Goal: Task Accomplishment & Management: Use online tool/utility

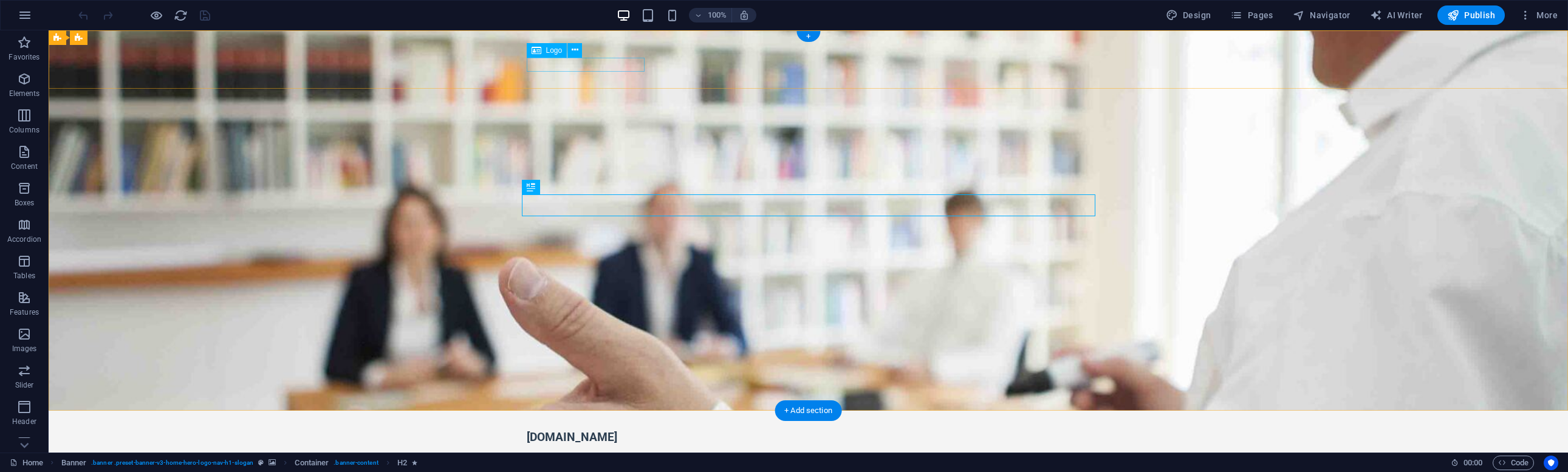
click at [544, 50] on div "Logo" at bounding box center [547, 50] width 41 height 14
click at [575, 51] on icon at bounding box center [575, 50] width 7 height 12
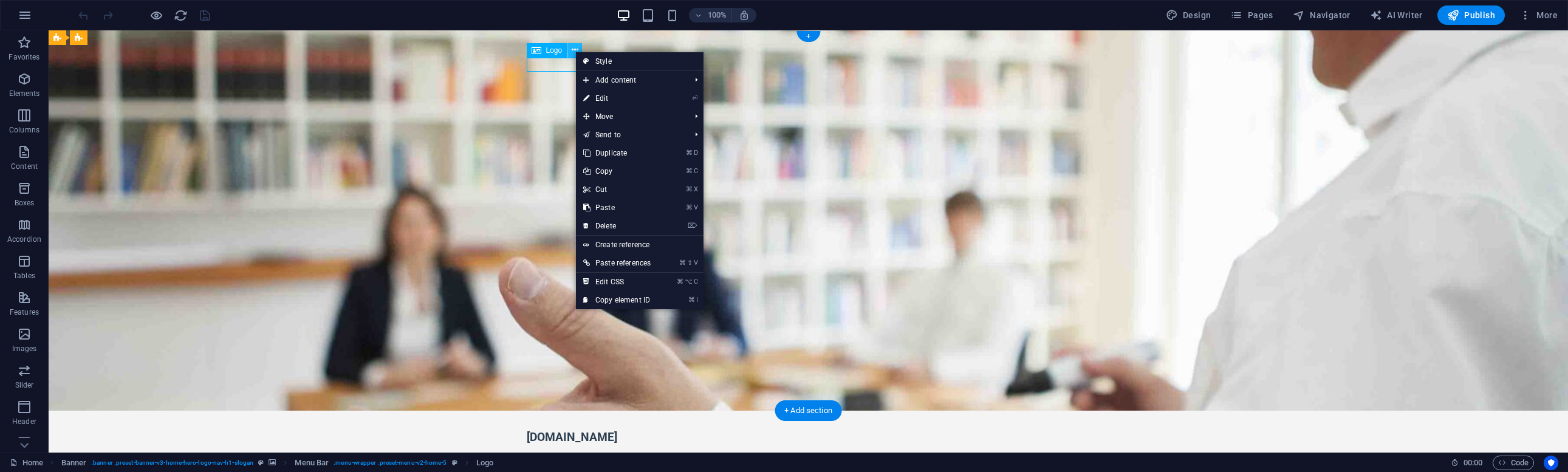
drag, startPoint x: 575, startPoint y: 51, endPoint x: 435, endPoint y: 12, distance: 145.3
click at [575, 51] on icon at bounding box center [575, 50] width 7 height 12
click at [543, 430] on div "[DOMAIN_NAME]" at bounding box center [808, 437] width 563 height 14
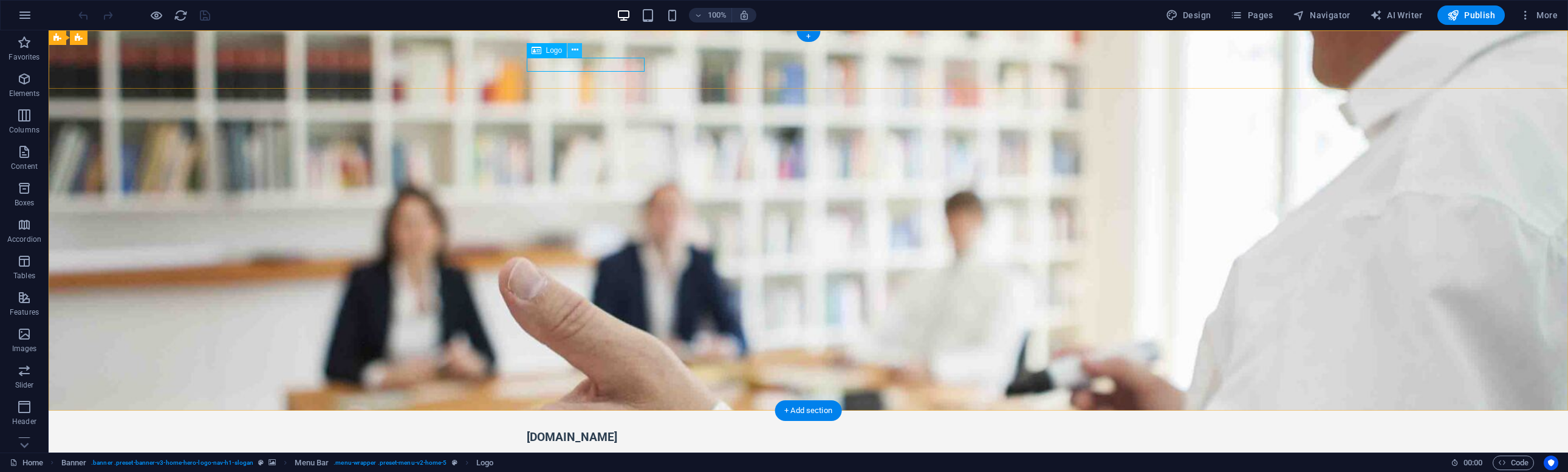
click at [572, 53] on icon at bounding box center [575, 50] width 7 height 12
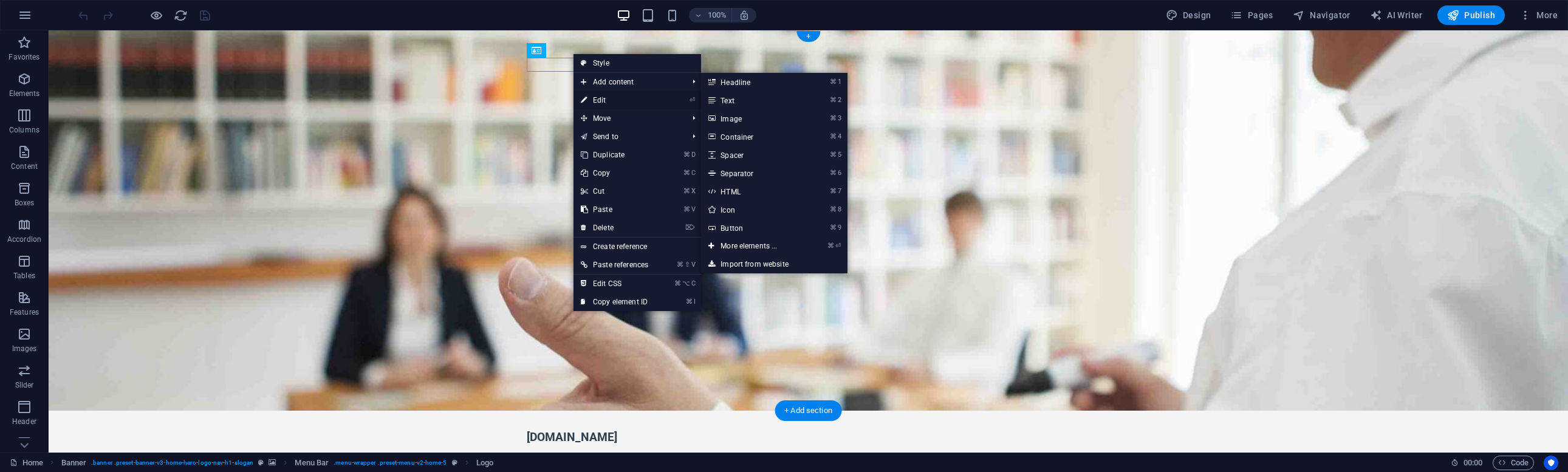
click at [598, 101] on link "⏎ Edit" at bounding box center [614, 100] width 82 height 18
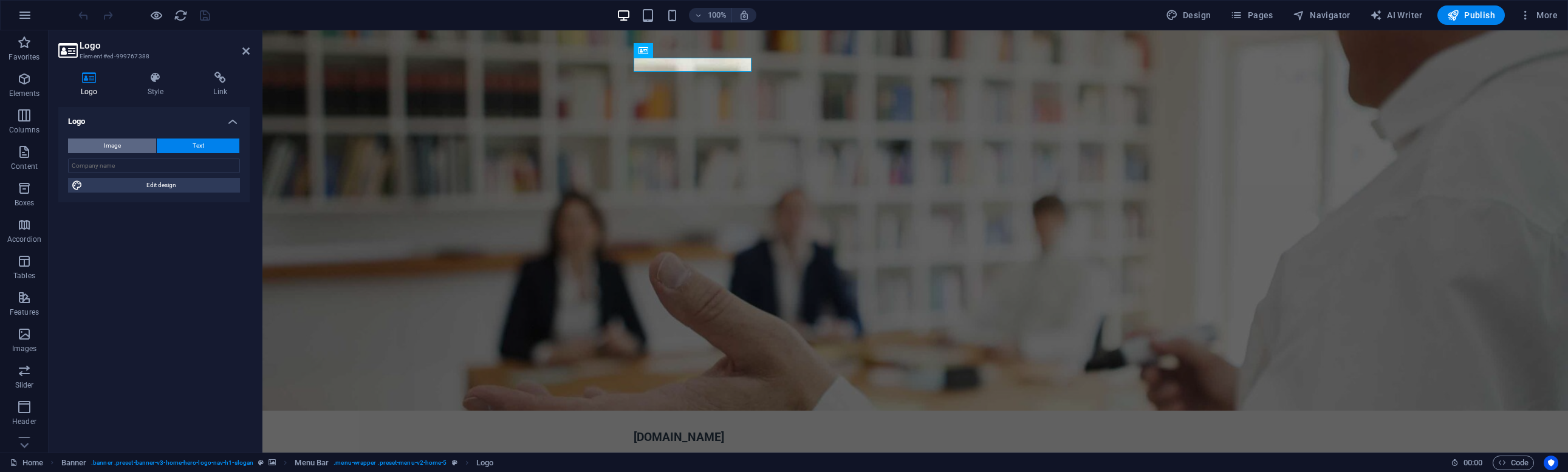
click at [112, 144] on span "Image" at bounding box center [112, 145] width 17 height 14
select select "DISABLED_OPTION_VALUE"
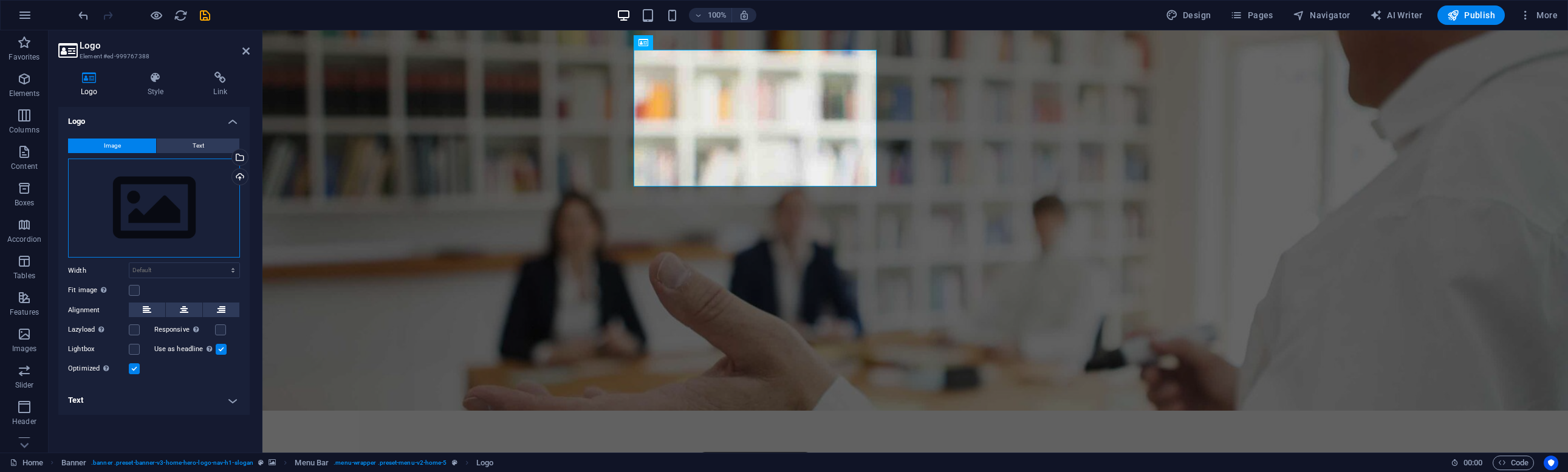
click at [157, 216] on div "Drag files here, click to choose files or select files from Files or our free s…" at bounding box center [153, 209] width 172 height 100
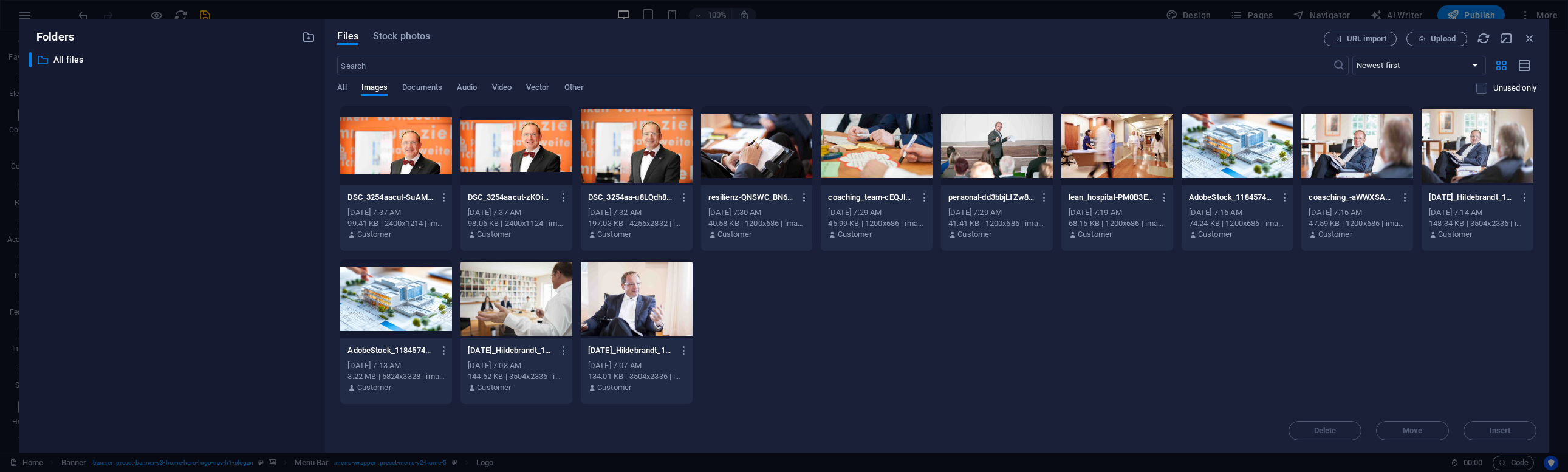
drag, startPoint x: 1376, startPoint y: 41, endPoint x: 1415, endPoint y: 52, distance: 40.5
click at [1401, 69] on div "Files Stock photos URL import Upload ​ Newest first Oldest first Name (A-Z) Nam…" at bounding box center [937, 236] width 1199 height 409
click at [1445, 36] on span "Upload" at bounding box center [1443, 39] width 25 height 7
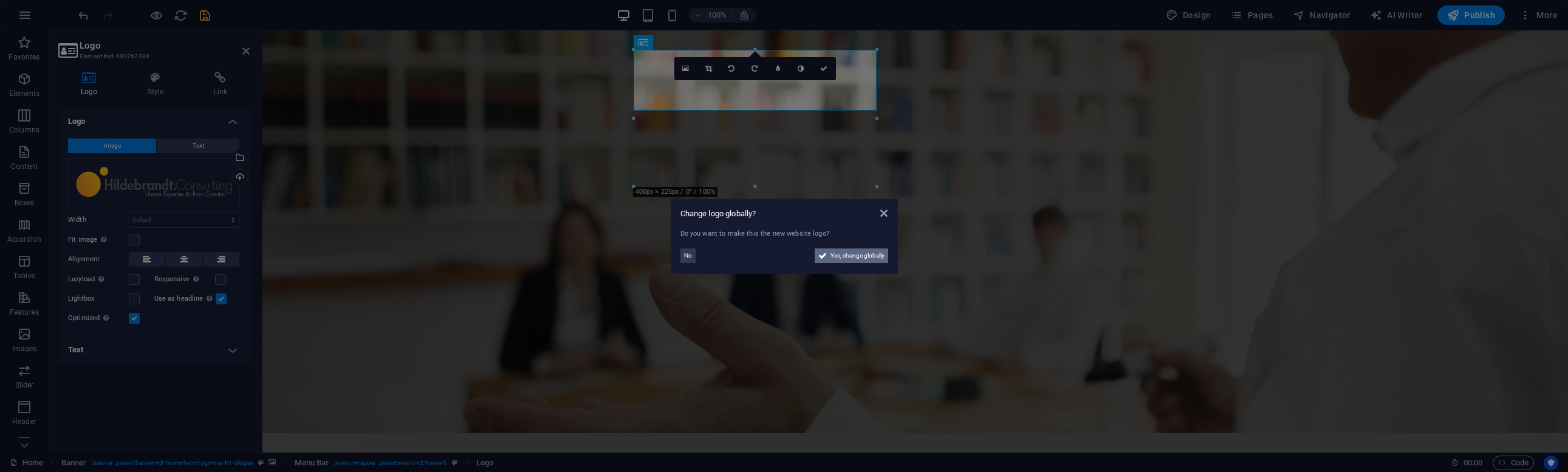
click at [874, 260] on span "Yes, change globally" at bounding box center [857, 255] width 54 height 14
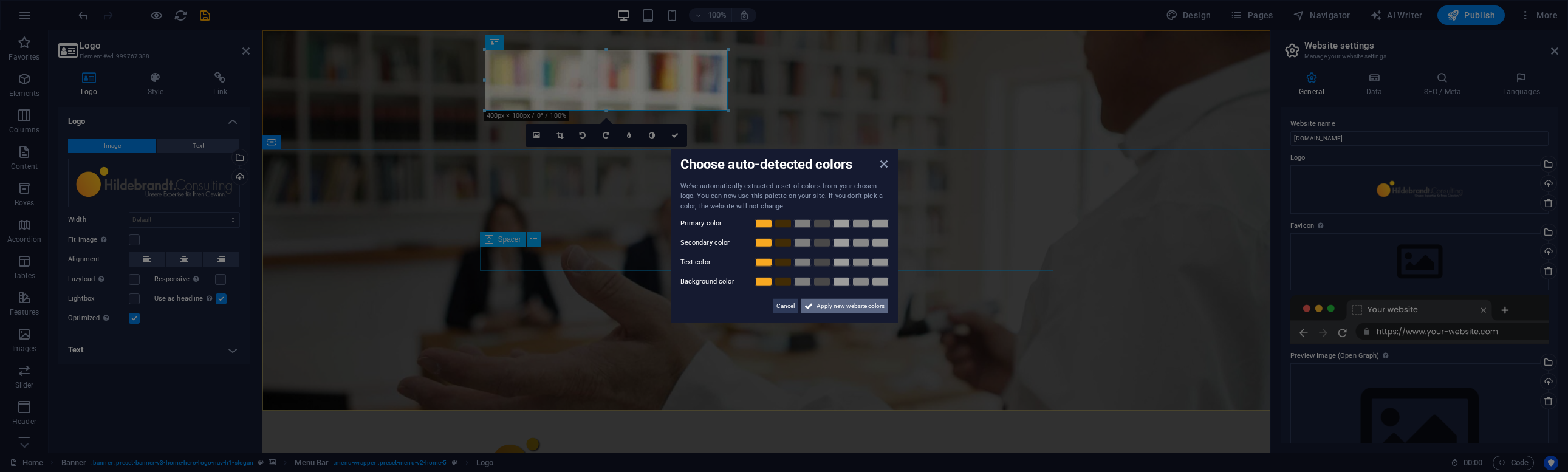
click at [862, 308] on span "Apply new website colors" at bounding box center [850, 306] width 68 height 14
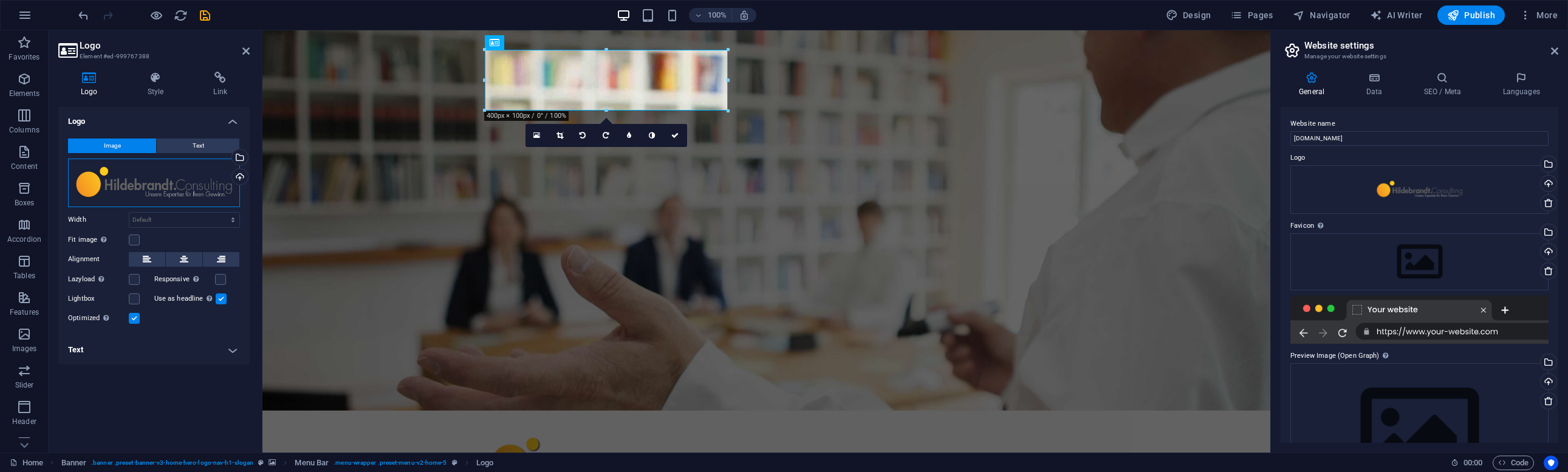
click at [161, 178] on div "Drag files here, click to choose files or select files from Files or our free s…" at bounding box center [153, 183] width 172 height 49
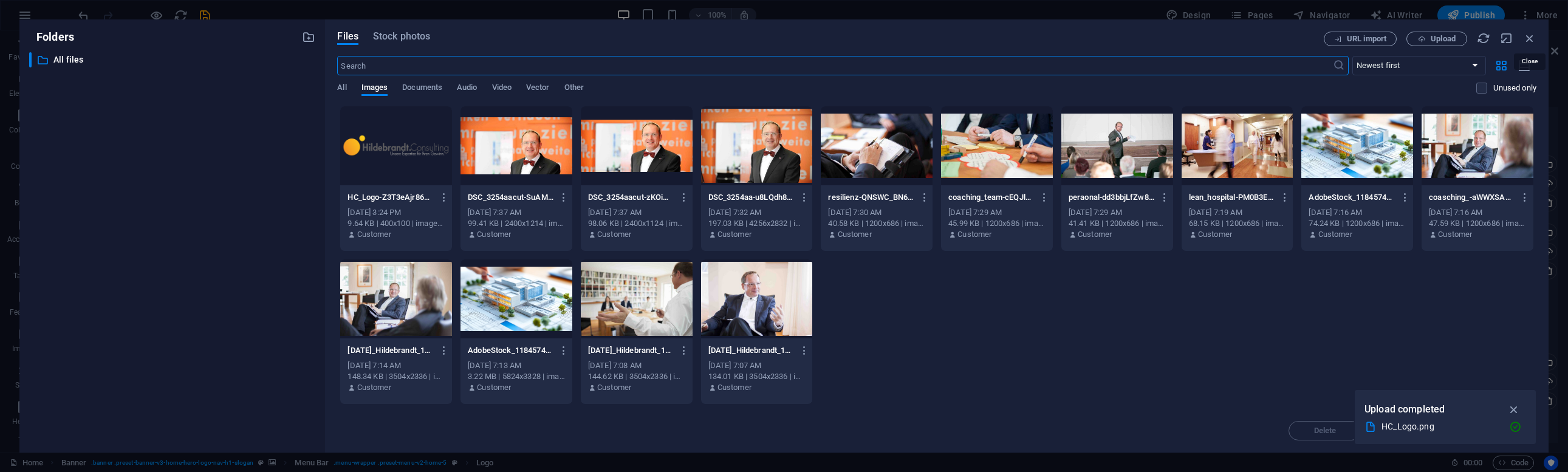
drag, startPoint x: 1531, startPoint y: 32, endPoint x: 1424, endPoint y: 39, distance: 107.2
click at [1530, 32] on icon "button" at bounding box center [1529, 38] width 13 height 13
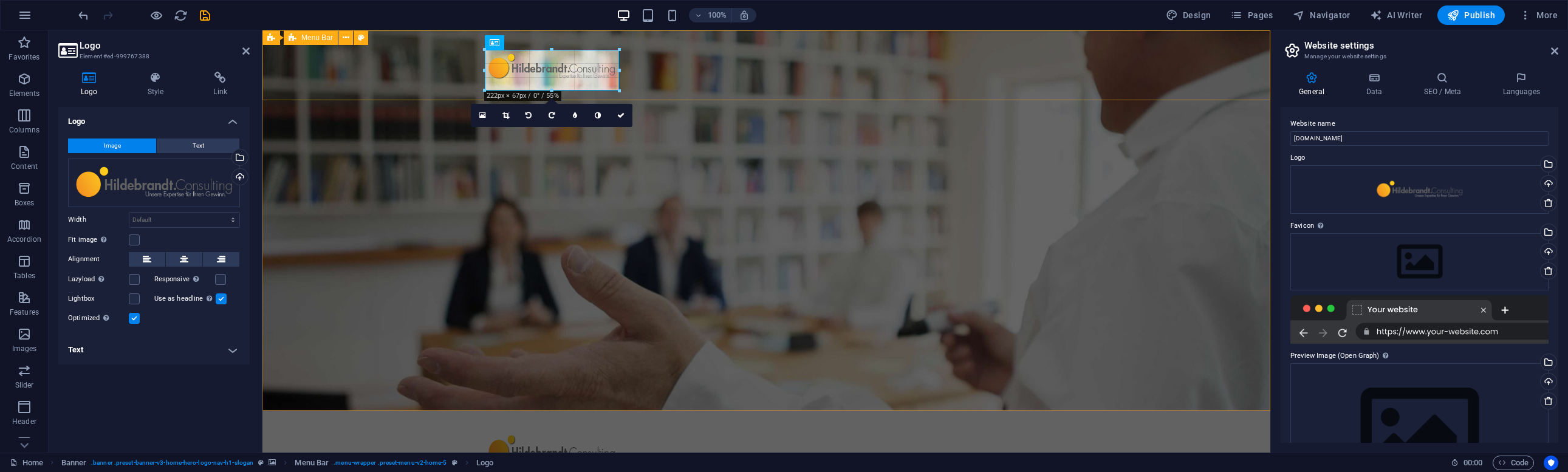
drag, startPoint x: 726, startPoint y: 109, endPoint x: 615, endPoint y: 74, distance: 116.4
type input "221"
select select "px"
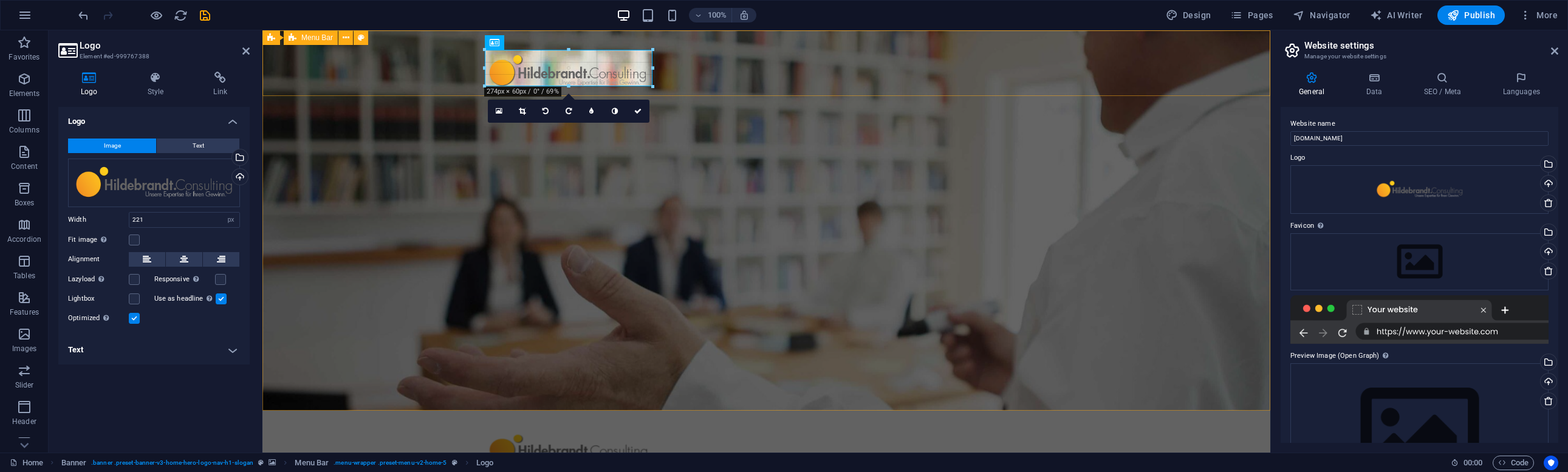
drag, startPoint x: 618, startPoint y: 82, endPoint x: 639, endPoint y: 86, distance: 21.4
type input "276"
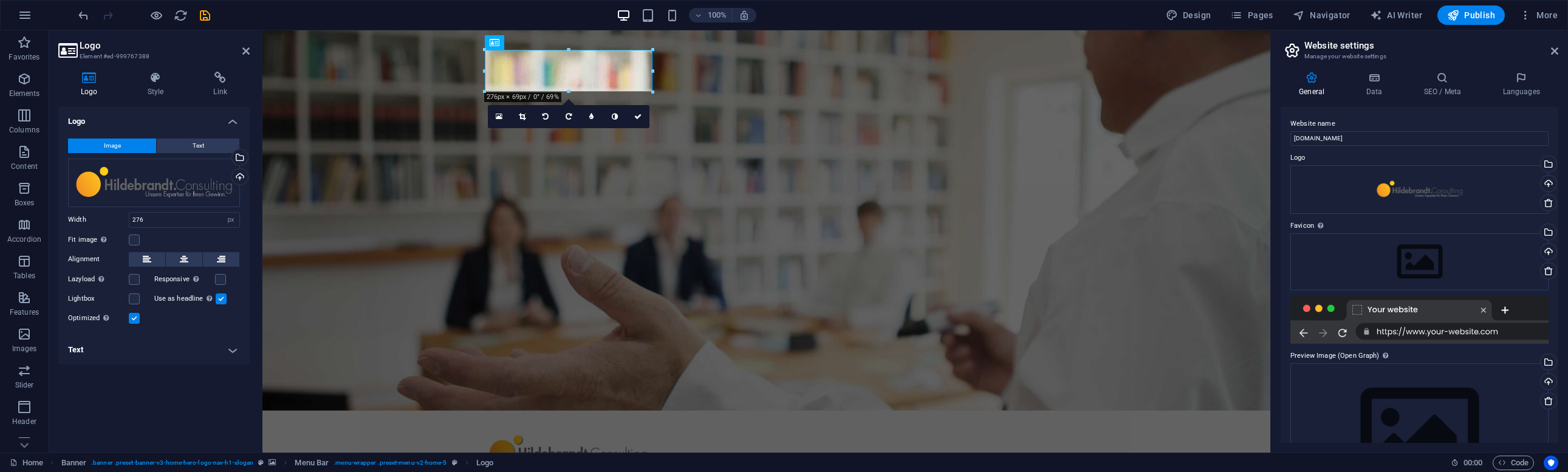
click at [882, 15] on div "100% Design Pages Navigator AI Writer Publish More" at bounding box center [819, 15] width 1486 height 19
click at [250, 49] on aside "Logo Element #ed-999767388 Logo Style Link Logo Image Text Drag files here, cli…" at bounding box center [155, 242] width 214 height 423
click at [248, 50] on icon at bounding box center [246, 51] width 7 height 10
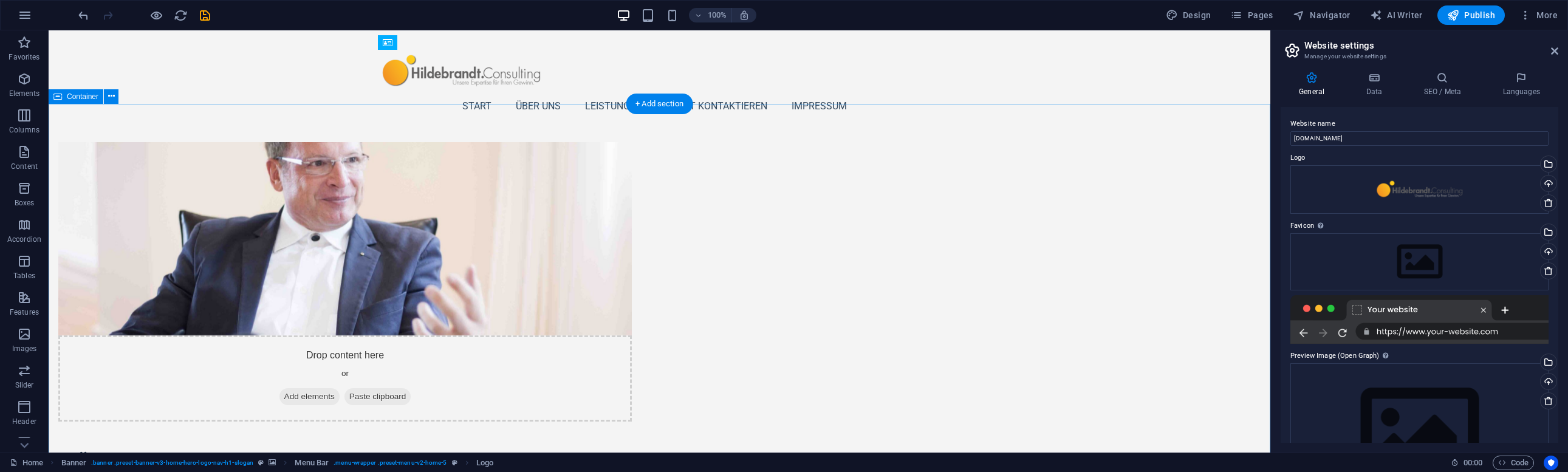
scroll to position [597, 0]
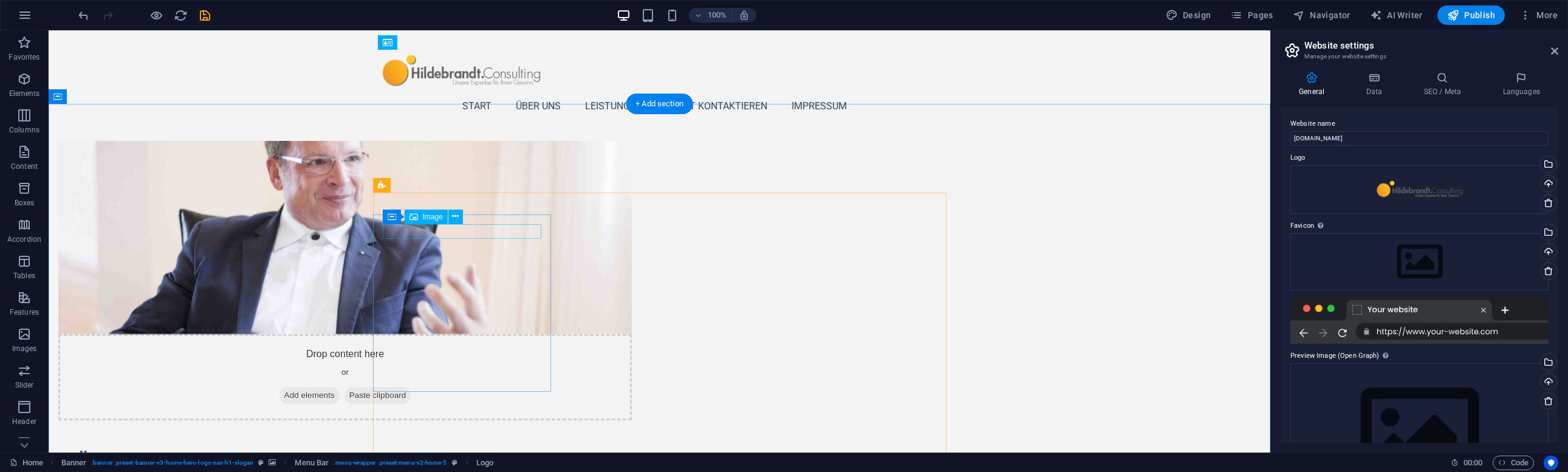
click at [430, 221] on div "Image" at bounding box center [426, 217] width 43 height 14
click at [430, 212] on div "Image" at bounding box center [426, 217] width 43 height 14
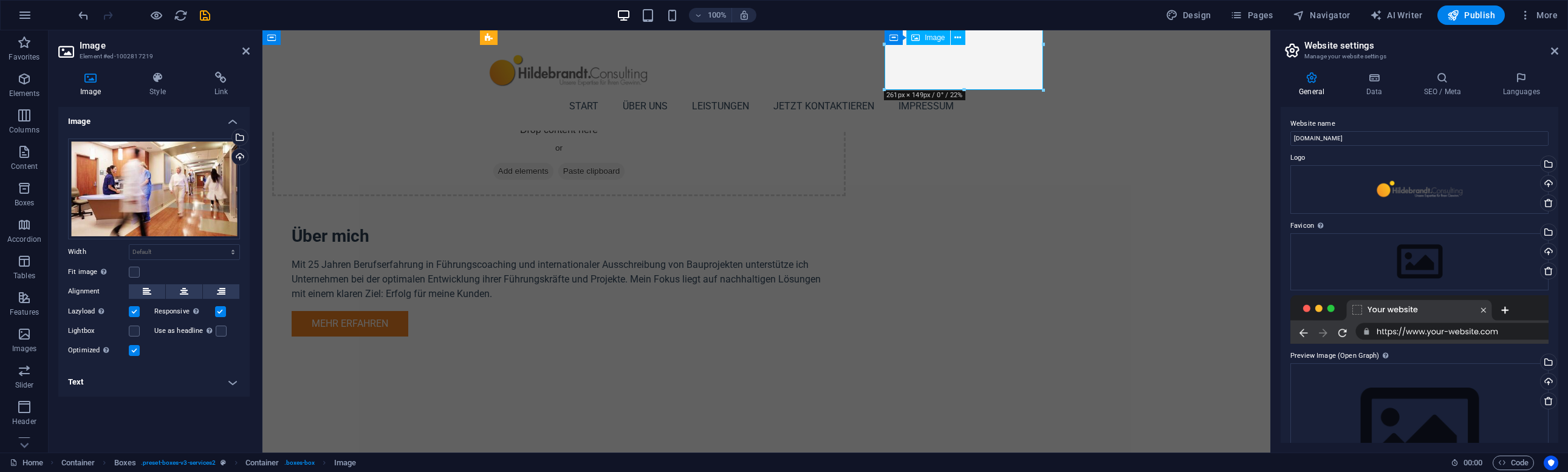
scroll to position [822, 0]
click at [557, 307] on div "Spacer" at bounding box center [535, 301] width 46 height 14
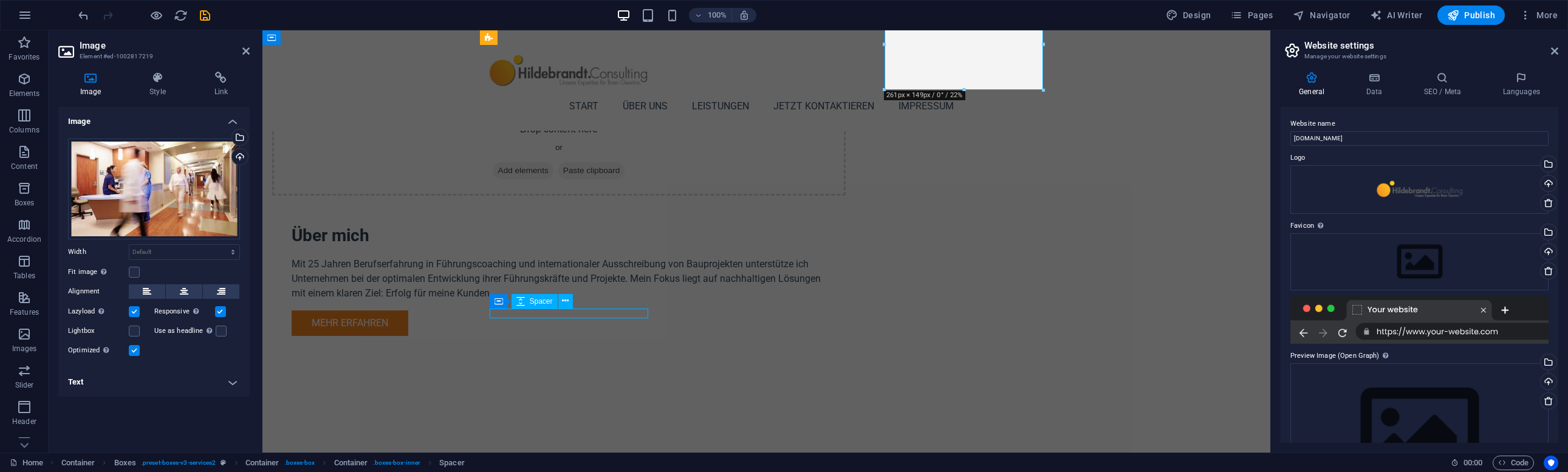
click at [557, 307] on div "Spacer" at bounding box center [535, 301] width 46 height 14
select select "px"
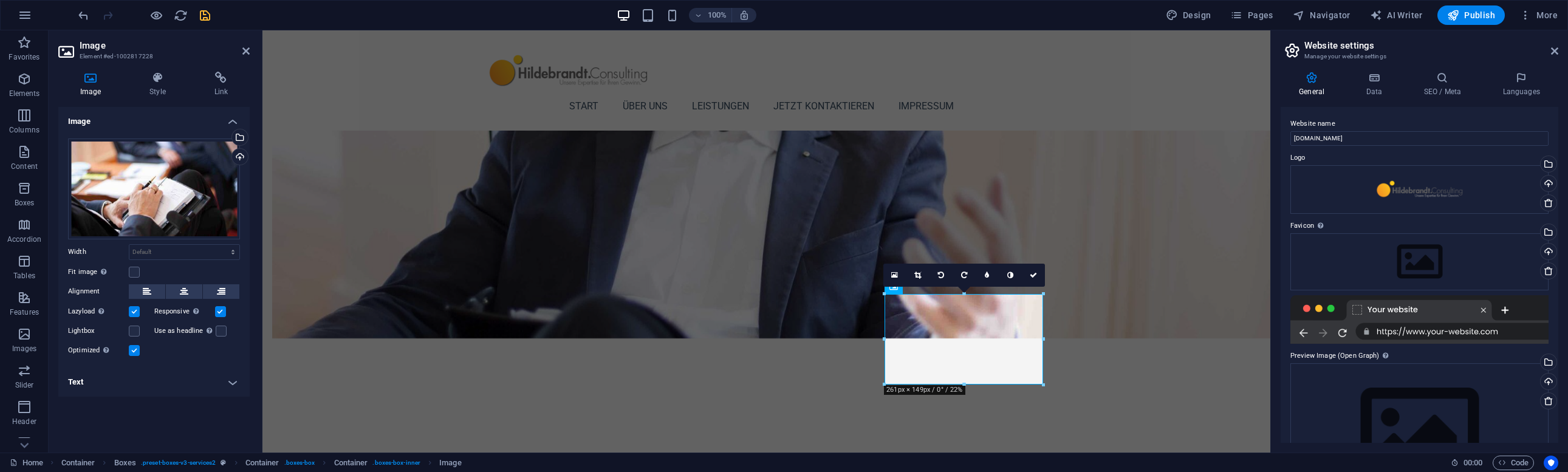
click at [202, 15] on icon "save" at bounding box center [205, 16] width 14 height 14
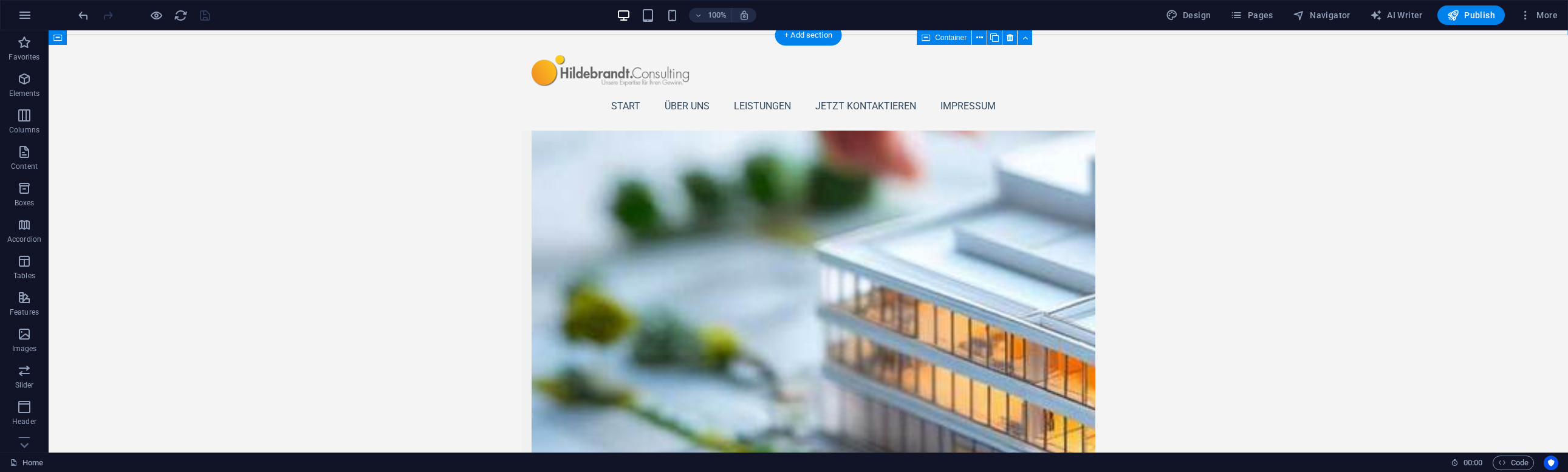
scroll to position [1359, 0]
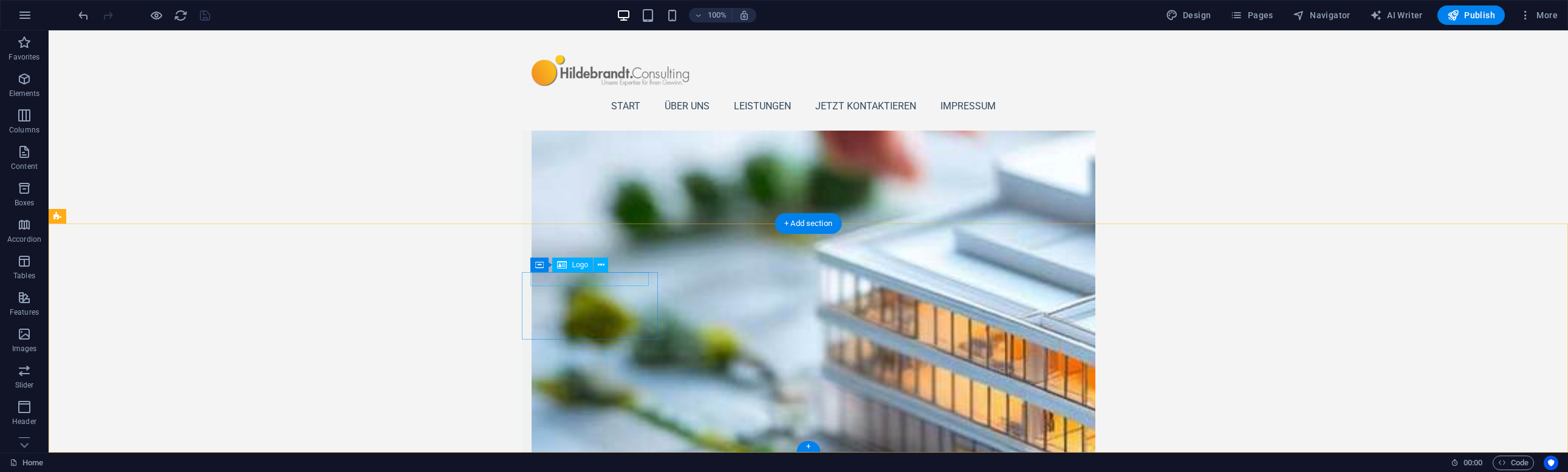
click at [569, 263] on div "Logo" at bounding box center [572, 265] width 41 height 14
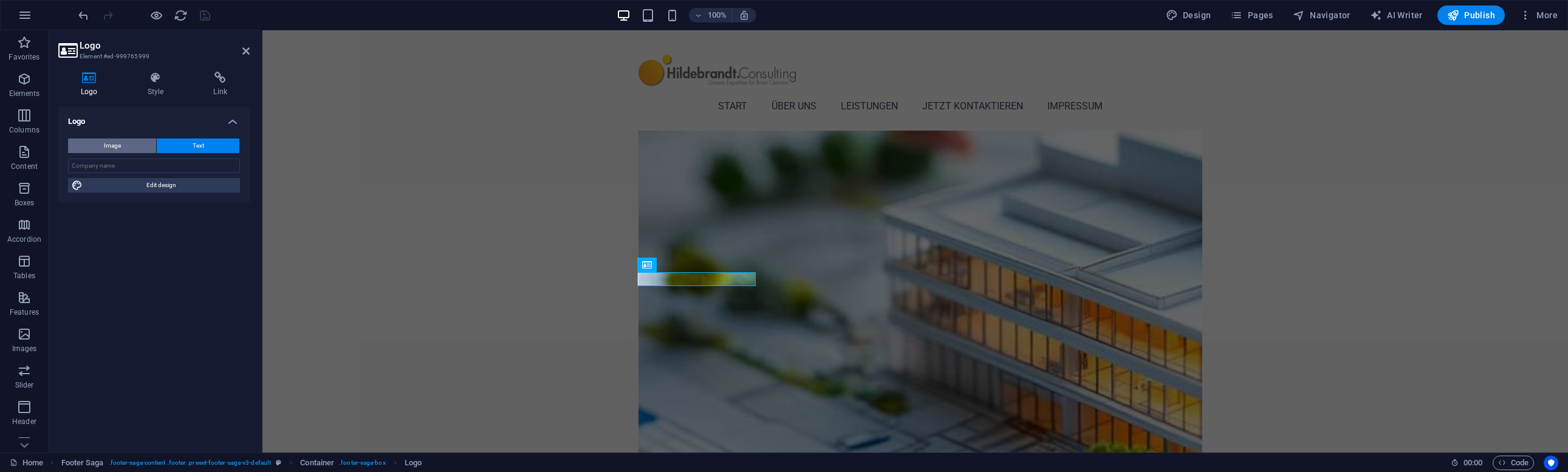
click at [90, 143] on button "Image" at bounding box center [112, 145] width 88 height 14
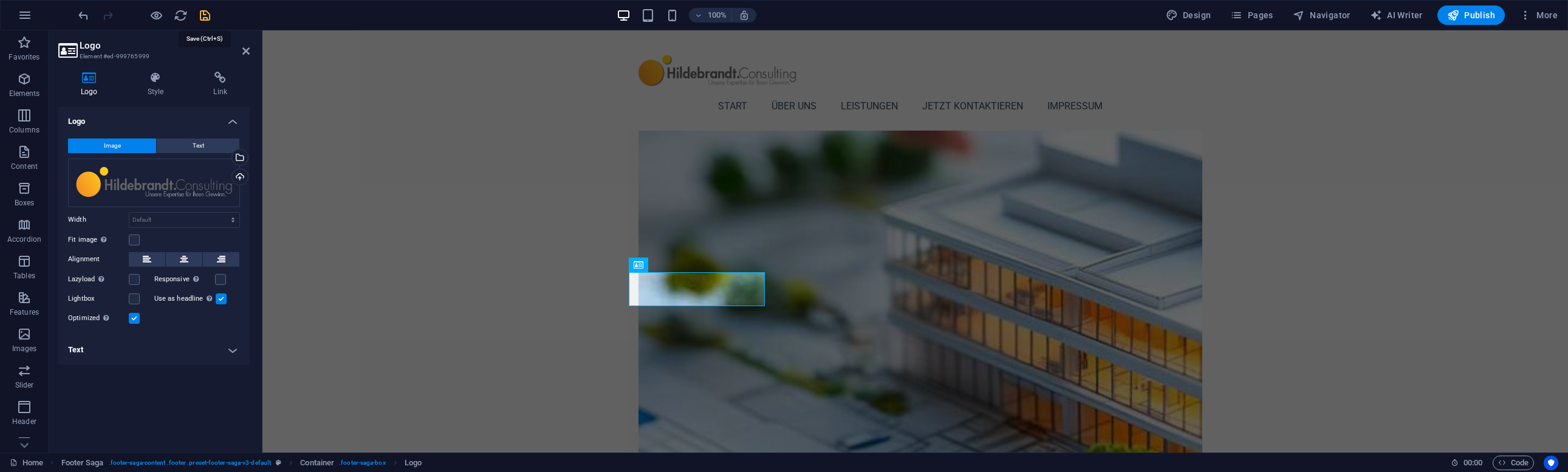
click at [199, 13] on icon "save" at bounding box center [205, 16] width 14 height 14
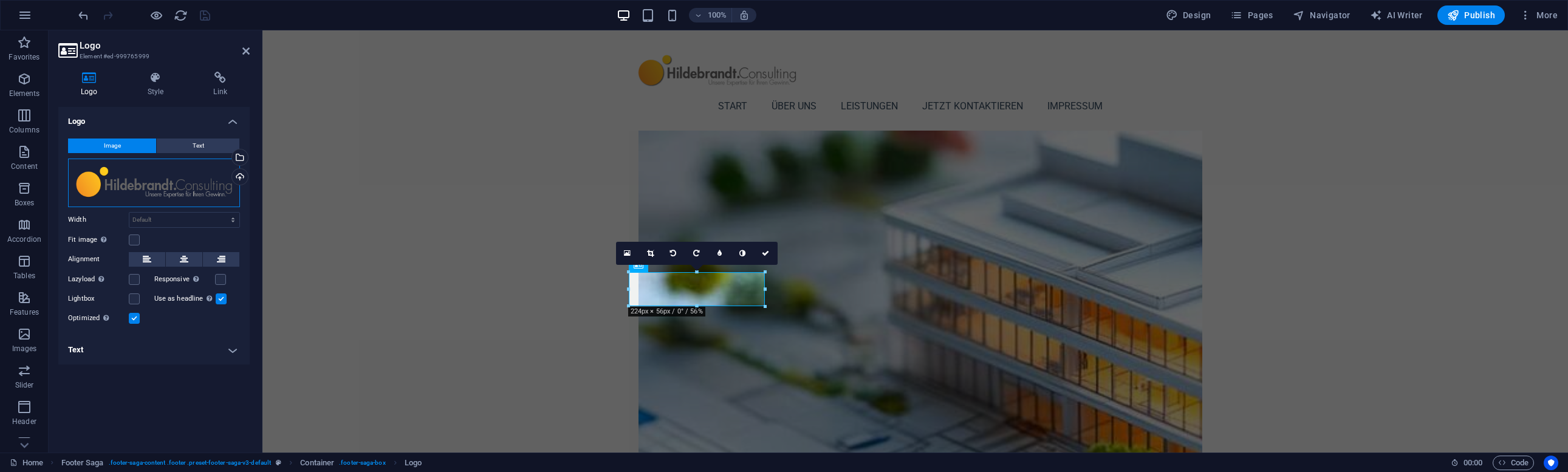
click at [100, 177] on div "Drag files here, click to choose files or select files from Files or our free s…" at bounding box center [153, 183] width 172 height 49
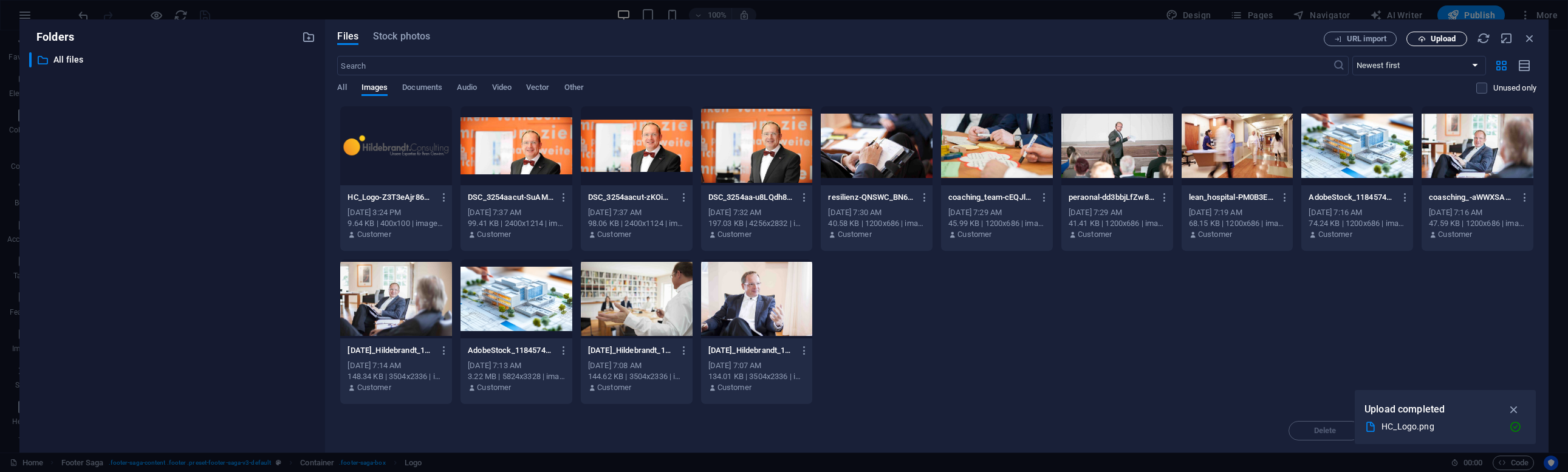
click at [1446, 36] on span "Upload" at bounding box center [1443, 39] width 25 height 7
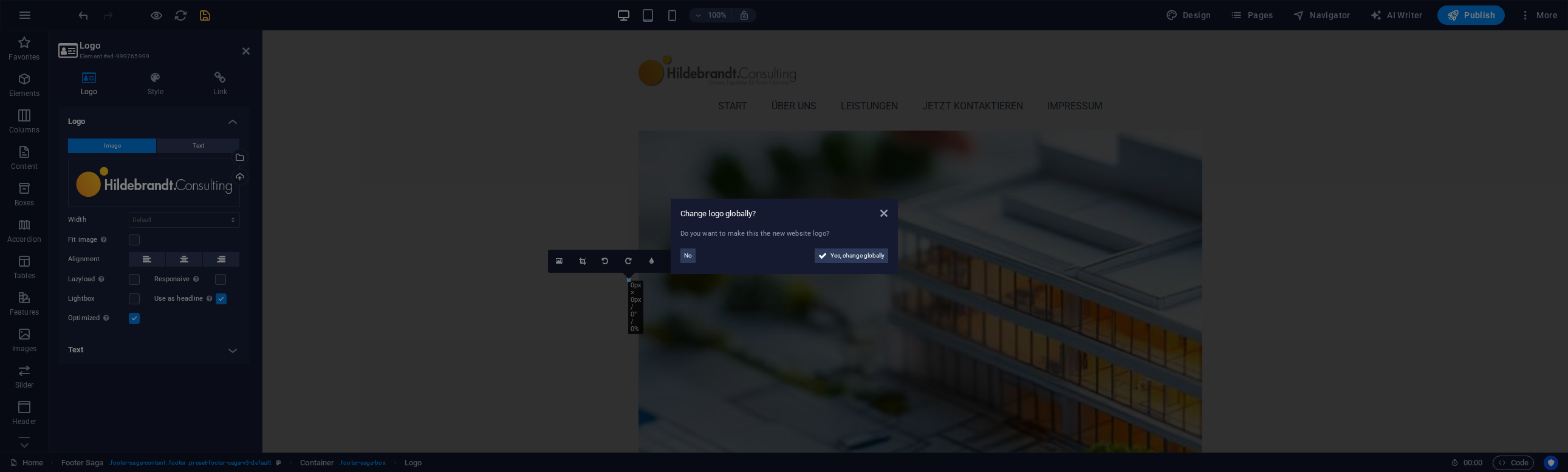
click at [689, 255] on span "No" at bounding box center [688, 255] width 8 height 14
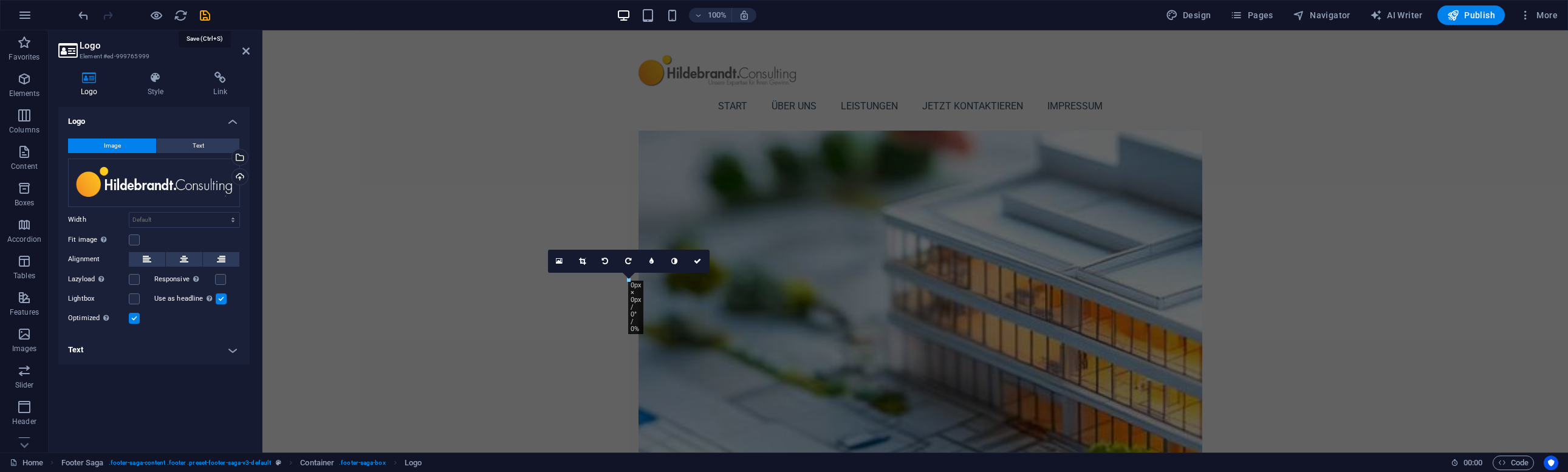
click at [202, 11] on icon "save" at bounding box center [205, 16] width 14 height 14
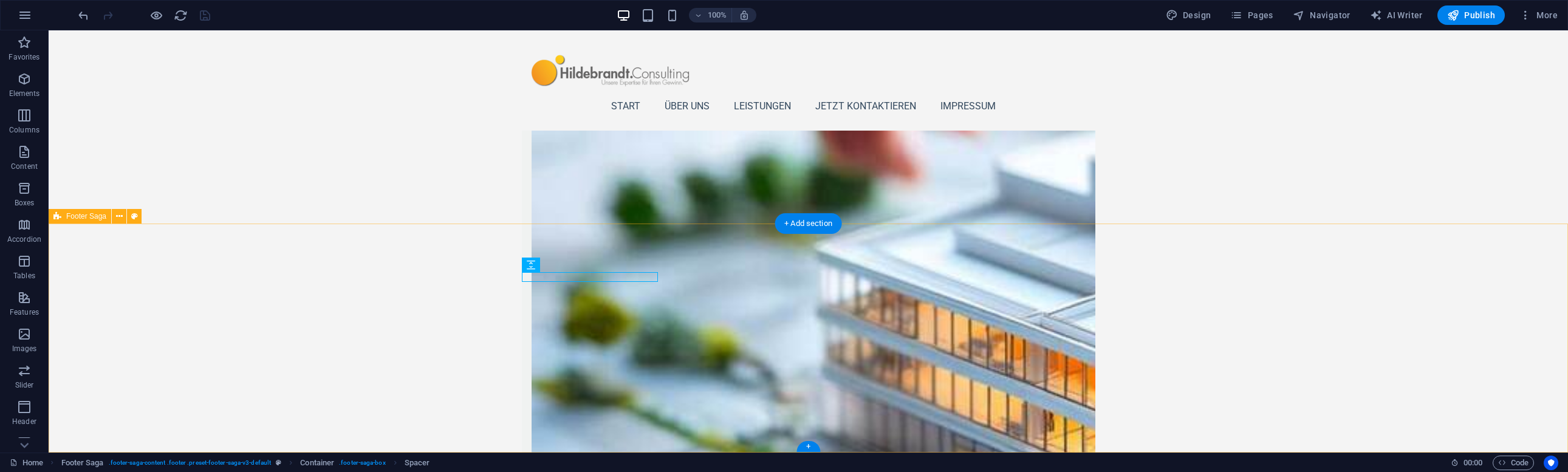
click at [582, 263] on icon at bounding box center [584, 265] width 7 height 12
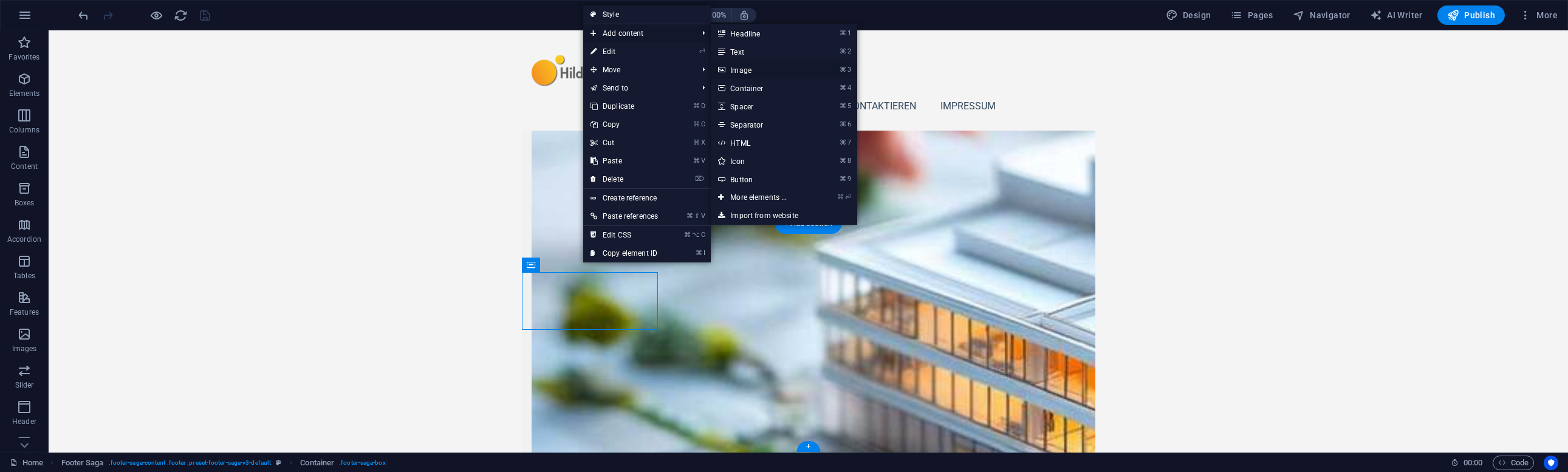
click at [742, 67] on link "⌘ 3 Image" at bounding box center [761, 69] width 100 height 18
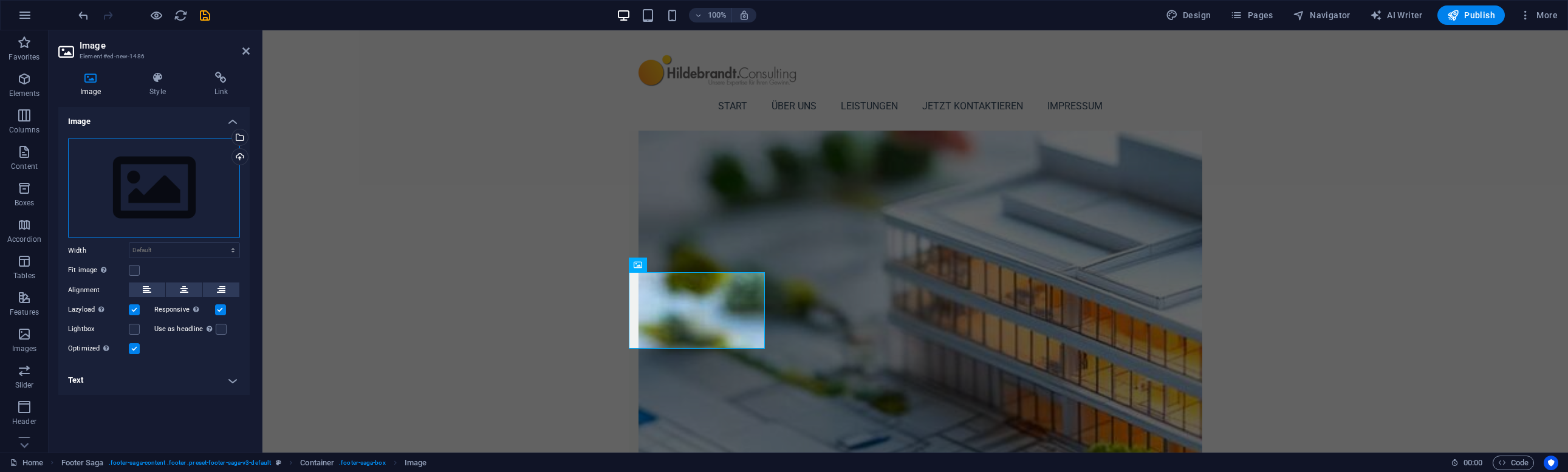
click at [193, 215] on div "Drag files here, click to choose files or select files from Files or our free s…" at bounding box center [153, 189] width 172 height 100
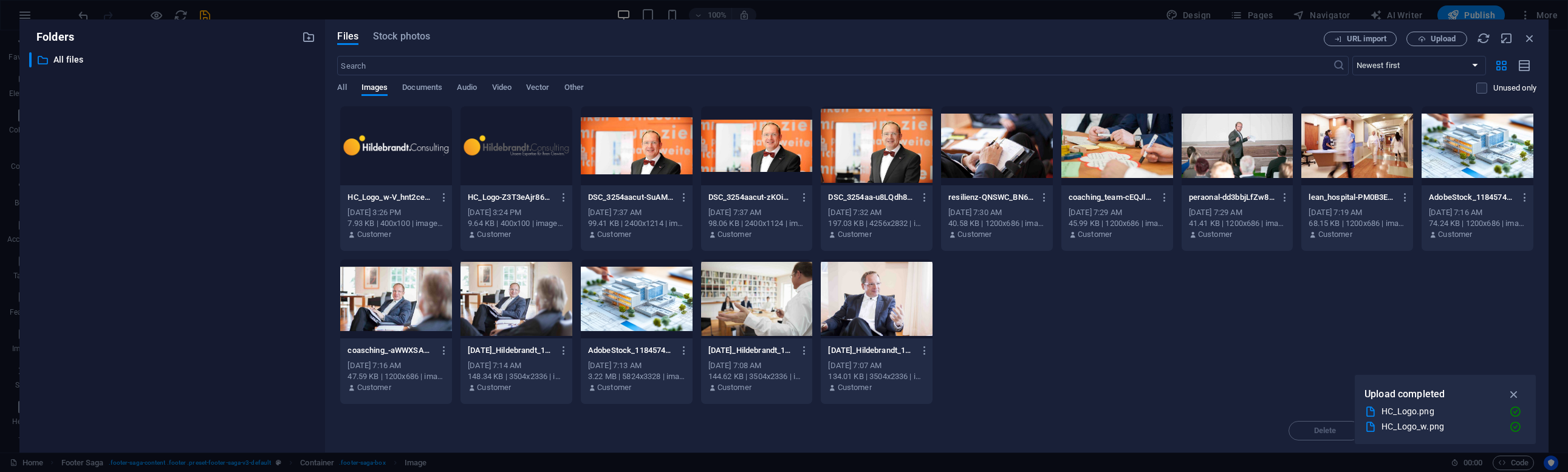
click at [432, 160] on div at bounding box center [396, 145] width 112 height 79
click at [396, 148] on div "1" at bounding box center [396, 145] width 112 height 79
click at [395, 148] on div at bounding box center [396, 145] width 112 height 79
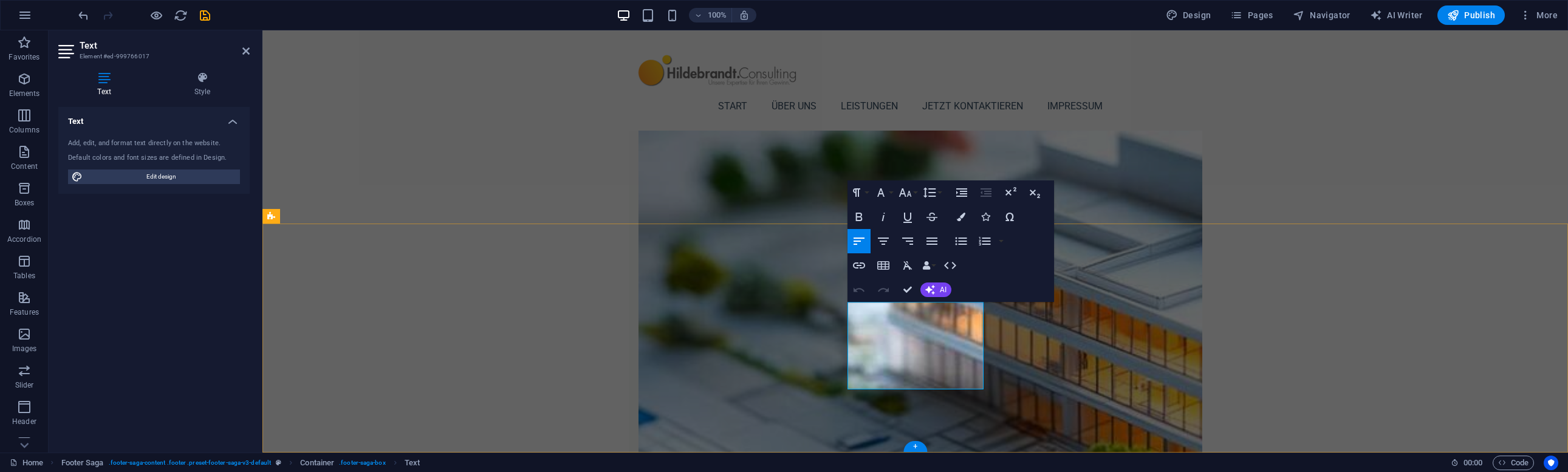
drag, startPoint x: 919, startPoint y: 310, endPoint x: 859, endPoint y: 304, distance: 60.3
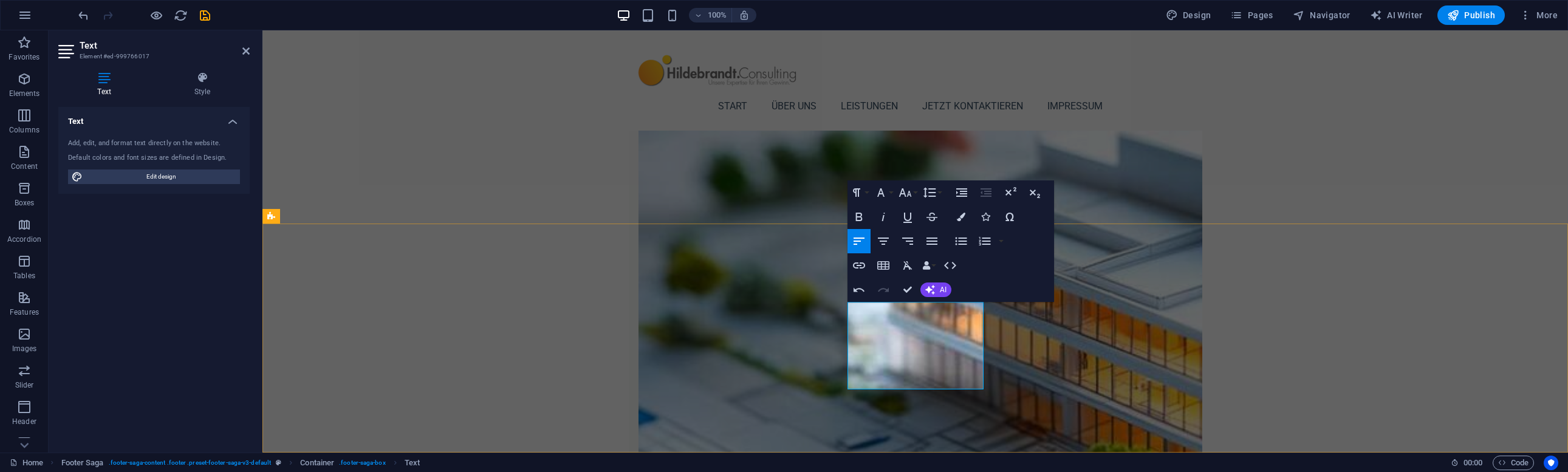
select select "footer"
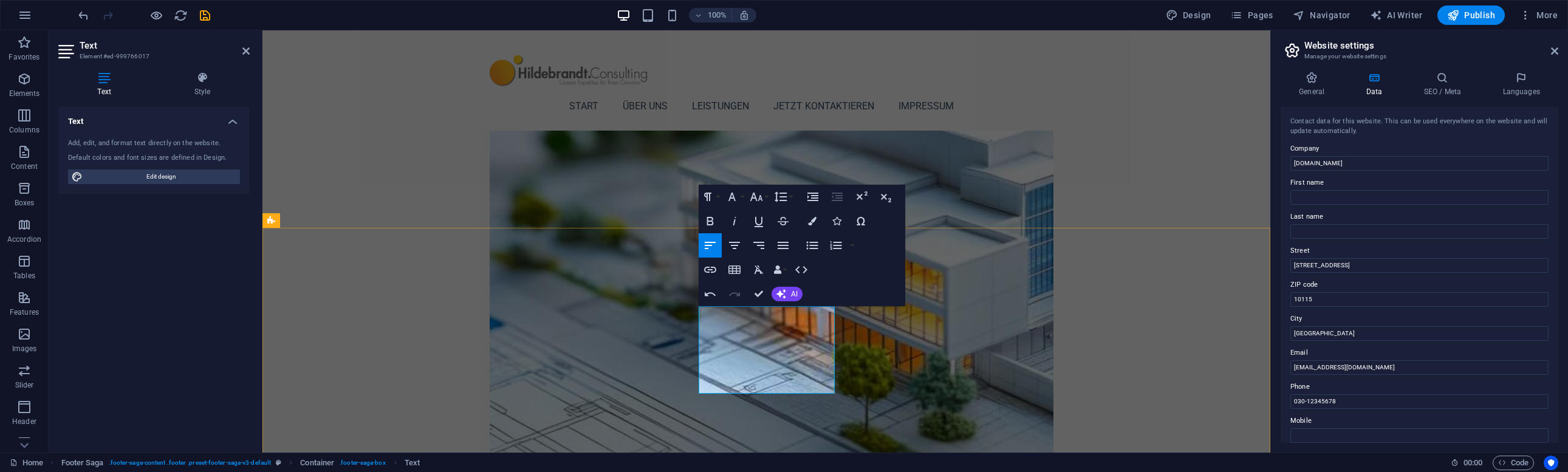
drag, startPoint x: 779, startPoint y: 386, endPoint x: 751, endPoint y: 385, distance: 28.0
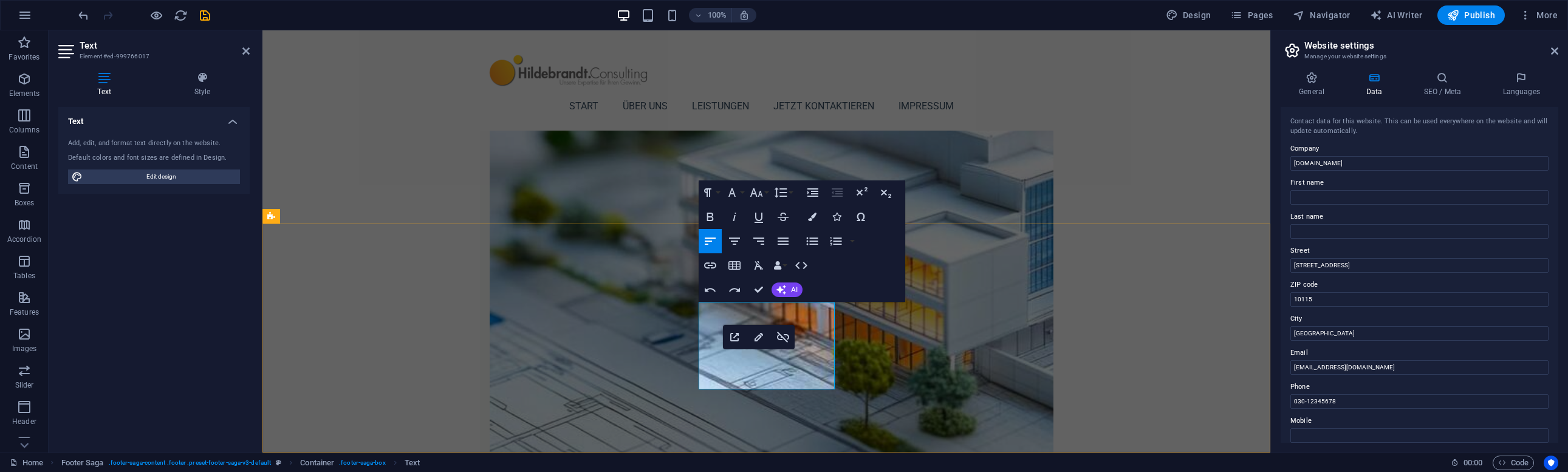
scroll to position [0, 5]
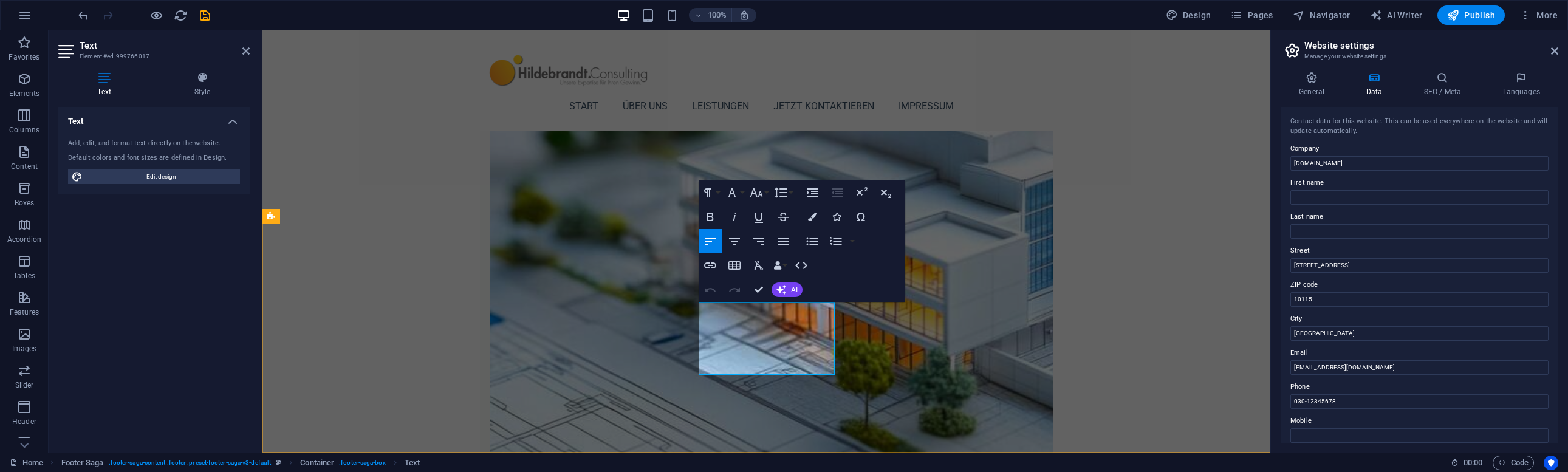
drag, startPoint x: 700, startPoint y: 366, endPoint x: 824, endPoint y: 376, distance: 124.4
copy p "[EMAIL_ADDRESS][DOMAIN_NAME]"
click at [709, 263] on icon "button" at bounding box center [709, 265] width 14 height 14
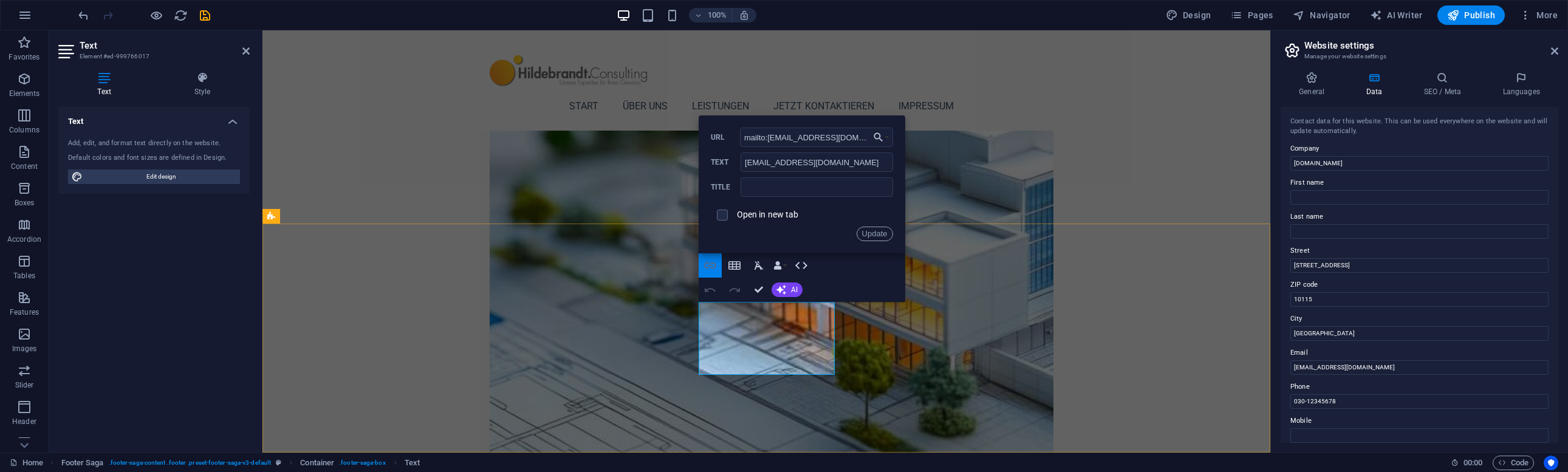
scroll to position [0, 19]
drag, startPoint x: 743, startPoint y: 137, endPoint x: 726, endPoint y: 137, distance: 17.0
click at [726, 137] on div "mailto:service@hildebrandt.consulting URL" at bounding box center [802, 137] width 182 height 20
click at [880, 236] on button "Update" at bounding box center [875, 234] width 36 height 14
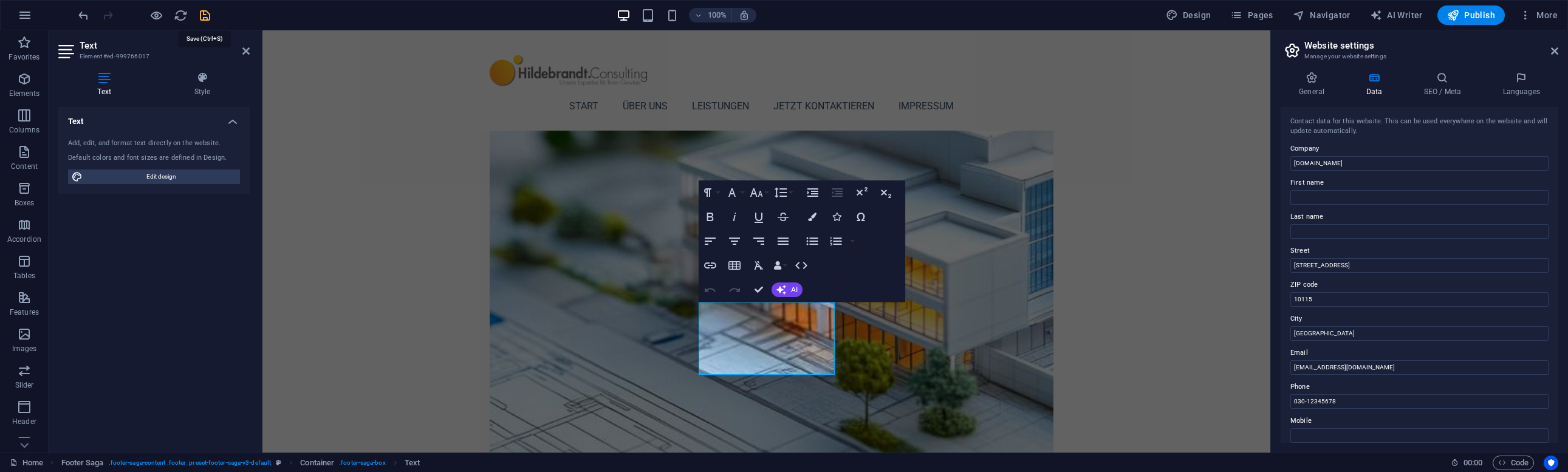
click at [203, 16] on icon "save" at bounding box center [205, 16] width 14 height 14
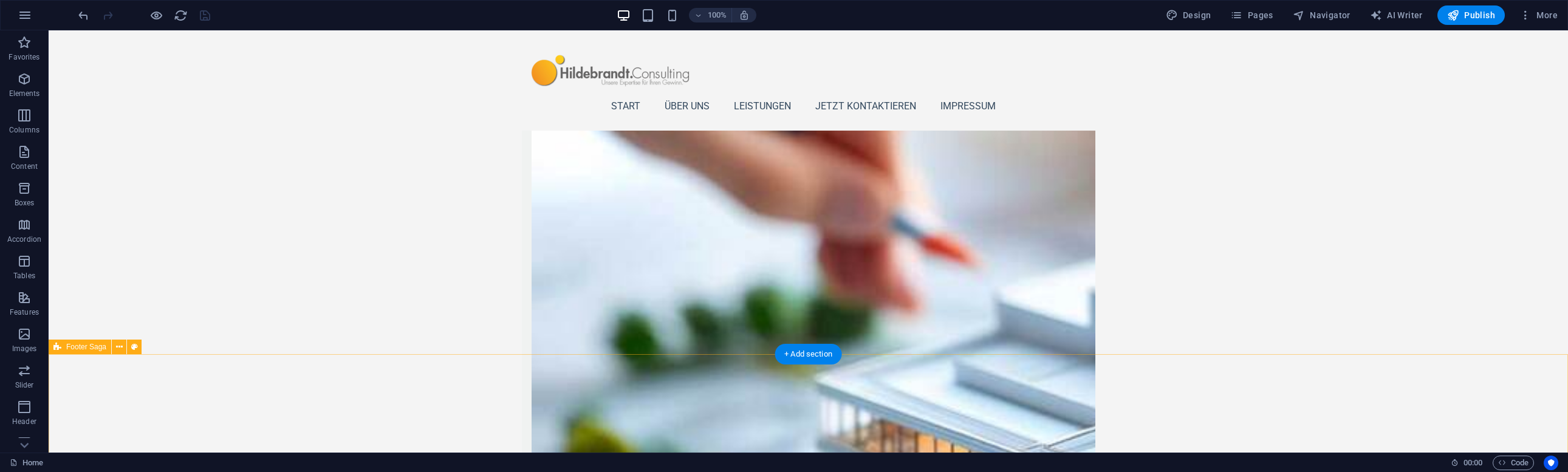
scroll to position [1226, 0]
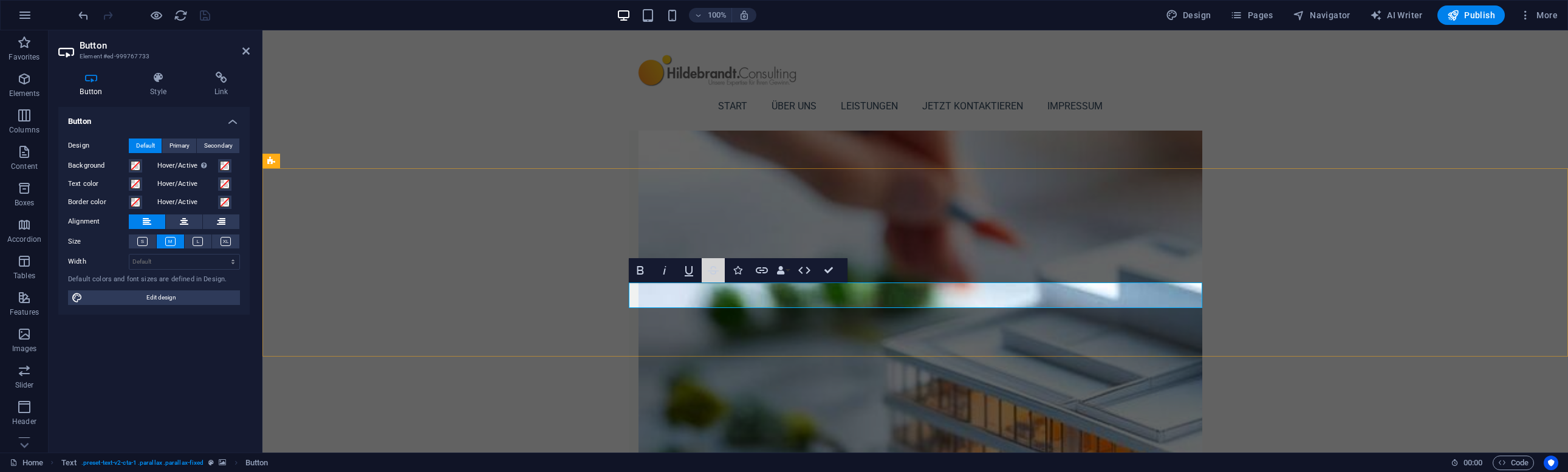
drag, startPoint x: 711, startPoint y: 267, endPoint x: 701, endPoint y: 273, distance: 11.7
click at [711, 267] on icon "button" at bounding box center [713, 270] width 11 height 9
click at [715, 270] on icon "button" at bounding box center [713, 270] width 14 height 14
click at [769, 273] on button "Link" at bounding box center [761, 270] width 23 height 24
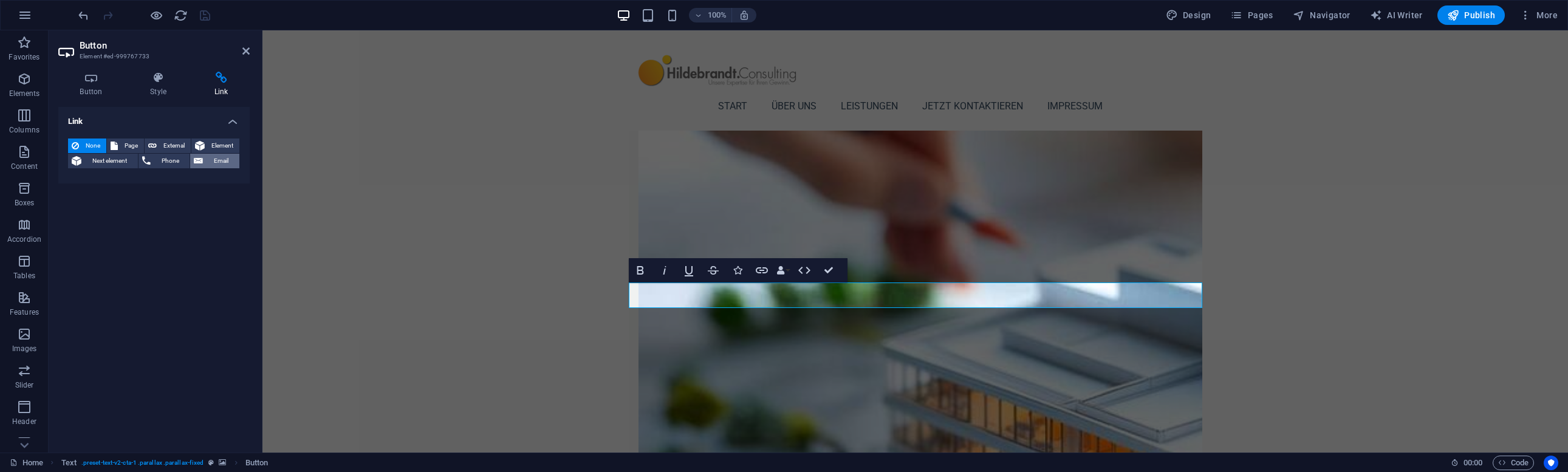
click at [222, 156] on span "Email" at bounding box center [221, 160] width 29 height 14
type input "[EMAIL_ADDRESS][DOMAIN_NAME]"
drag, startPoint x: 159, startPoint y: 268, endPoint x: 144, endPoint y: 266, distance: 15.1
click at [159, 268] on div "Link None Page External Element Next element Phone Email Page Home Subpage Lega…" at bounding box center [153, 275] width 192 height 336
click at [210, 16] on icon "save" at bounding box center [205, 16] width 14 height 14
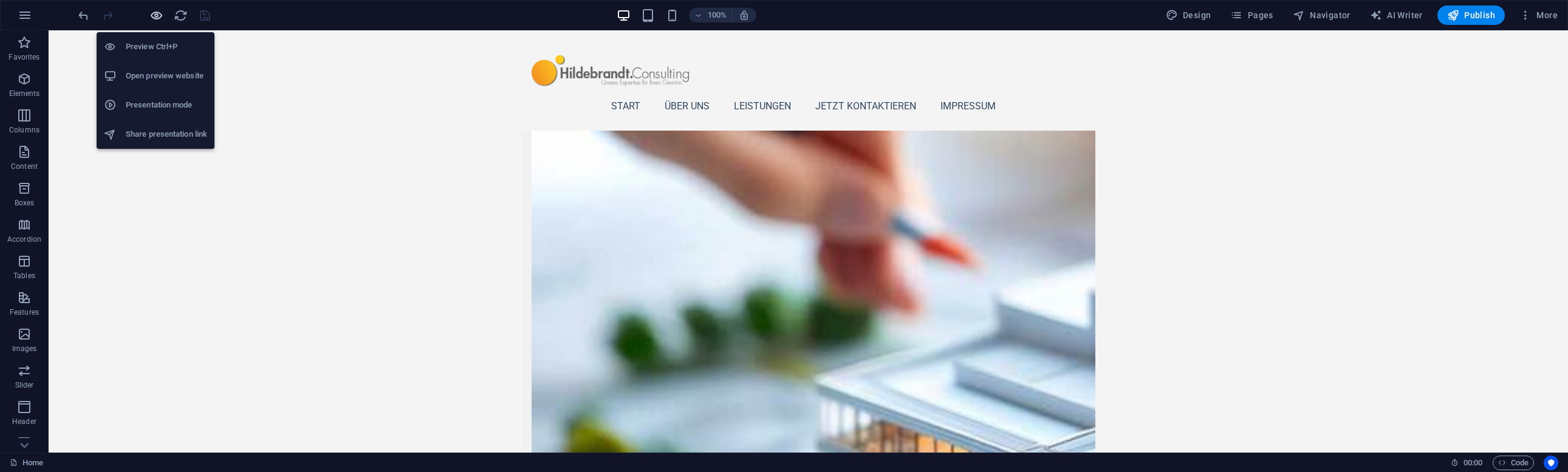
click at [154, 16] on icon "button" at bounding box center [156, 16] width 14 height 14
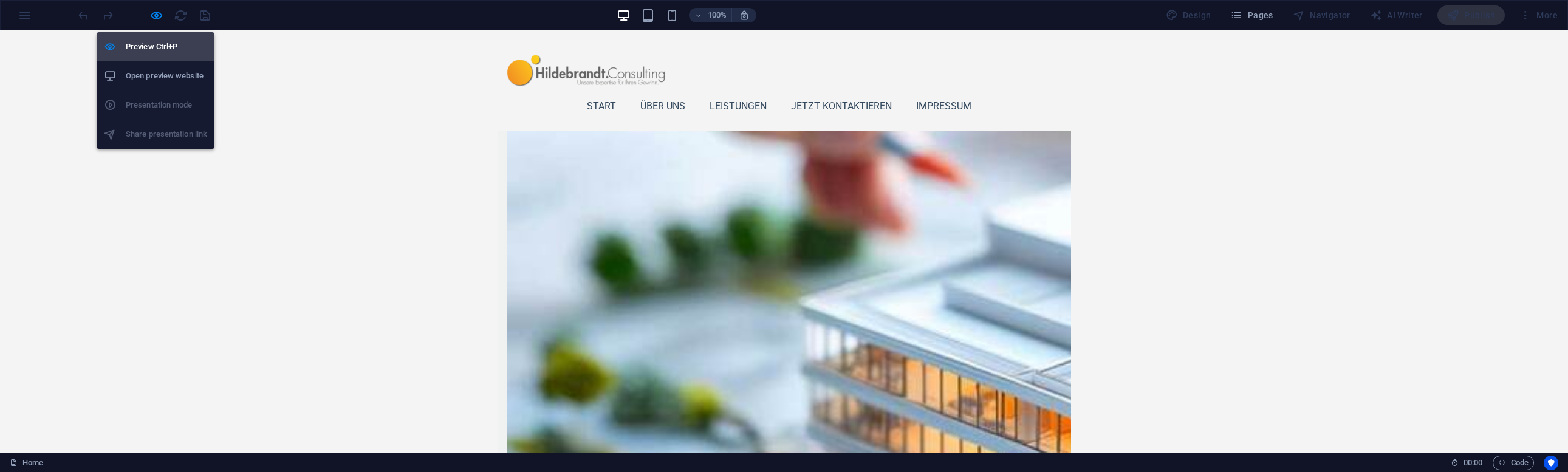
drag, startPoint x: 149, startPoint y: 43, endPoint x: 109, endPoint y: 40, distance: 40.1
click at [148, 43] on h6 "Preview Ctrl+P" at bounding box center [167, 46] width 81 height 14
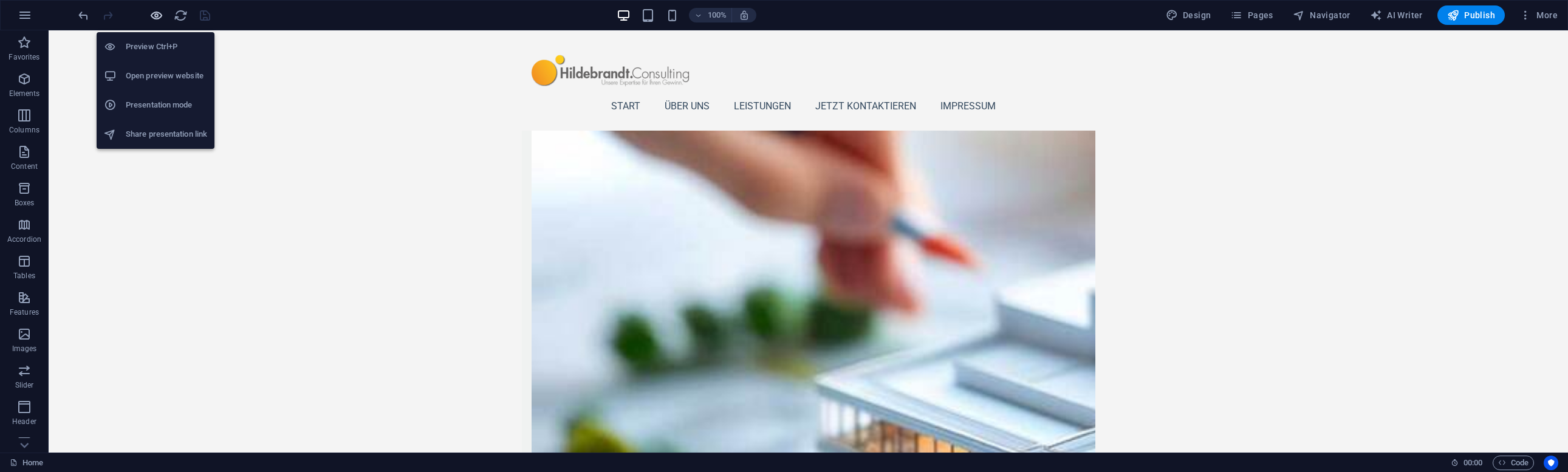
click at [155, 14] on icon "button" at bounding box center [156, 16] width 14 height 14
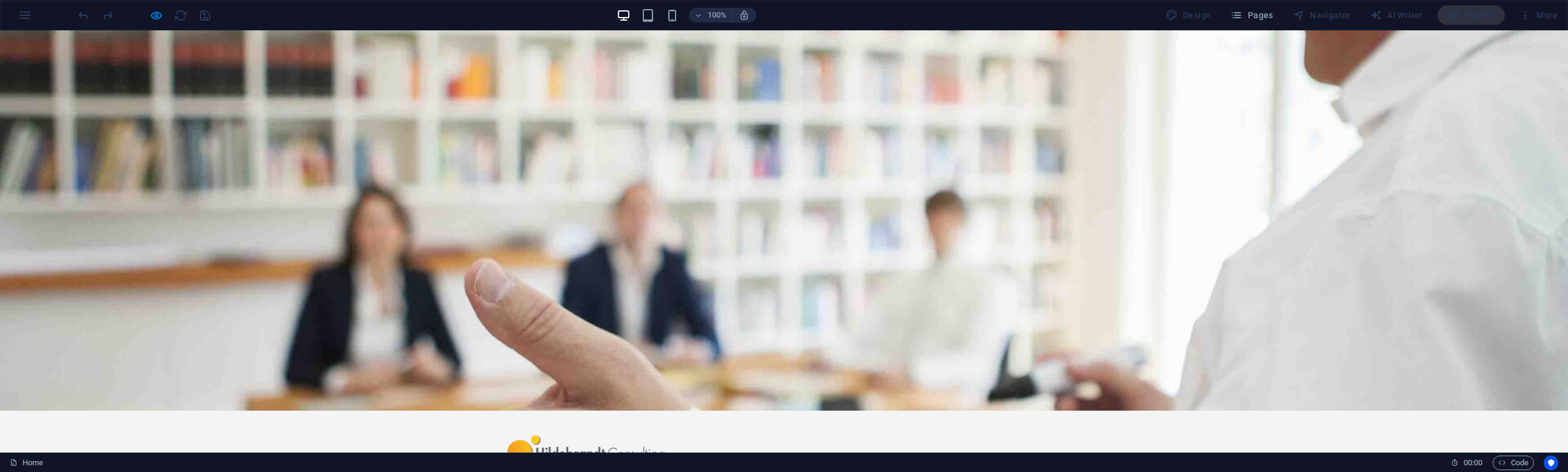
scroll to position [0, 0]
drag, startPoint x: 168, startPoint y: 15, endPoint x: 157, endPoint y: 16, distance: 11.0
click at [168, 15] on div at bounding box center [144, 15] width 136 height 19
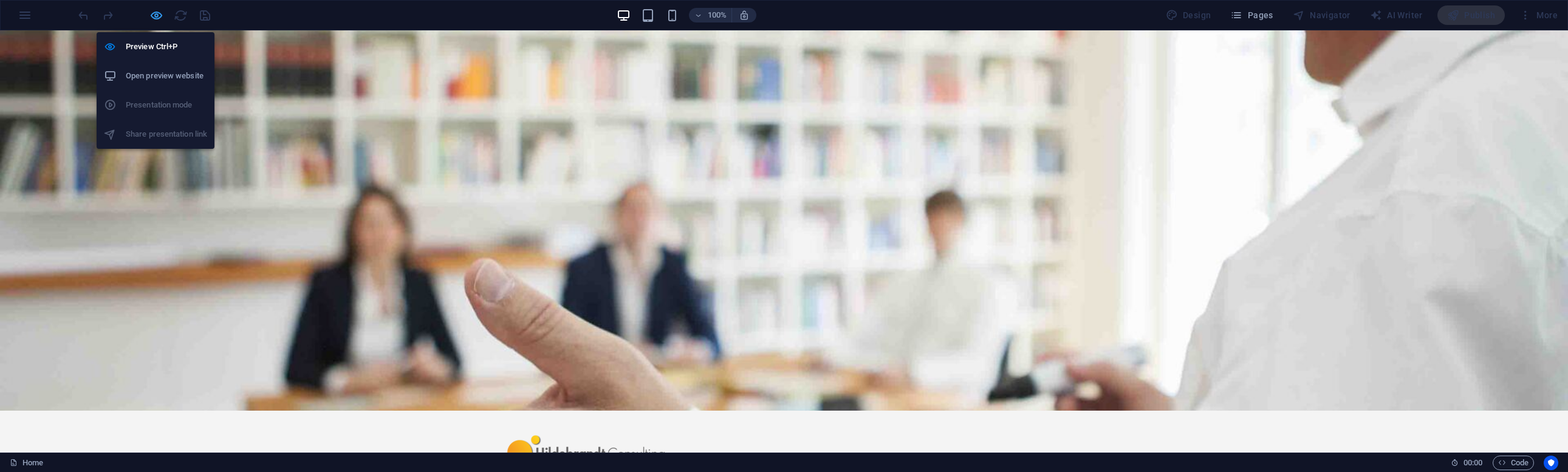
click at [156, 16] on icon "button" at bounding box center [156, 16] width 14 height 14
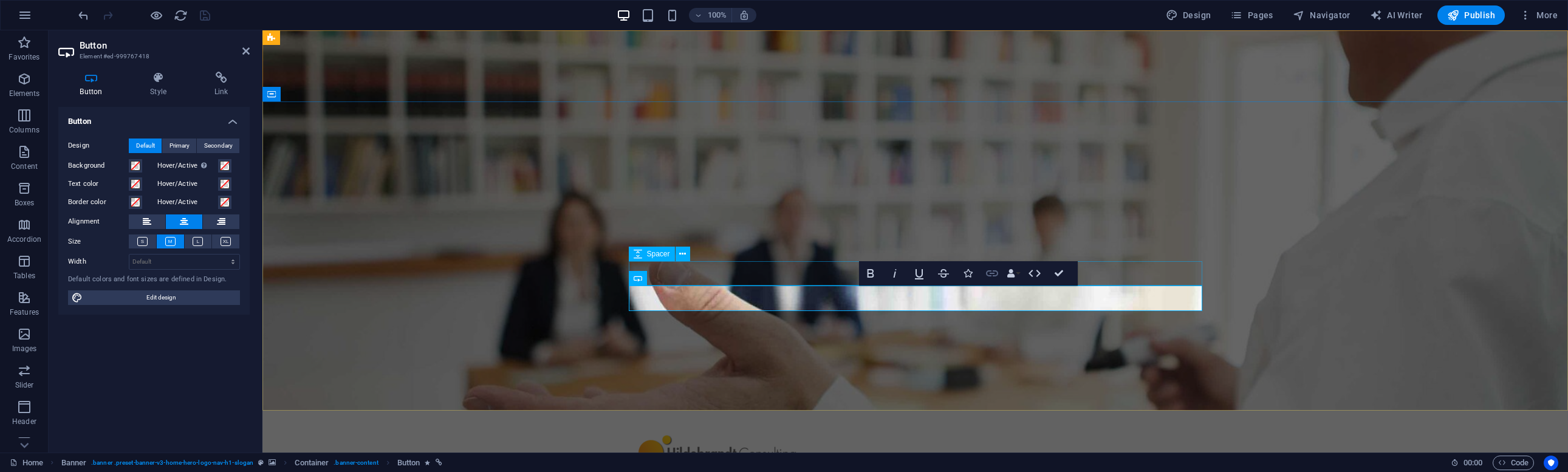
click at [992, 272] on icon "button" at bounding box center [991, 273] width 14 height 14
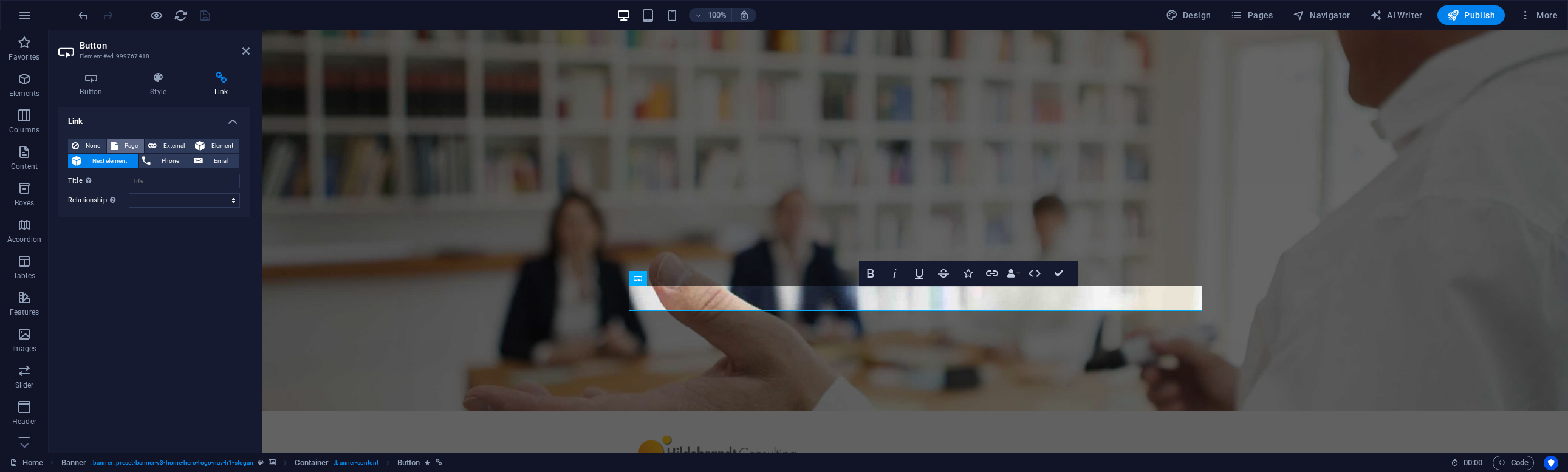
click at [134, 144] on span "Page" at bounding box center [131, 145] width 19 height 14
select select
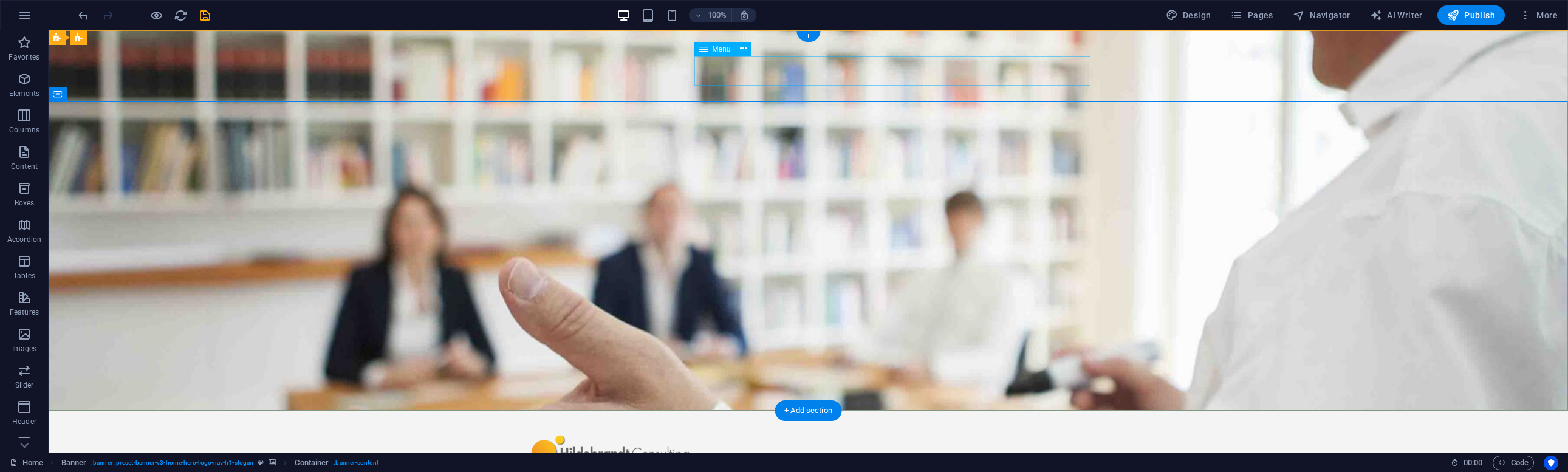
select select
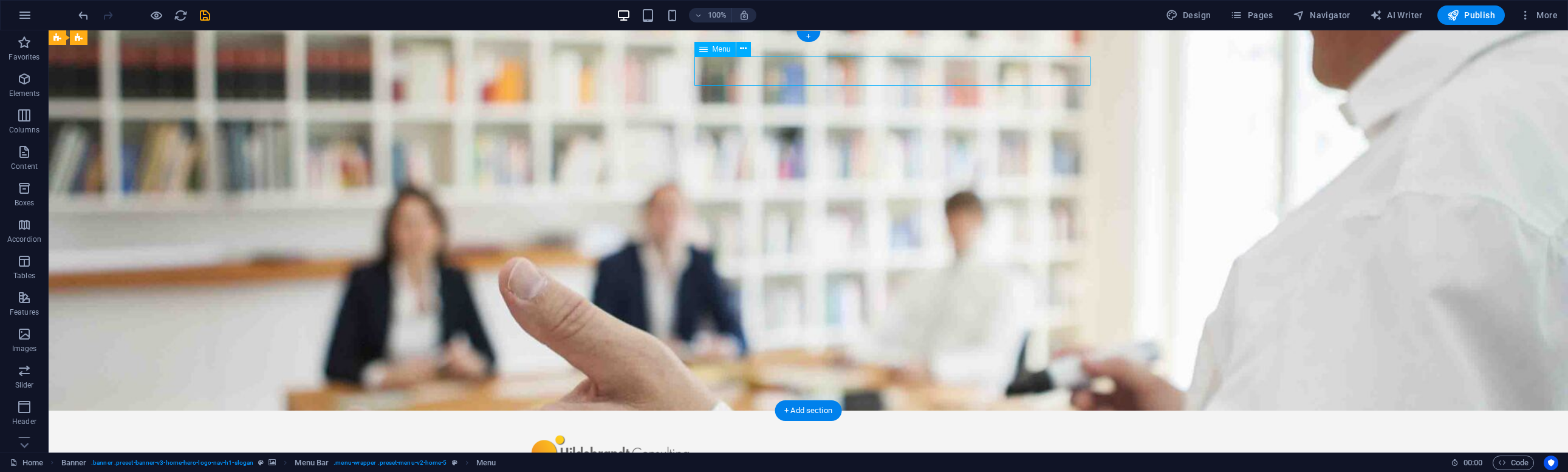
select select
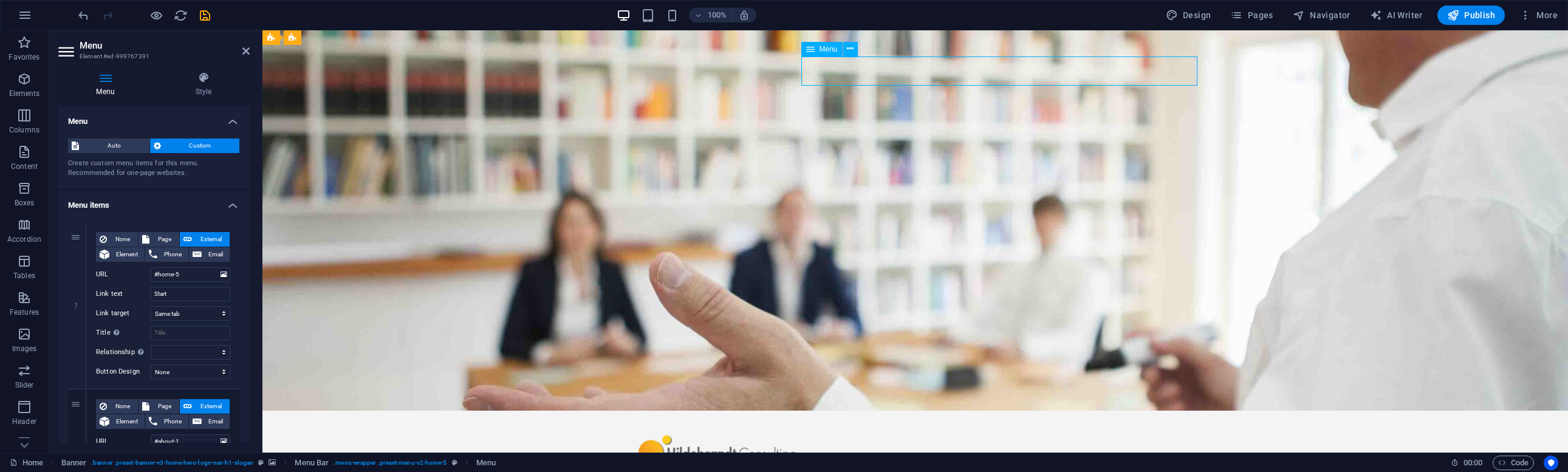
drag, startPoint x: 850, startPoint y: 67, endPoint x: 892, endPoint y: 69, distance: 42.0
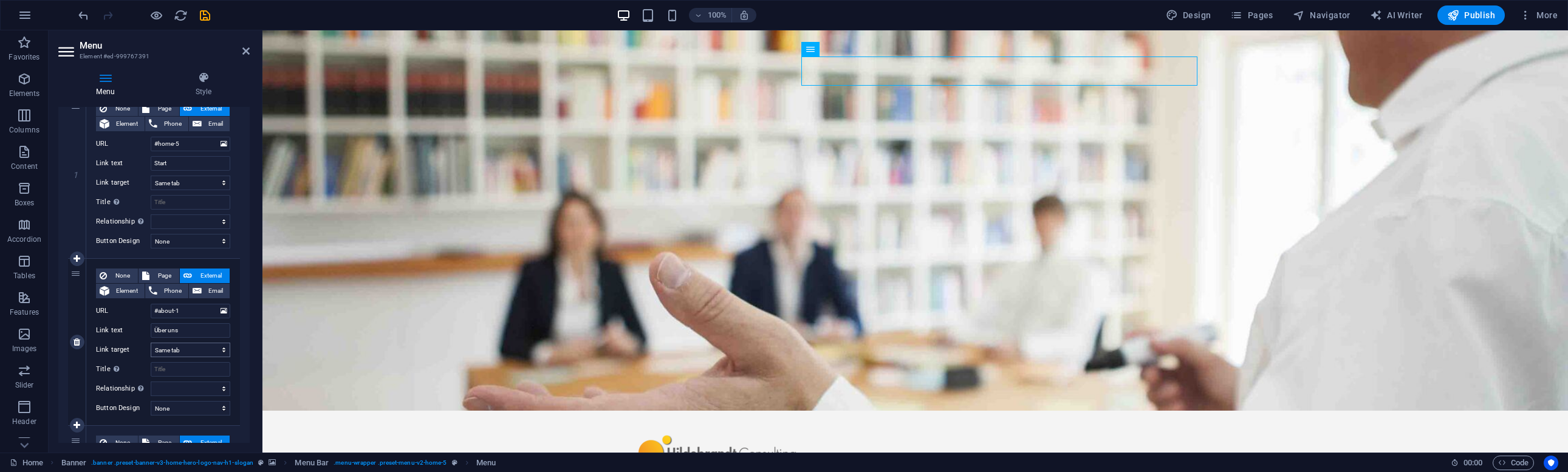
scroll to position [132, 0]
drag, startPoint x: 190, startPoint y: 308, endPoint x: 143, endPoint y: 307, distance: 47.0
click at [143, 307] on div "URL #about-1" at bounding box center [163, 310] width 134 height 14
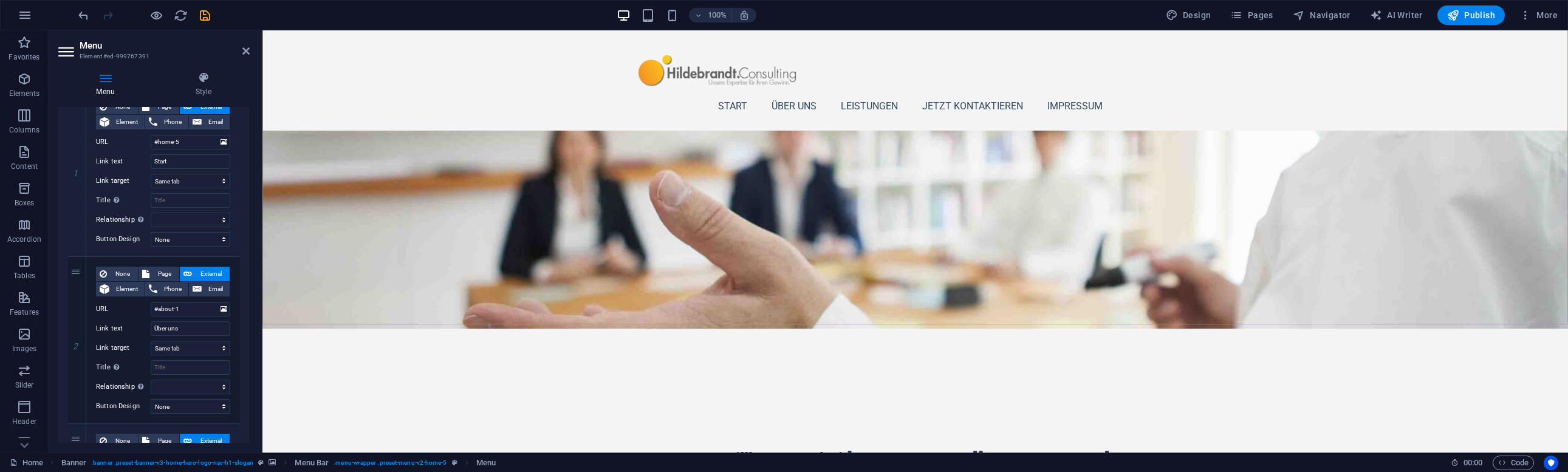
scroll to position [86, 0]
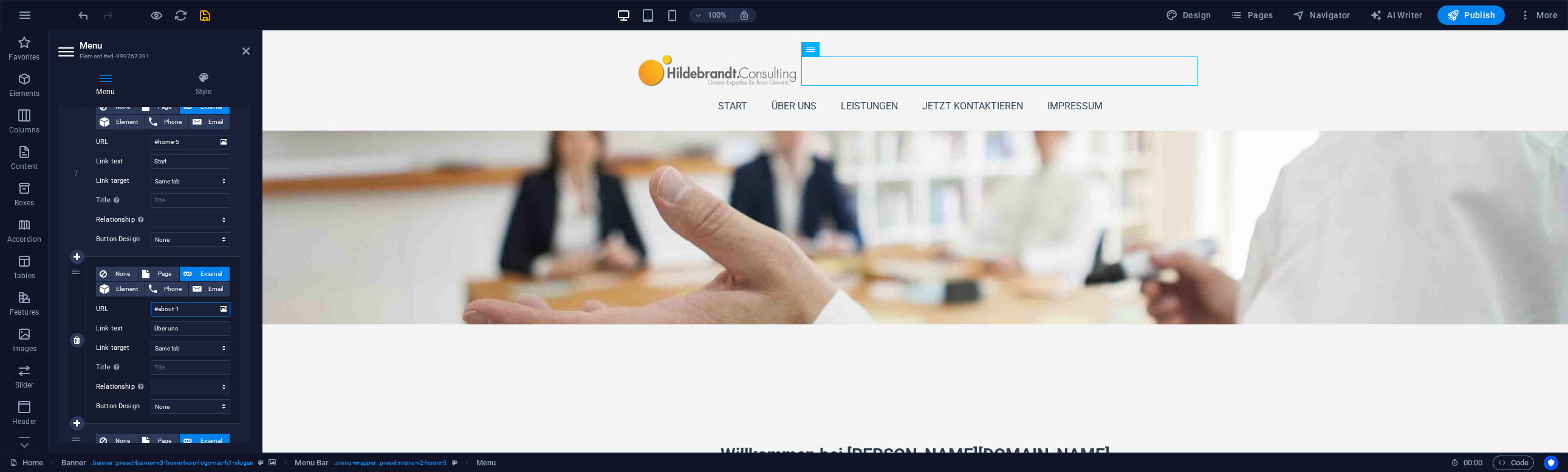
drag, startPoint x: 185, startPoint y: 309, endPoint x: 110, endPoint y: 307, distance: 75.0
click at [110, 307] on div "URL #about-1" at bounding box center [163, 309] width 134 height 14
click at [623, 325] on div "Willkommen bei hildebrandt.consulting Ihr Partner für visonäre Führung und nach…" at bounding box center [915, 464] width 1305 height 279
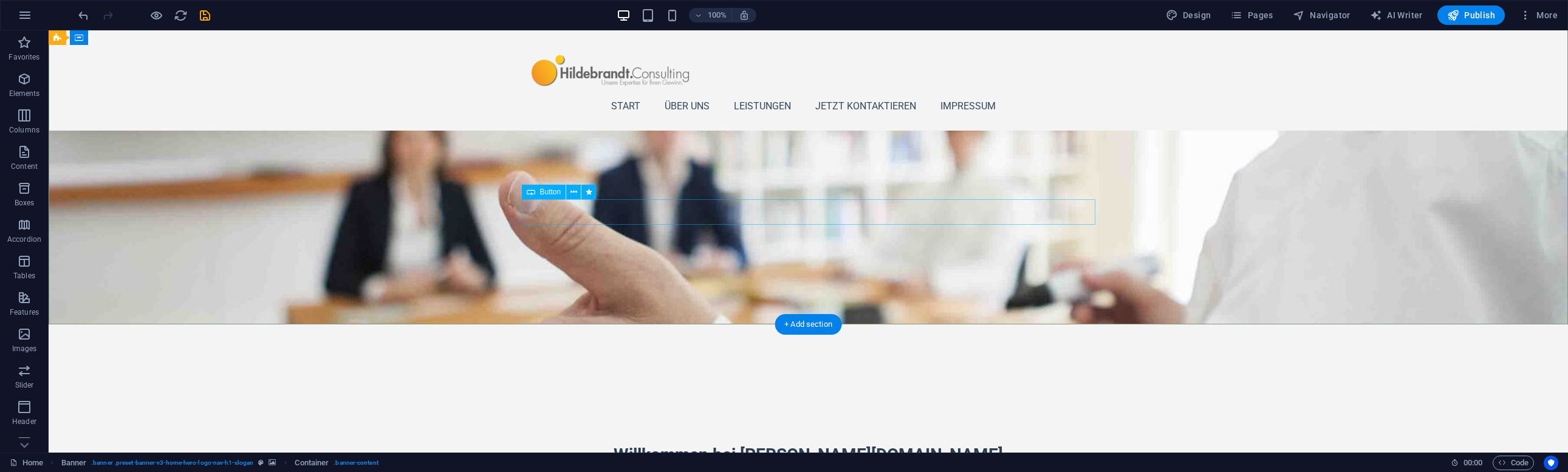
select select
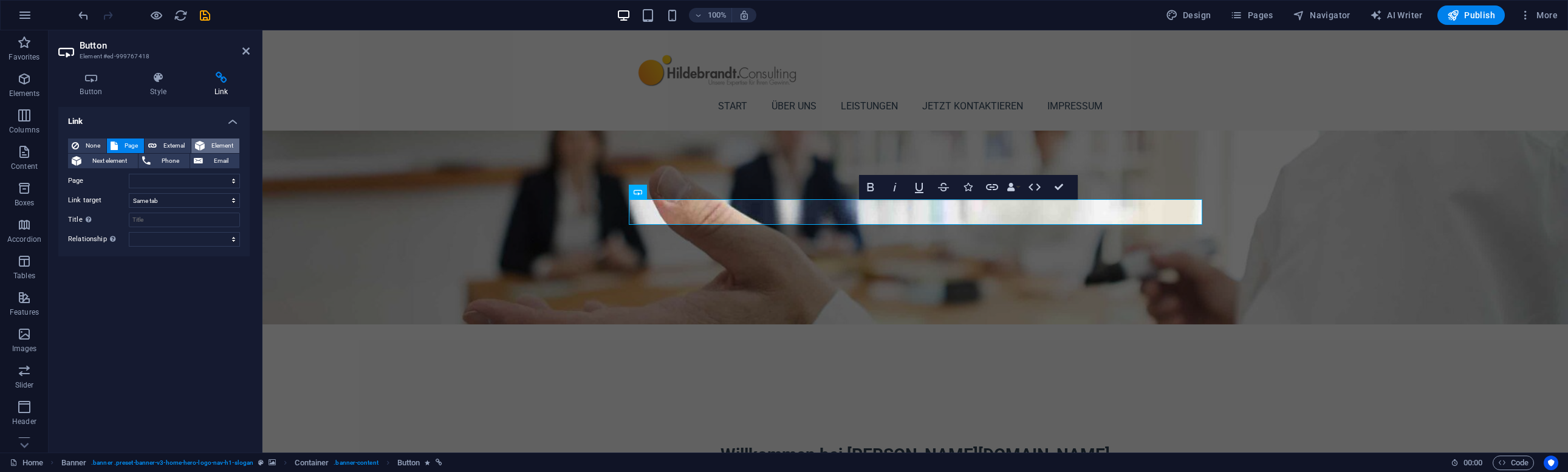
click at [215, 144] on span "Element" at bounding box center [222, 145] width 27 height 14
click at [90, 160] on span "Next element" at bounding box center [109, 160] width 49 height 14
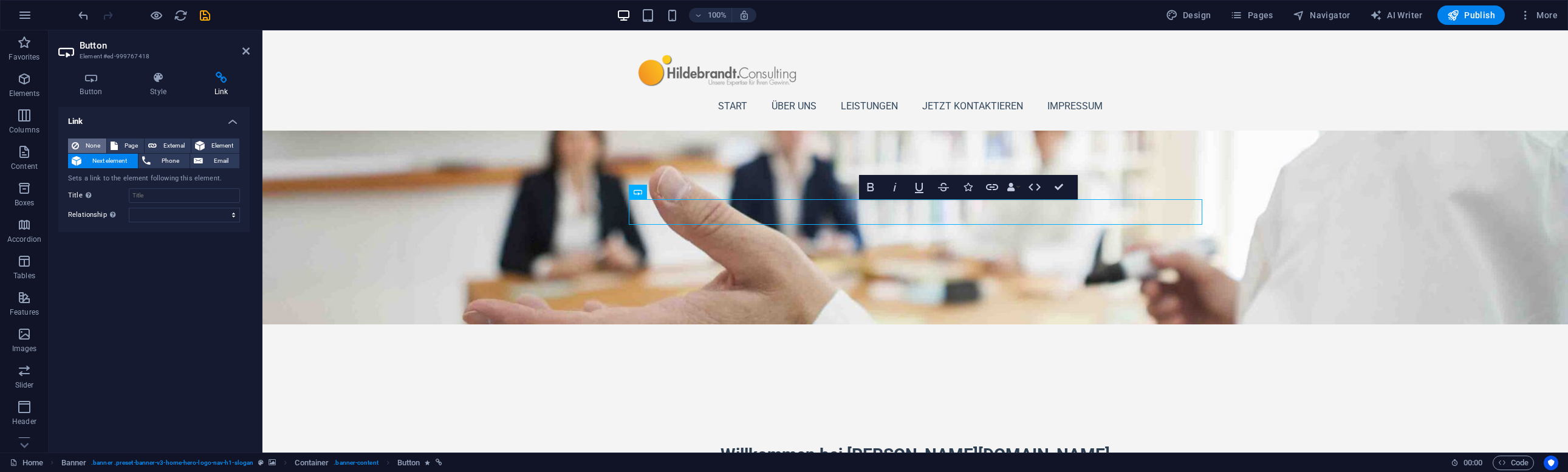
drag, startPoint x: 90, startPoint y: 143, endPoint x: 99, endPoint y: 141, distance: 9.2
click at [90, 143] on span "None" at bounding box center [92, 145] width 20 height 14
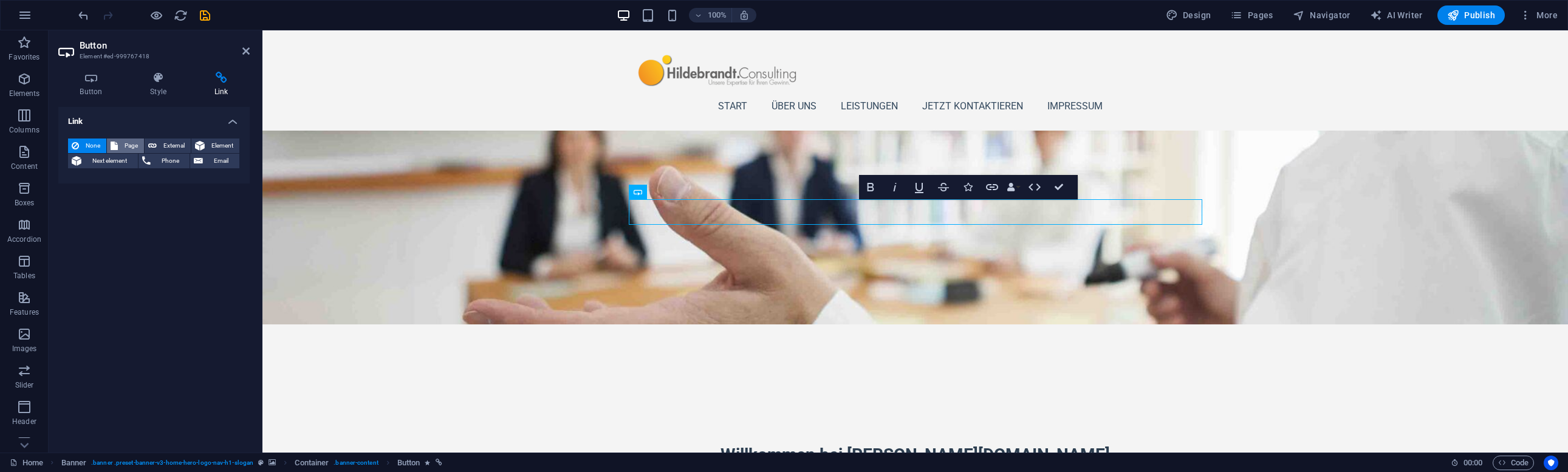
click at [125, 143] on span "Page" at bounding box center [131, 145] width 19 height 14
select select
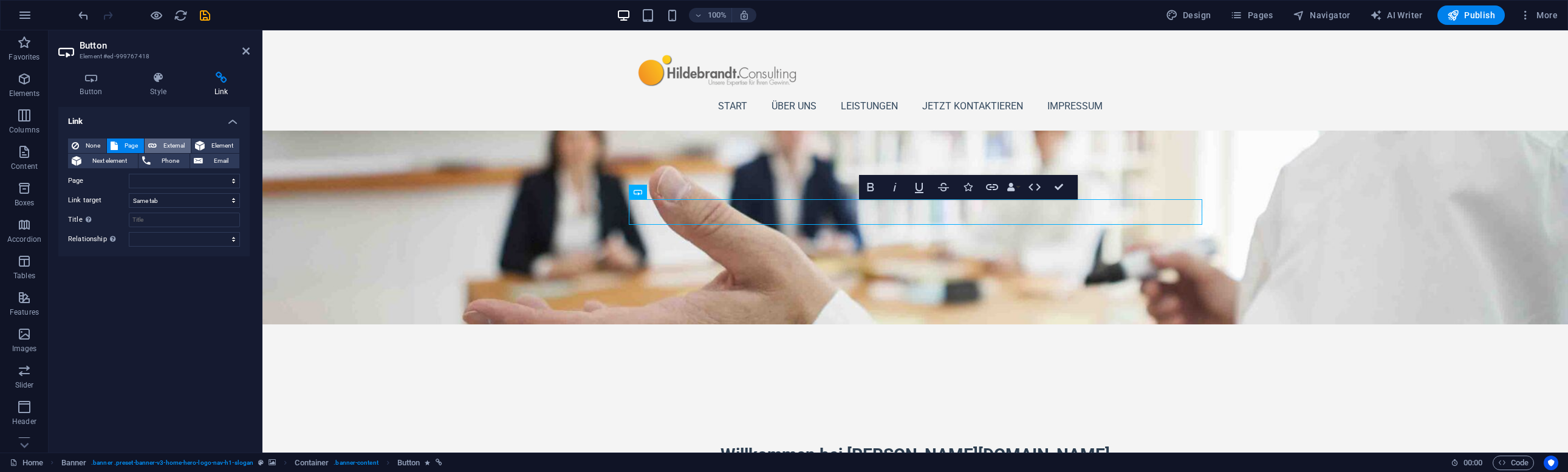
click at [177, 144] on span "External" at bounding box center [173, 145] width 27 height 14
select select "blank"
click at [218, 143] on span "Element" at bounding box center [222, 145] width 27 height 14
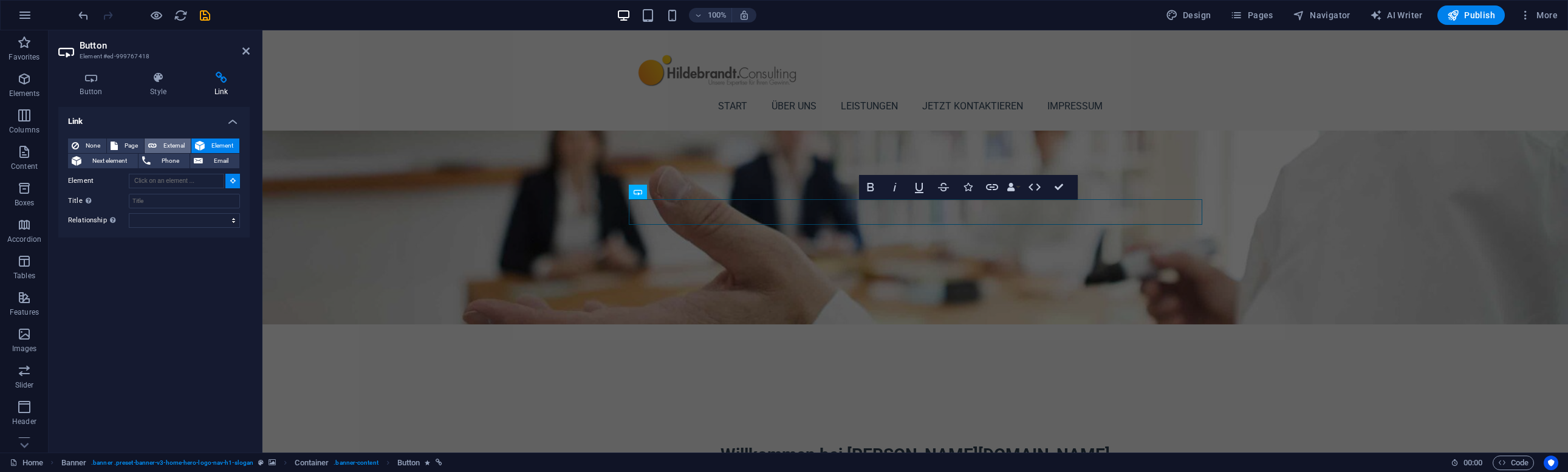
click at [175, 140] on span "External" at bounding box center [173, 145] width 27 height 14
select select "blank"
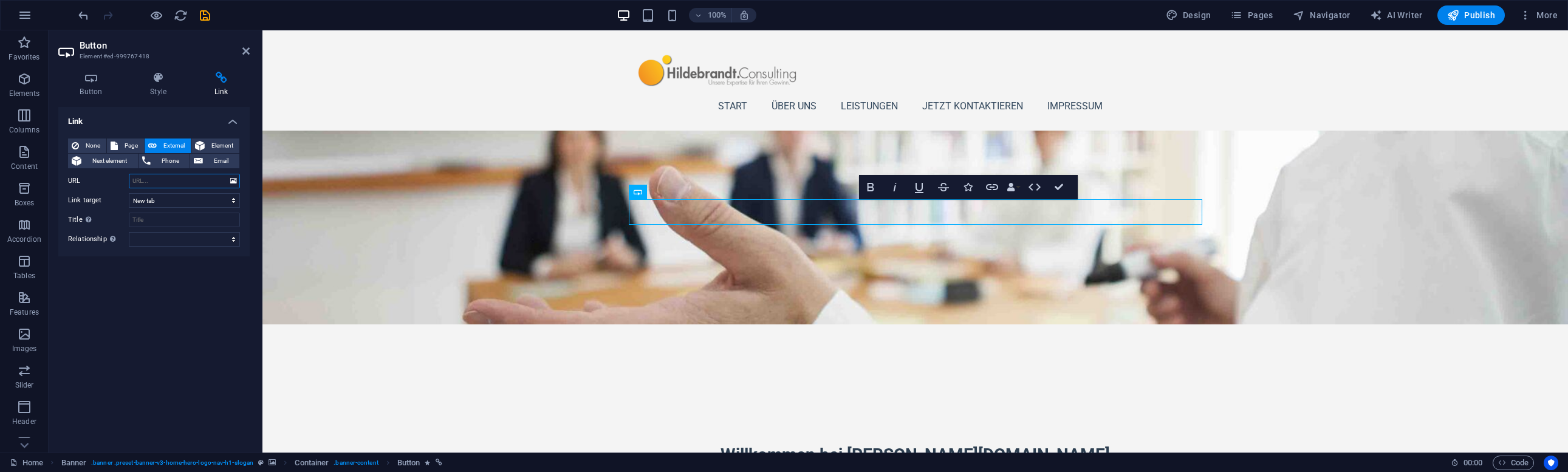
paste input "#about-1"
type input "#about-1"
select select
click at [137, 290] on div "Link None Page External Element Next element Phone Email Page Home Subpage Lega…" at bounding box center [153, 275] width 192 height 336
click at [208, 15] on icon "save" at bounding box center [205, 16] width 14 height 14
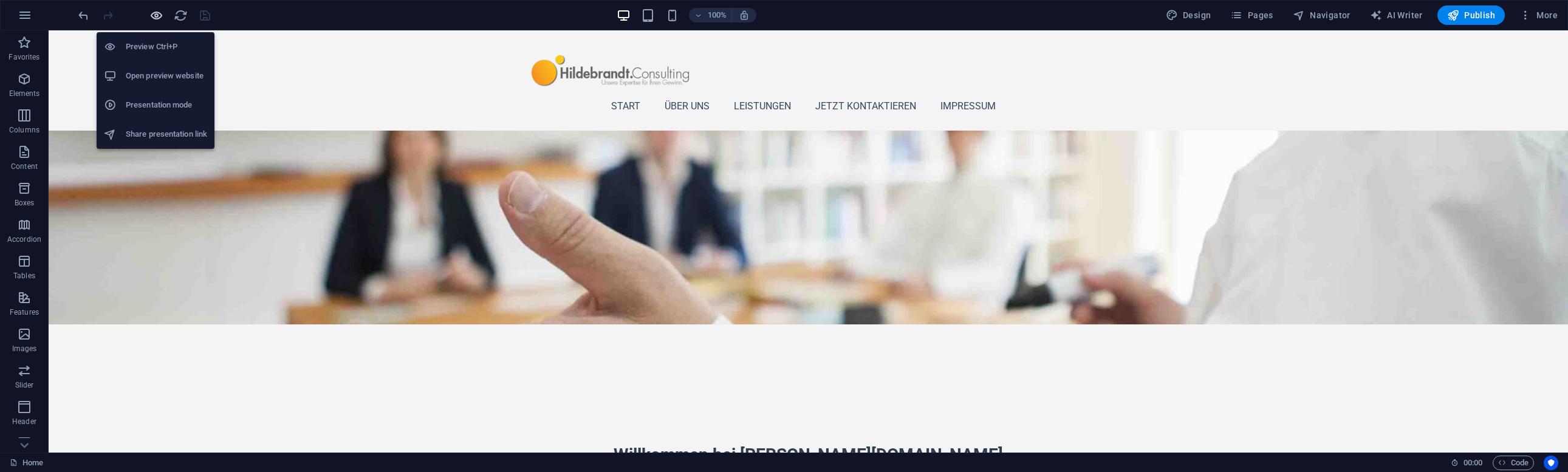
click at [153, 17] on icon "button" at bounding box center [156, 16] width 14 height 14
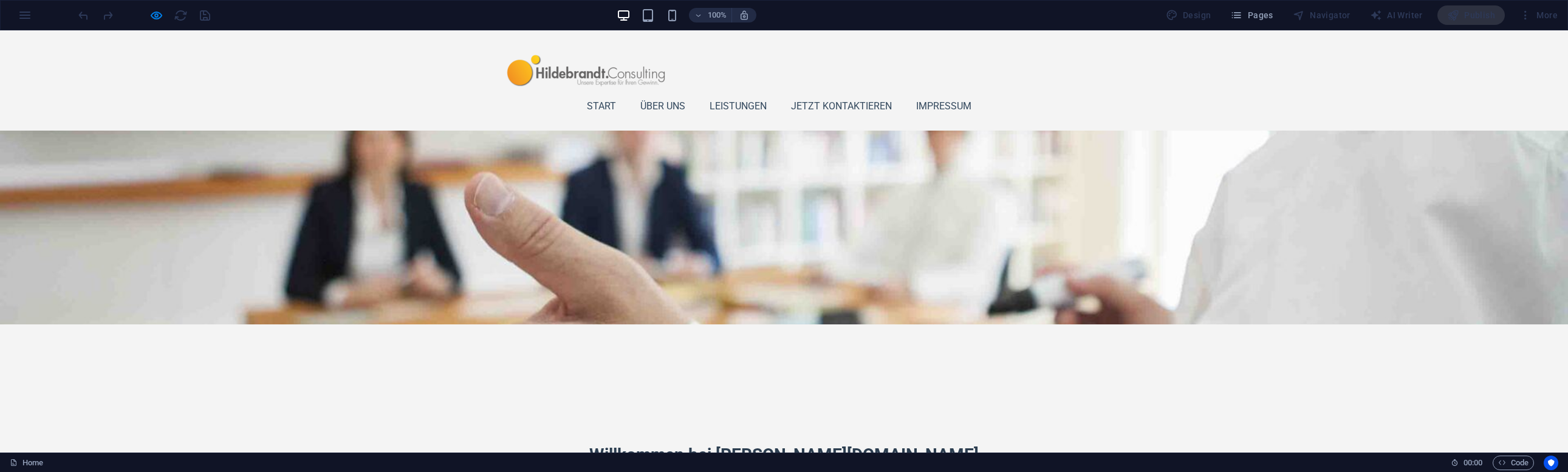
scroll to position [90, 0]
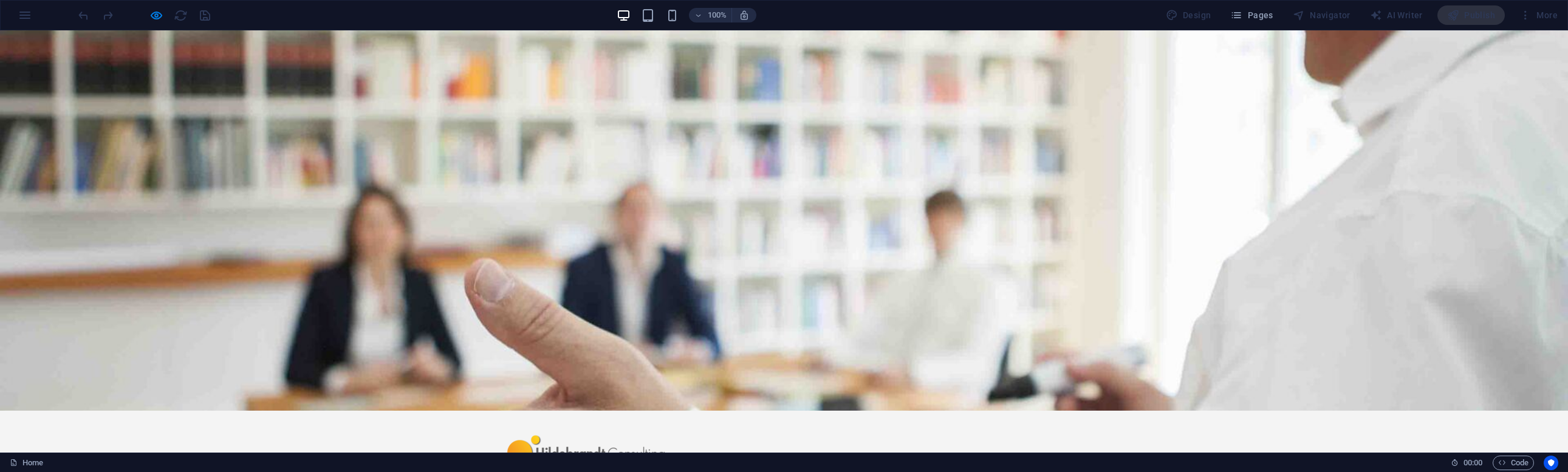
scroll to position [0, 0]
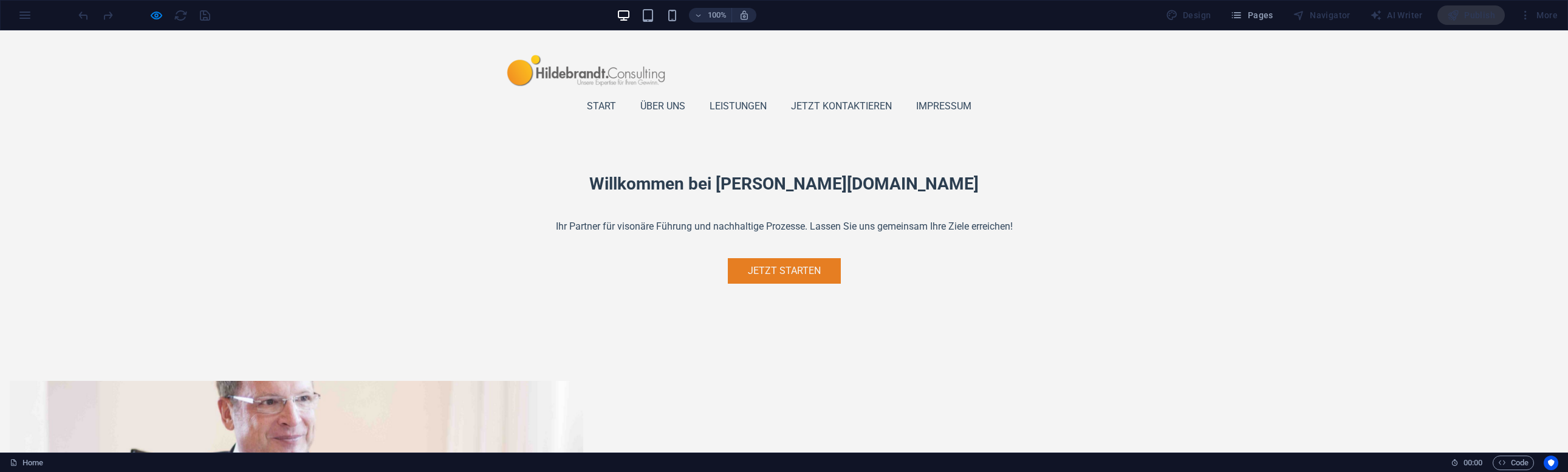
scroll to position [299, 0]
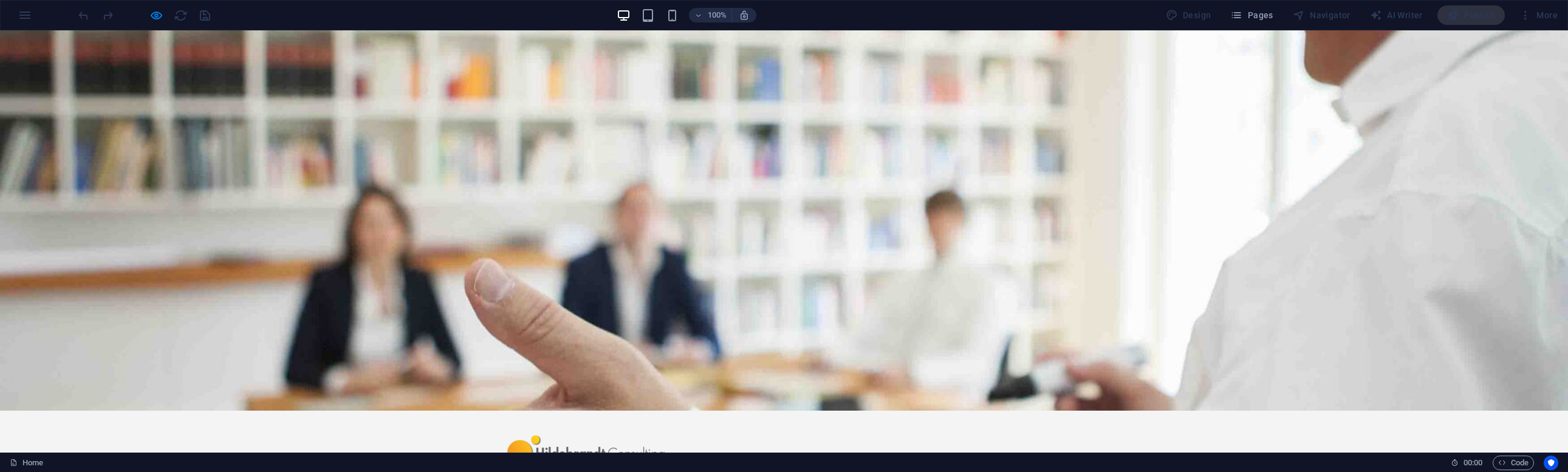
scroll to position [0, 0]
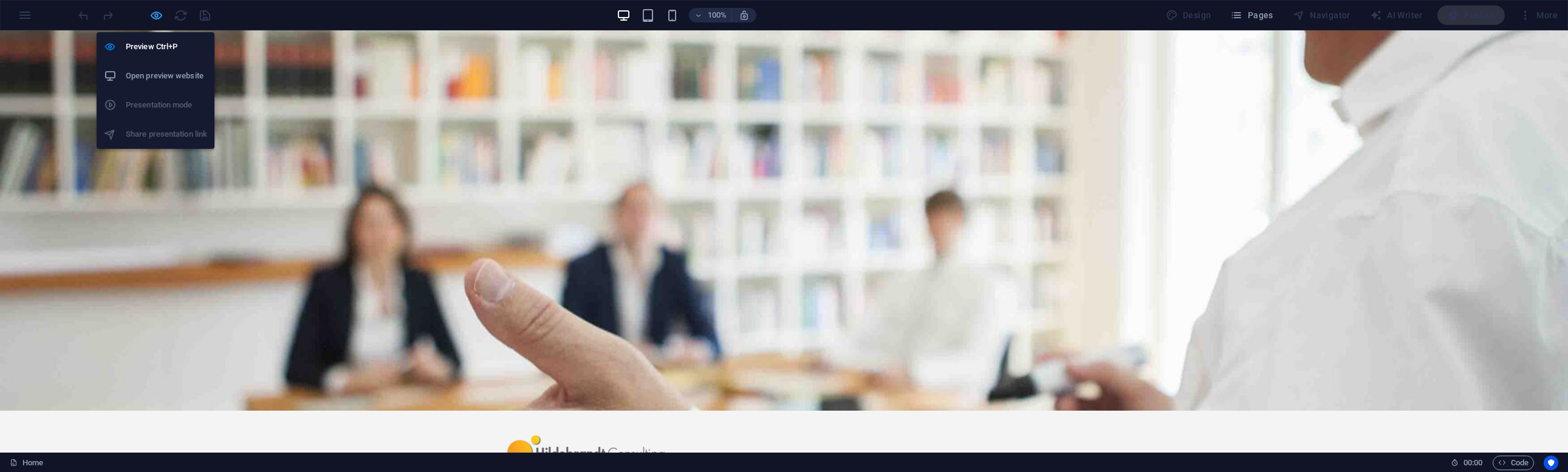
click at [150, 13] on icon "button" at bounding box center [156, 16] width 14 height 14
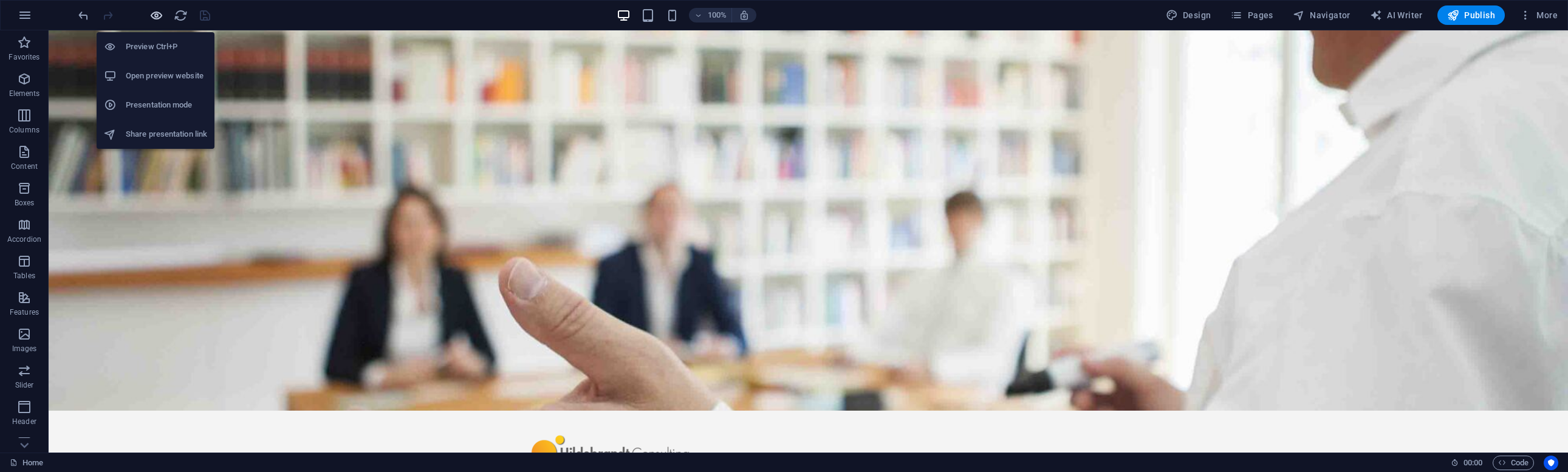
click at [156, 19] on icon "button" at bounding box center [156, 16] width 14 height 14
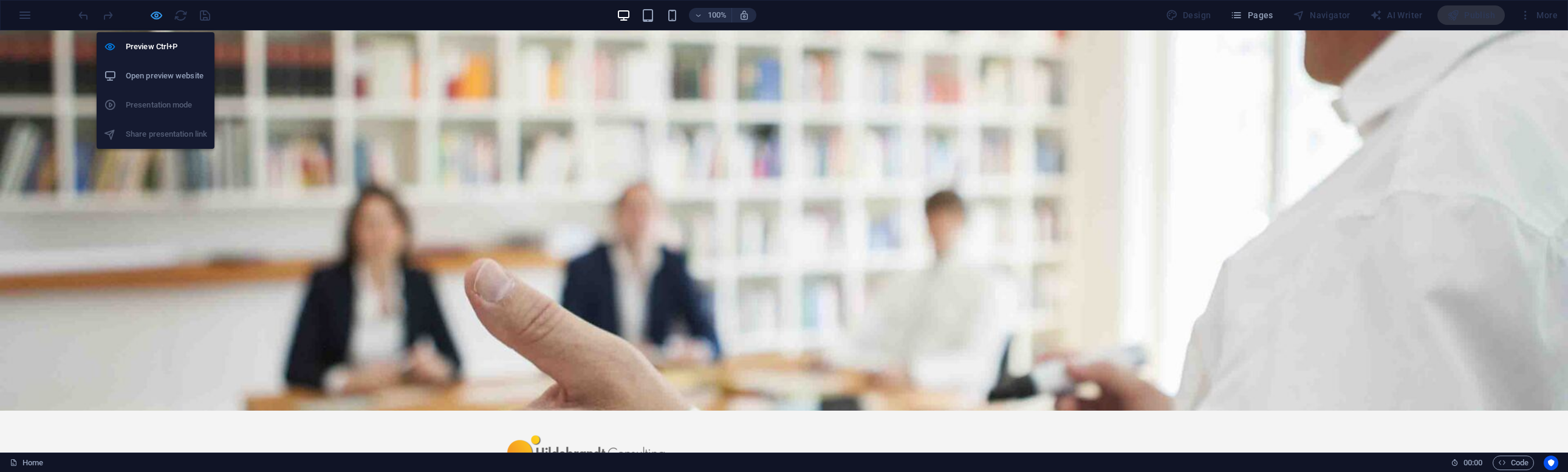
click at [162, 14] on icon "button" at bounding box center [156, 16] width 14 height 14
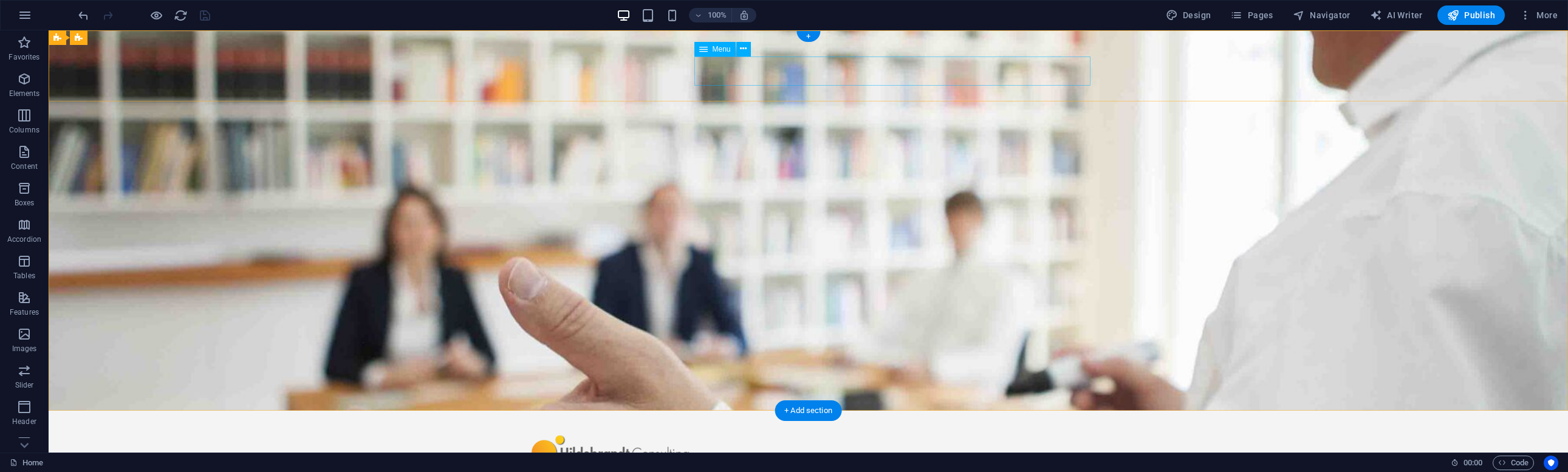
select select
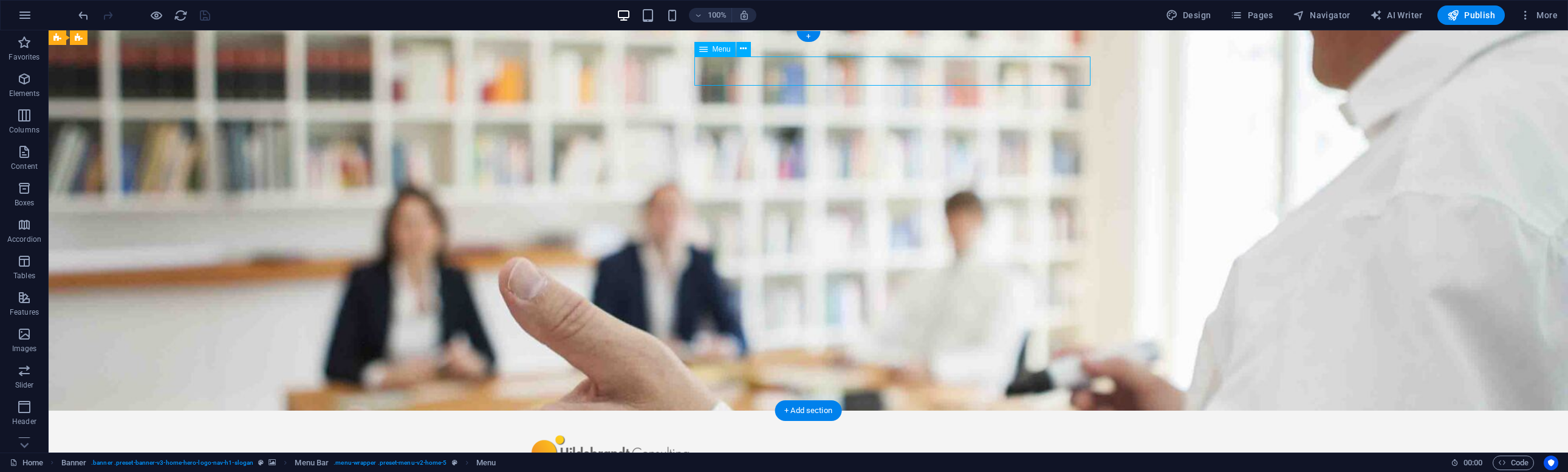
select select
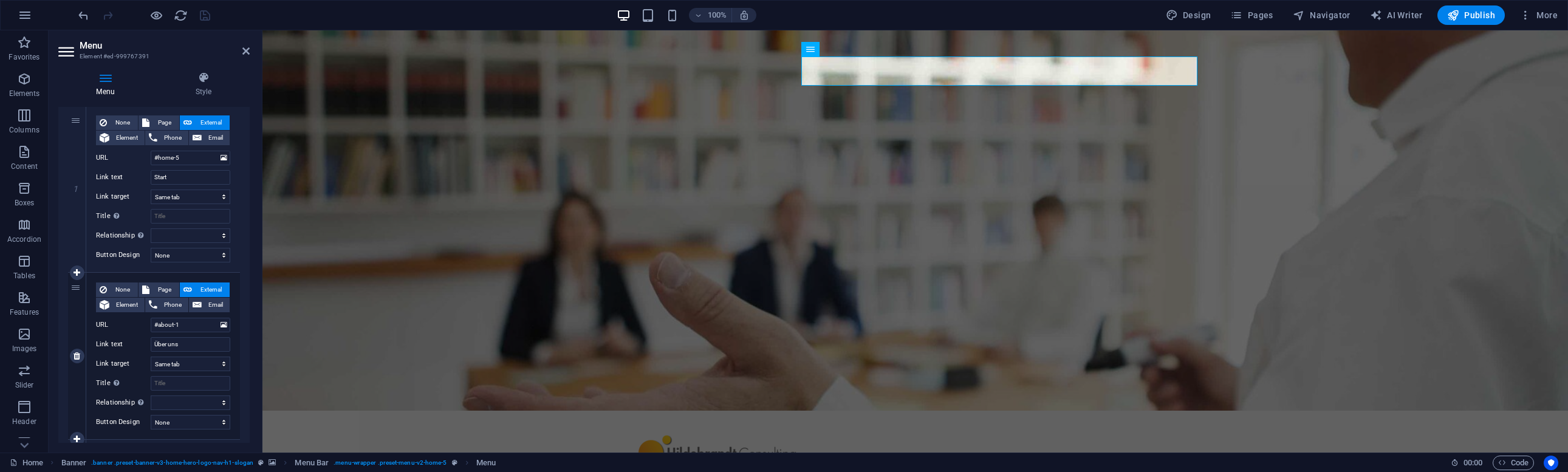
scroll to position [137, 0]
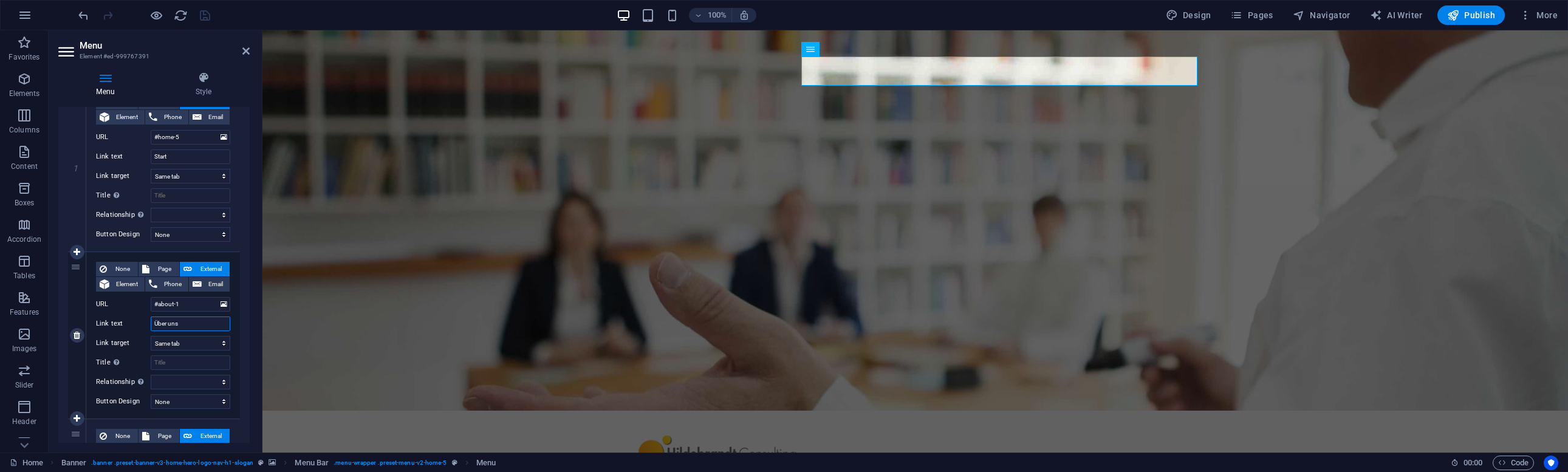
click at [175, 322] on input "Über uns" at bounding box center [190, 323] width 80 height 14
type input "Über mich"
select select
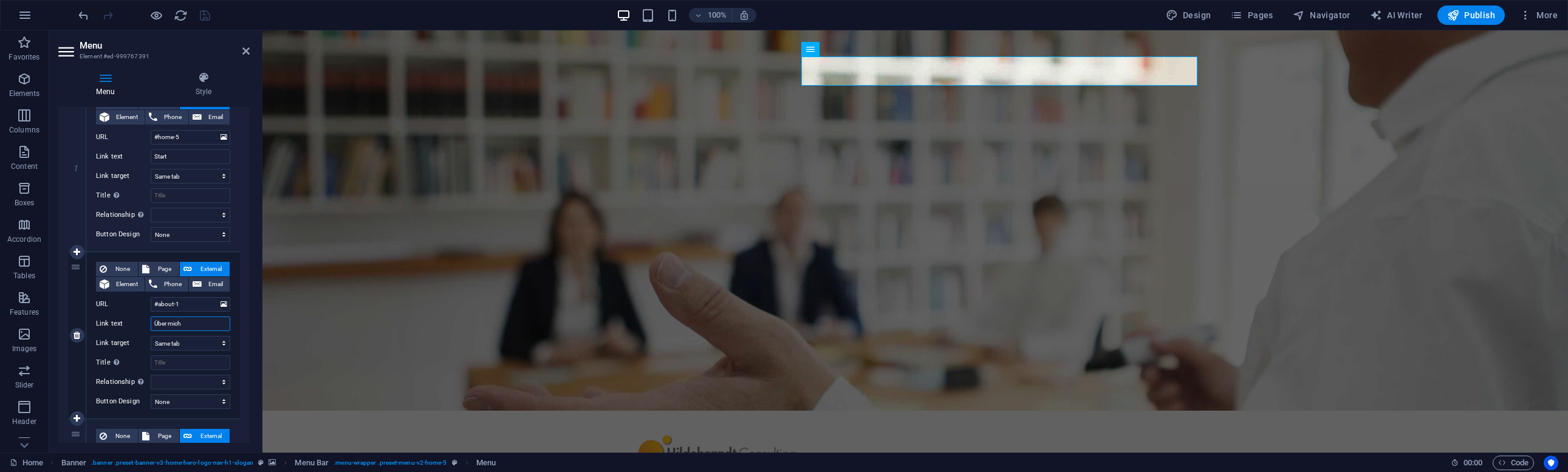
select select
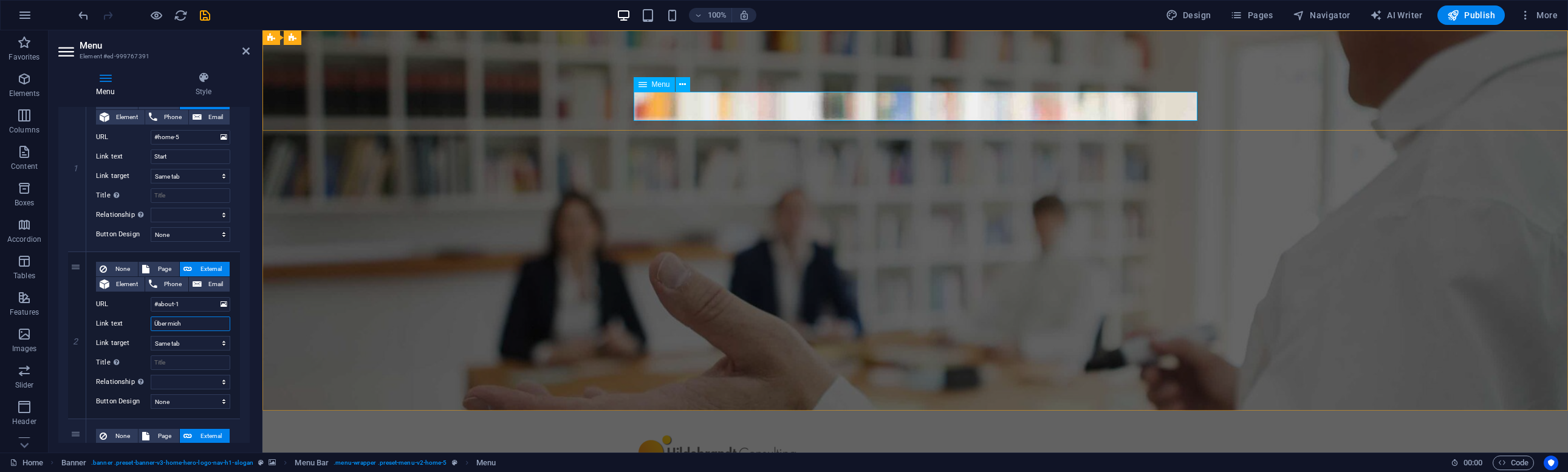
type input "Über mich"
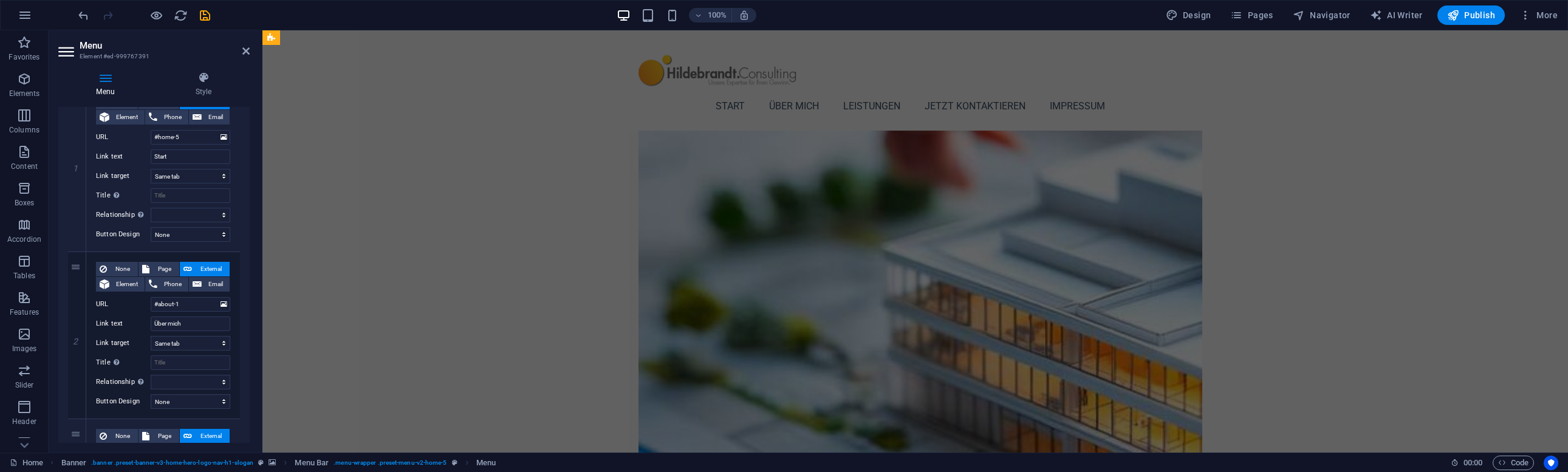
scroll to position [1353, 0]
click at [202, 15] on icon "save" at bounding box center [205, 16] width 14 height 14
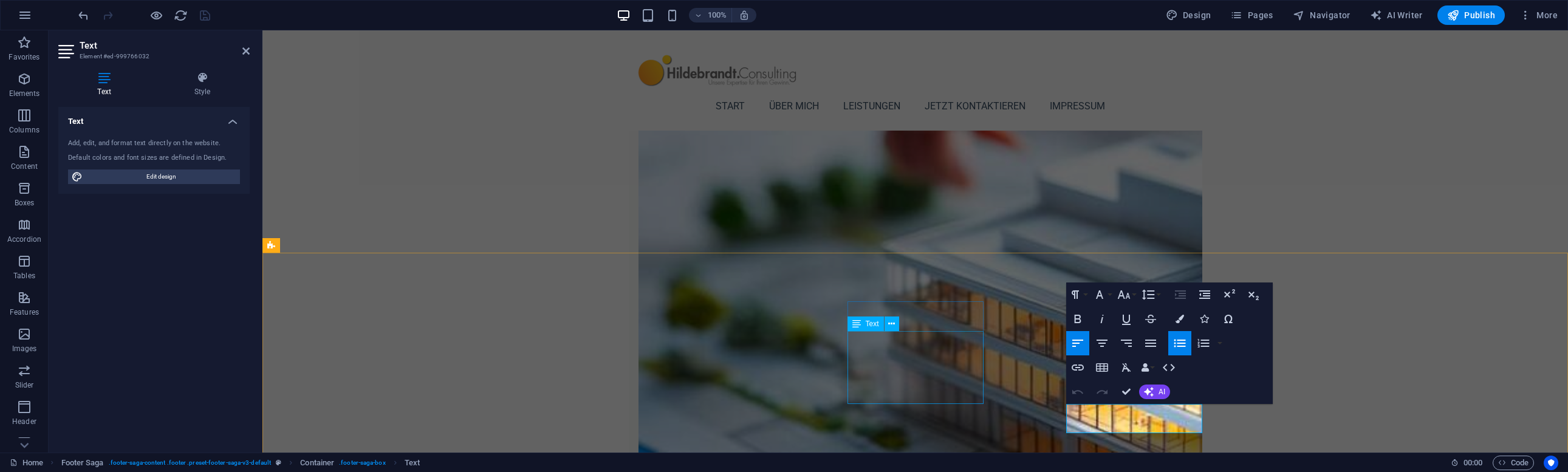
scroll to position [1330, 0]
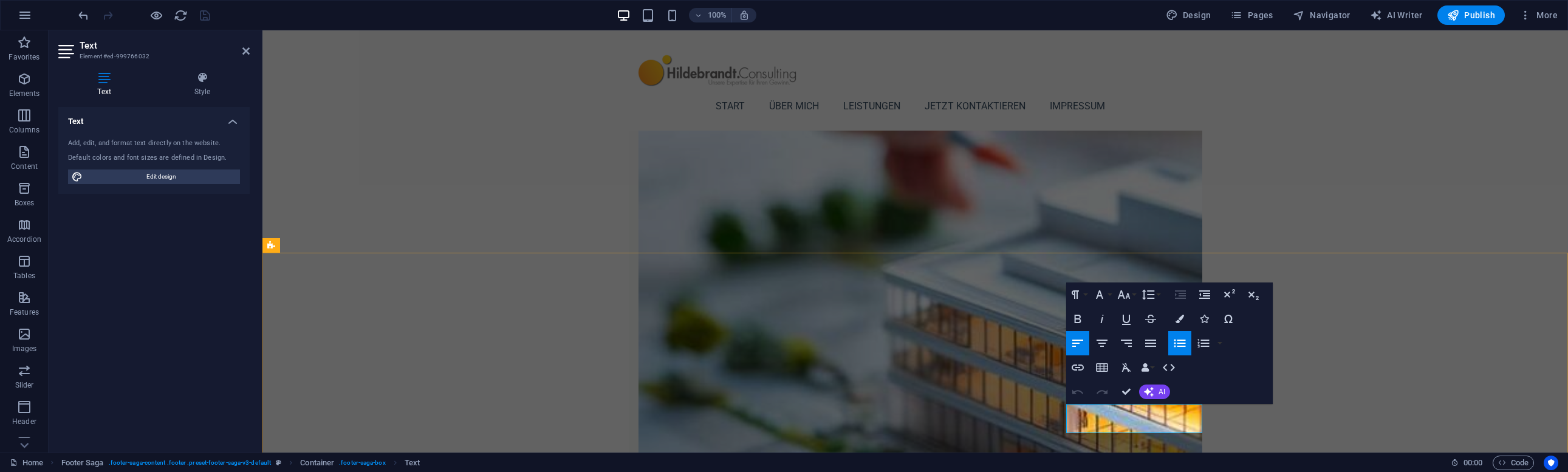
click at [218, 298] on div "Text Add, edit, and format text directly on the website. Default colors and fon…" at bounding box center [153, 275] width 192 height 336
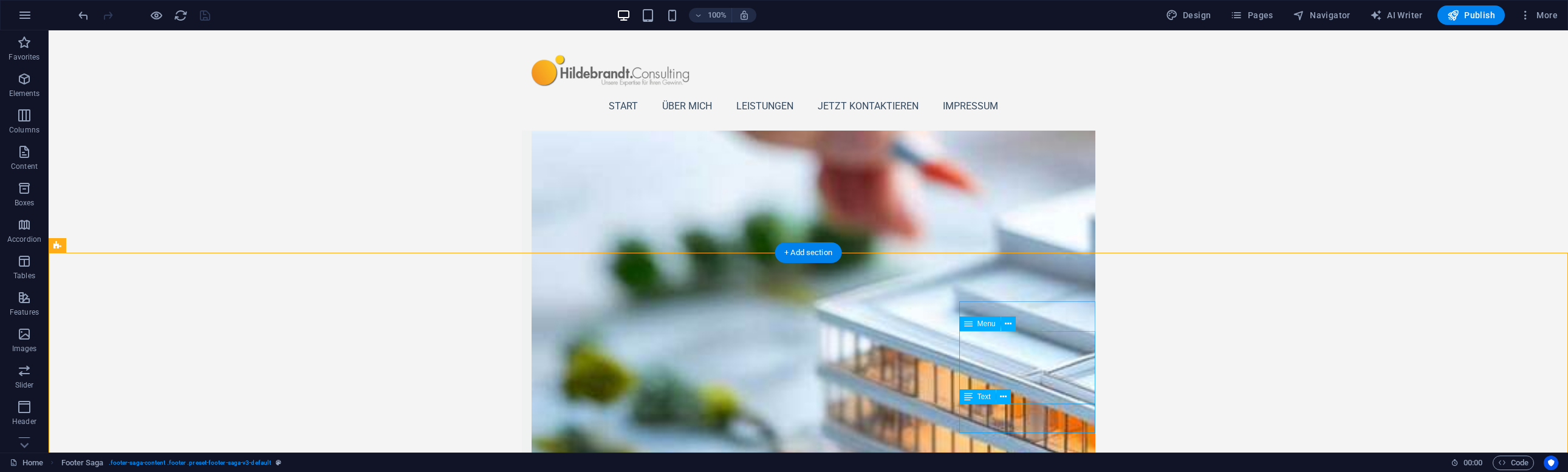
click at [978, 396] on span "Text" at bounding box center [983, 397] width 13 height 7
select select
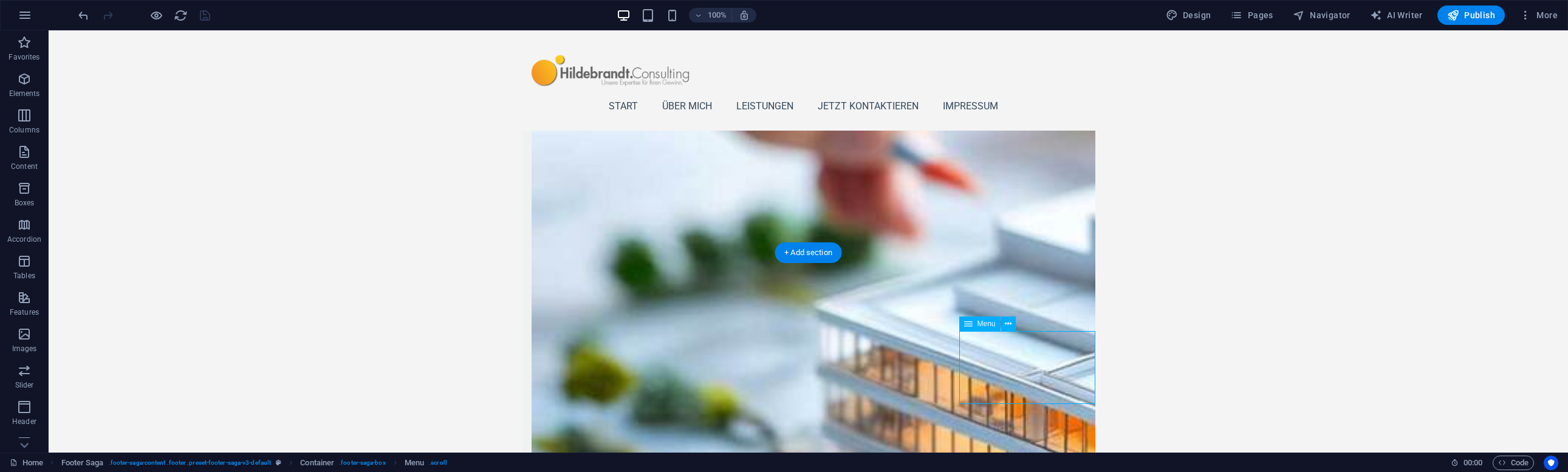
select select
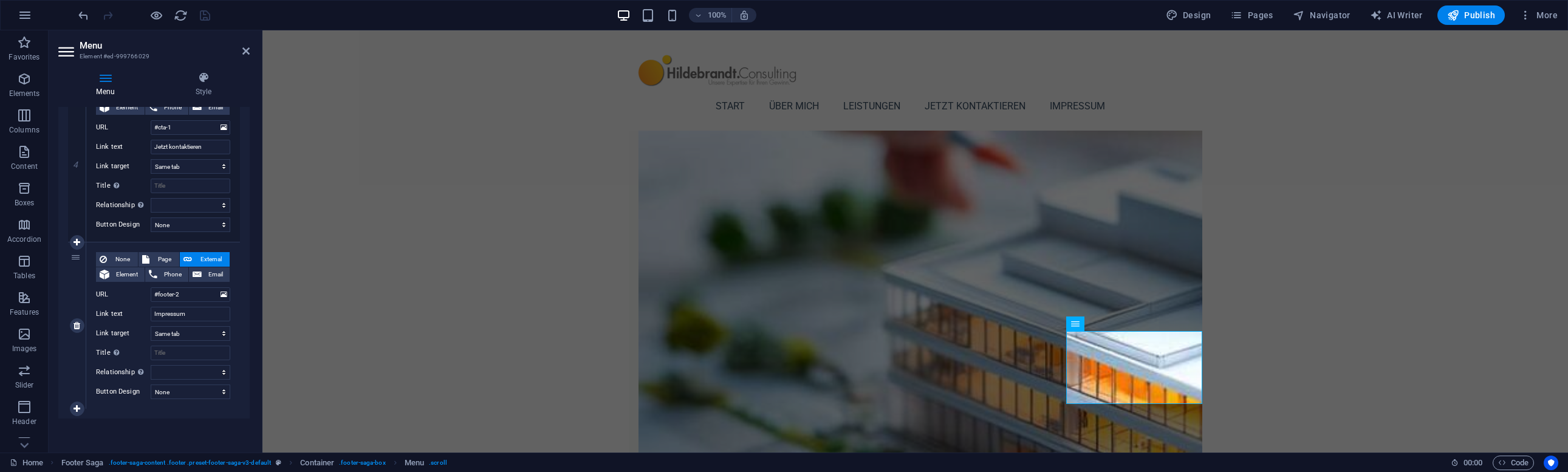
scroll to position [649, 0]
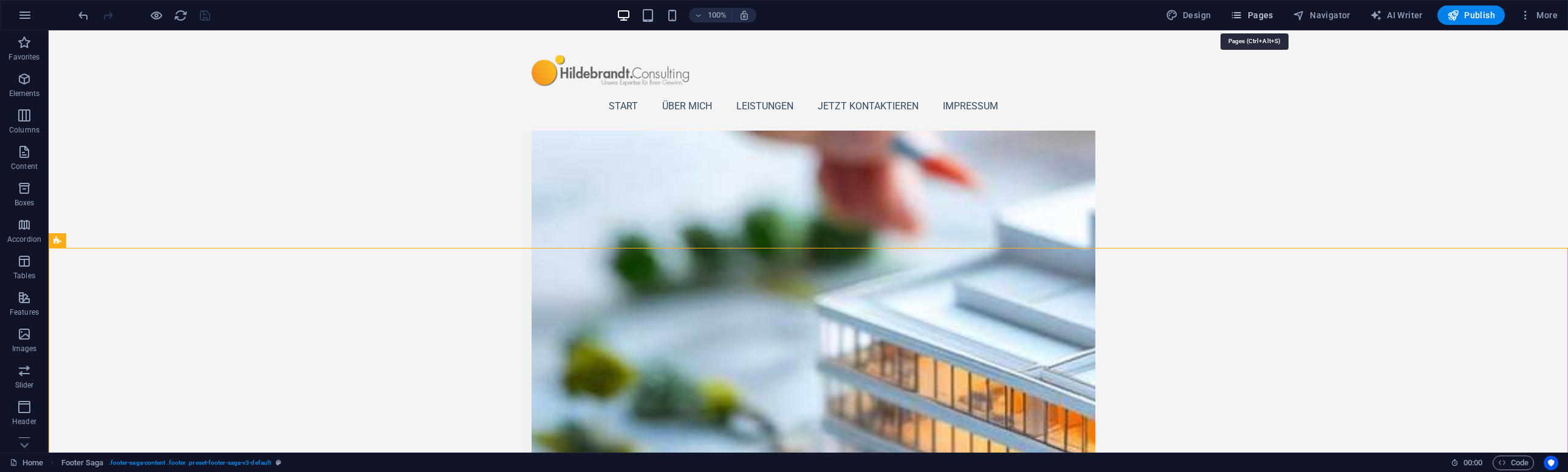
click at [1267, 11] on span "Pages" at bounding box center [1251, 15] width 42 height 12
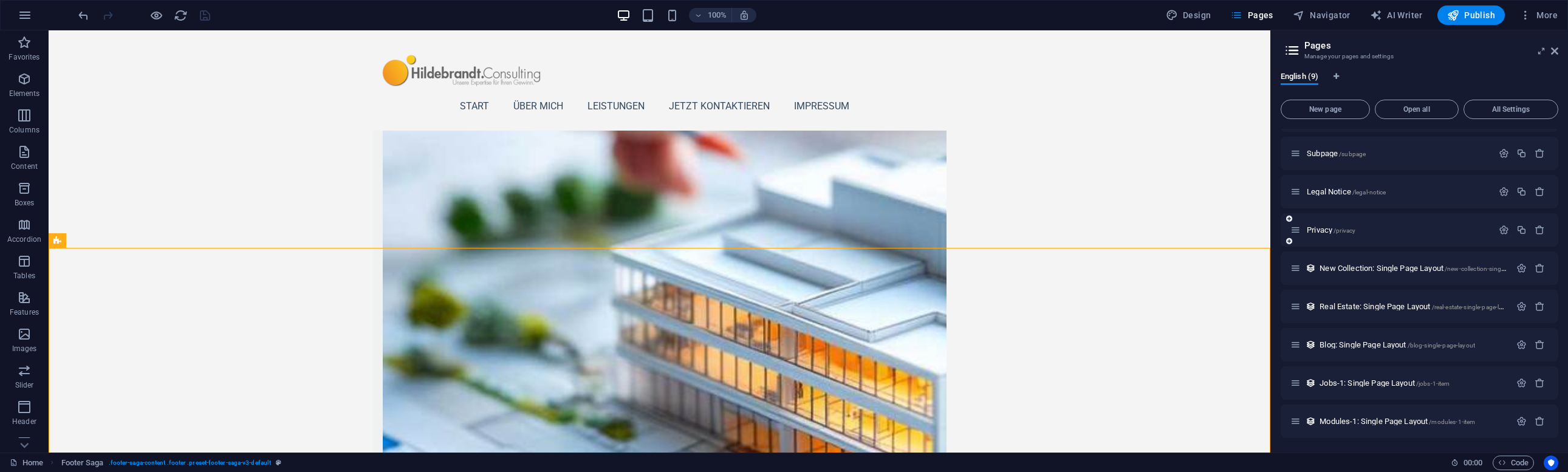
scroll to position [31, 0]
click at [1369, 272] on span "New Collection: Single Page Layout /new-collection-single-page-layout" at bounding box center [1429, 268] width 220 height 9
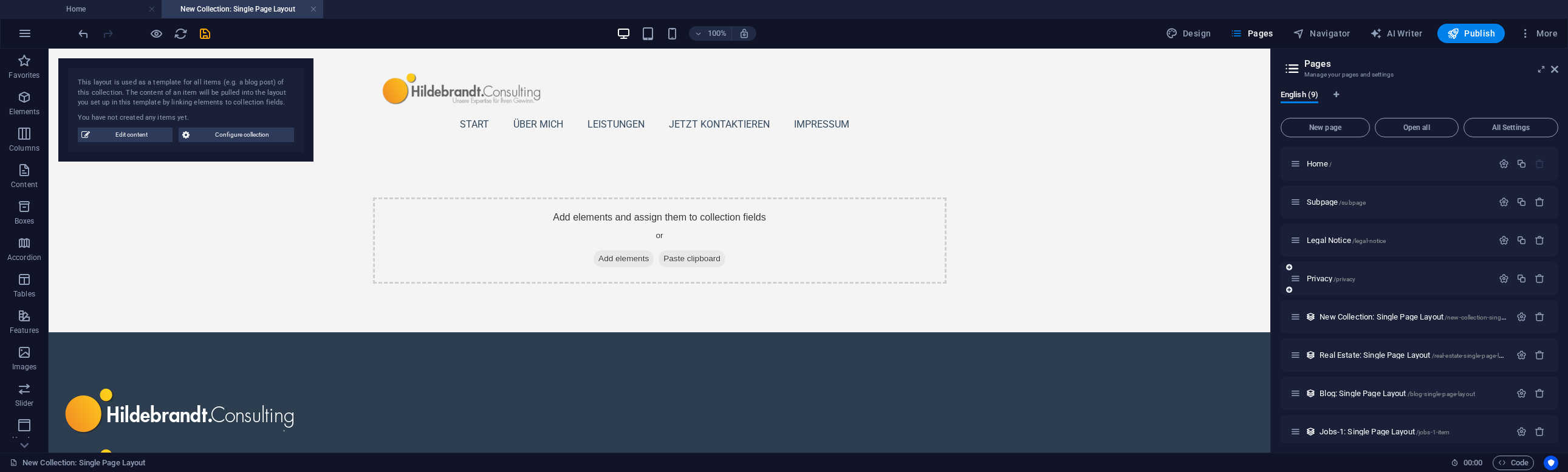
scroll to position [6, 0]
click at [1308, 230] on span "Legal Notice /legal-notice" at bounding box center [1346, 234] width 79 height 9
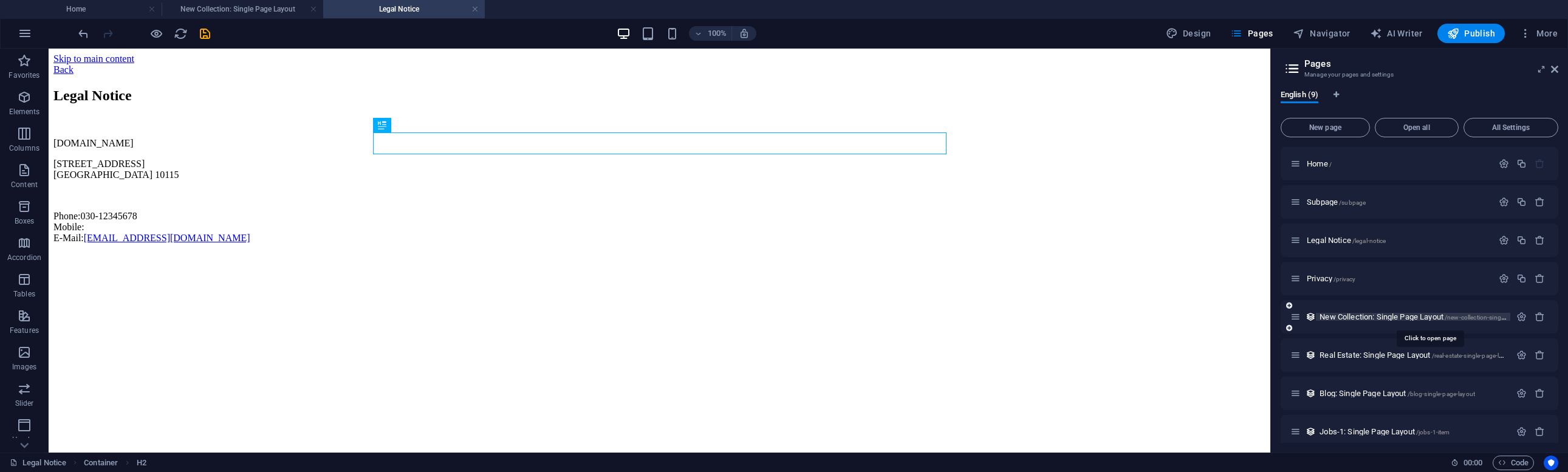
scroll to position [0, 0]
click at [1347, 129] on span "New page" at bounding box center [1325, 128] width 79 height 7
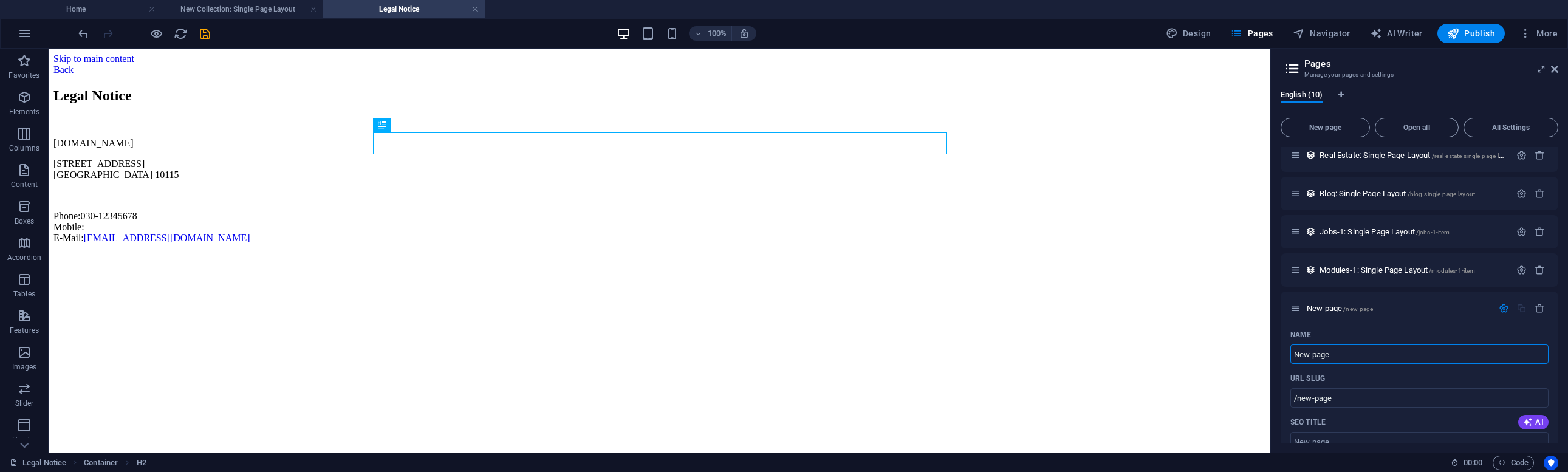
scroll to position [295, 0]
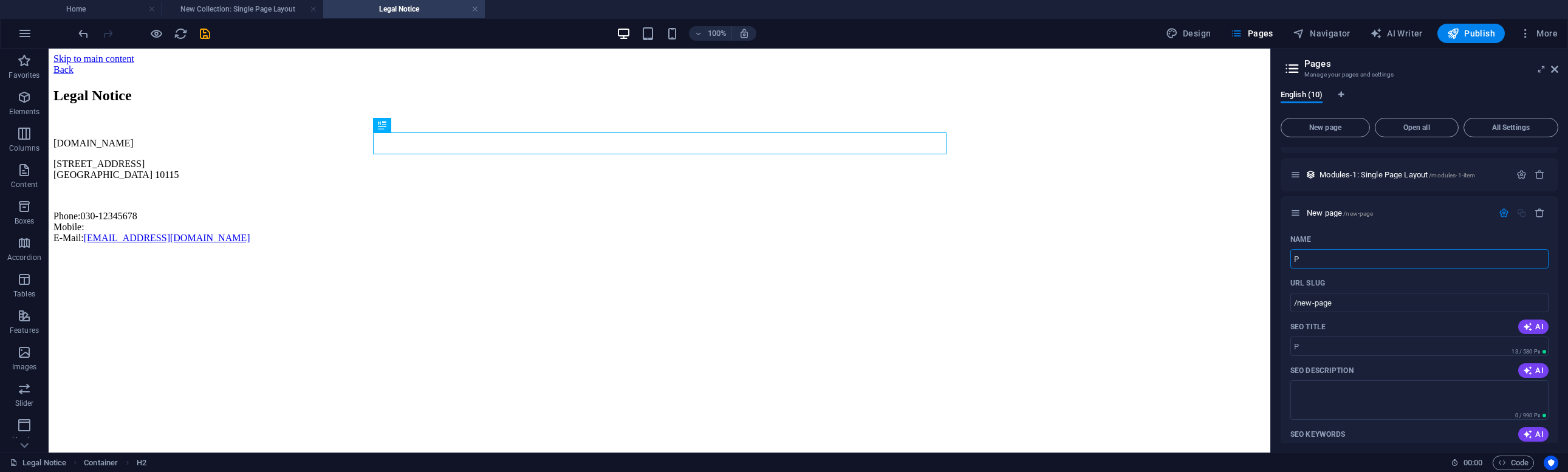
type input "P"
type input "/p"
type input "Pri"
type input "/pri"
type input "Priva"
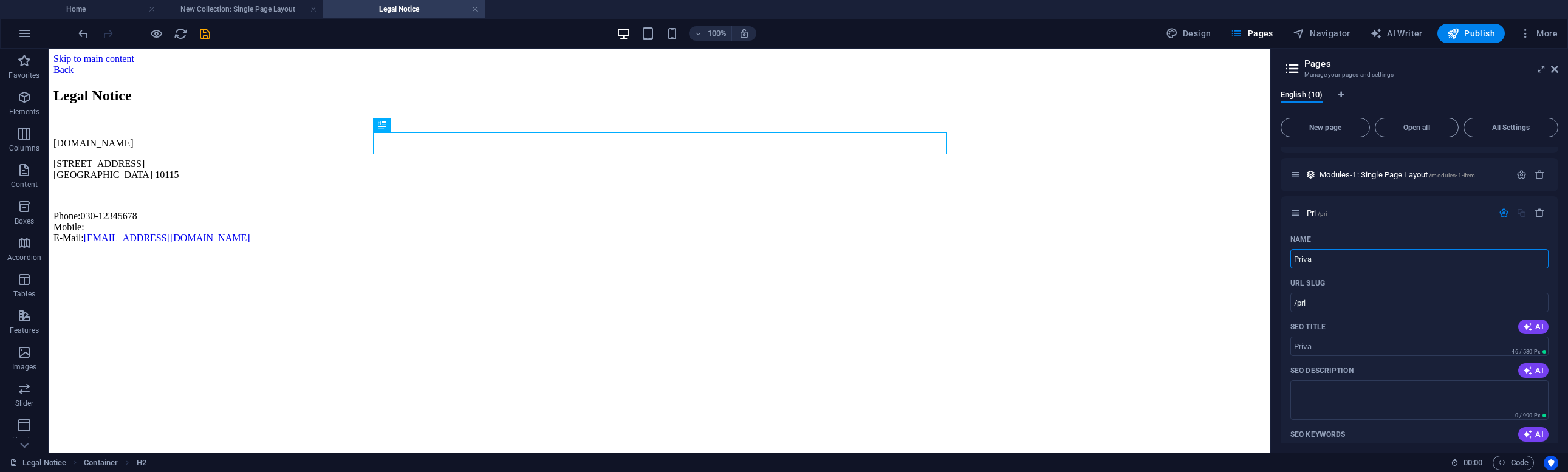
type input "/priva"
type input "Privacy"
type input "/privacy-10"
type input "Privacy"
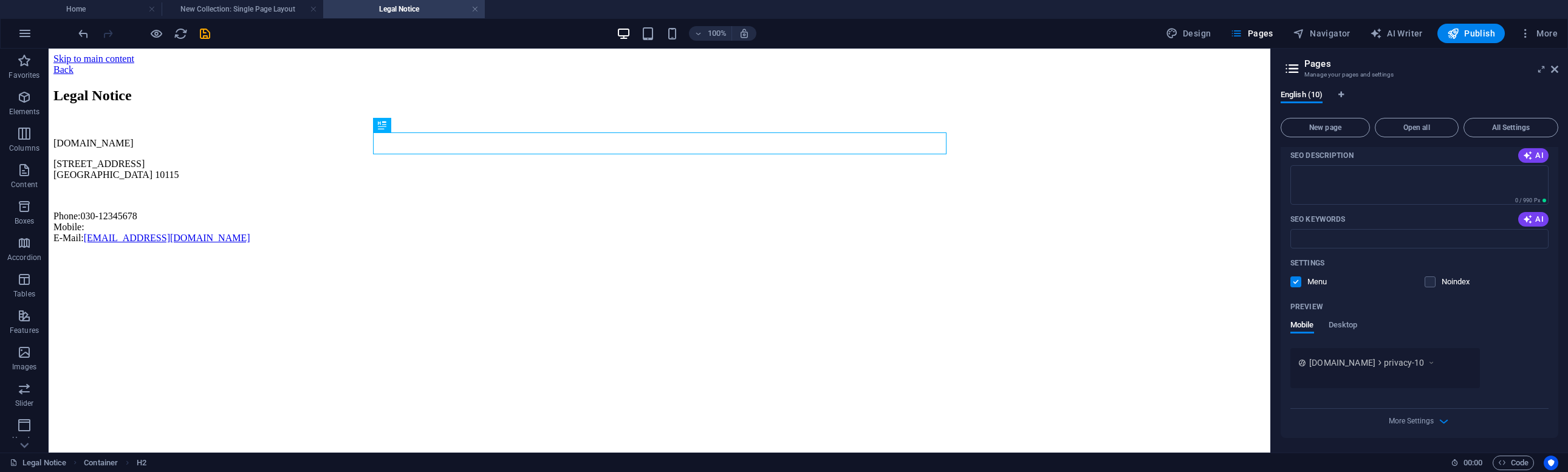
scroll to position [511, 0]
click at [1348, 326] on span "Desktop" at bounding box center [1343, 326] width 29 height 17
click at [1307, 339] on span "Mobile" at bounding box center [1302, 339] width 24 height 17
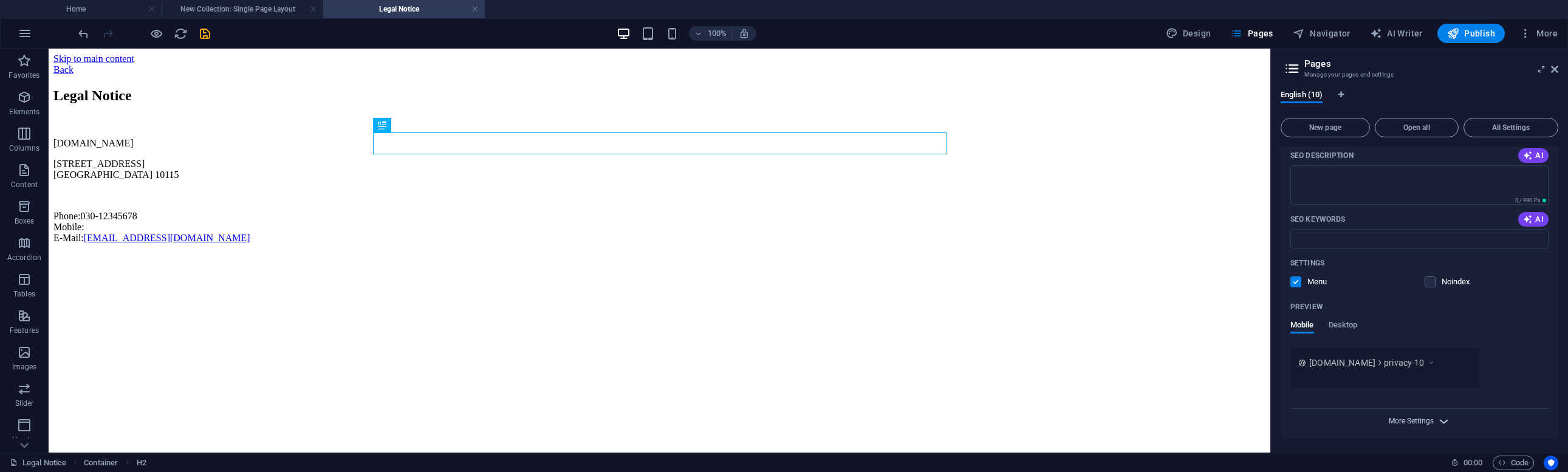
click at [1419, 422] on span "More Settings" at bounding box center [1411, 421] width 45 height 9
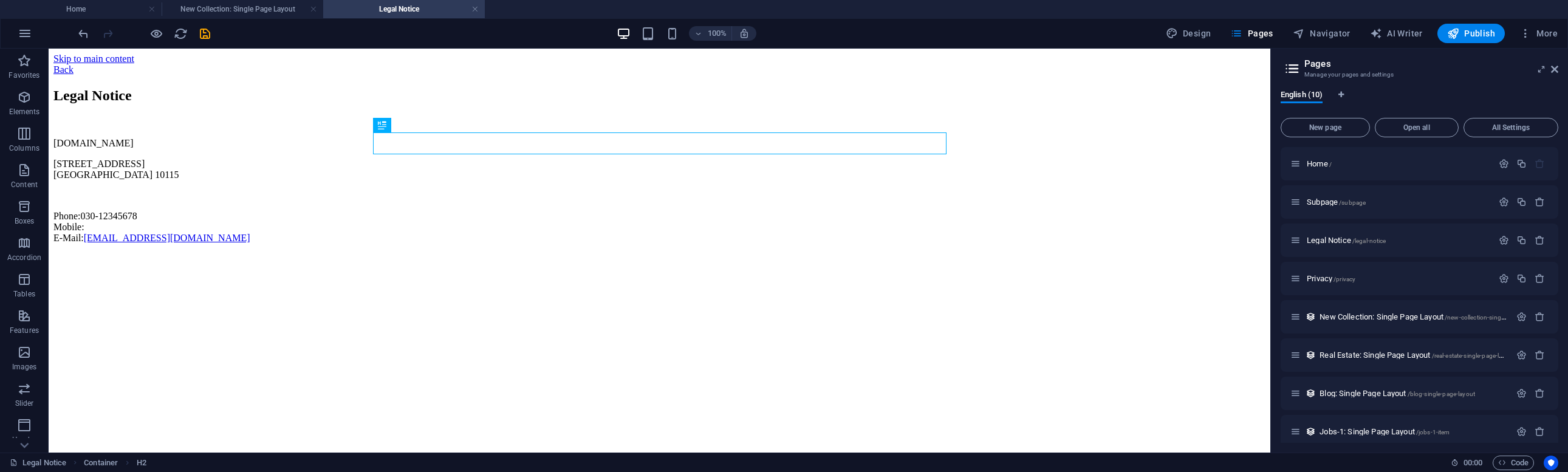
scroll to position [0, 0]
drag, startPoint x: 1410, startPoint y: 36, endPoint x: 1419, endPoint y: 48, distance: 15.0
click at [1410, 36] on span "AI Writer" at bounding box center [1396, 33] width 53 height 12
select select "English"
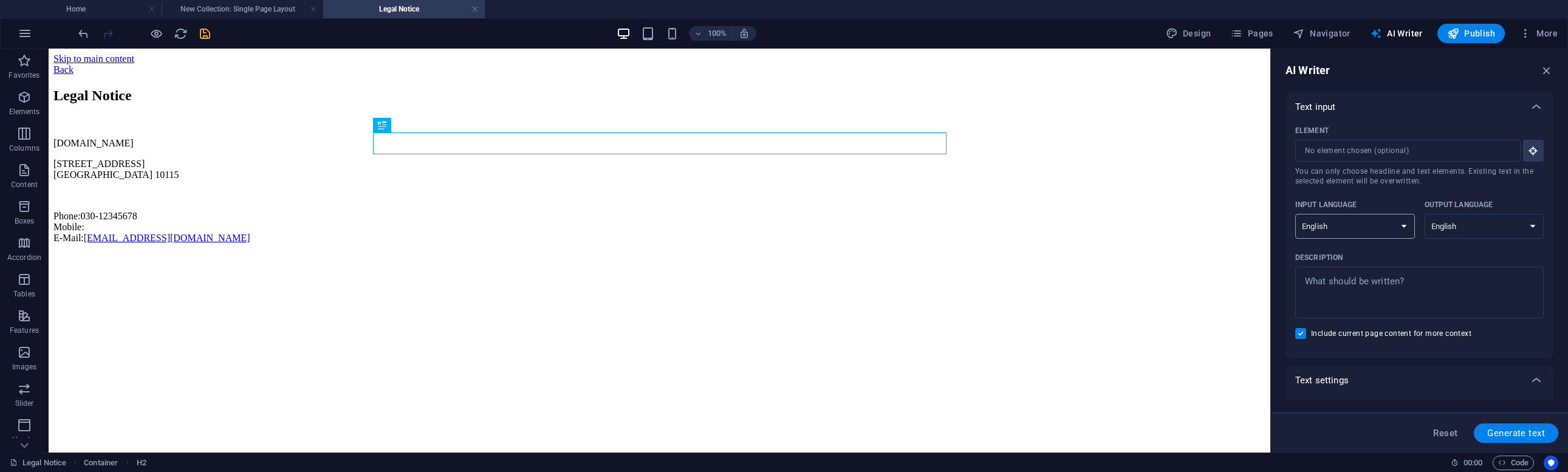
select select "German"
type textarea "x"
click at [1426, 285] on textarea "Description x ​" at bounding box center [1419, 292] width 236 height 39
type textarea "w"
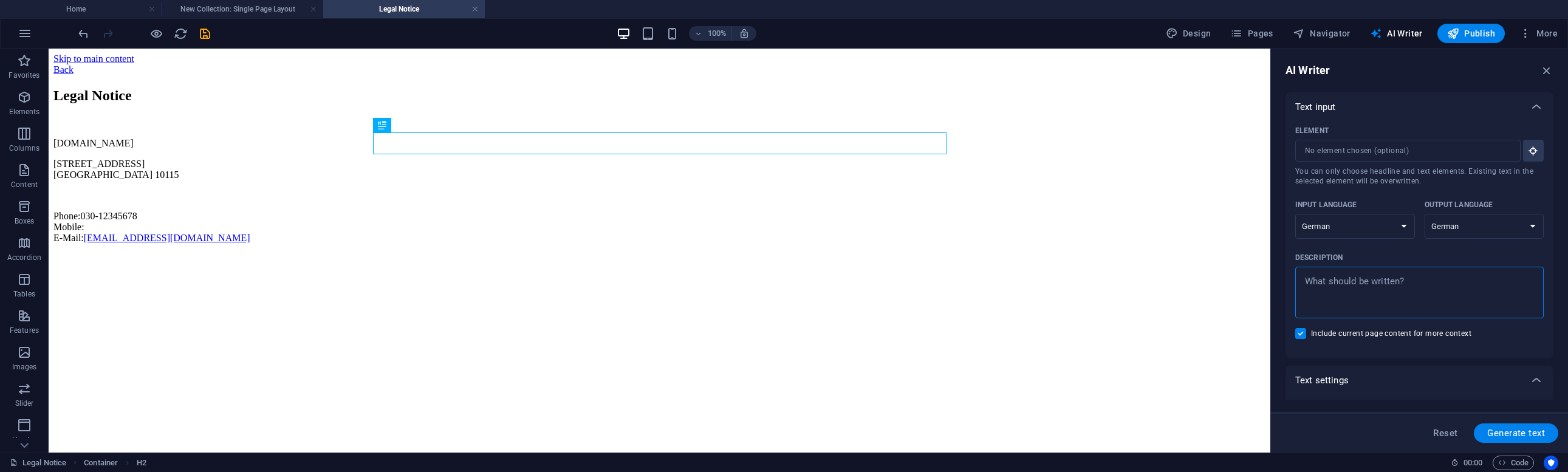
type textarea "x"
type textarea "wr"
type textarea "x"
type textarea "wri"
type textarea "x"
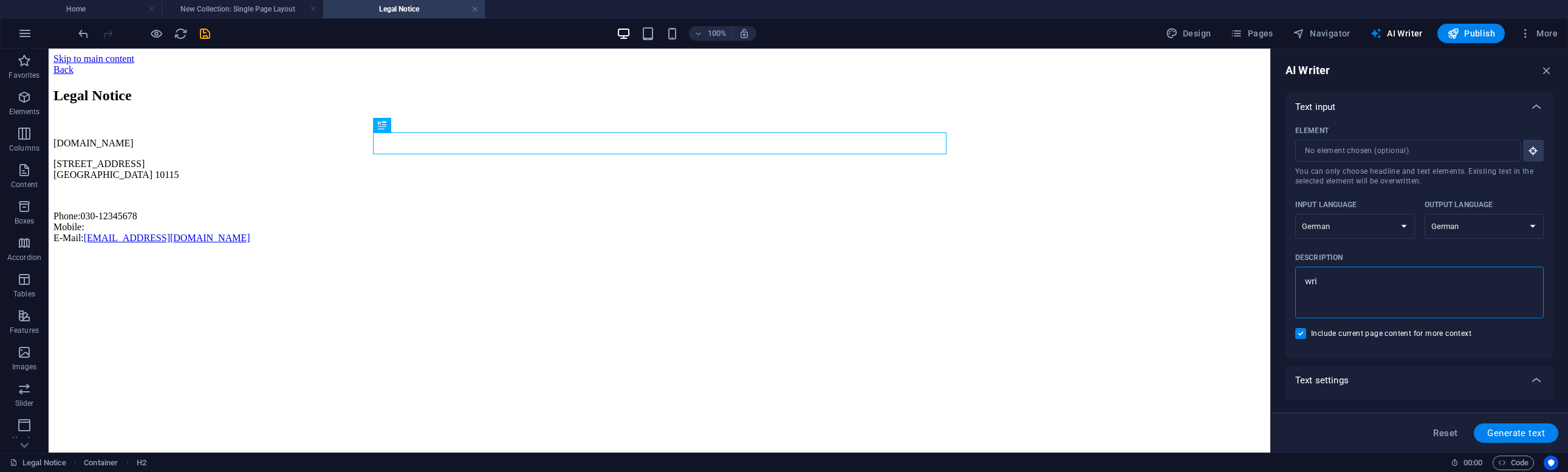
type textarea "wr"
type textarea "x"
type textarea "w"
type textarea "x"
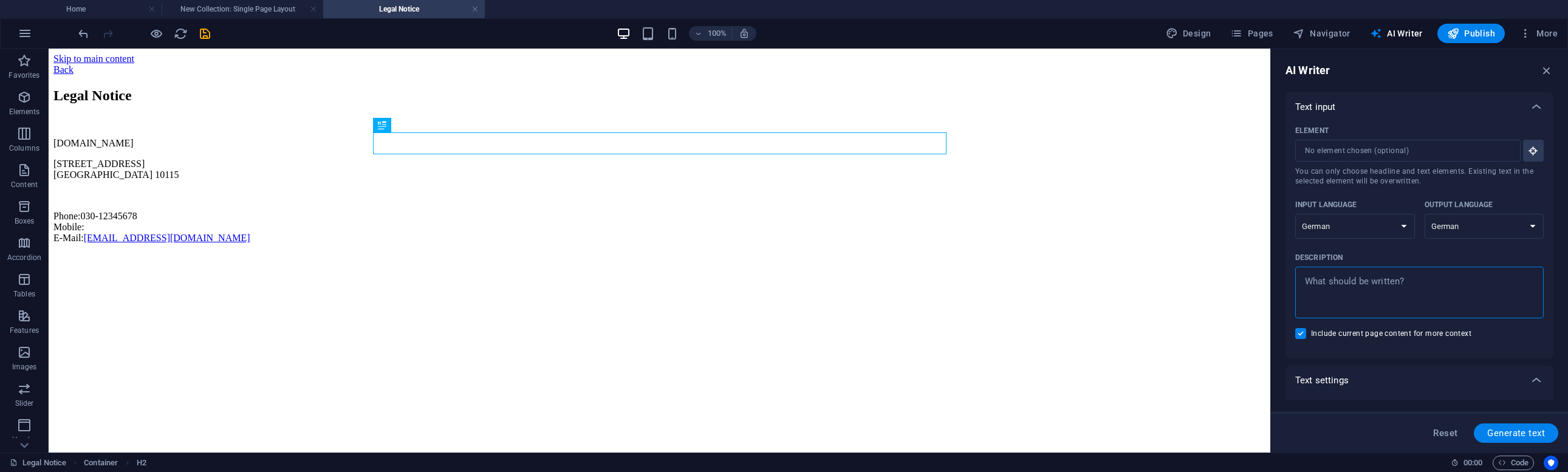
type textarea "S"
type textarea "x"
type textarea "Sc"
type textarea "x"
type textarea "Sch"
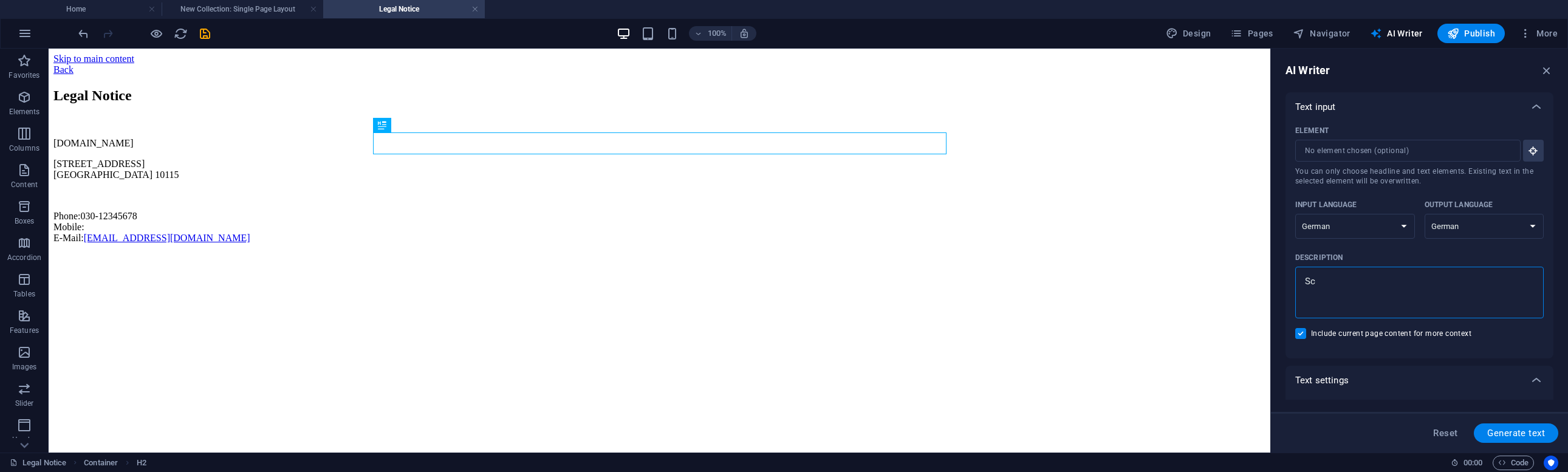
type textarea "x"
type textarea "Sche"
type textarea "x"
type textarea "Sch"
type textarea "x"
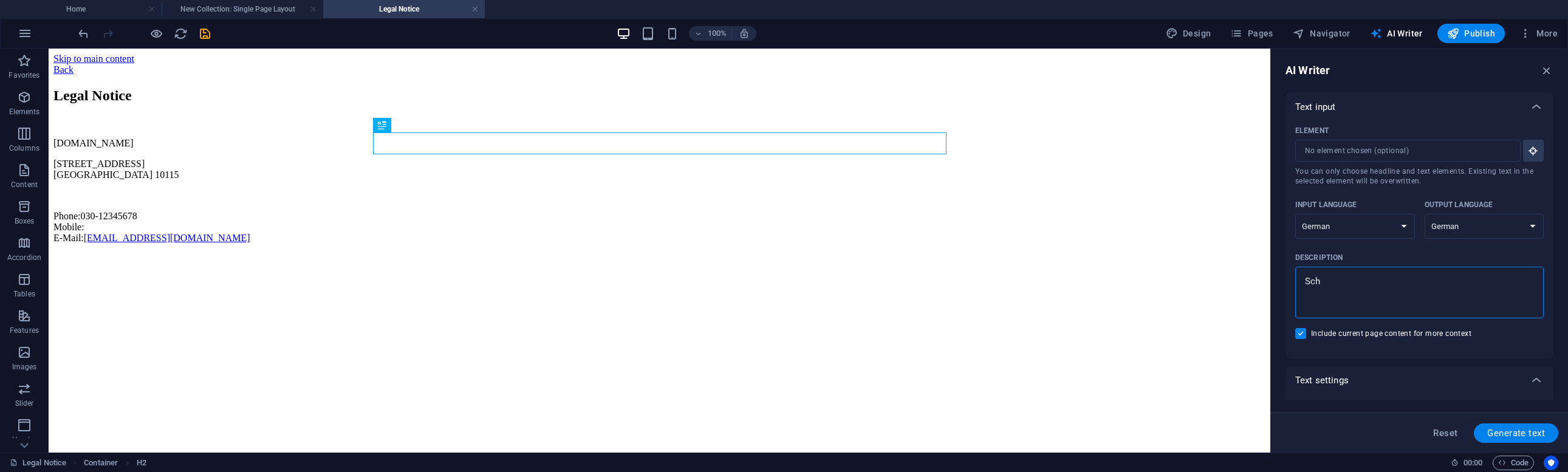
type textarea "Schr"
type textarea "x"
type textarea "Schre"
type textarea "x"
type textarea "Schrei"
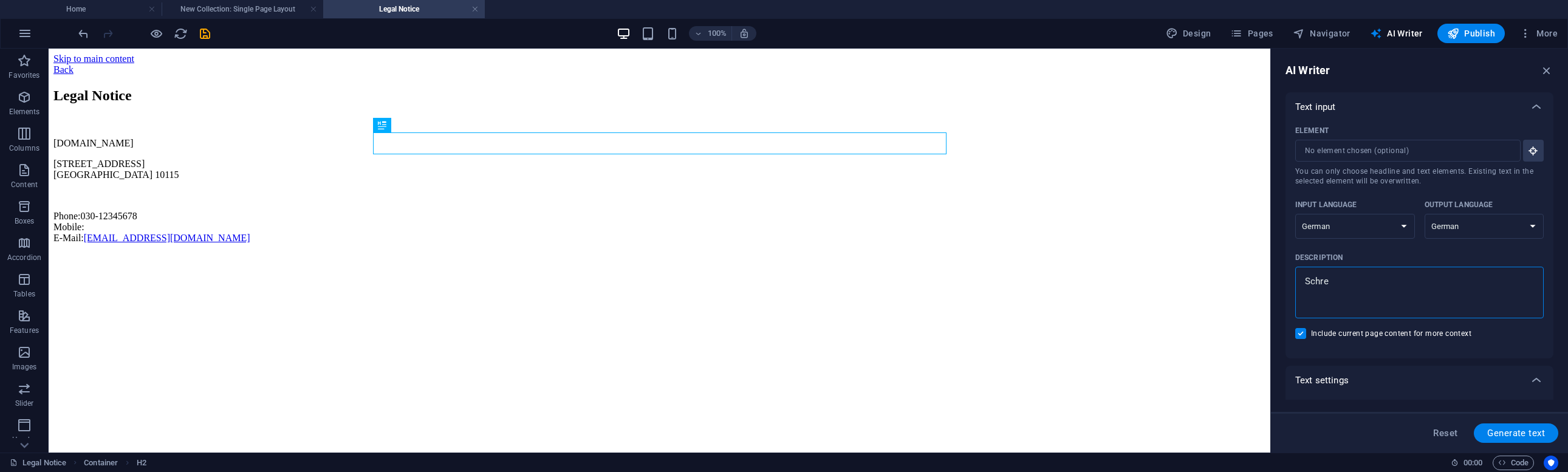
type textarea "x"
type textarea "Schreib"
type textarea "x"
type textarea "Schreibe"
type textarea "x"
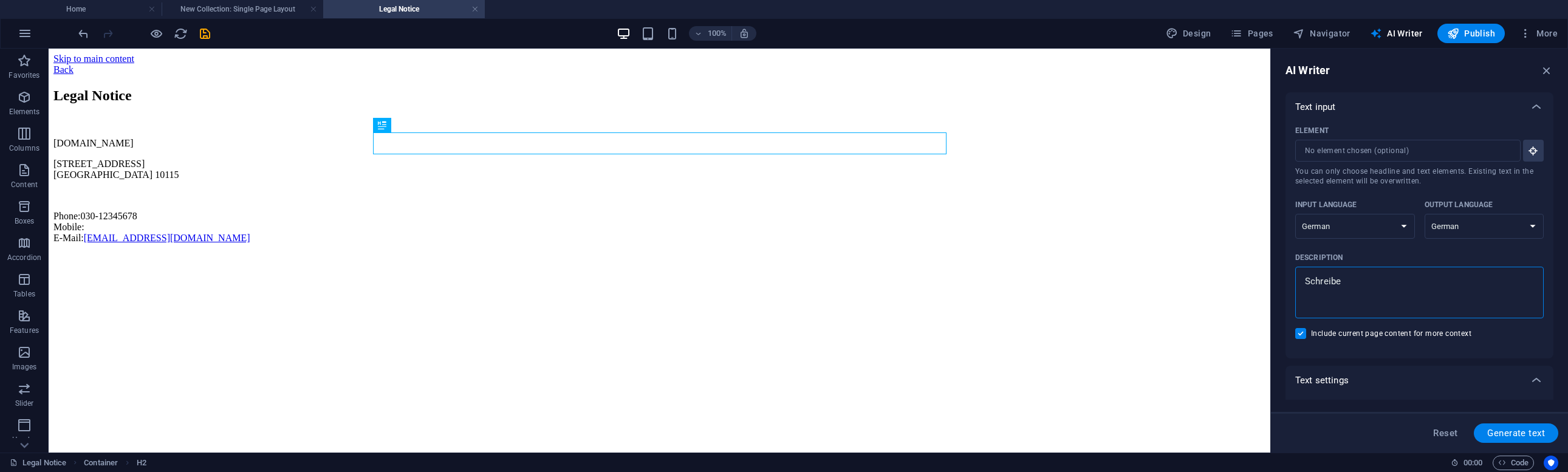
type textarea "Schreibe"
type textarea "x"
type textarea "Schreibe e"
type textarea "x"
type textarea "Schreibe ei"
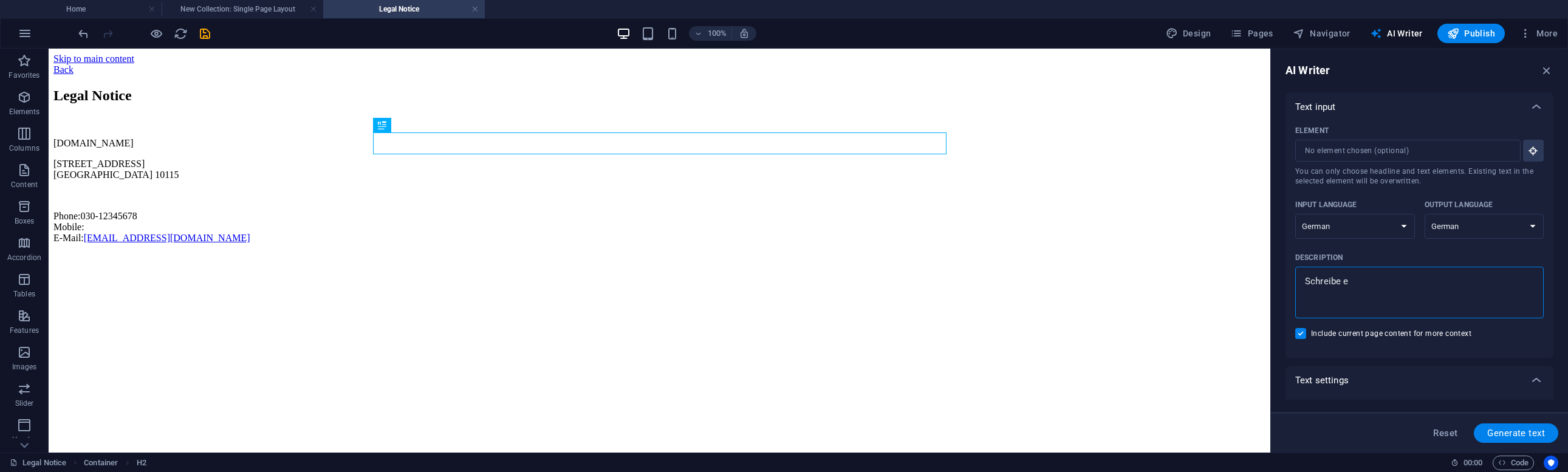
type textarea "x"
type textarea "Schreibe ein"
type textarea "x"
type textarea "Schreibe eine"
type textarea "x"
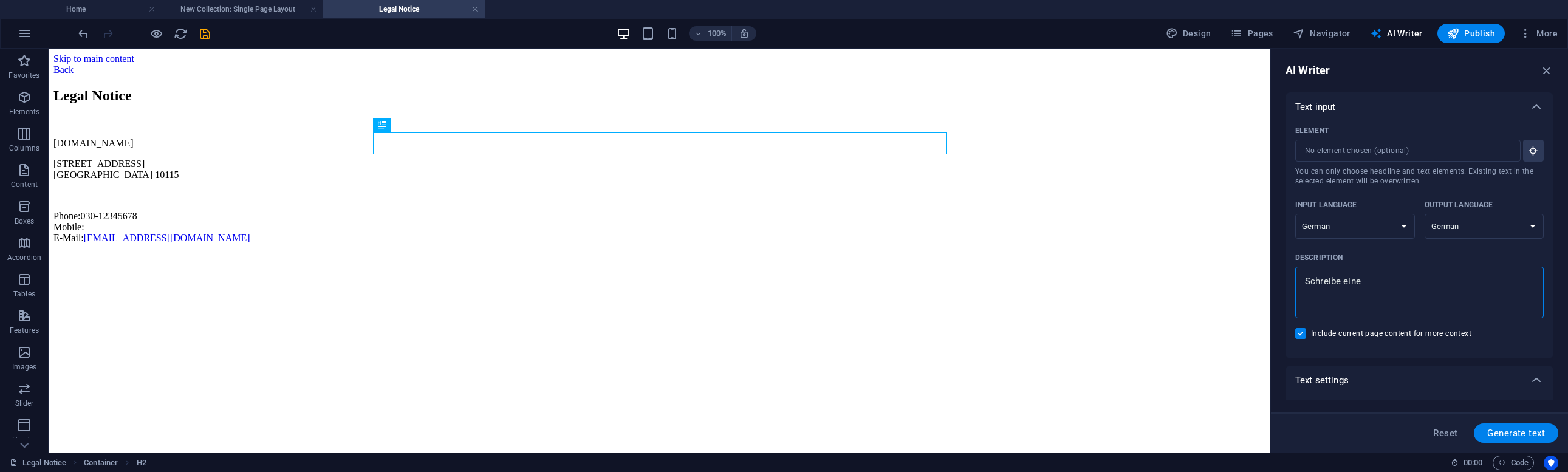
type textarea "Schreibe einen"
type textarea "x"
type textarea "Schreibe einene"
type textarea "x"
type textarea "Schreibe einen"
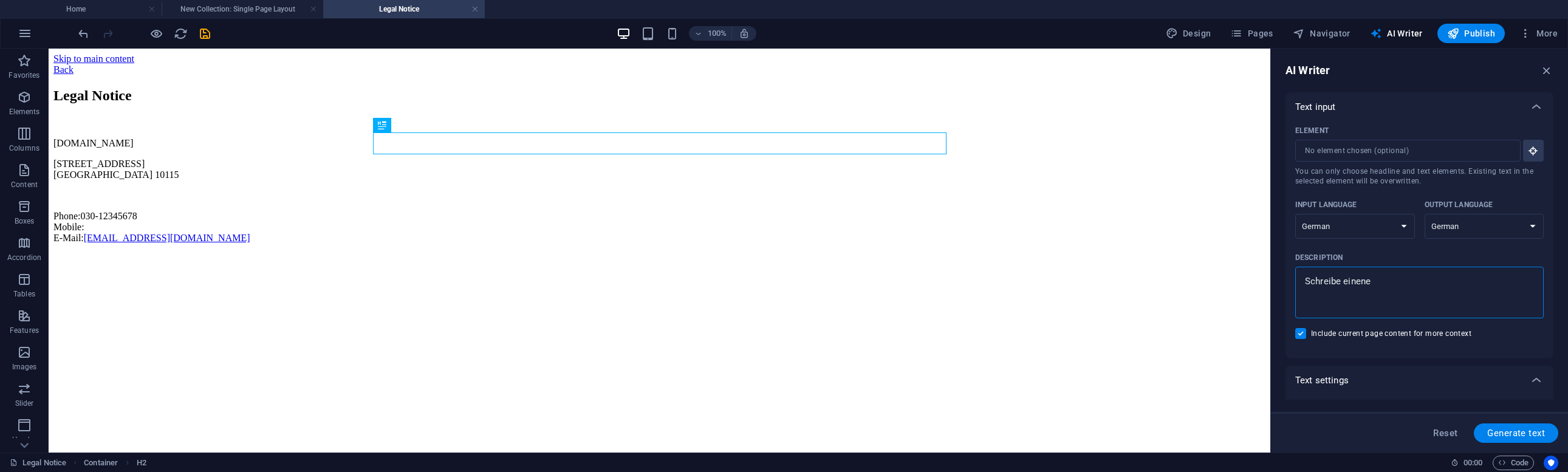
type textarea "x"
type textarea "Schreibe einen I"
type textarea "x"
type textarea "Schreibe einen Im"
type textarea "x"
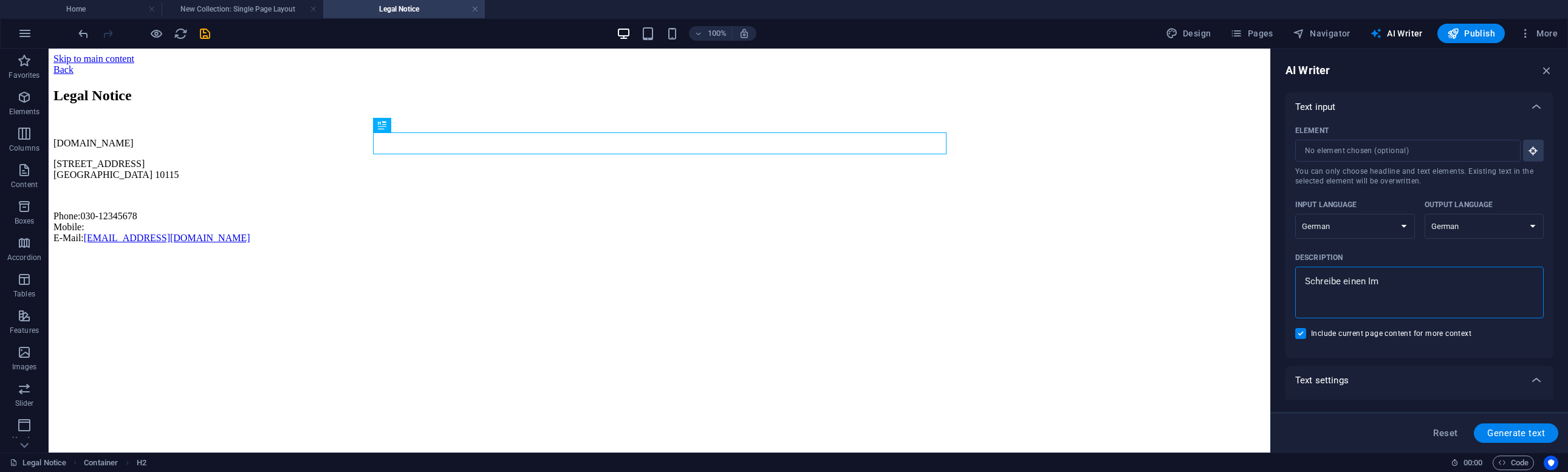
type textarea "Schreibe einen Imp"
type textarea "x"
type textarea "Schreibe einen Impr"
type textarea "x"
type textarea "Schreibe einen Impre"
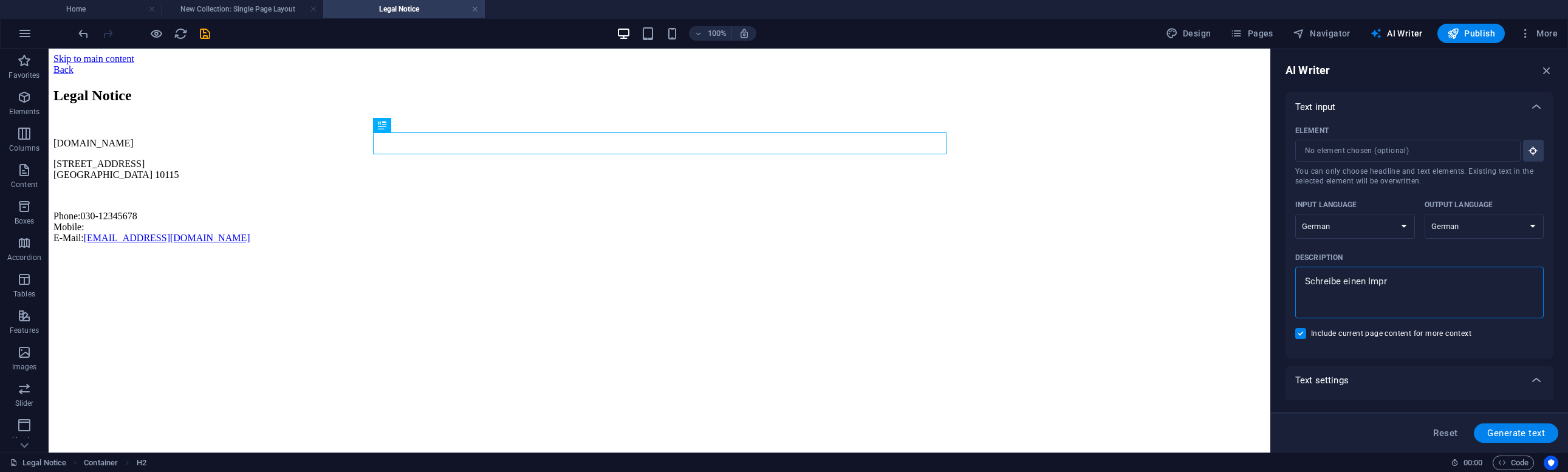
type textarea "x"
type textarea "Schreibe einen Impres"
type textarea "x"
type textarea "Schreibe einen Impress"
type textarea "x"
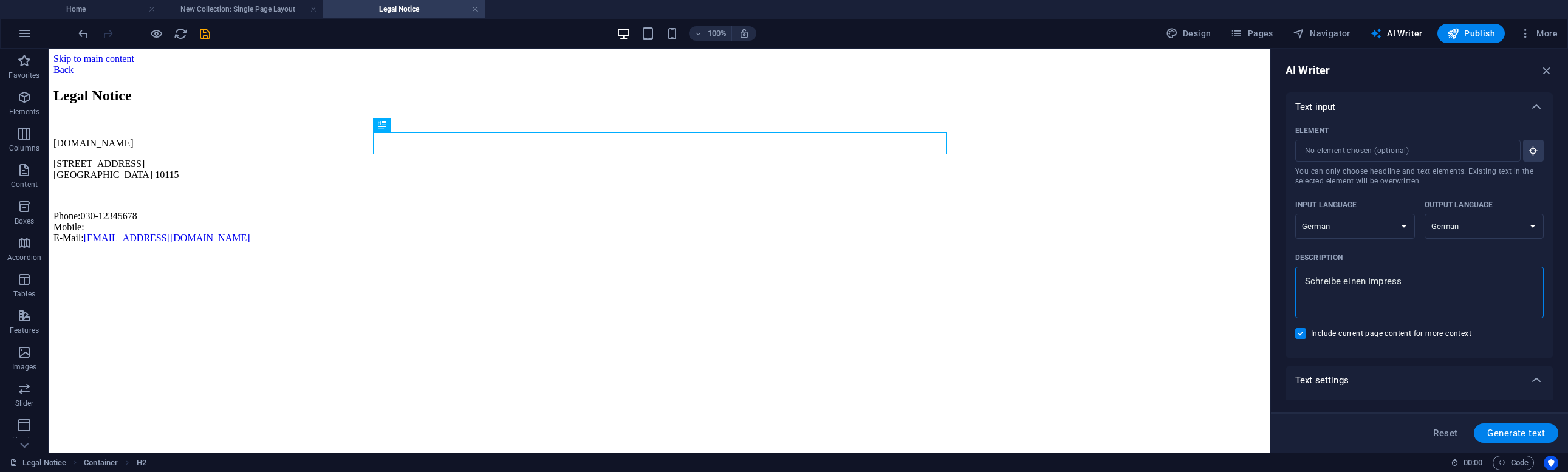
type textarea "Schreibe einen Impressu"
type textarea "x"
type textarea "Schreibe einen Impressum"
type textarea "x"
type textarea "Schreibe einen Impressums"
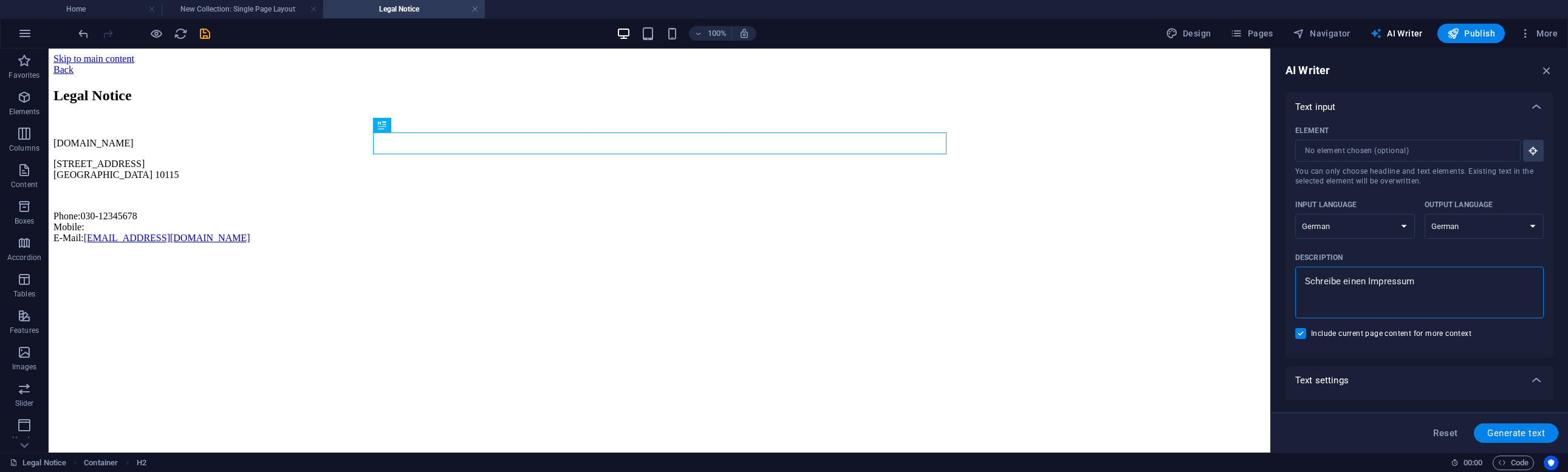
type textarea "x"
type textarea "Schreibe einen Impressumst"
type textarea "x"
type textarea "Schreibe einen Impressumste"
type textarea "x"
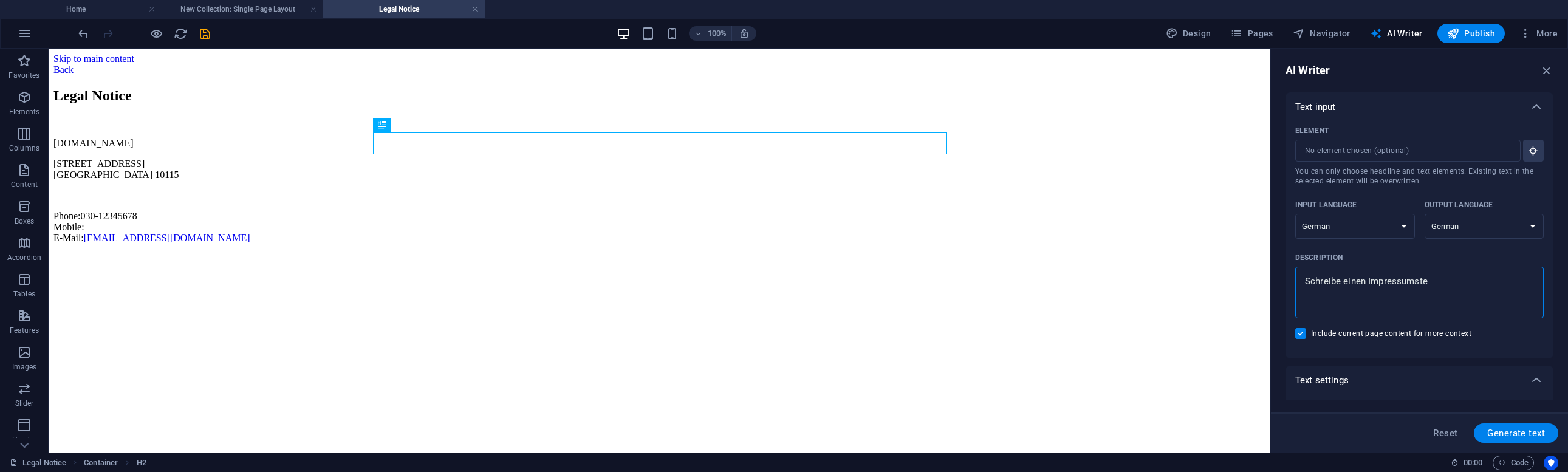
type textarea "Schreibe einen Impressumstex"
type textarea "x"
type textarea "Schreibe einen Impressumstext"
type textarea "x"
type textarea "Schreibe einen Impressumstext"
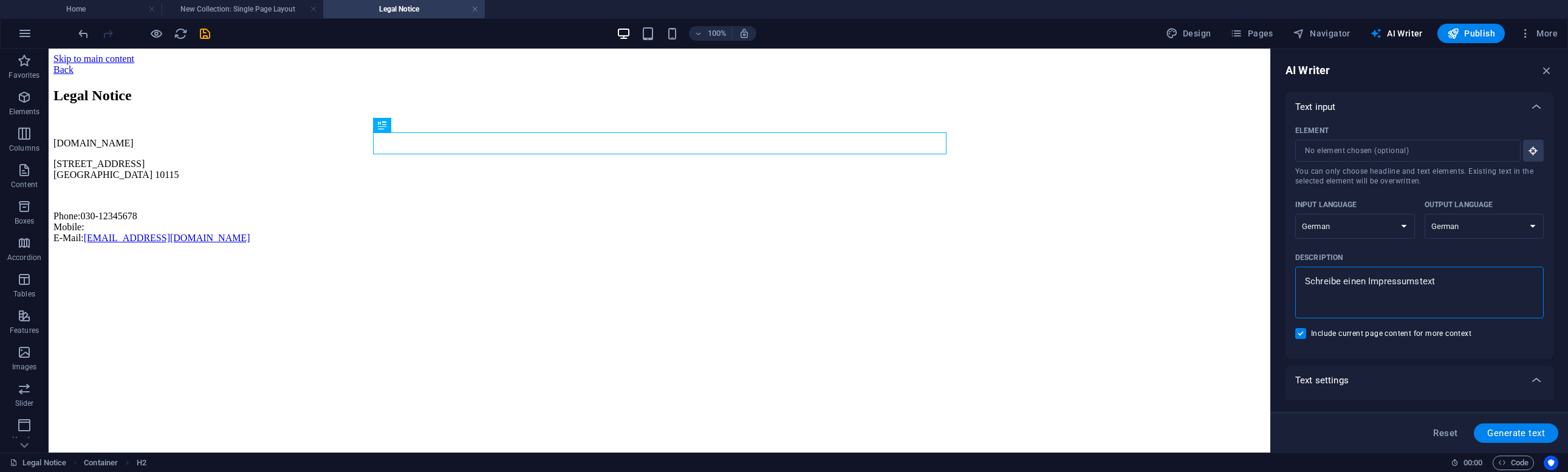
type textarea "x"
type textarea "Schreibe einen Impressumstext"
click at [1490, 431] on span "Generate text" at bounding box center [1516, 433] width 57 height 10
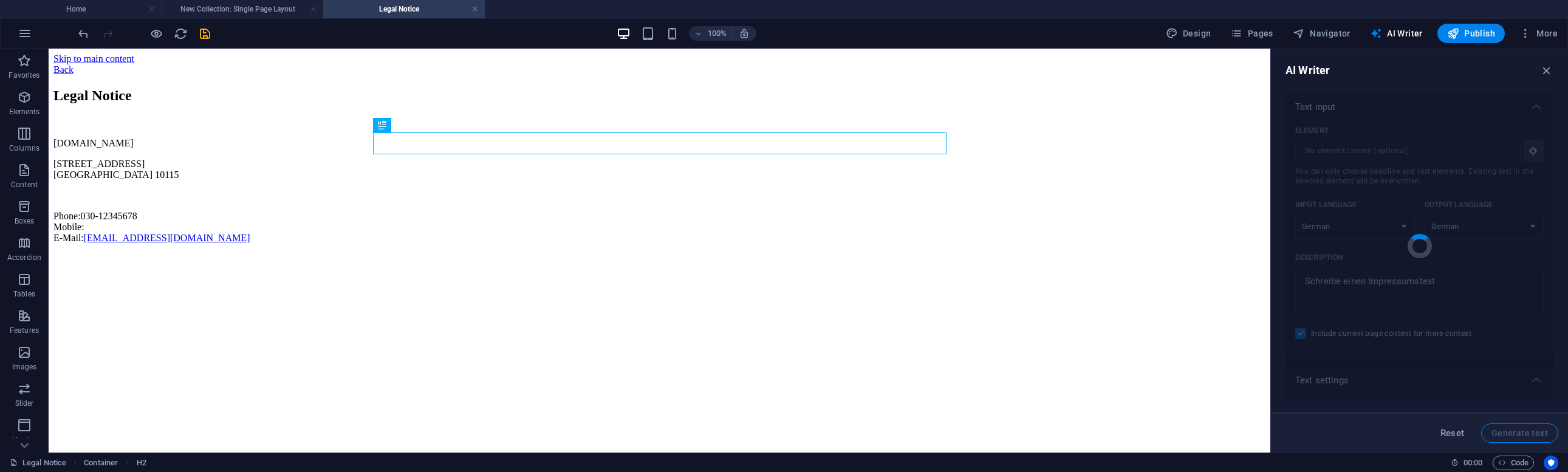
type textarea "x"
type textarea "Impressum Hildebrandt Consulting Fürstenweg 25 6410 Montabaur Tel.: 0170 160001…"
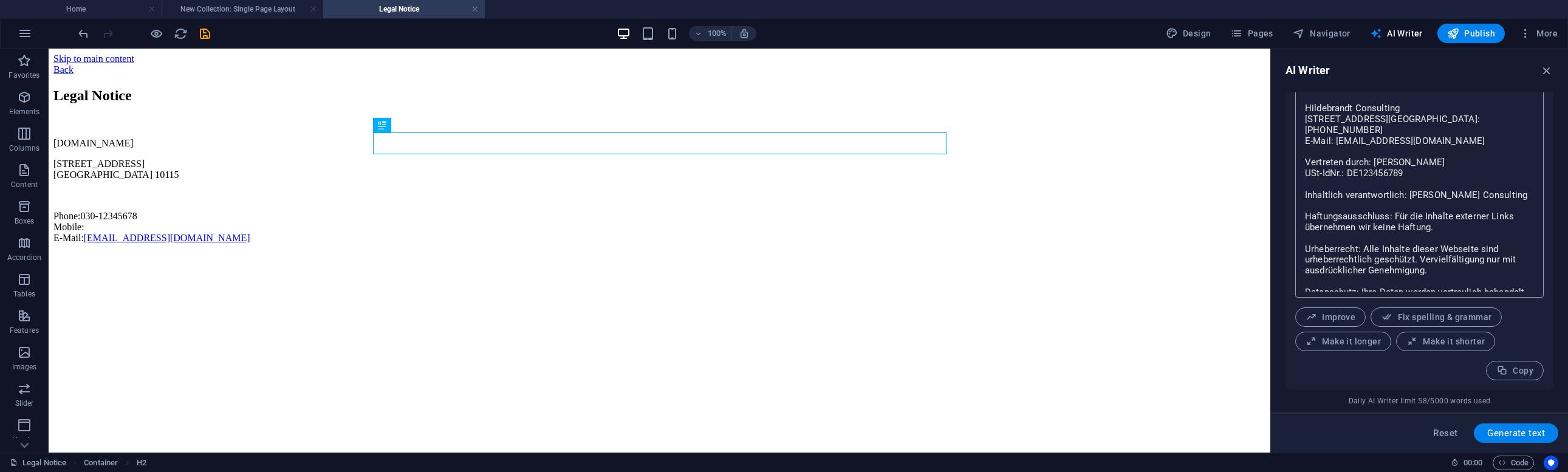
scroll to position [3, 0]
click at [1438, 211] on textarea "Impressum Hildebrandt Consulting Fürstenweg 25 6410 Montabaur Tel.: 0170 160001…" at bounding box center [1419, 185] width 236 height 214
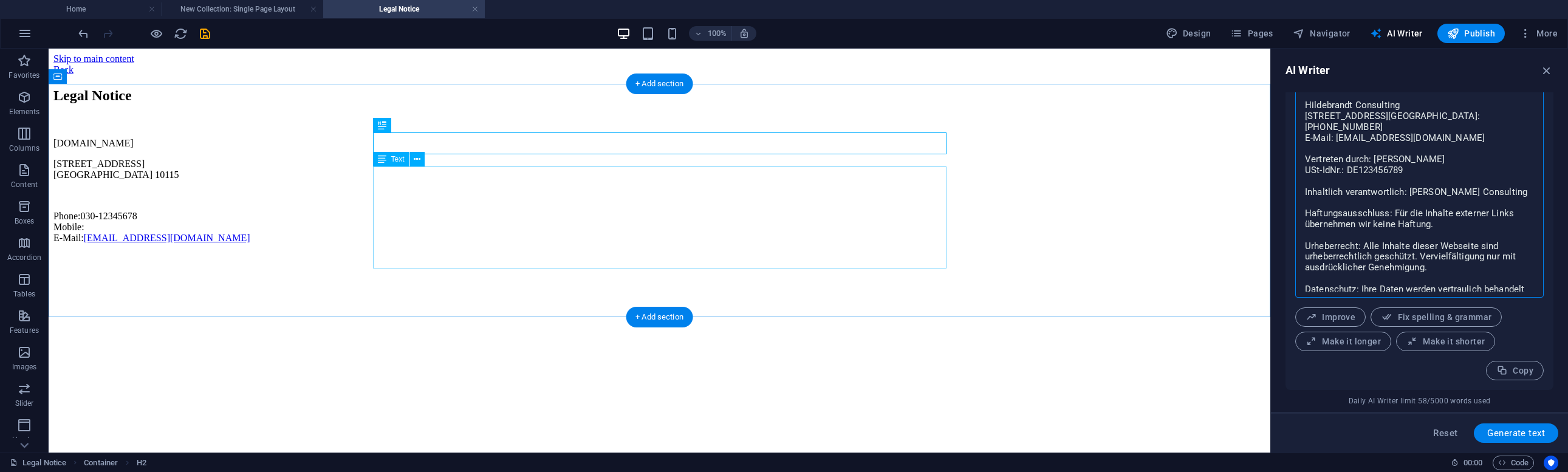
type textarea "x"
click at [555, 220] on div "hildebrandt.consulting Musterstraße 1 Berlin 10115 Phone: 030-12345678 Mobile: …" at bounding box center [660, 190] width 1212 height 106
click at [554, 215] on div "hildebrandt.consulting Musterstraße 1 Berlin 10115 Phone: 030-12345678 Mobile: …" at bounding box center [660, 190] width 1212 height 106
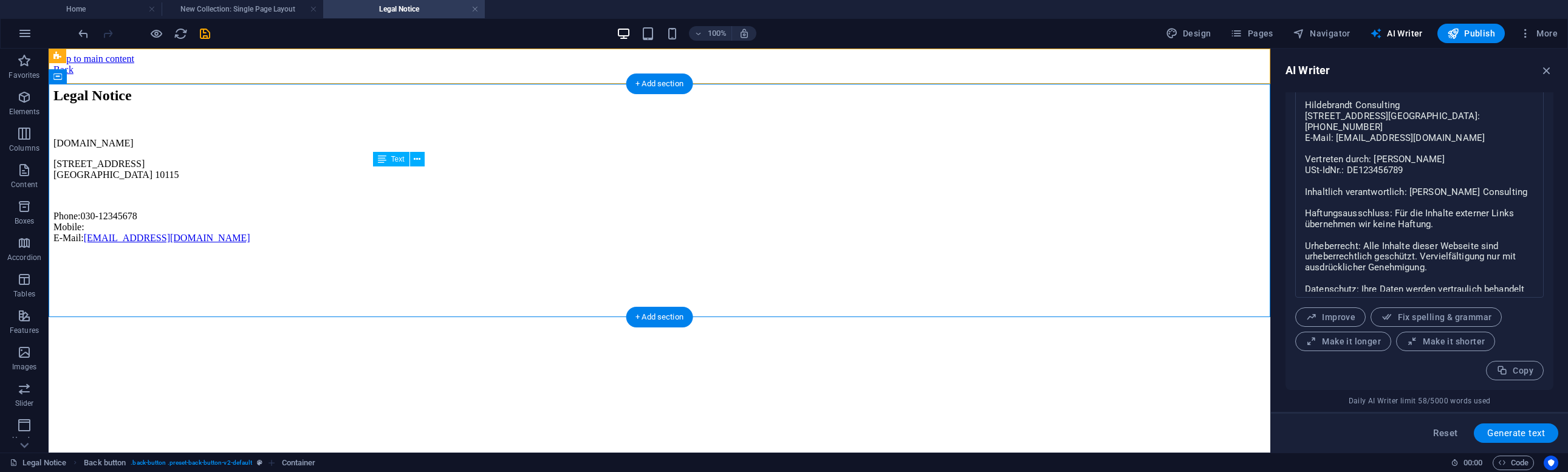
click at [428, 192] on div "hildebrandt.consulting Musterstraße 1 Berlin 10115 Phone: 030-12345678 Mobile: …" at bounding box center [660, 190] width 1212 height 106
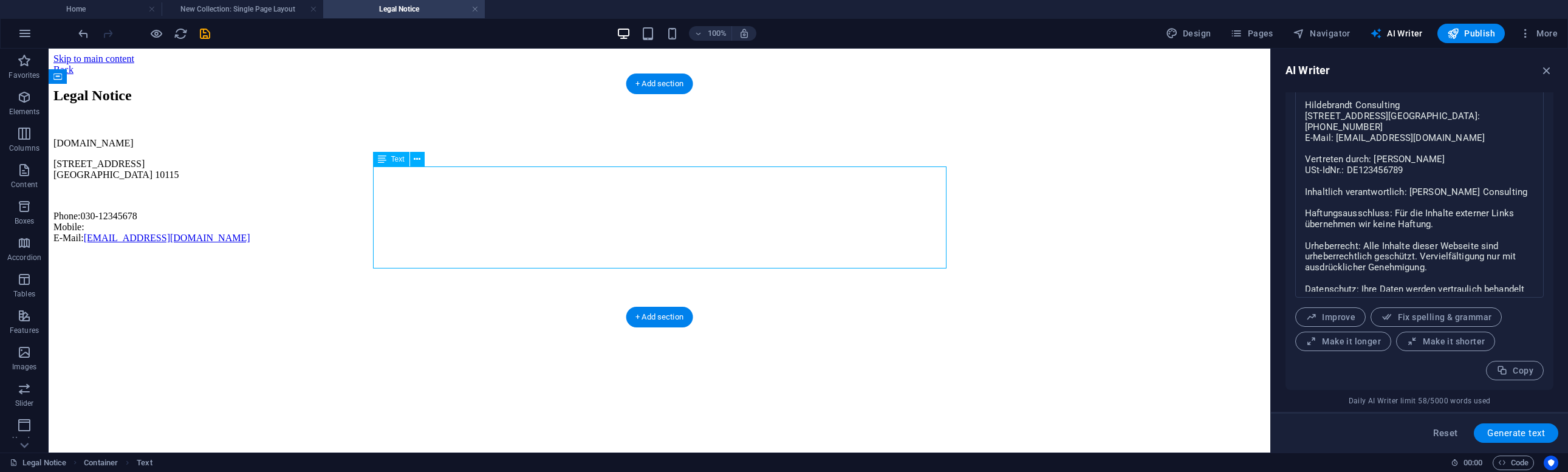
click at [428, 192] on div "hildebrandt.consulting Musterstraße 1 Berlin 10115 Phone: 030-12345678 Mobile: …" at bounding box center [660, 190] width 1212 height 106
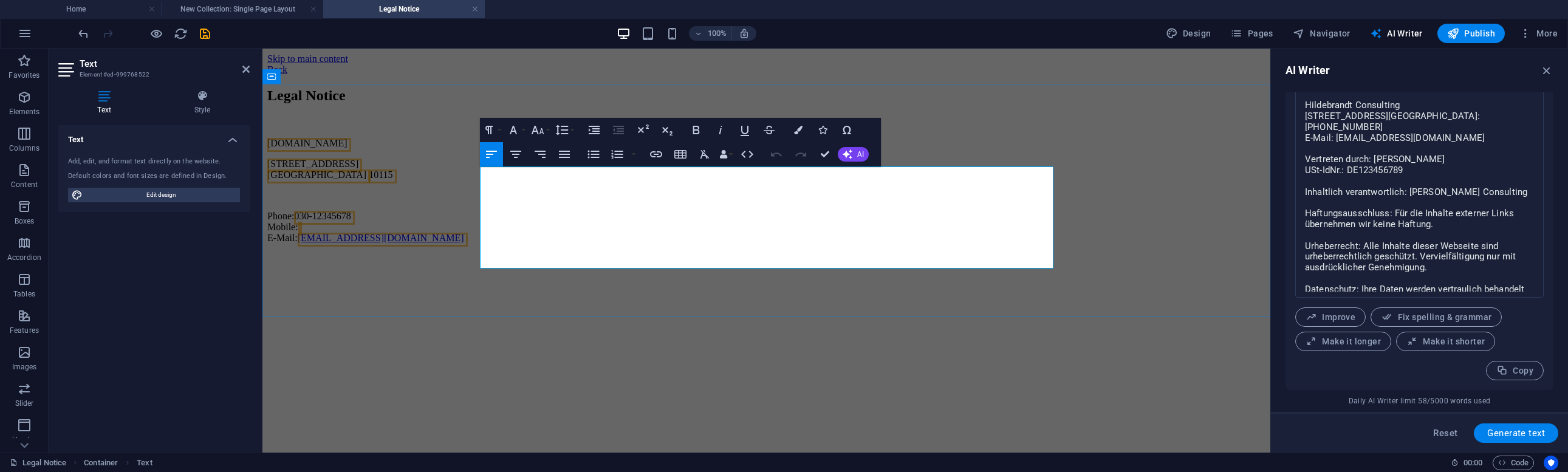
click at [600, 201] on p at bounding box center [766, 196] width 998 height 11
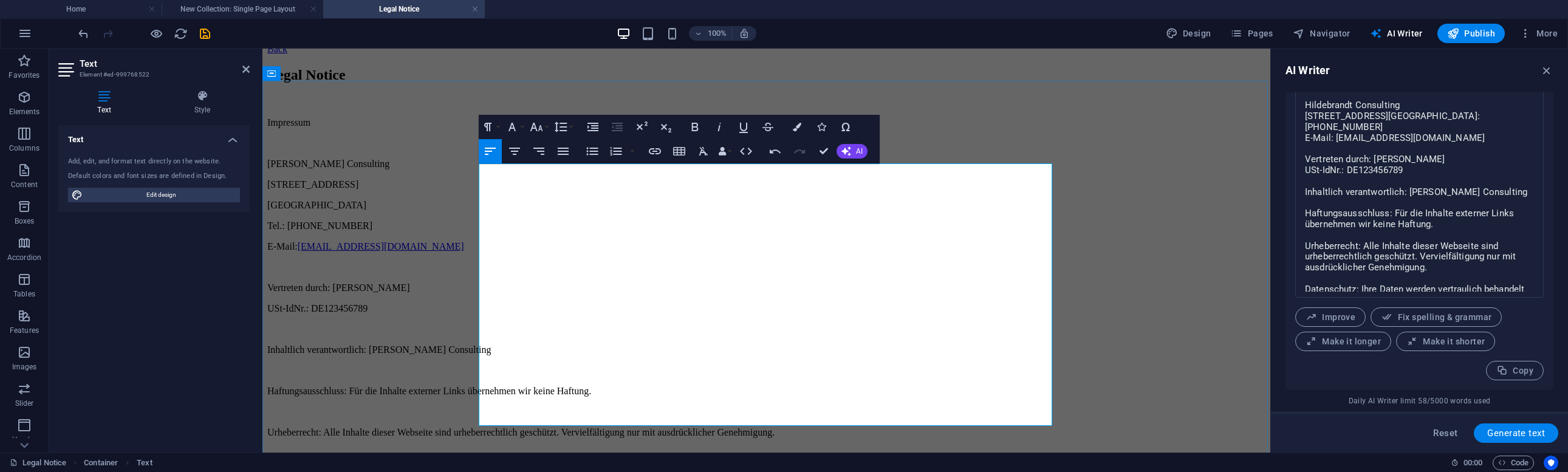
scroll to position [22, 0]
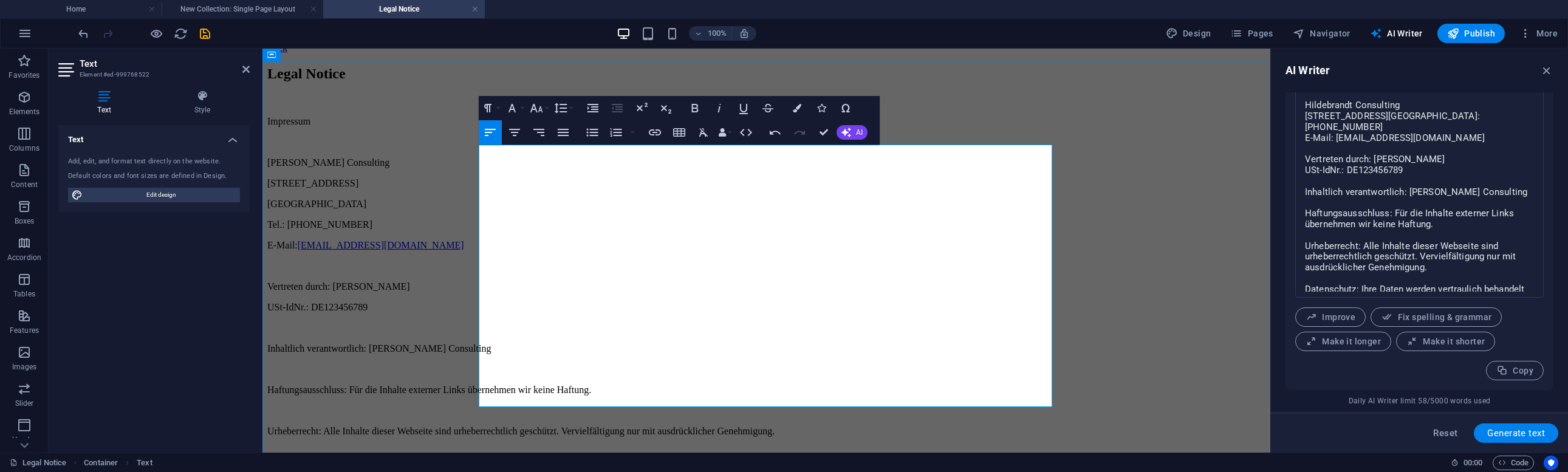
click at [551, 282] on p "Vertreten durch: Hildebrandt" at bounding box center [766, 287] width 998 height 11
click at [663, 323] on p at bounding box center [766, 328] width 998 height 11
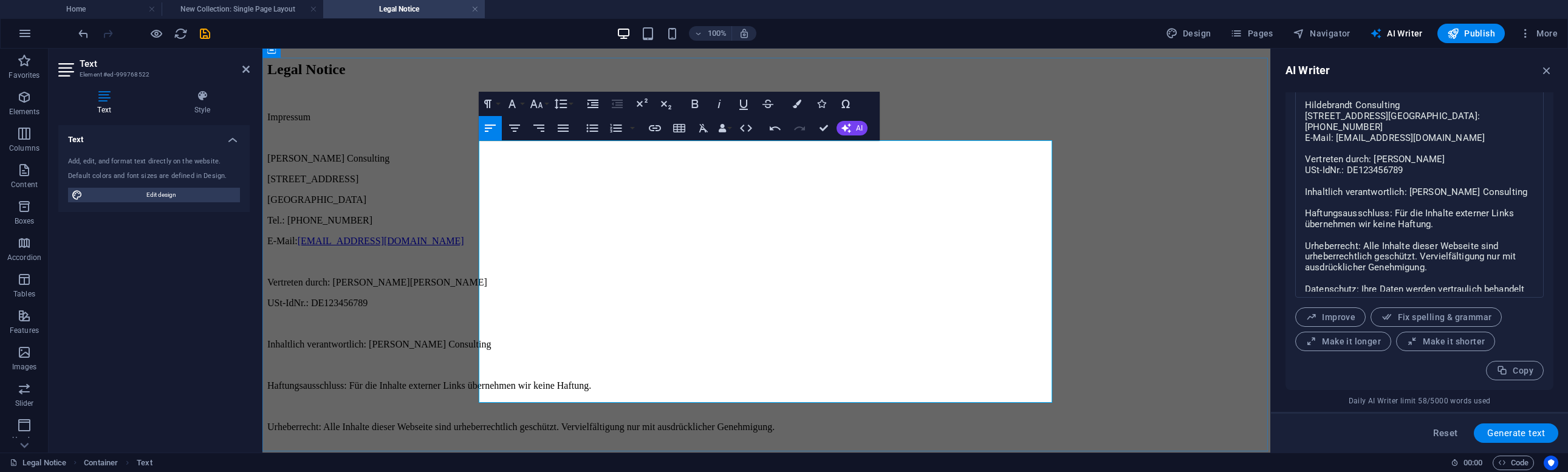
scroll to position [25, 0]
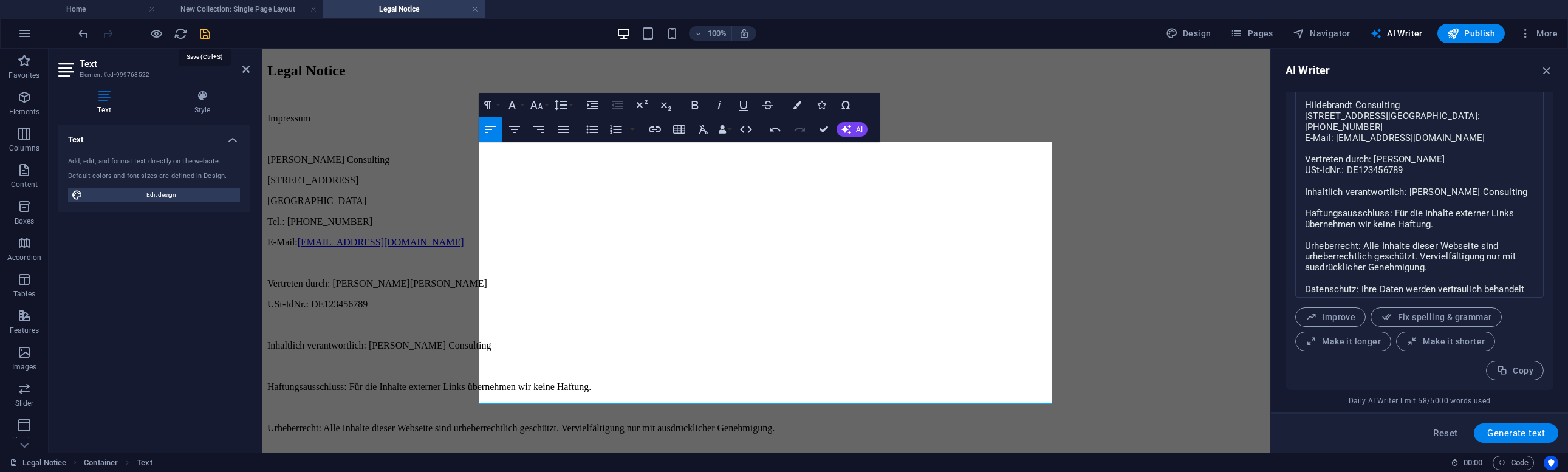
click at [200, 32] on icon "save" at bounding box center [205, 34] width 14 height 14
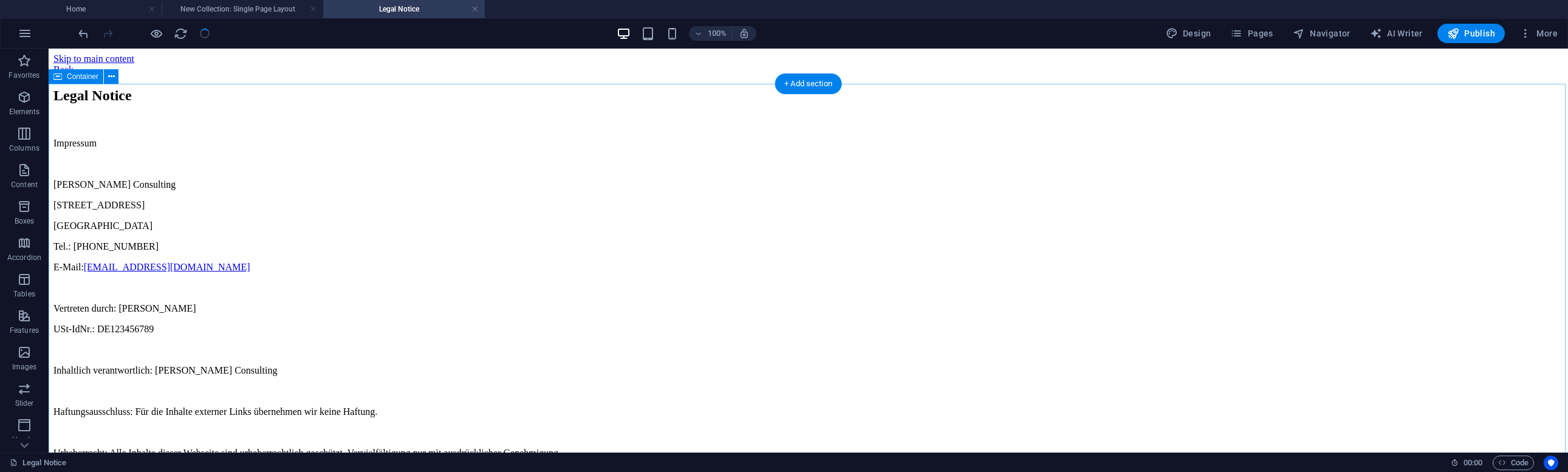
scroll to position [0, 0]
drag, startPoint x: 545, startPoint y: 62, endPoint x: 593, endPoint y: 111, distance: 68.6
click at [545, 64] on div "Back" at bounding box center [808, 70] width 1509 height 11
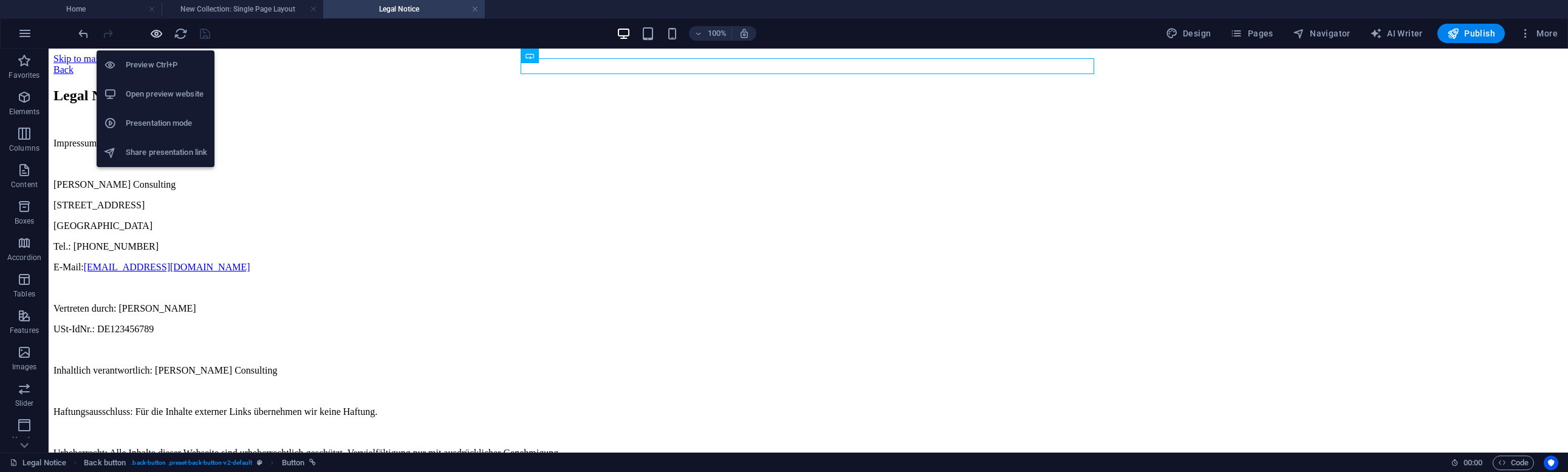
click at [158, 32] on icon "button" at bounding box center [156, 34] width 14 height 14
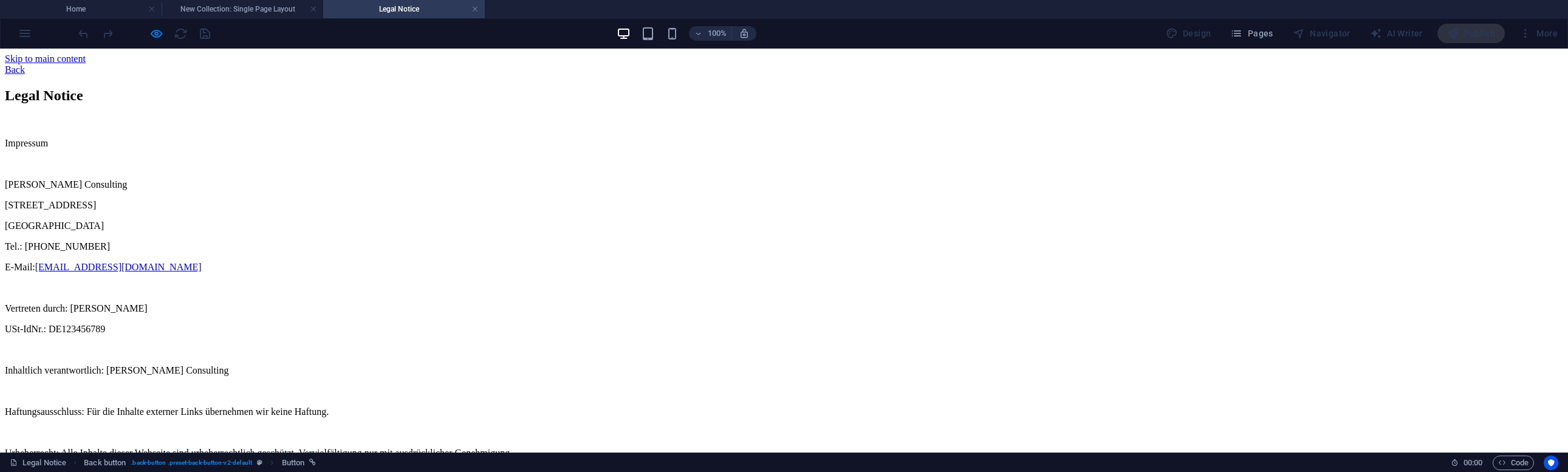
click at [25, 64] on link "Back" at bounding box center [15, 69] width 20 height 11
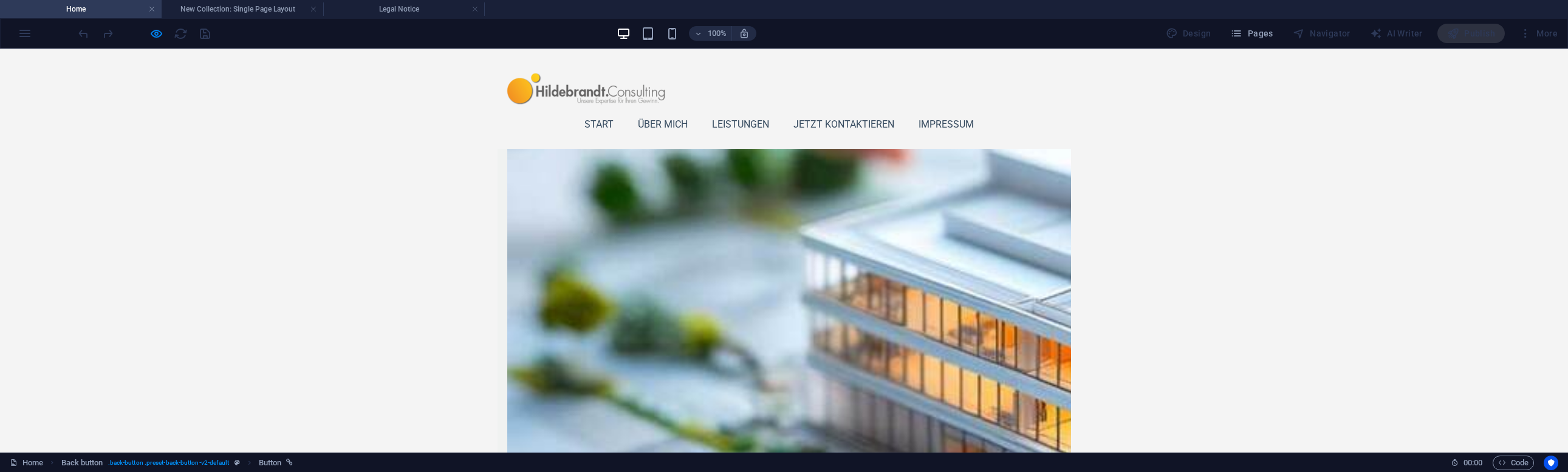
click at [967, 127] on link "Impressum" at bounding box center [951, 124] width 65 height 29
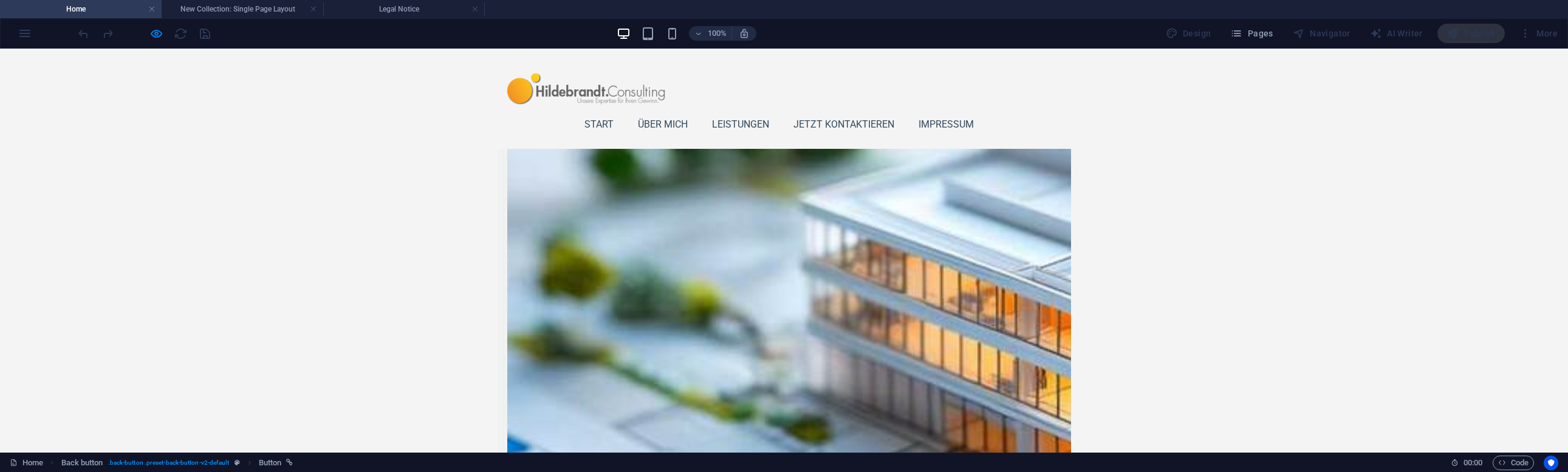
drag, startPoint x: 956, startPoint y: 382, endPoint x: 978, endPoint y: 382, distance: 22.0
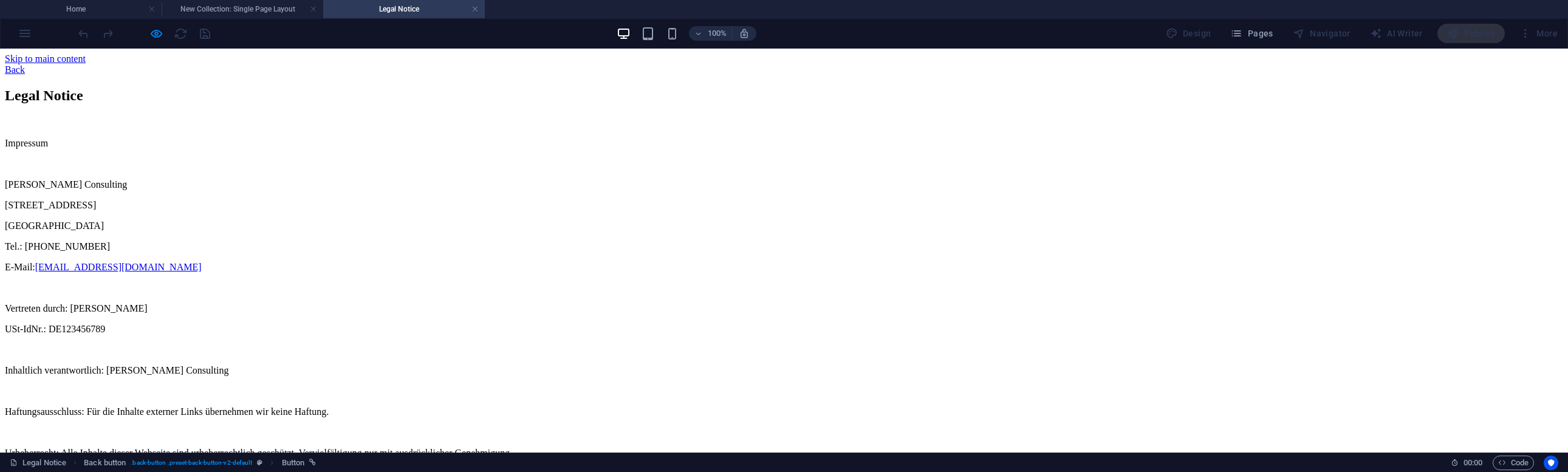
click at [25, 65] on link "Back" at bounding box center [15, 69] width 20 height 11
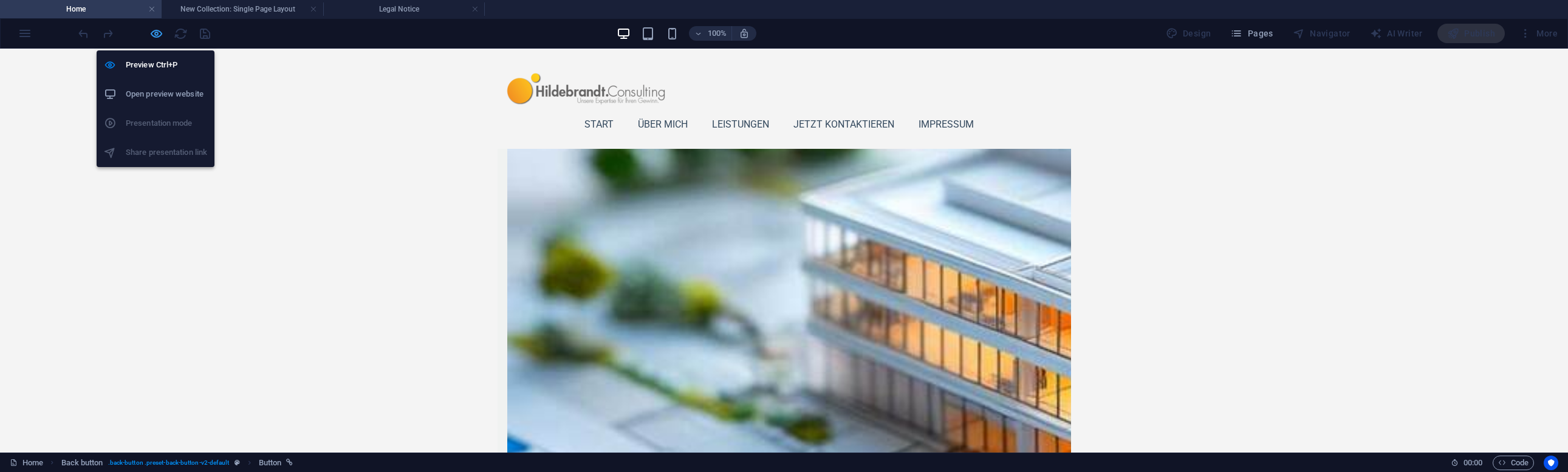
click at [152, 31] on icon "button" at bounding box center [156, 34] width 14 height 14
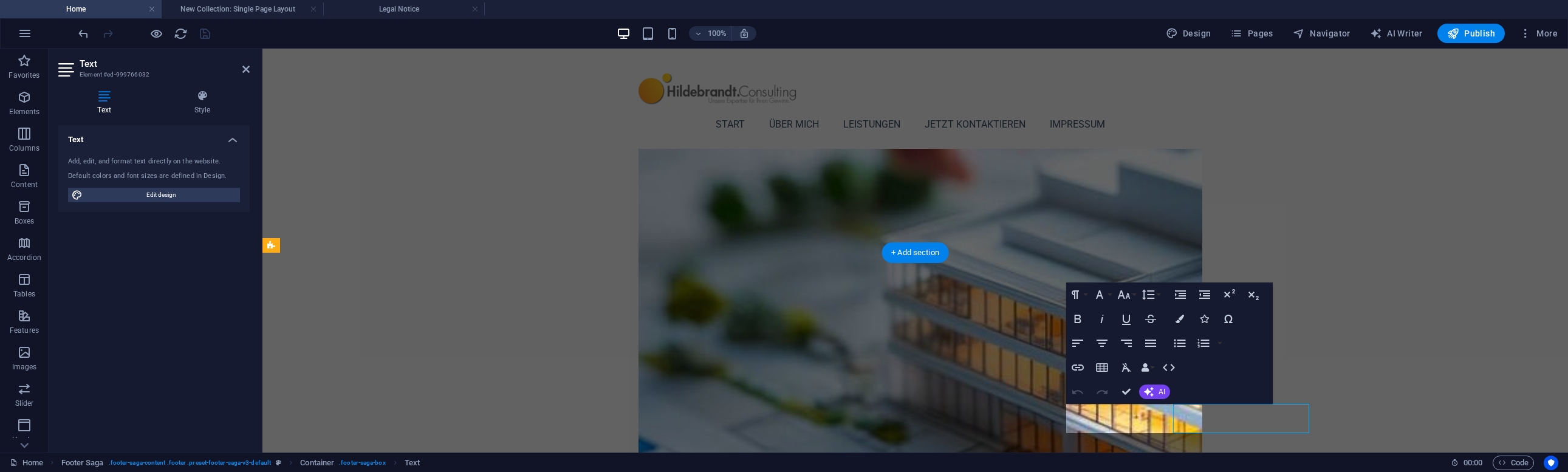
scroll to position [1332, 0]
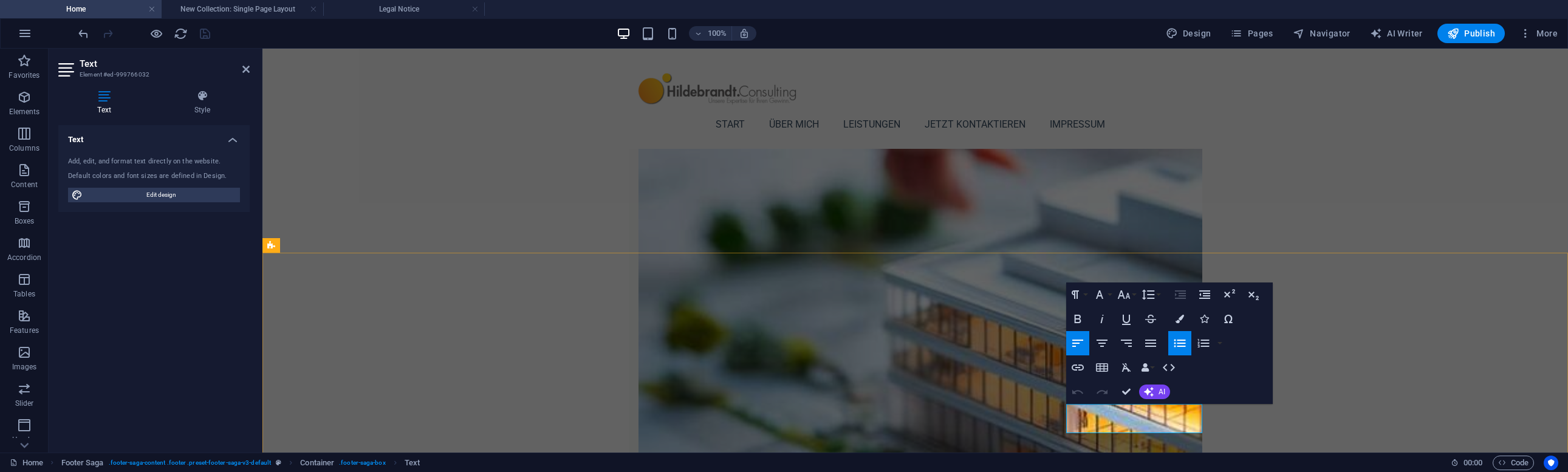
click at [1073, 370] on icon "button" at bounding box center [1077, 368] width 12 height 6
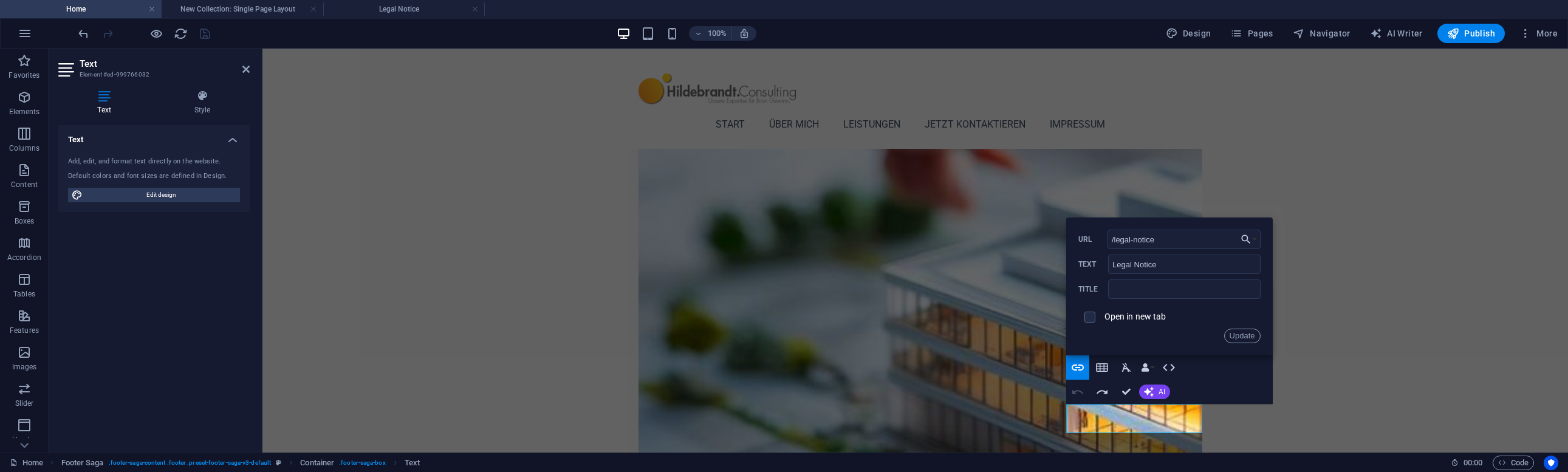
drag, startPoint x: 1443, startPoint y: 288, endPoint x: 1055, endPoint y: 241, distance: 390.8
drag, startPoint x: 1172, startPoint y: 238, endPoint x: 1091, endPoint y: 240, distance: 81.0
click at [1091, 240] on div "/legal-notice URL" at bounding box center [1169, 240] width 182 height 20
drag, startPoint x: 1350, startPoint y: 372, endPoint x: 1548, endPoint y: 370, distance: 198.0
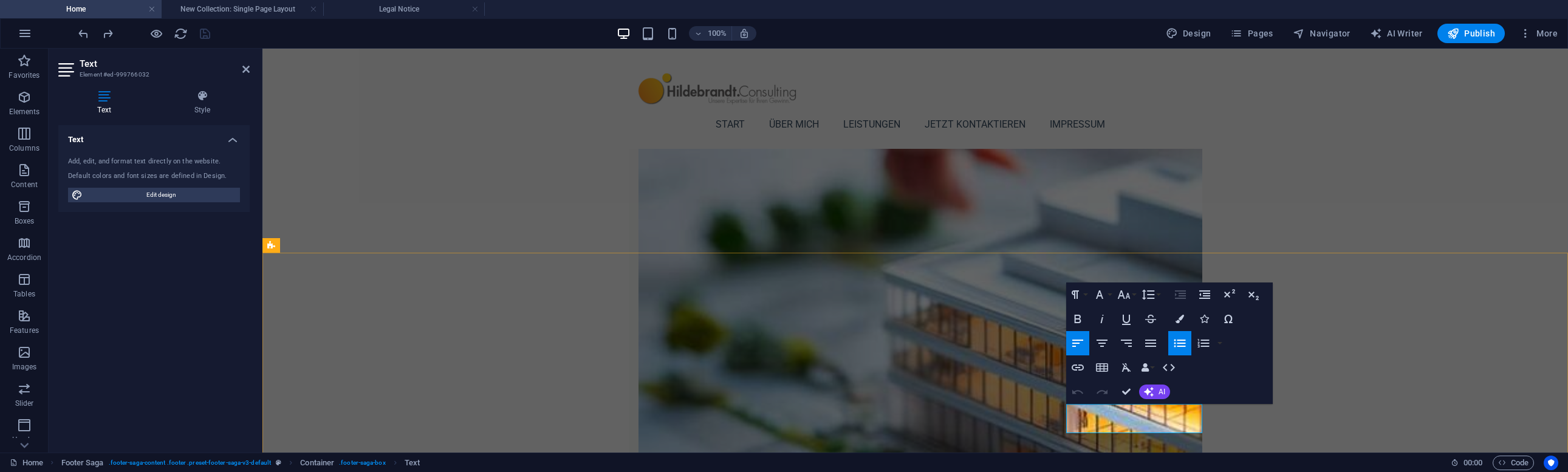
drag, startPoint x: 1121, startPoint y: 408, endPoint x: 1050, endPoint y: 402, distance: 71.3
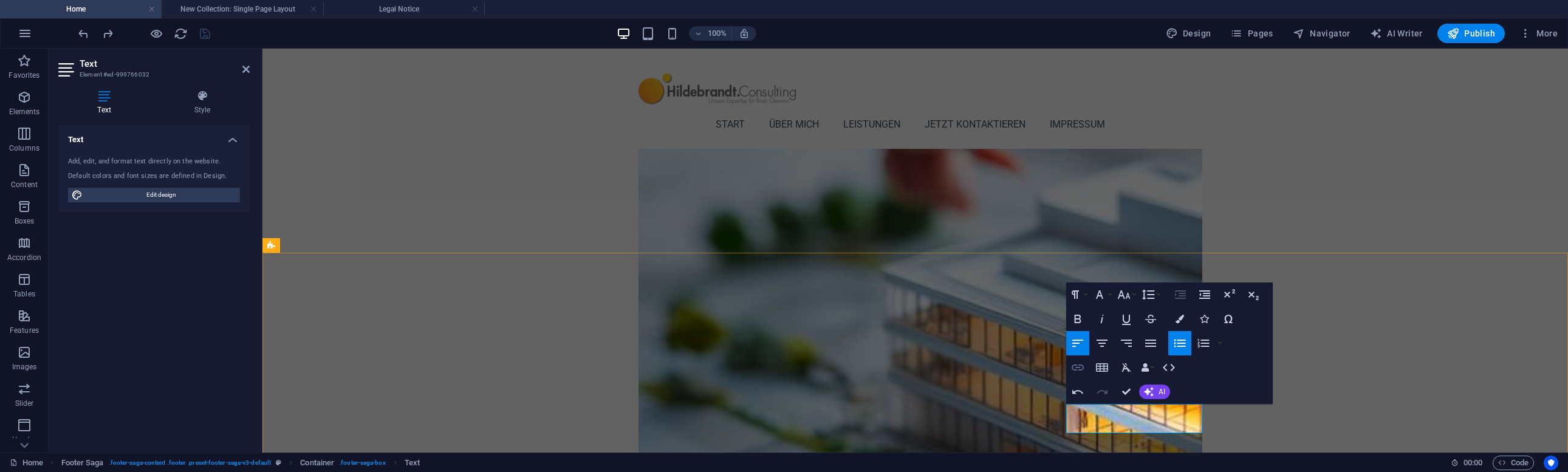
click at [1077, 370] on icon "button" at bounding box center [1077, 367] width 14 height 14
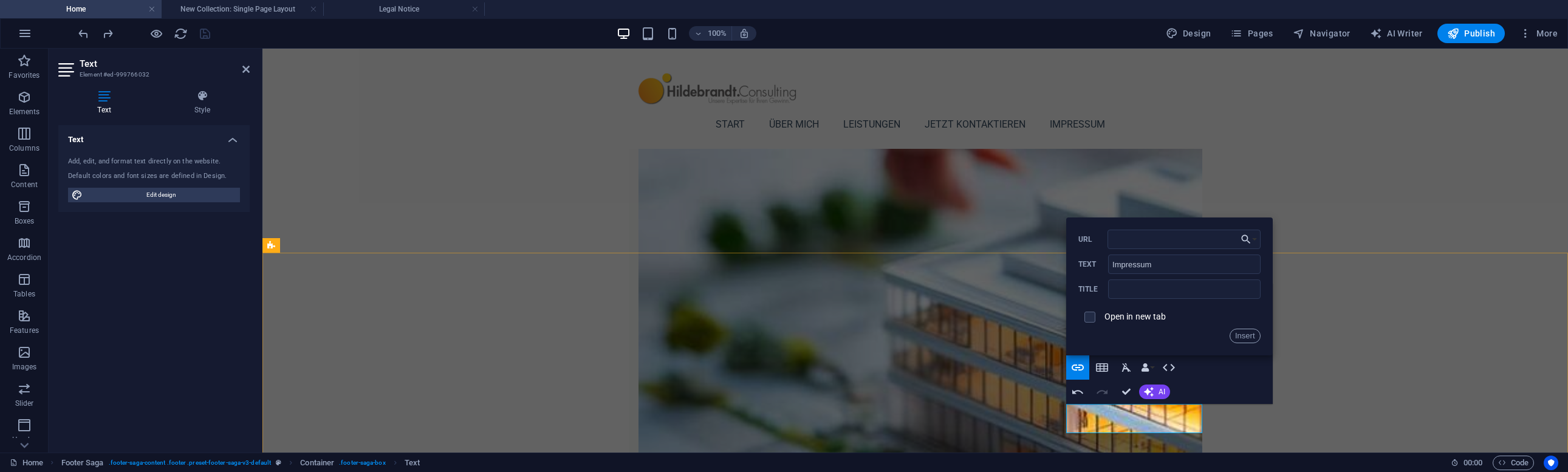
type input "/legal-notice"
click at [1242, 337] on button "Insert" at bounding box center [1245, 336] width 31 height 14
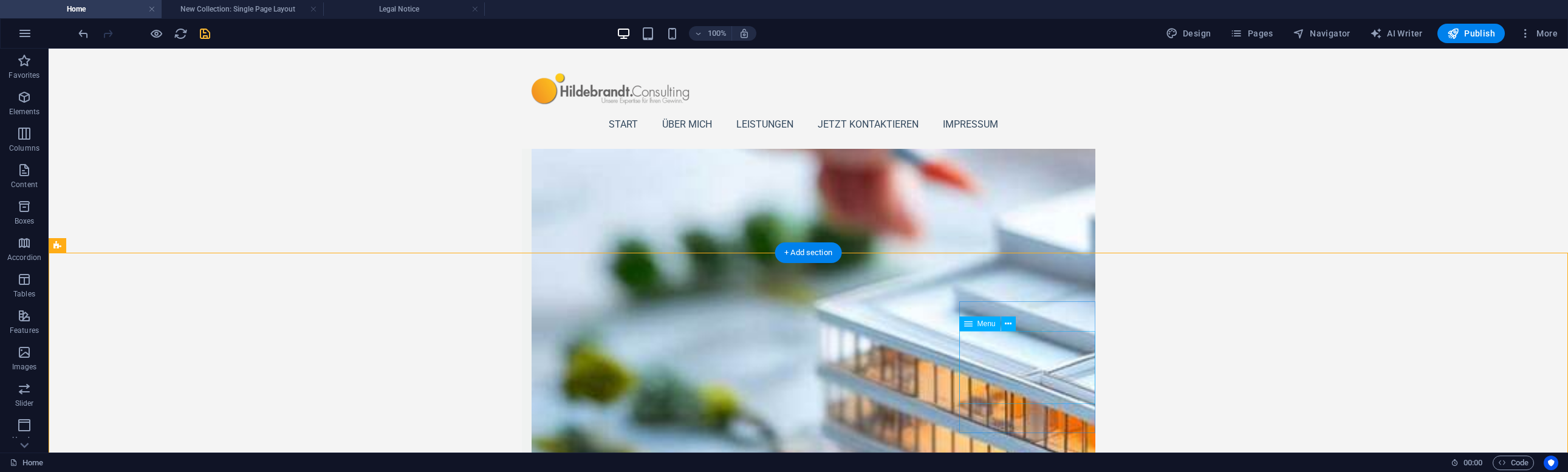
select select
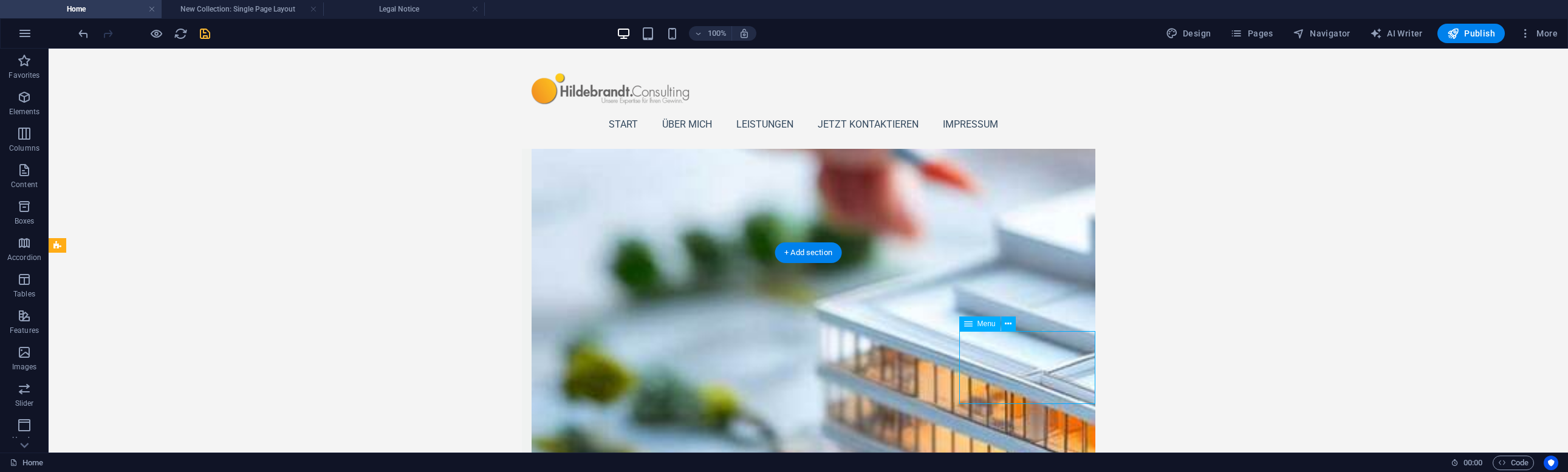
select select
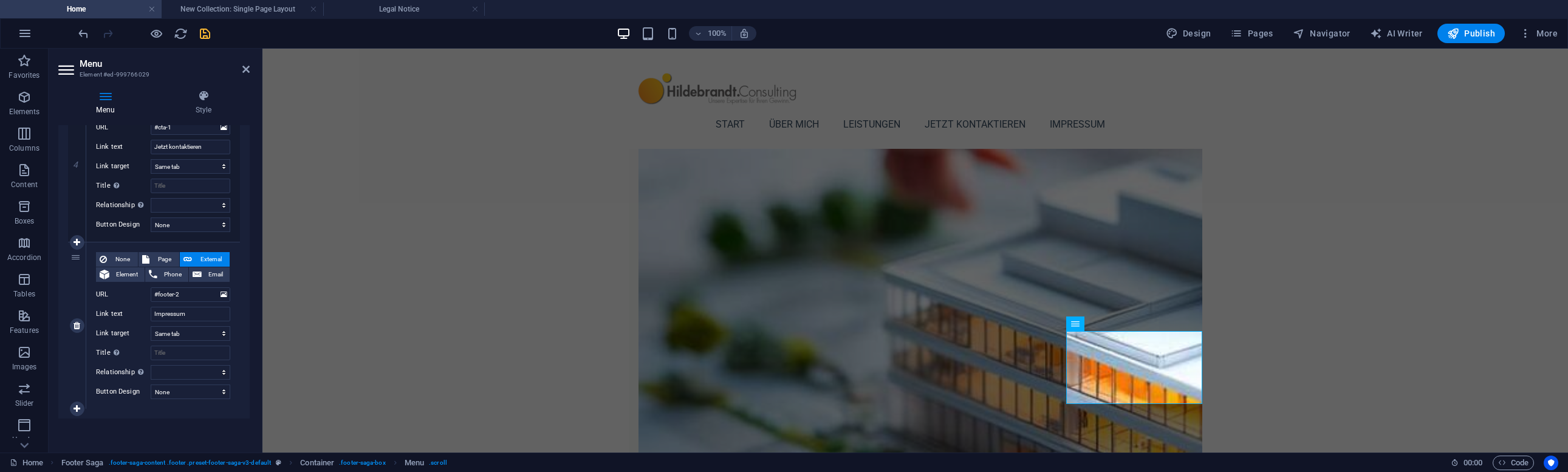
scroll to position [667, 0]
click at [75, 322] on icon at bounding box center [77, 326] width 7 height 9
select select
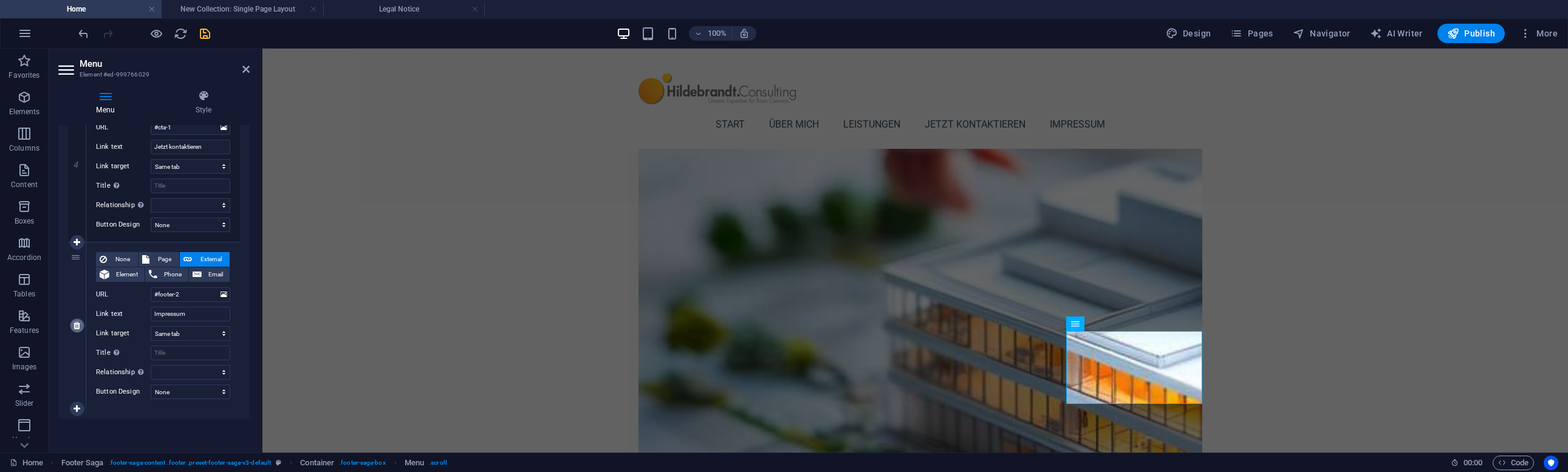
select select
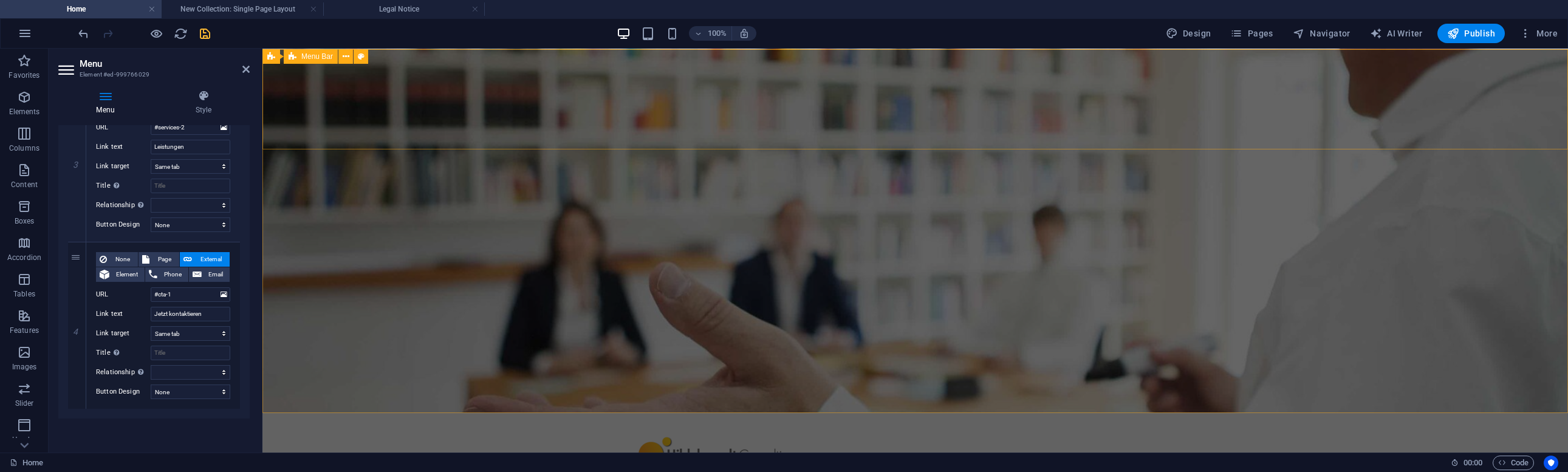
scroll to position [0, 0]
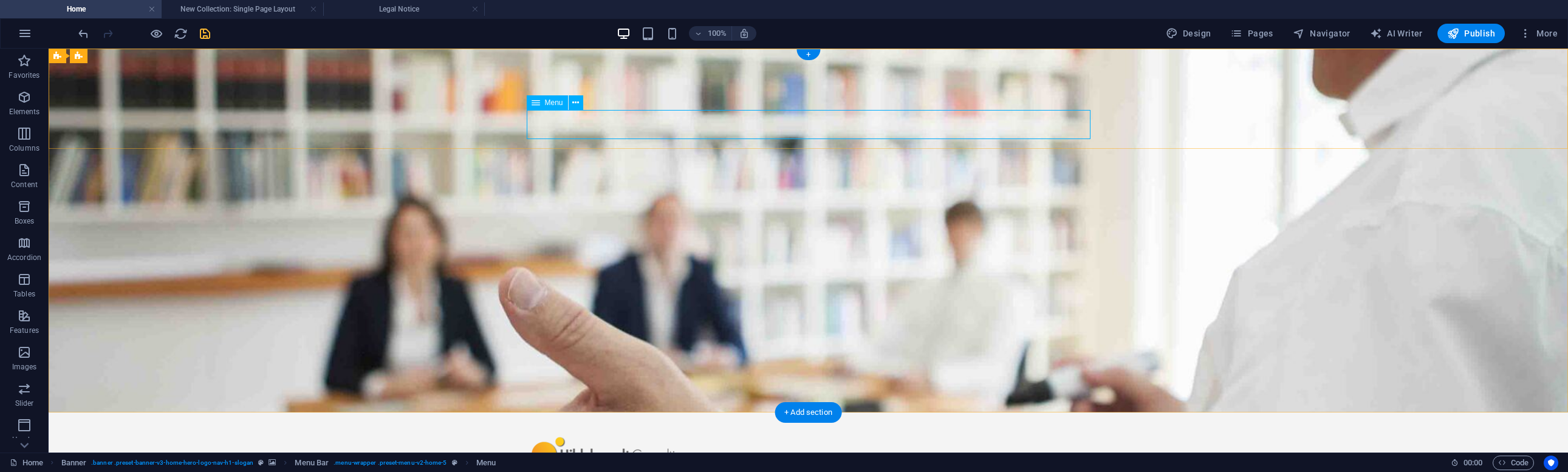
select select
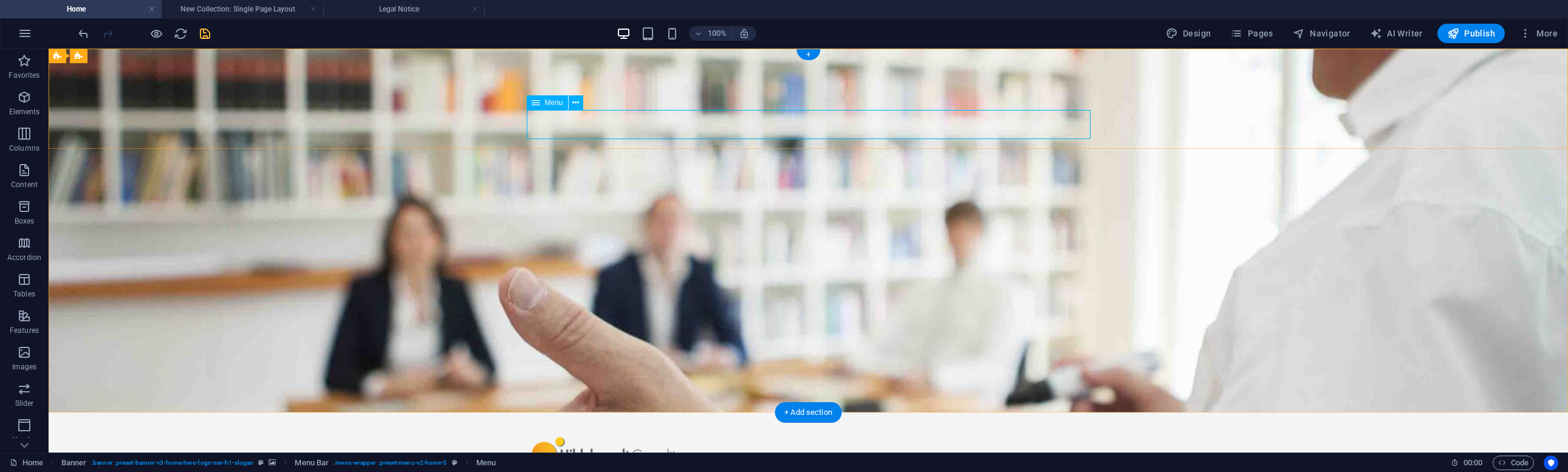
select select
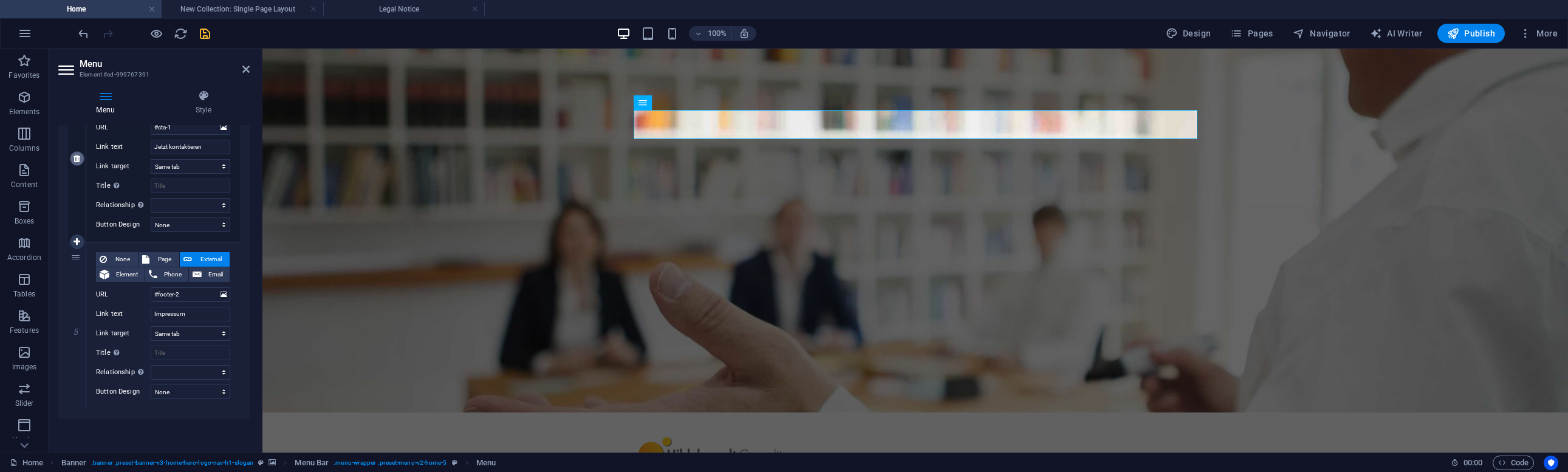
click at [0, 0] on icon at bounding box center [0, 0] width 0 height 0
select select
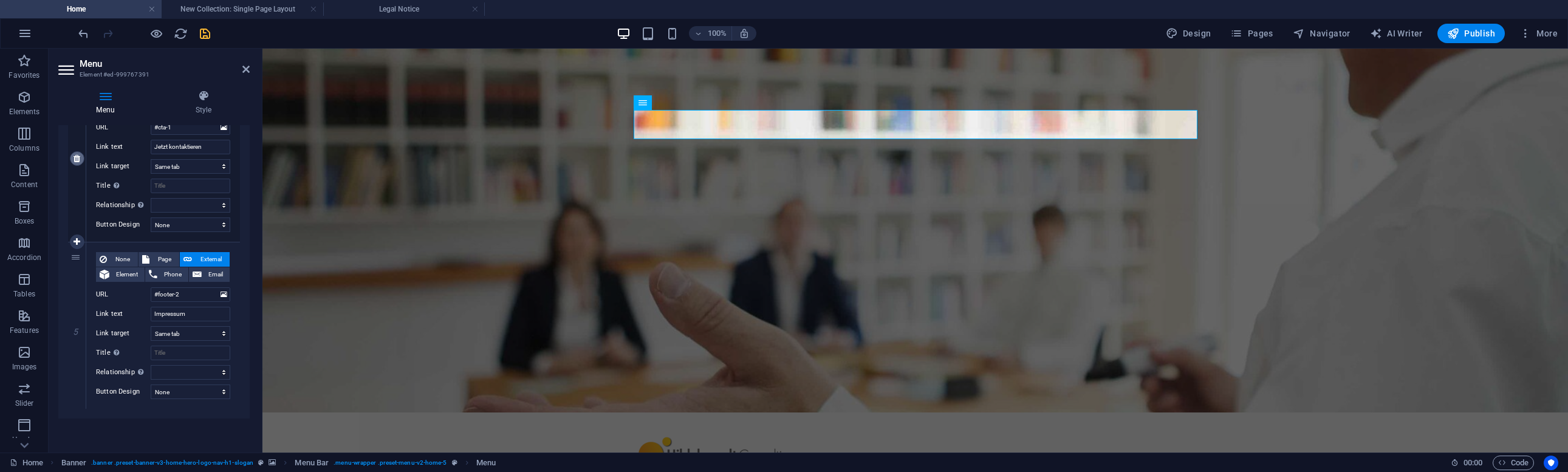
scroll to position [499, 0]
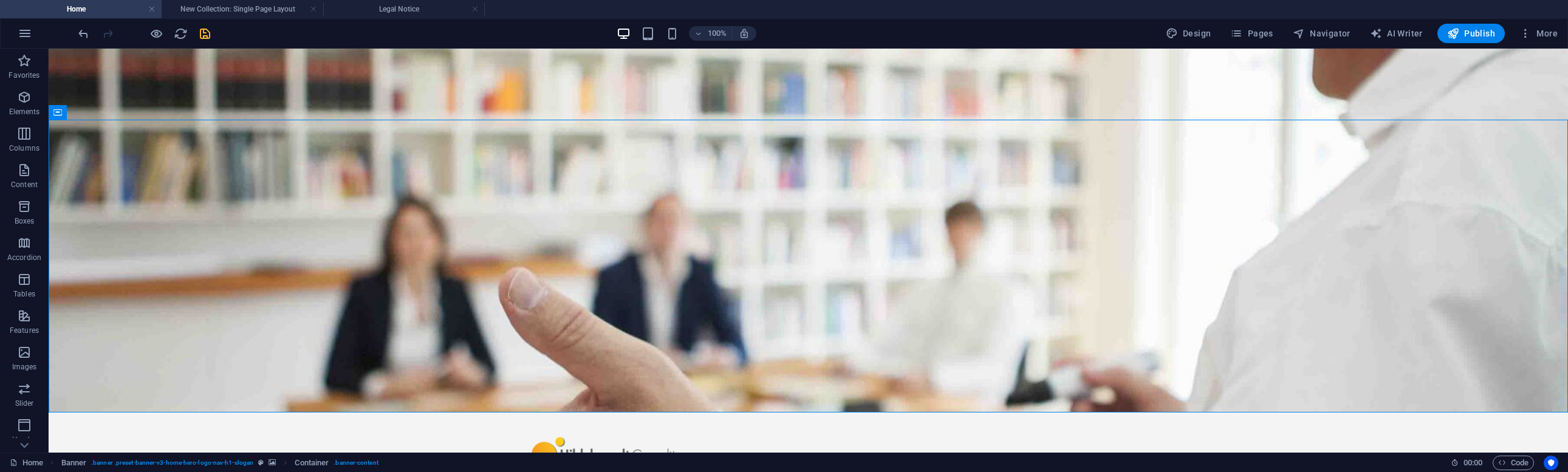
click at [213, 34] on div "100% Design Pages Navigator AI Writer Publish More" at bounding box center [819, 33] width 1486 height 19
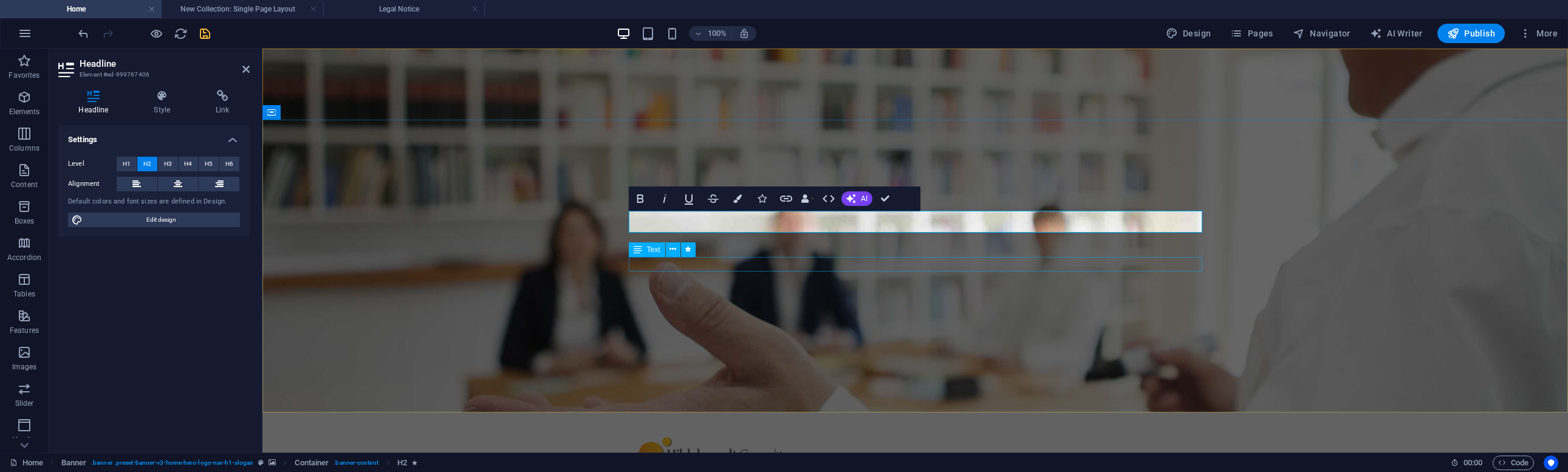
drag, startPoint x: 985, startPoint y: 260, endPoint x: 978, endPoint y: 260, distance: 7.0
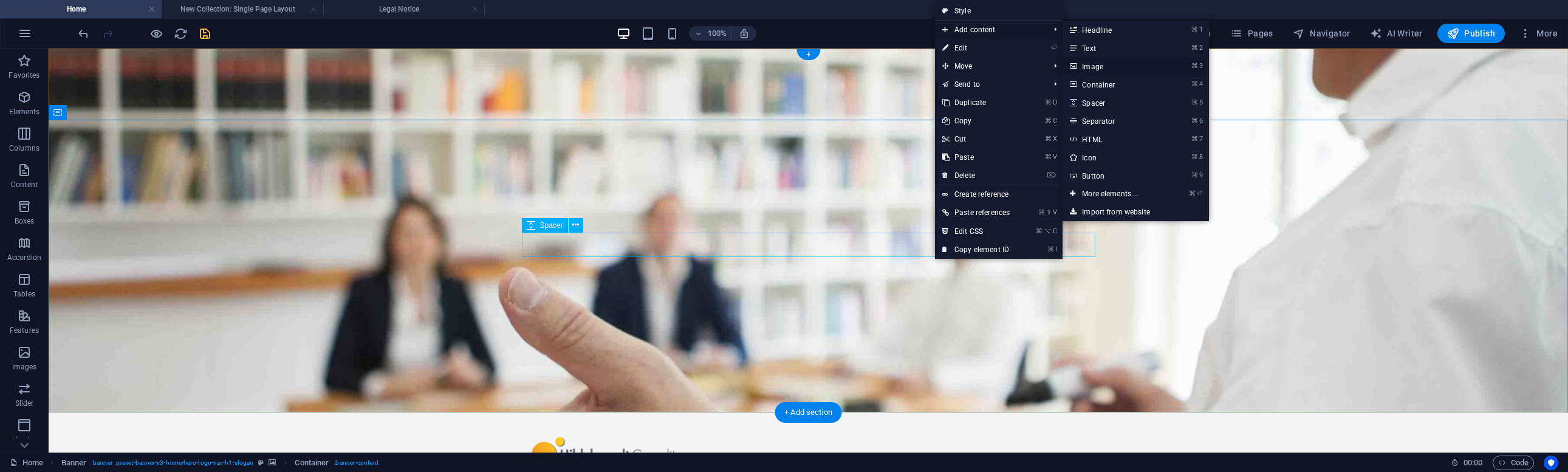
click at [1109, 65] on link "⌘ 3 Image" at bounding box center [1113, 66] width 100 height 18
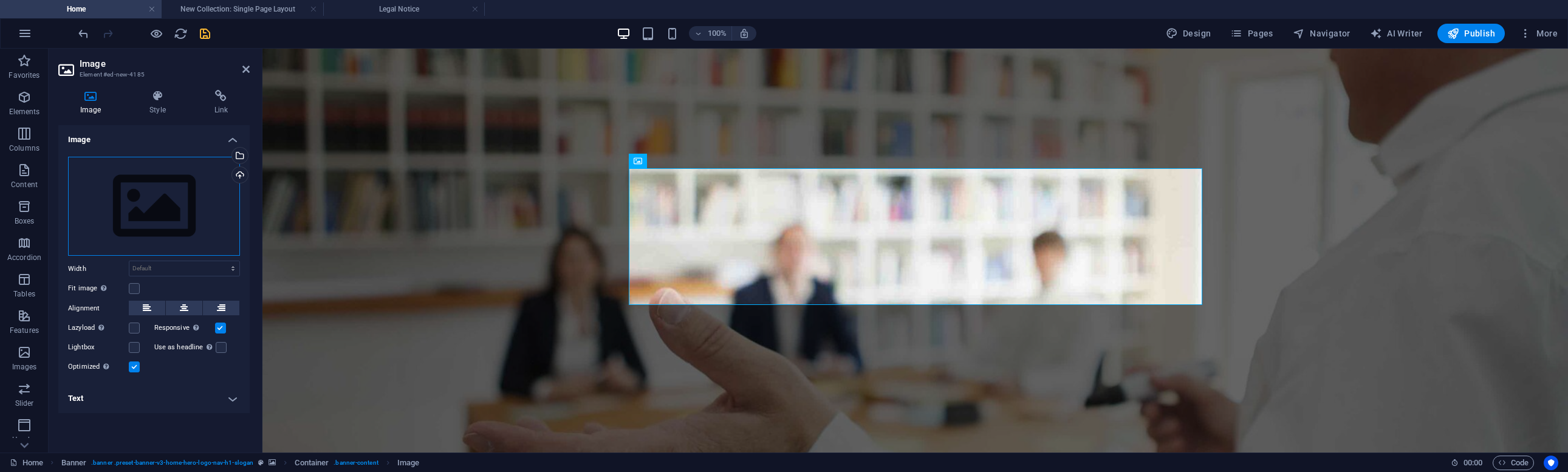
click at [131, 200] on div "Drag files here, click to choose files or select files from Files or our free s…" at bounding box center [153, 207] width 172 height 100
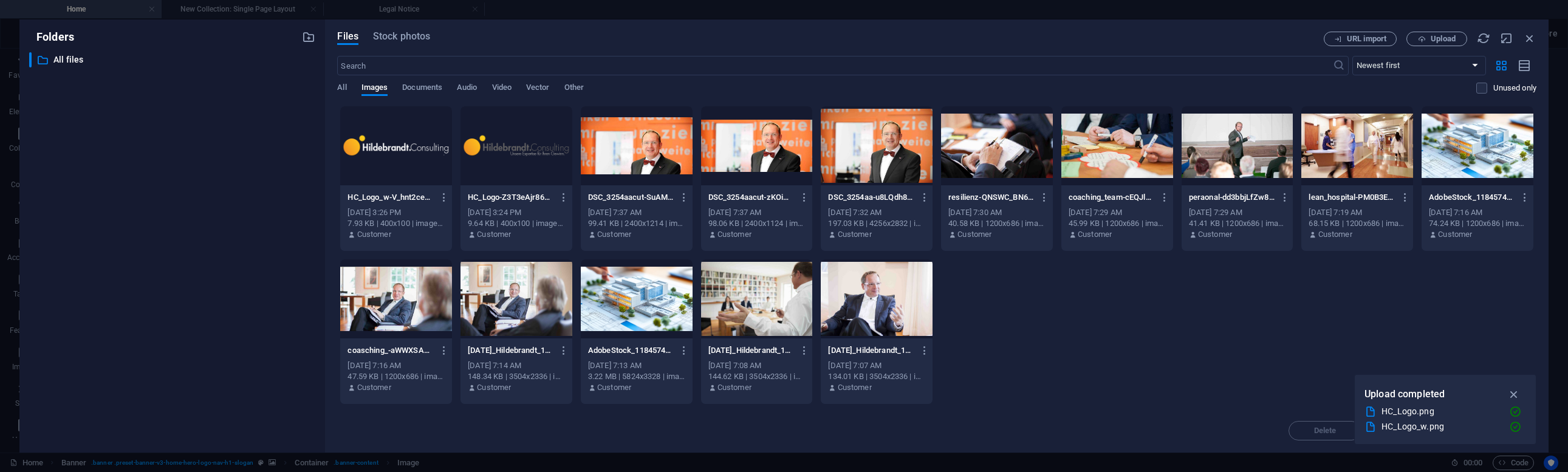
click at [532, 149] on div at bounding box center [516, 145] width 112 height 79
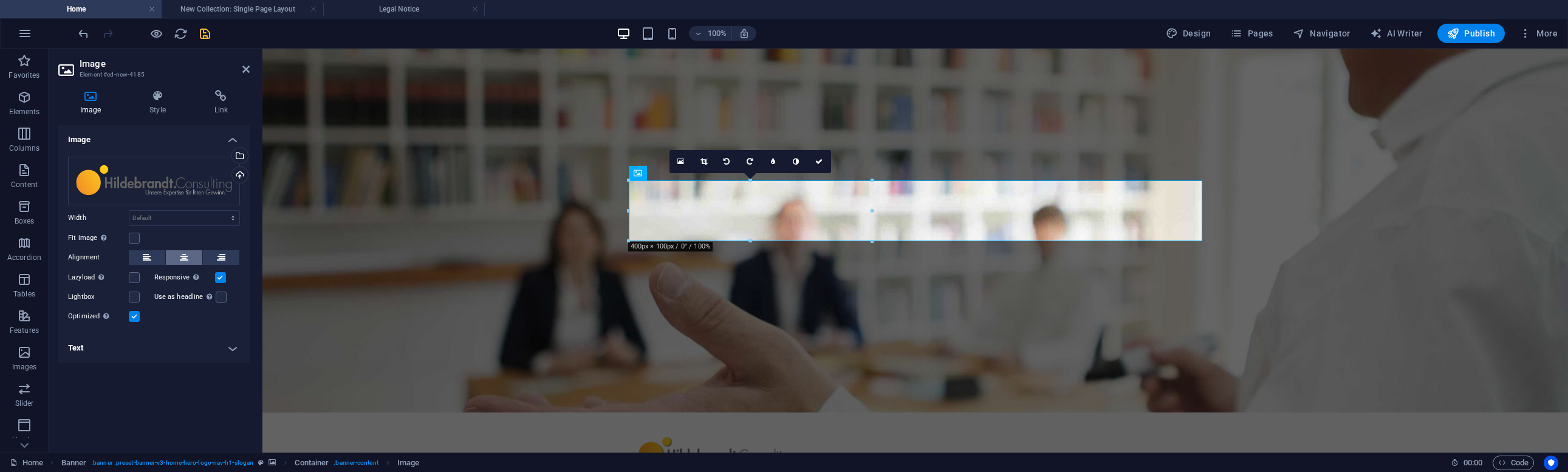
click at [178, 255] on button at bounding box center [184, 257] width 36 height 14
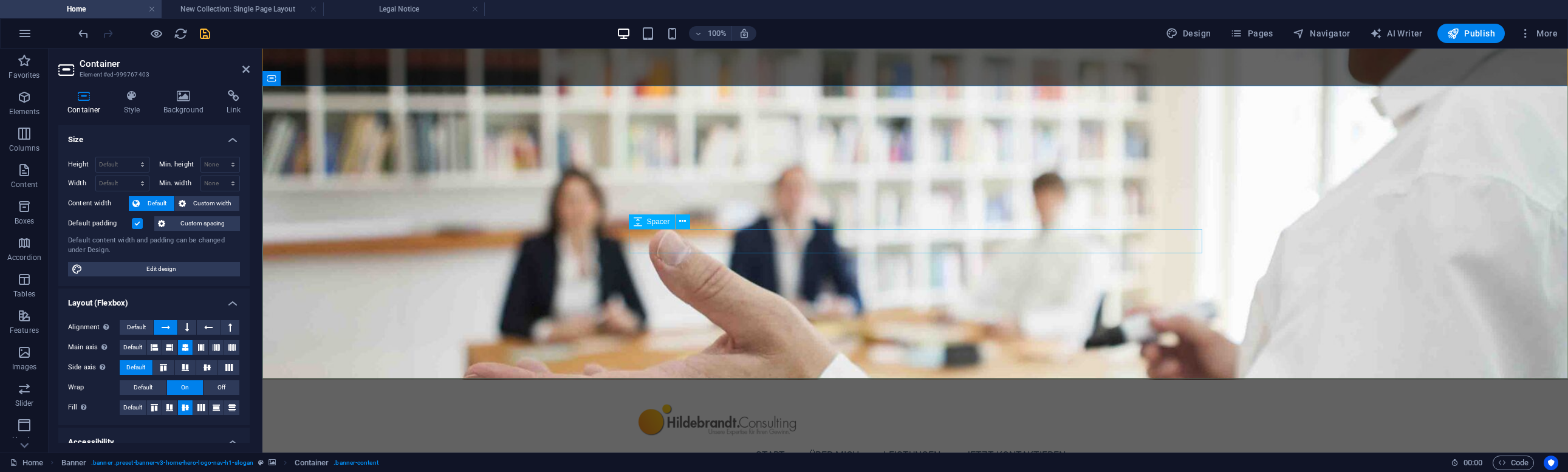
scroll to position [34, 0]
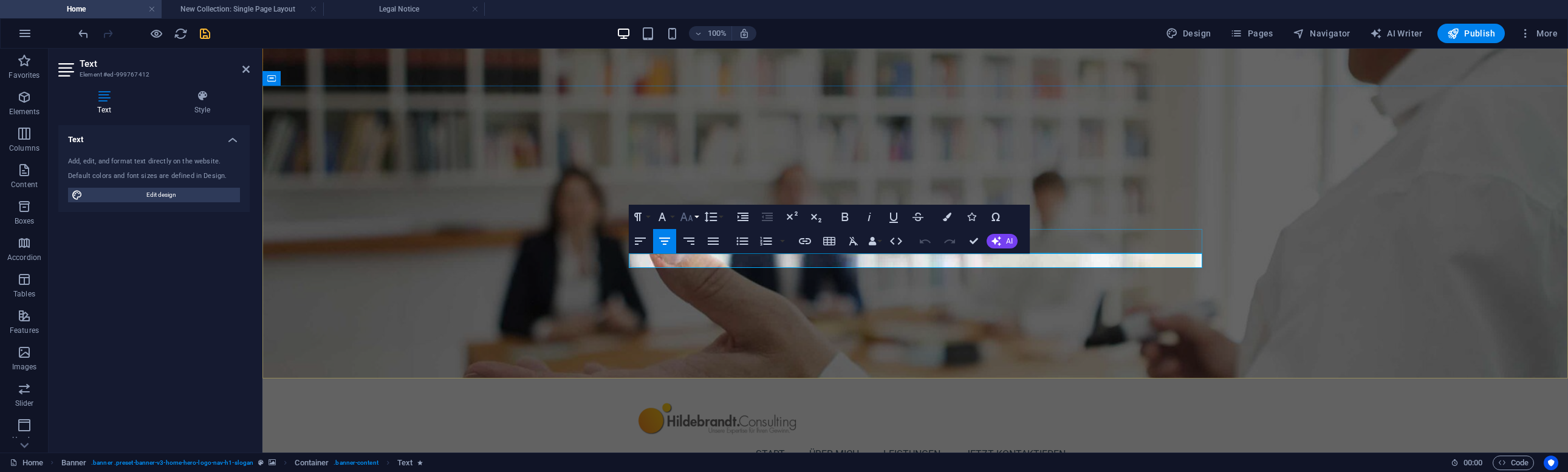
click at [691, 216] on icon "button" at bounding box center [686, 217] width 14 height 14
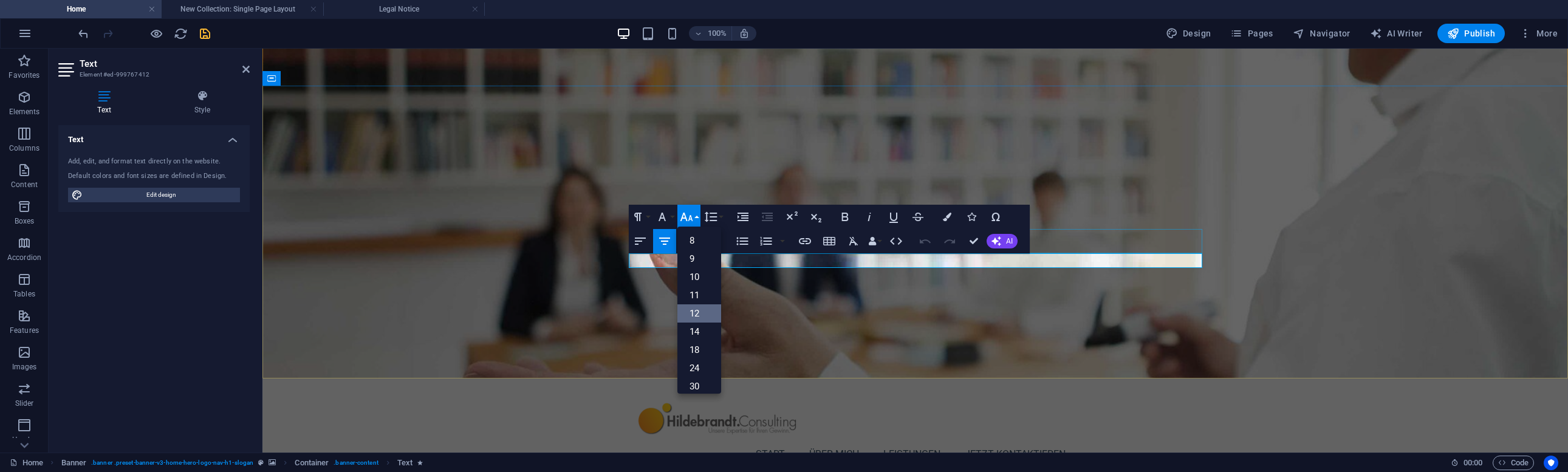
click at [703, 312] on link "12" at bounding box center [699, 313] width 44 height 18
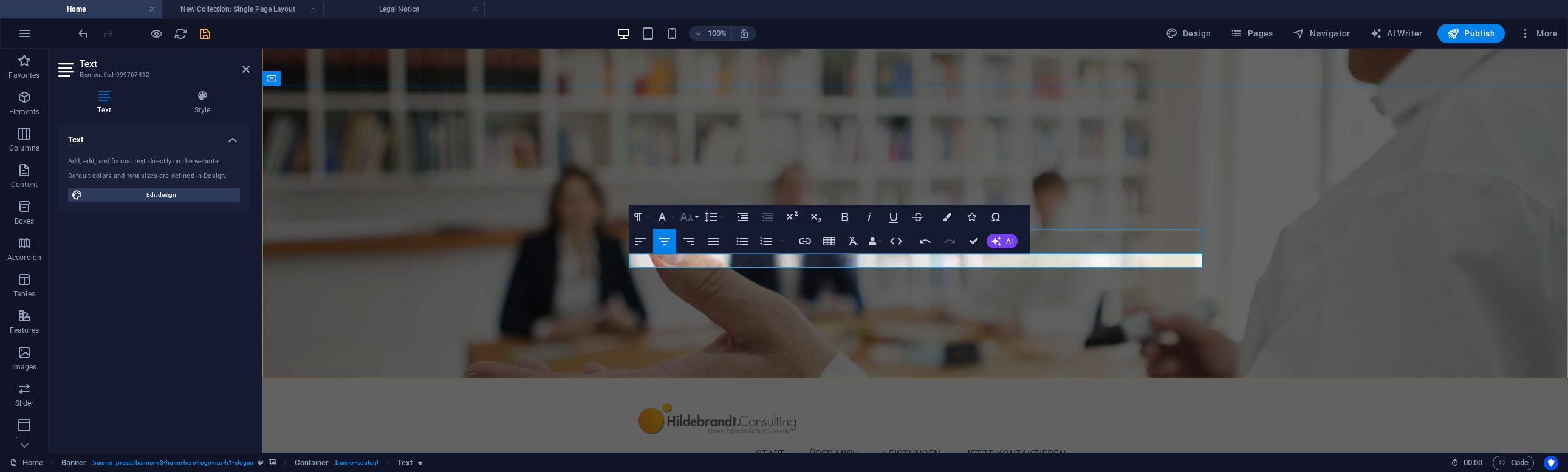
click at [693, 218] on icon "button" at bounding box center [686, 217] width 14 height 14
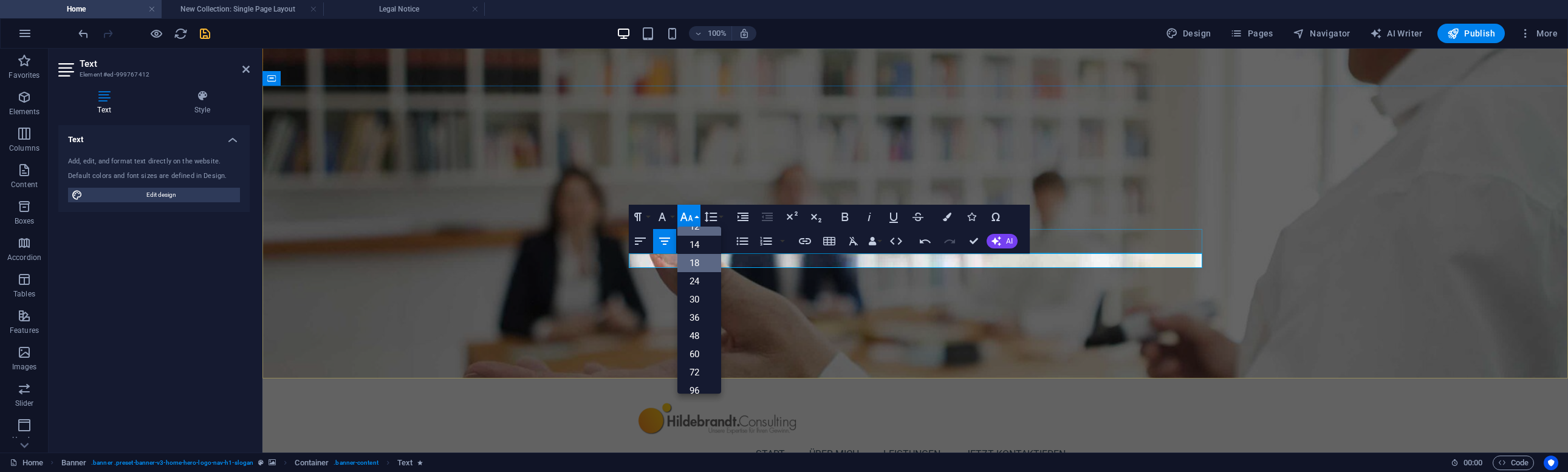
click at [701, 267] on link "18" at bounding box center [699, 263] width 44 height 18
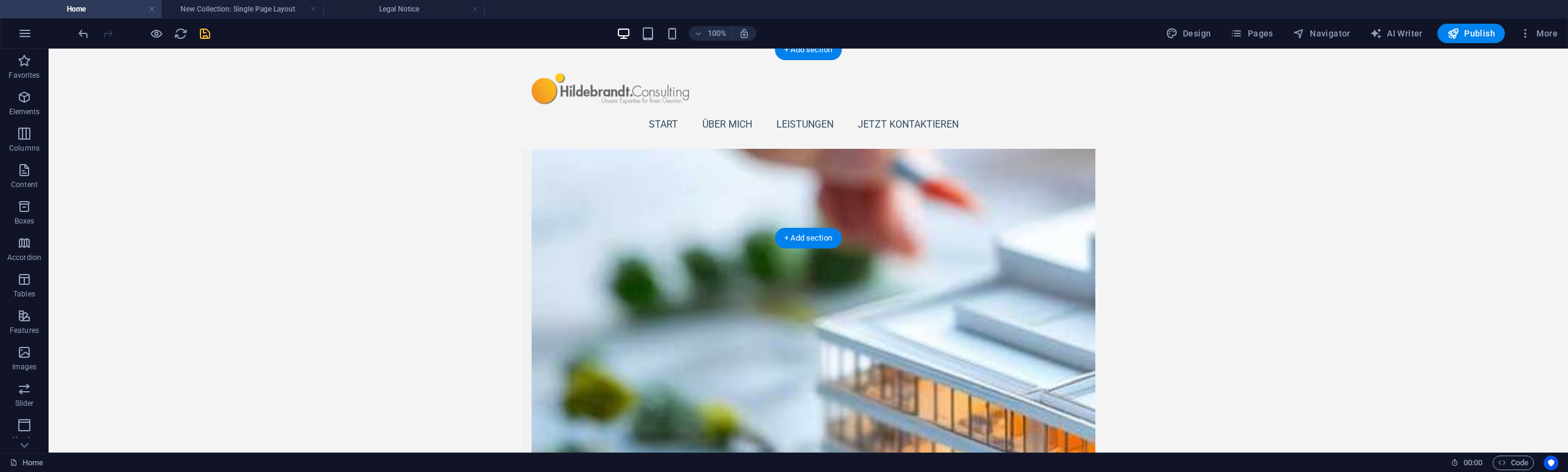
scroll to position [1346, 0]
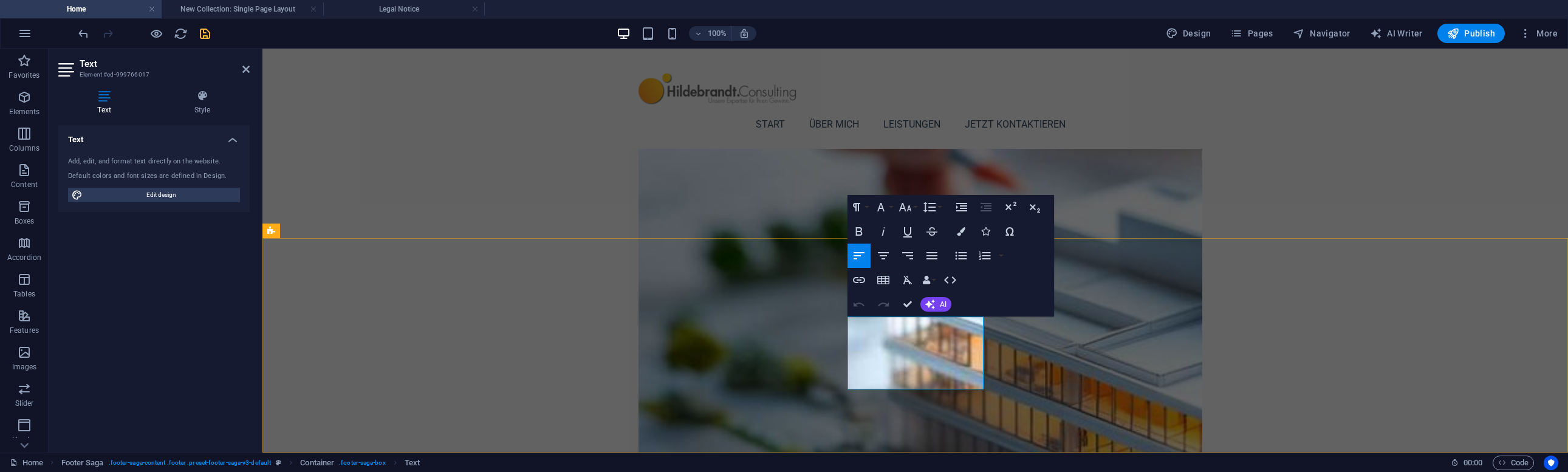
drag, startPoint x: 912, startPoint y: 323, endPoint x: 827, endPoint y: 318, distance: 85.1
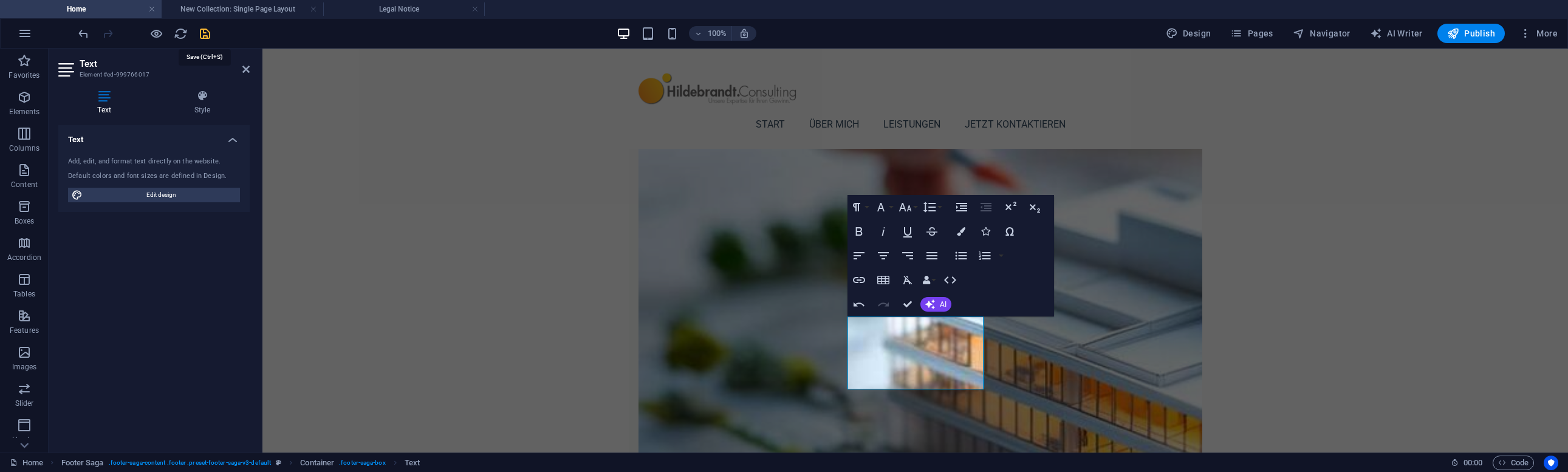
click at [200, 34] on icon "save" at bounding box center [205, 34] width 14 height 14
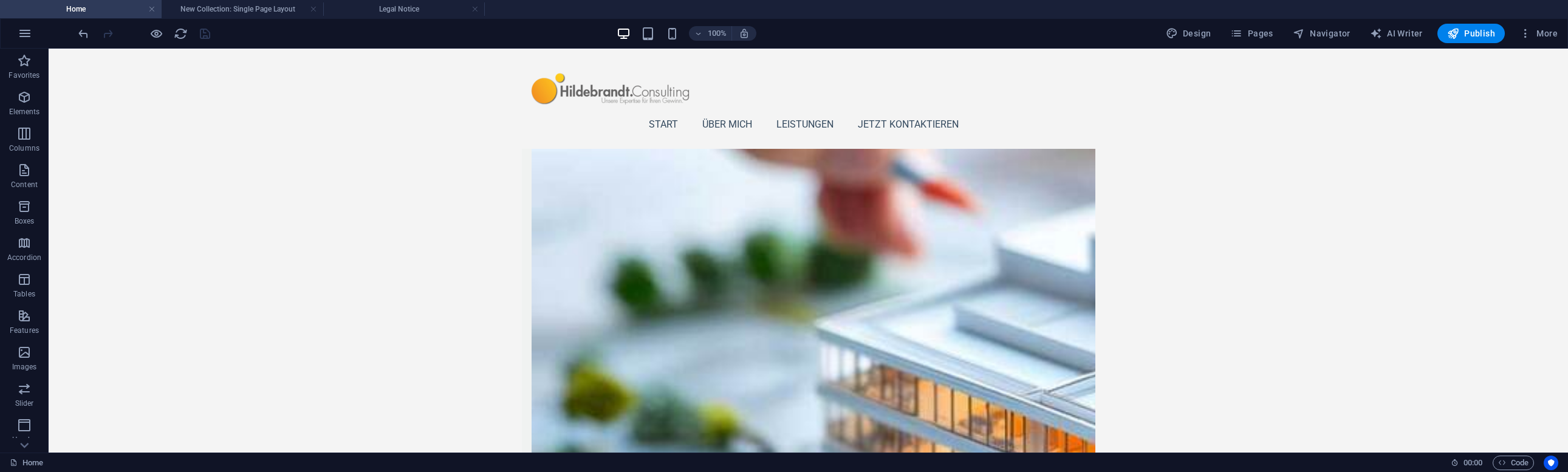
click at [163, 32] on div at bounding box center [144, 33] width 136 height 19
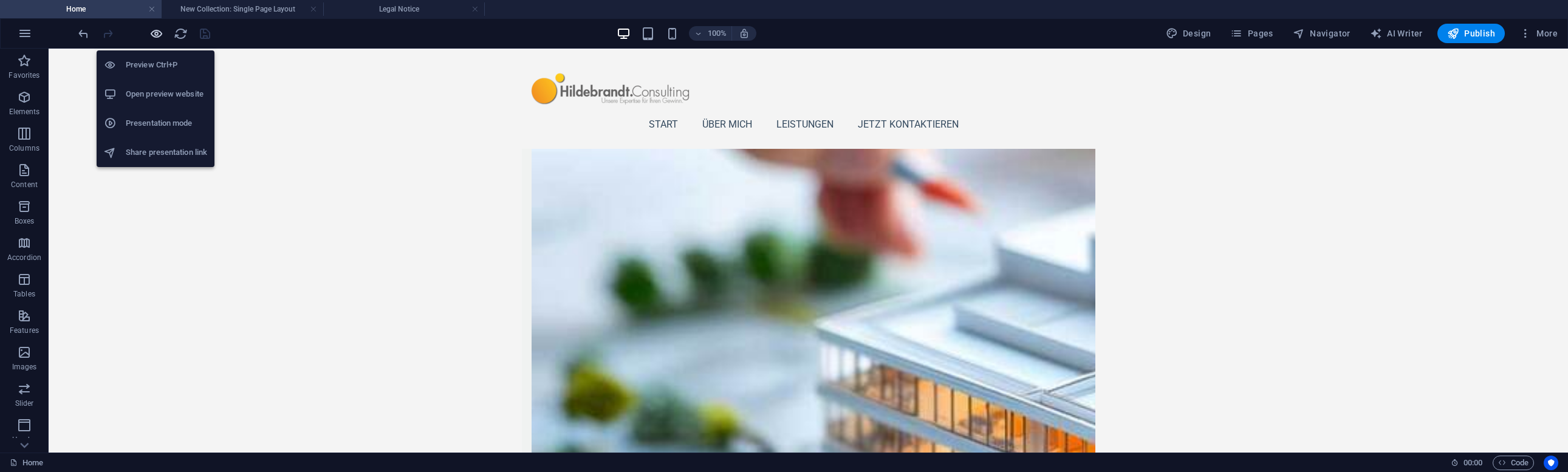
click at [160, 33] on icon "button" at bounding box center [156, 34] width 14 height 14
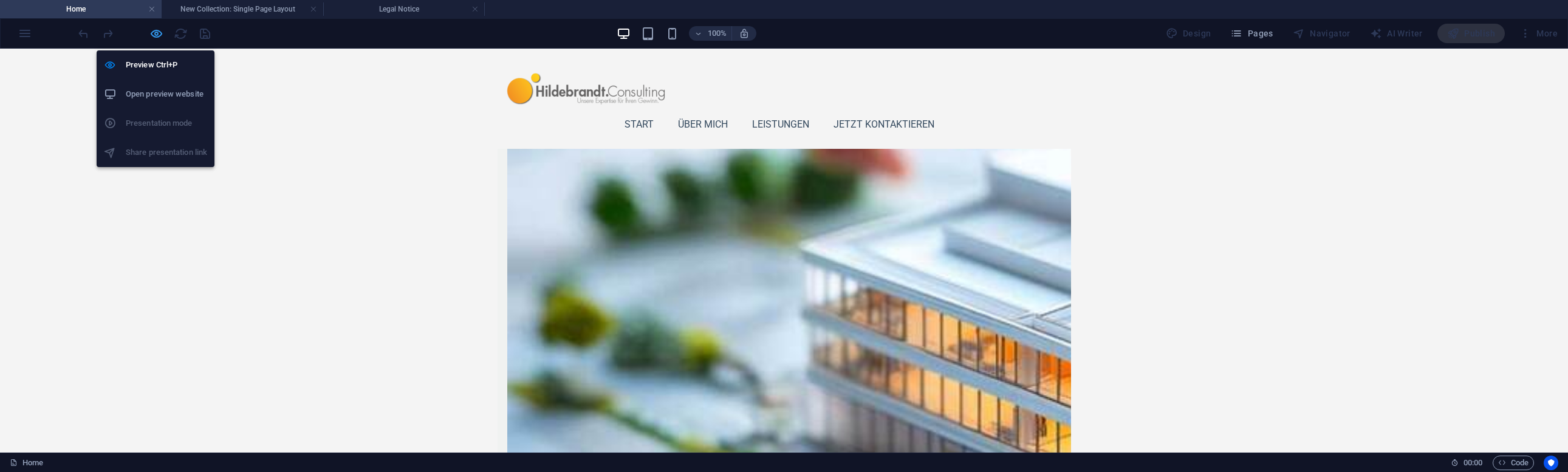
click at [153, 34] on icon "button" at bounding box center [156, 34] width 14 height 14
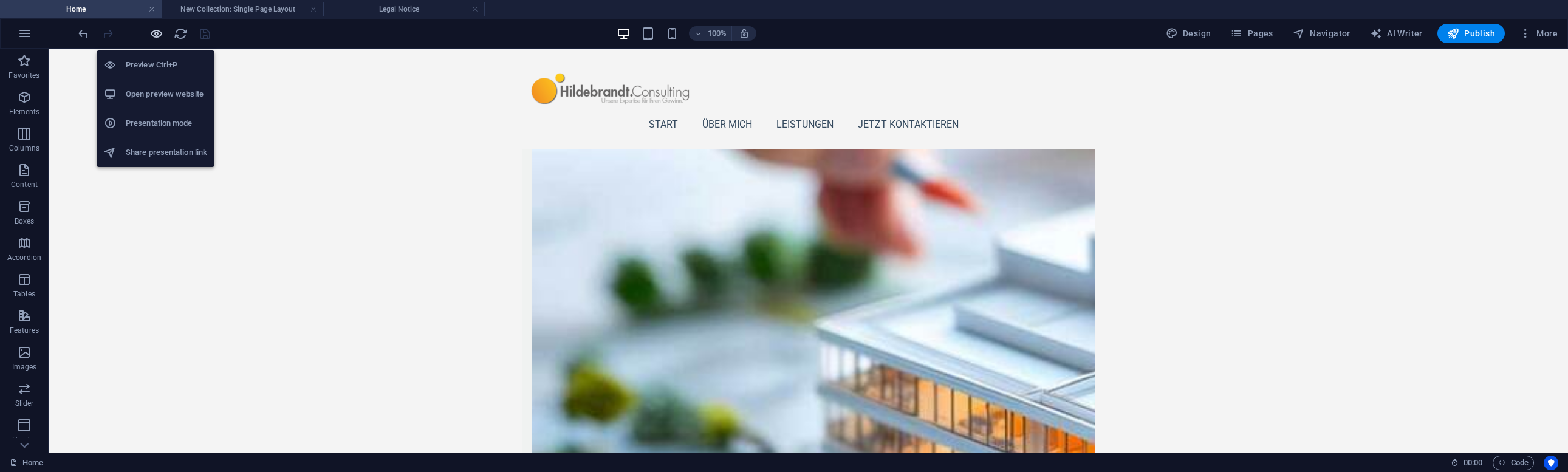
drag, startPoint x: 155, startPoint y: 33, endPoint x: 161, endPoint y: 38, distance: 7.8
click at [155, 33] on icon "button" at bounding box center [156, 34] width 14 height 14
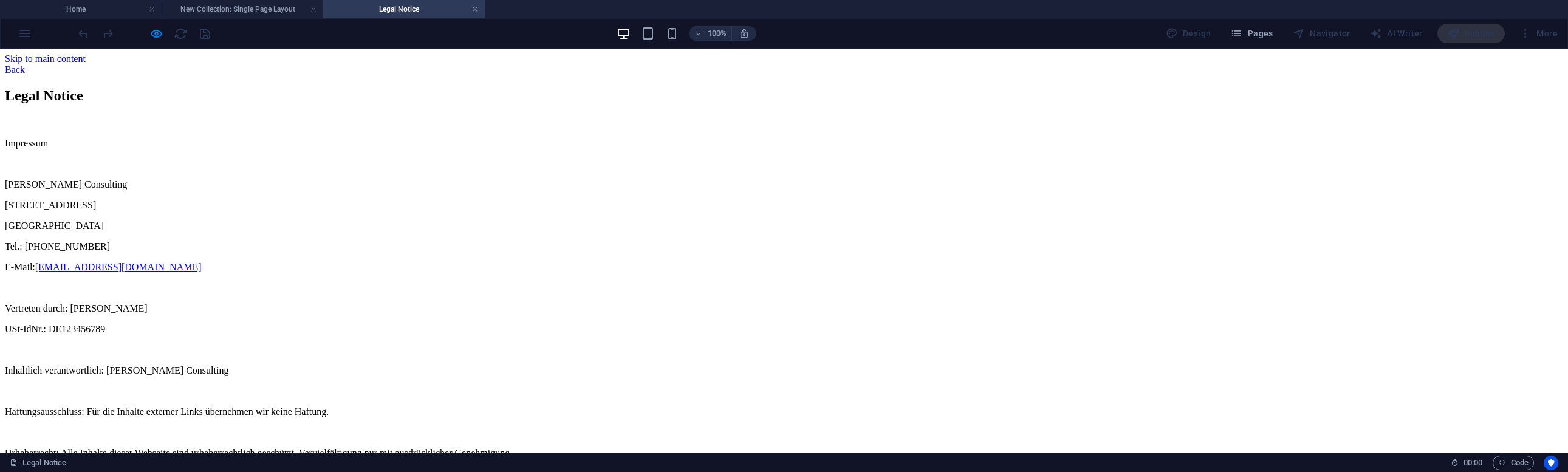
click at [551, 231] on p "6410 Montabaur" at bounding box center [784, 226] width 1558 height 11
click at [509, 211] on p "Fürstenweg 25" at bounding box center [784, 205] width 1558 height 11
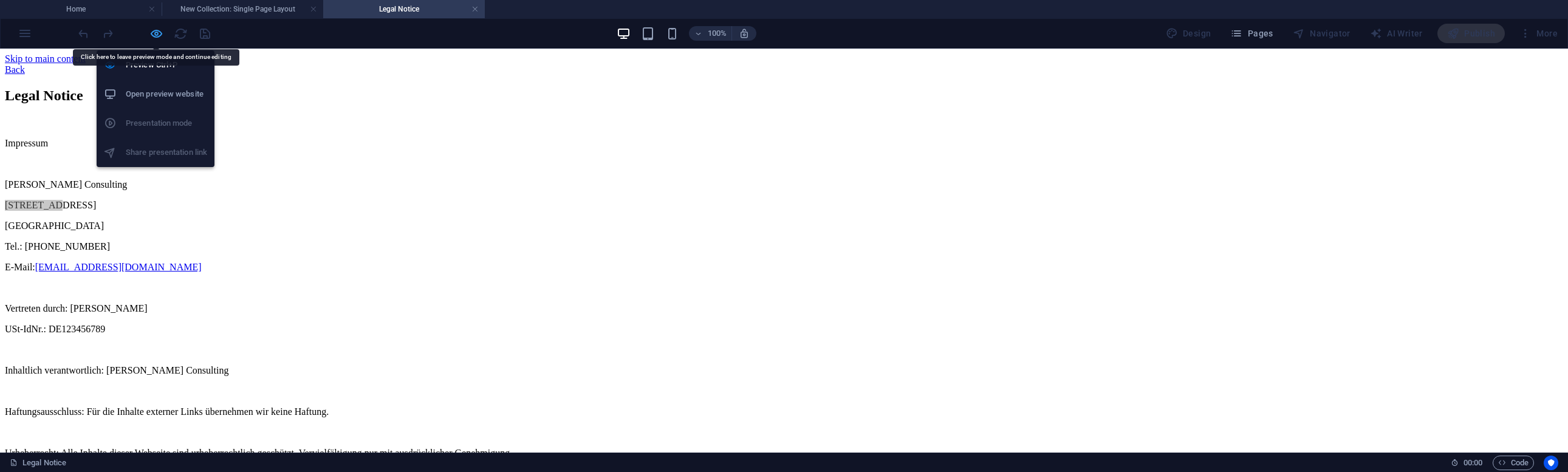
click at [149, 34] on icon "button" at bounding box center [156, 34] width 14 height 14
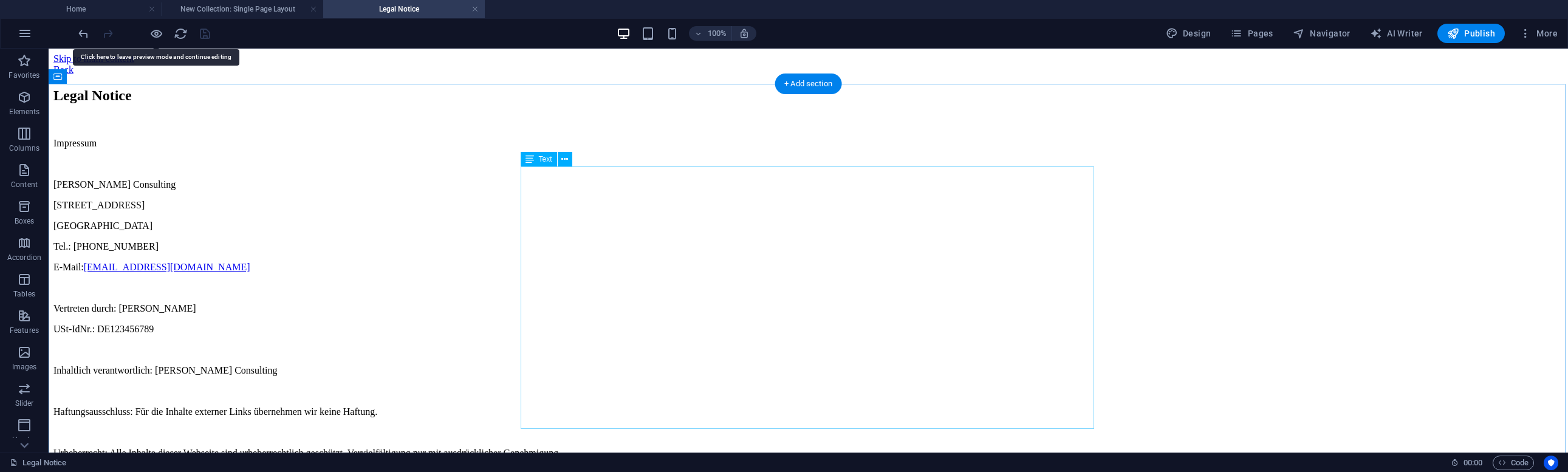
click at [546, 218] on div "Impressum Hildebrandt Consulting Fürstenweg 25 6410 Montabaur Tel.: 0170 160001…" at bounding box center [808, 319] width 1509 height 362
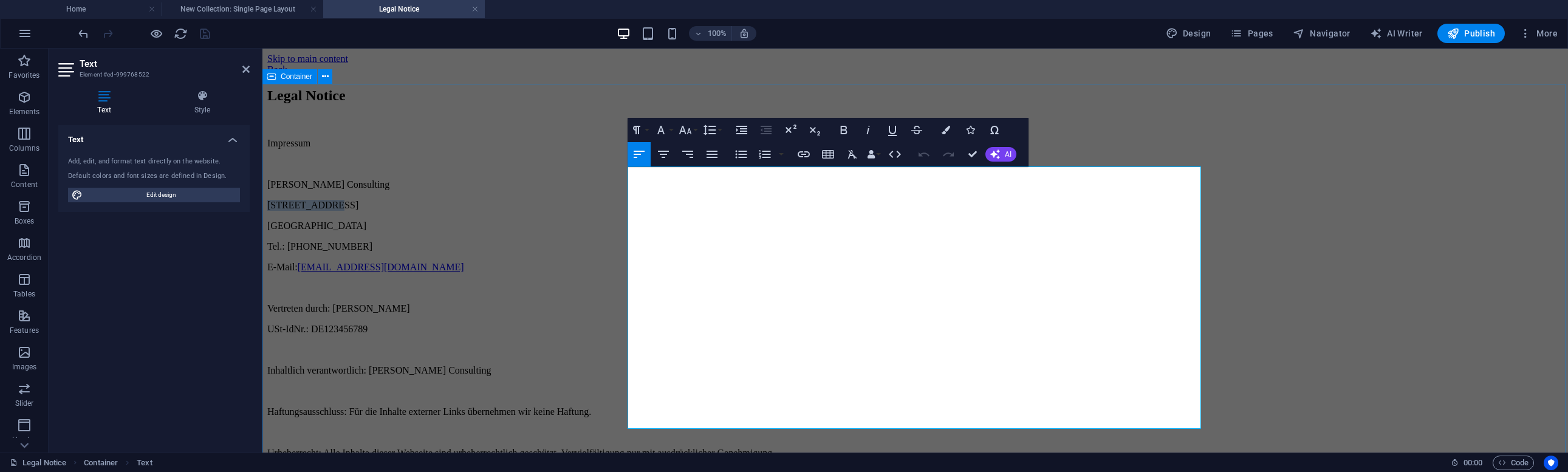
drag, startPoint x: 691, startPoint y: 217, endPoint x: 609, endPoint y: 212, distance: 82.2
click at [609, 212] on div "Legal Notice Impressum Hildebrandt Consulting Fürstenweg 25 6410 Montabaur Tel.…" at bounding box center [915, 293] width 1295 height 413
click at [567, 210] on div "Legal Notice Impressum Hildebrandt Consulting Wilhelm-Mangelsstr. 17-19 6410 Mo…" at bounding box center [915, 293] width 1295 height 413
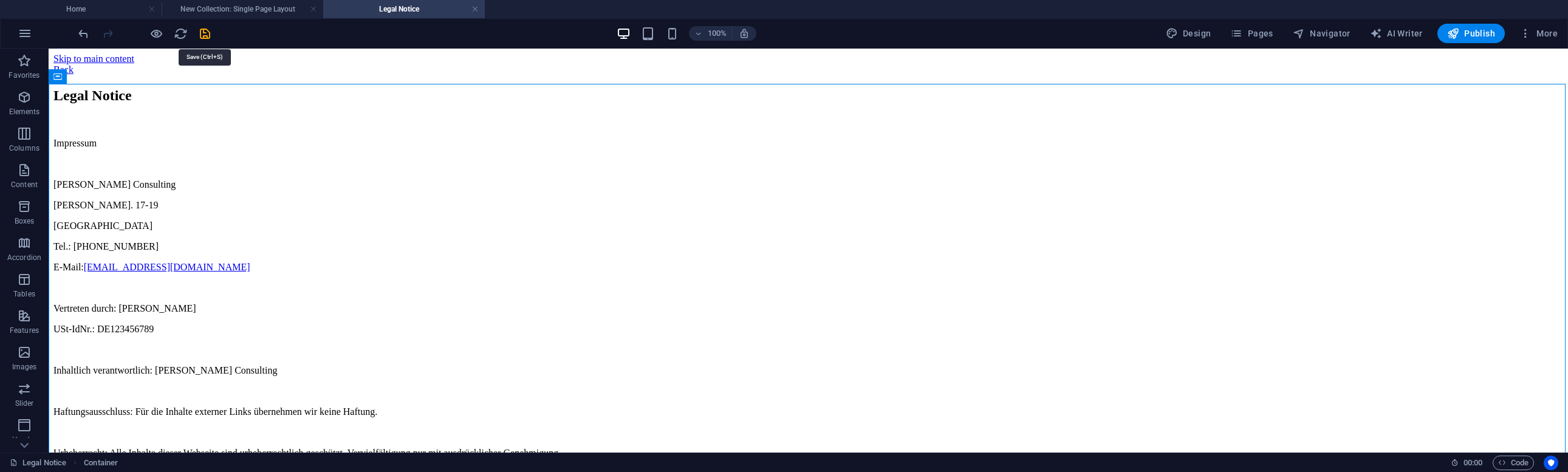
click at [207, 37] on icon "save" at bounding box center [205, 34] width 14 height 14
click at [397, 233] on div "Legal Notice Impressum Hildebrandt Consulting Wilhelm-Mangelsstr. 17-19 6410 Mo…" at bounding box center [808, 293] width 1509 height 413
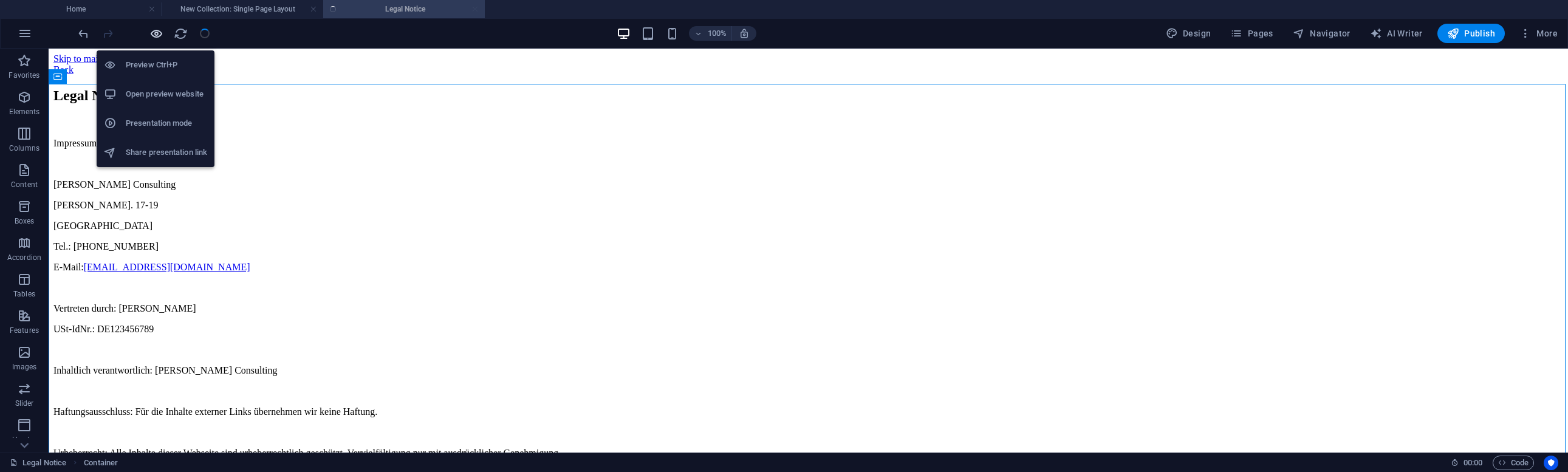
click at [160, 32] on icon "button" at bounding box center [156, 34] width 14 height 14
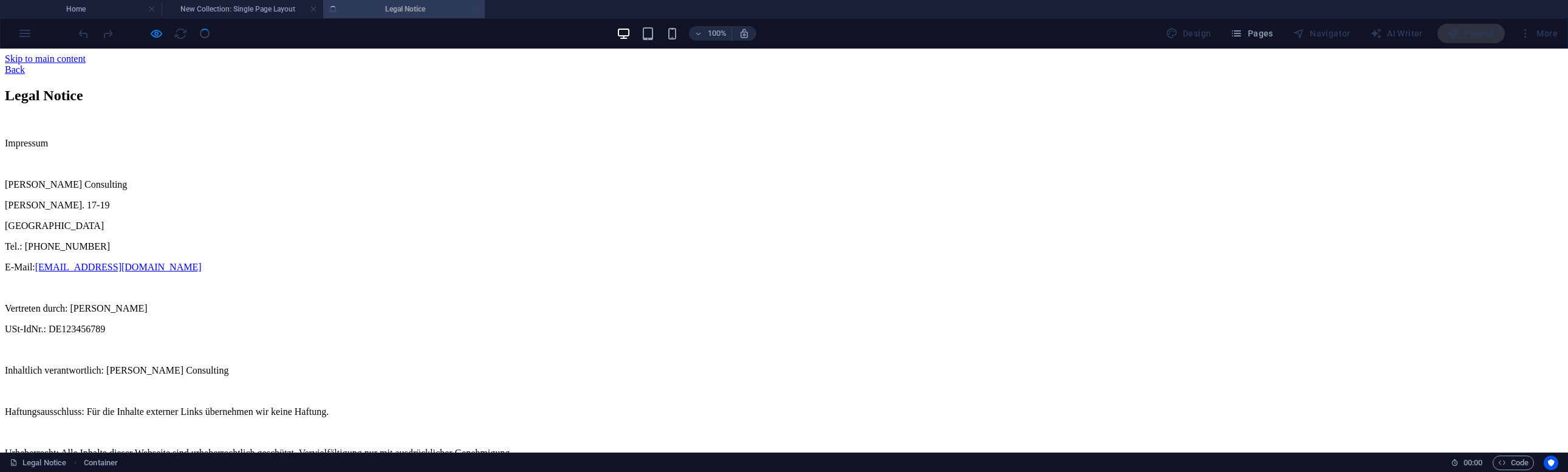
drag, startPoint x: 506, startPoint y: 61, endPoint x: 509, endPoint y: 158, distance: 97.0
click at [25, 64] on link "Back" at bounding box center [15, 69] width 20 height 11
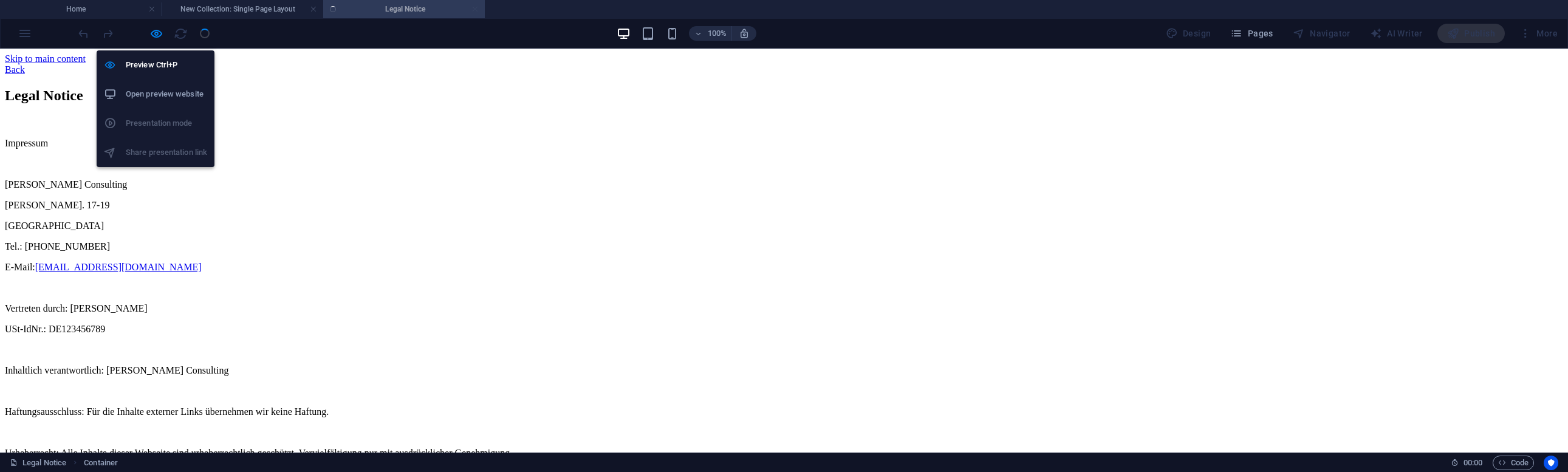
drag, startPoint x: 153, startPoint y: 34, endPoint x: 168, endPoint y: 45, distance: 18.6
click at [153, 34] on icon "button" at bounding box center [156, 34] width 14 height 14
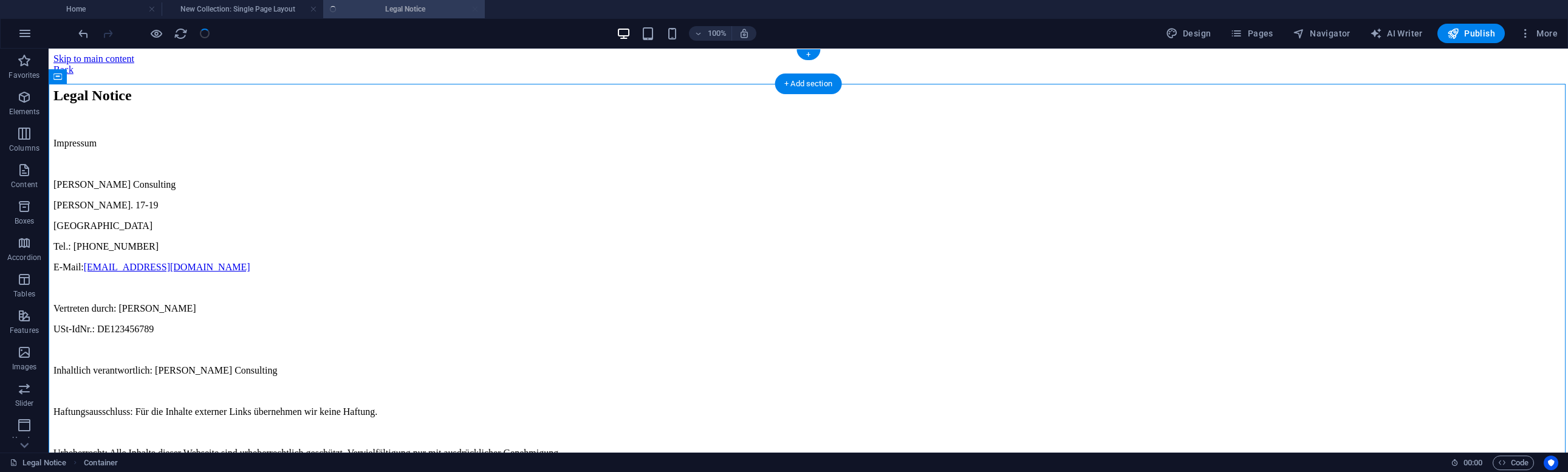
click at [522, 64] on div "Back" at bounding box center [808, 70] width 1509 height 11
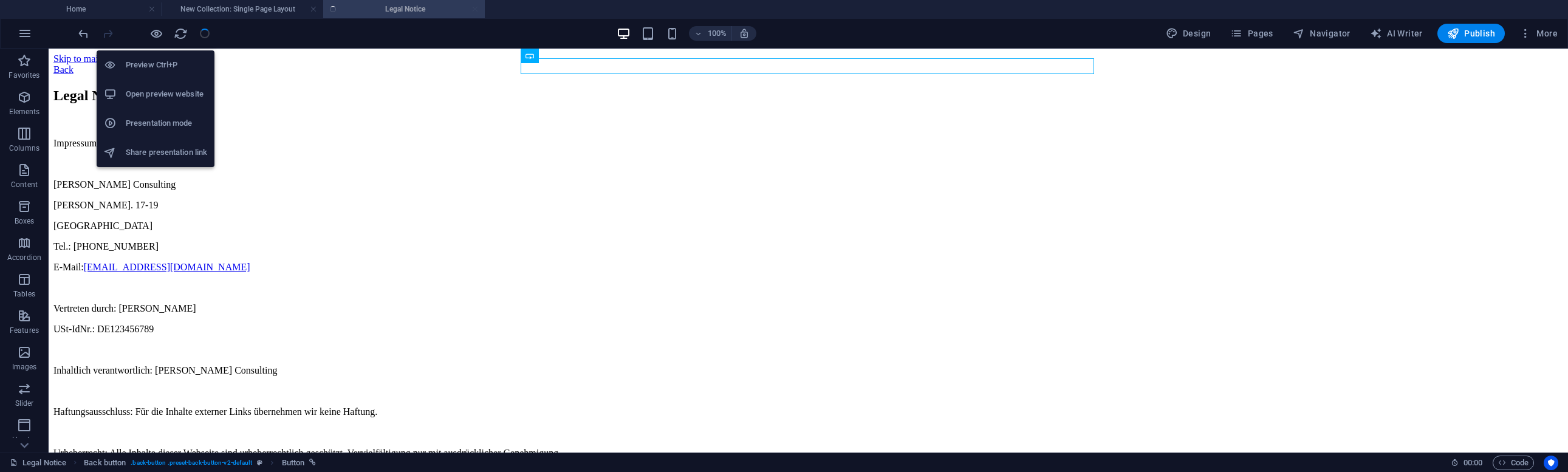
drag, startPoint x: 161, startPoint y: 34, endPoint x: 218, endPoint y: 42, distance: 57.6
click at [161, 34] on icon "button" at bounding box center [156, 34] width 14 height 14
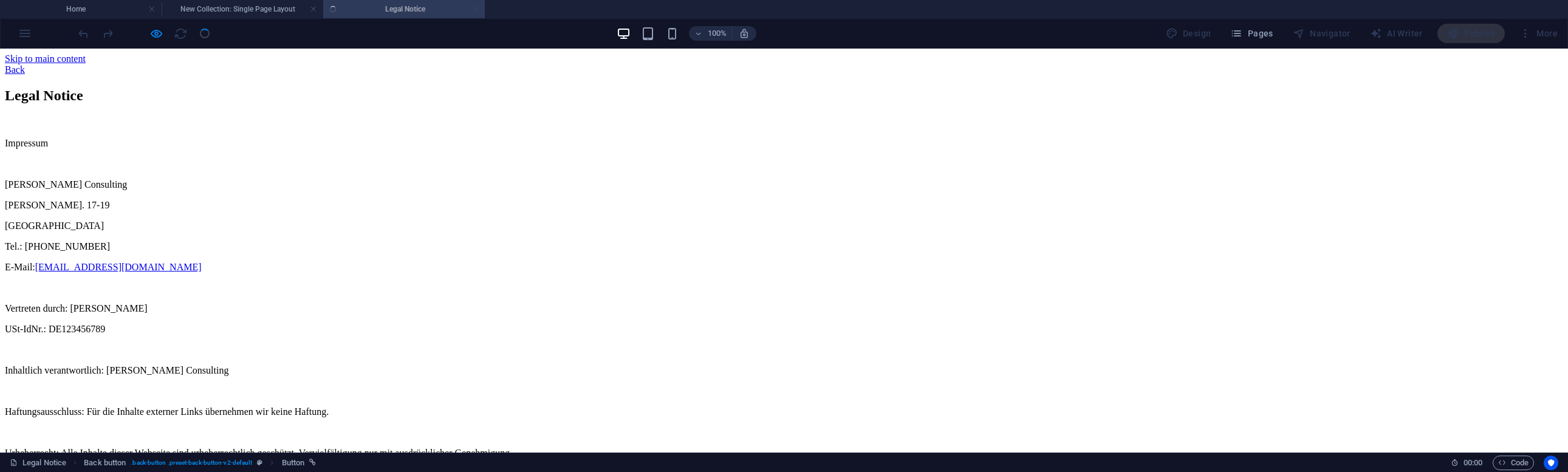
drag, startPoint x: 514, startPoint y: 68, endPoint x: 514, endPoint y: 165, distance: 97.0
click at [25, 68] on link "Back" at bounding box center [15, 69] width 20 height 11
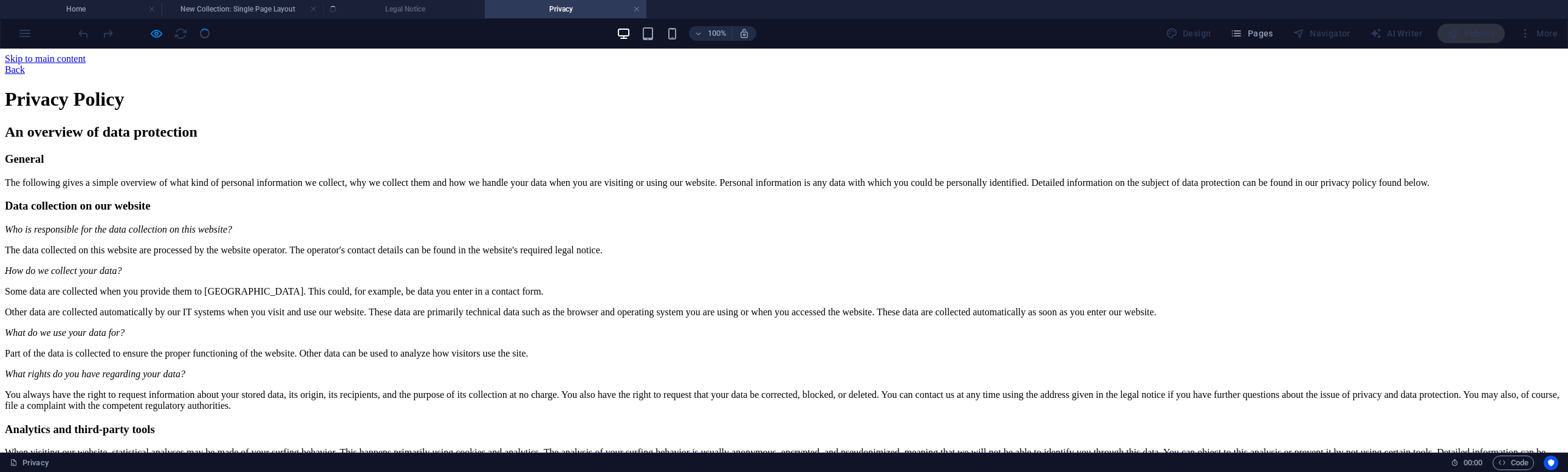
click at [515, 64] on div "Back" at bounding box center [784, 70] width 1558 height 11
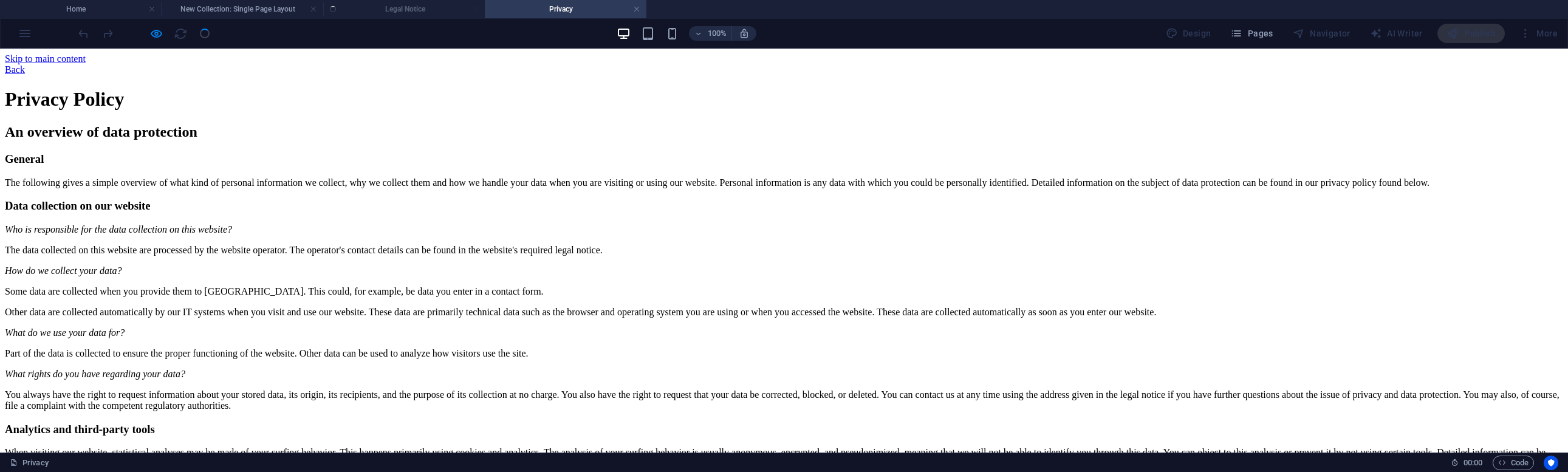
click at [527, 64] on div "Back" at bounding box center [784, 70] width 1558 height 11
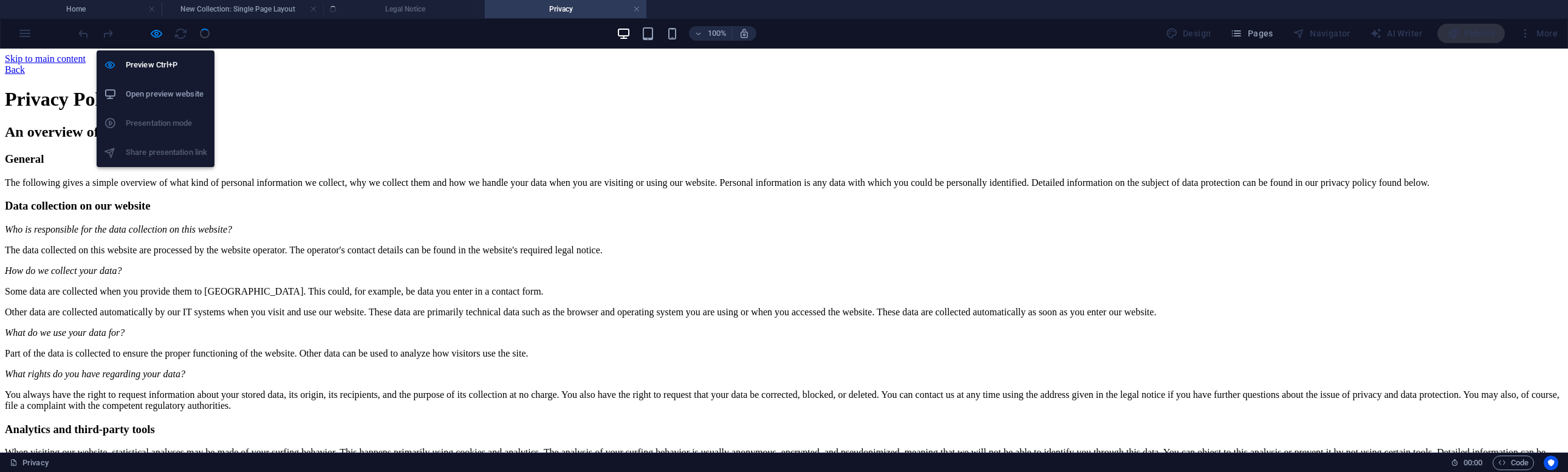
drag, startPoint x: 162, startPoint y: 34, endPoint x: 177, endPoint y: 38, distance: 15.5
click at [162, 34] on icon "button" at bounding box center [156, 34] width 14 height 14
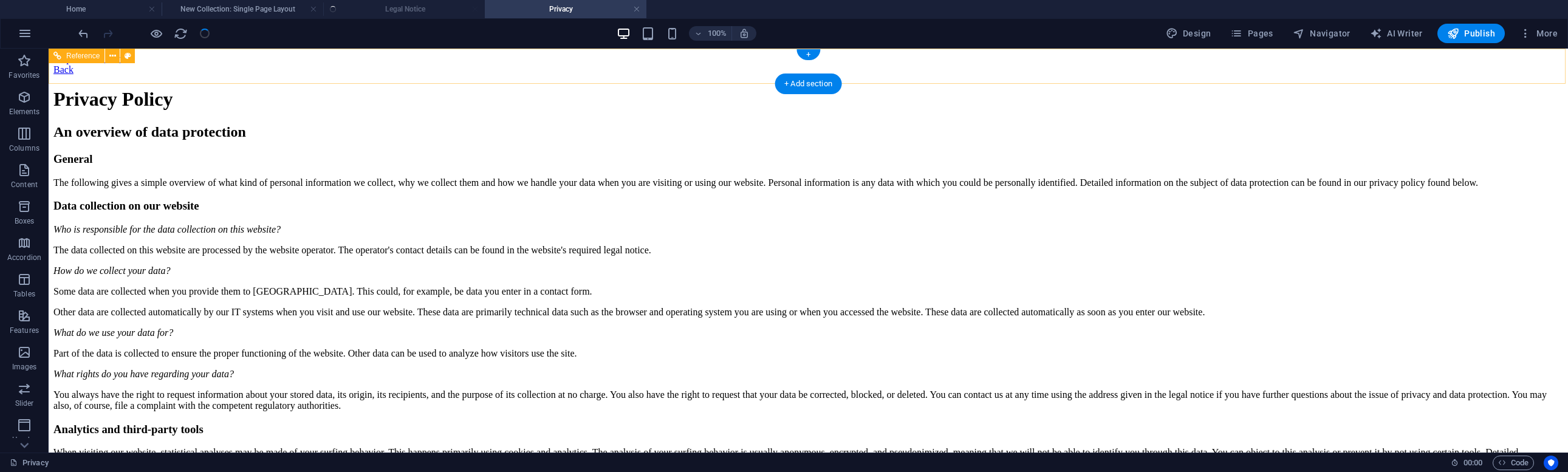
click at [546, 64] on div "Back" at bounding box center [808, 70] width 1509 height 11
click at [553, 68] on div "Back" at bounding box center [808, 70] width 1509 height 11
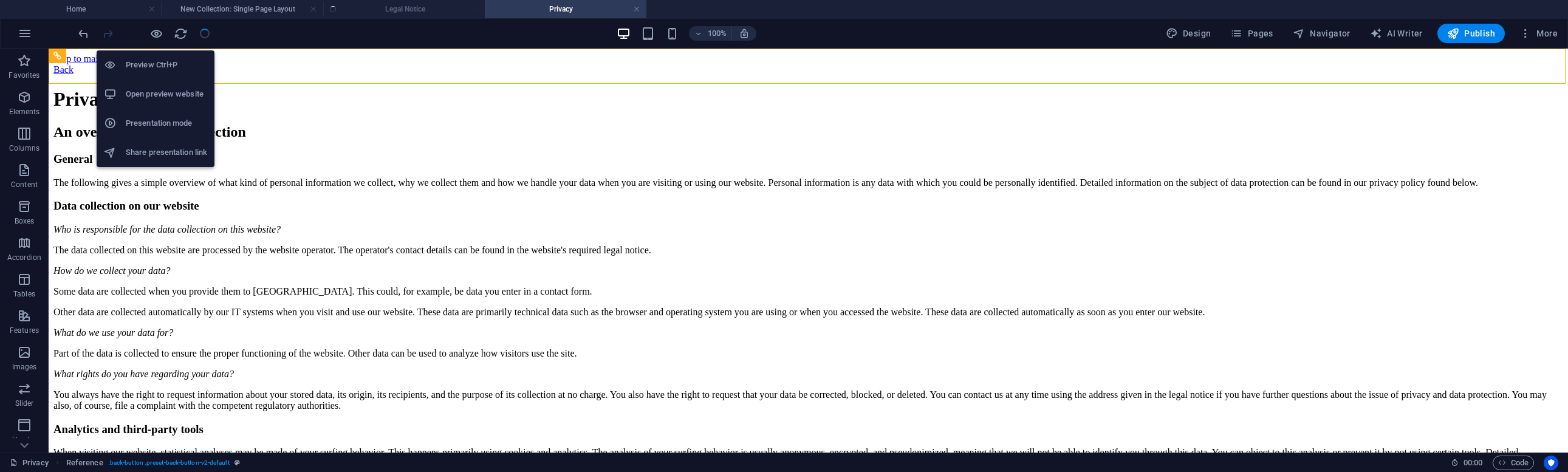
drag, startPoint x: 157, startPoint y: 35, endPoint x: 165, endPoint y: 36, distance: 8.1
click at [157, 35] on icon "button" at bounding box center [156, 34] width 14 height 14
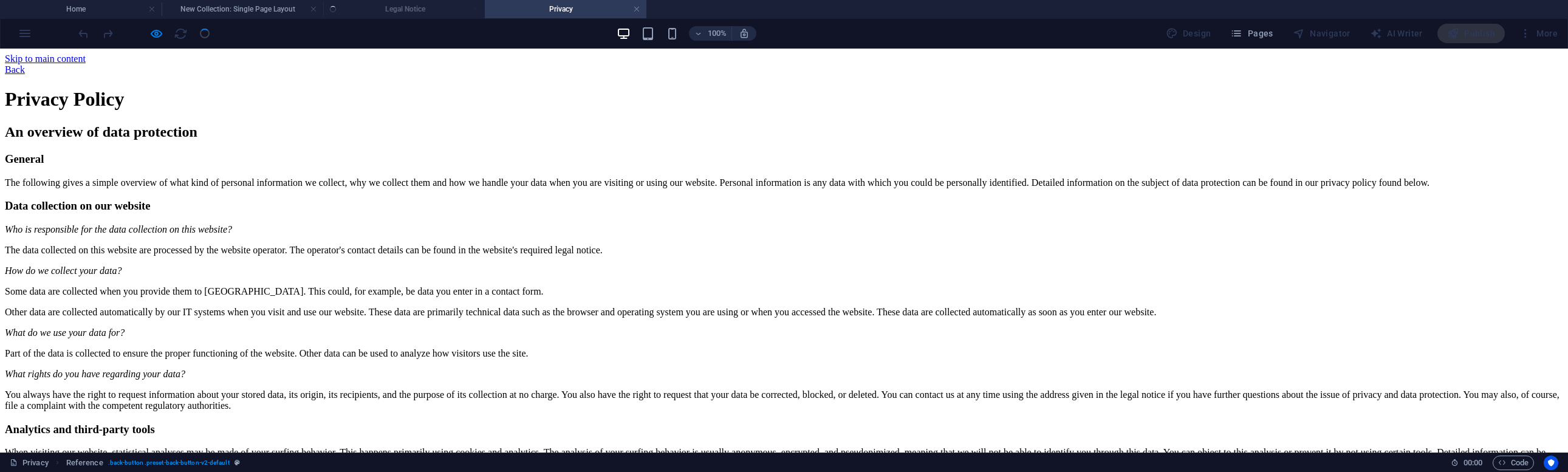
click at [25, 64] on link "Back" at bounding box center [15, 69] width 20 height 11
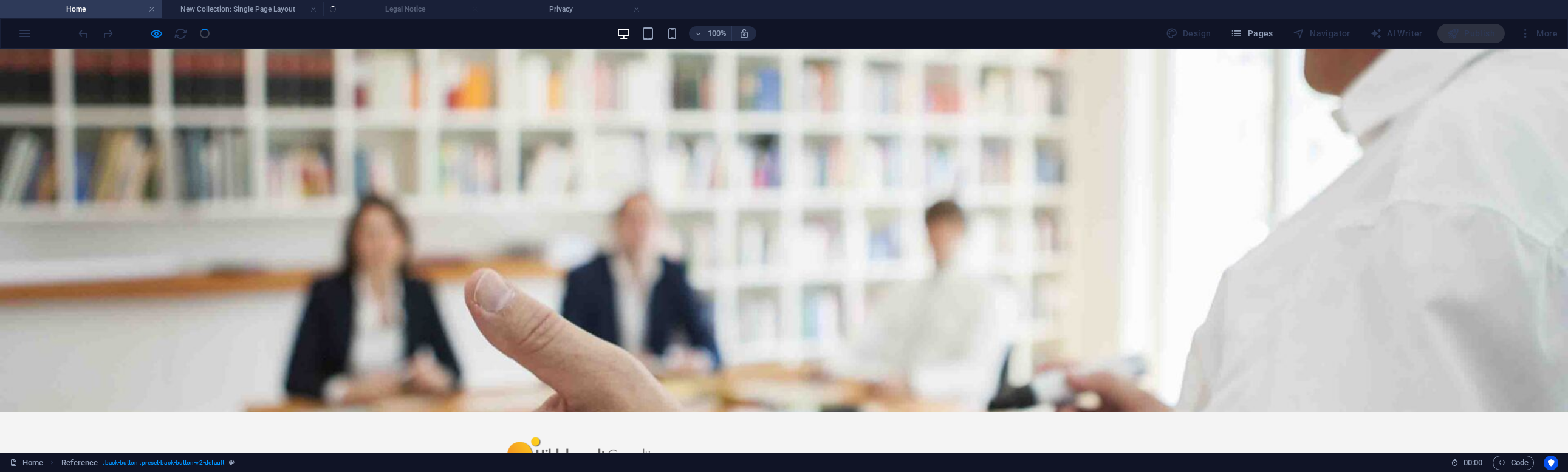
drag, startPoint x: 833, startPoint y: 218, endPoint x: 839, endPoint y: 217, distance: 6.1
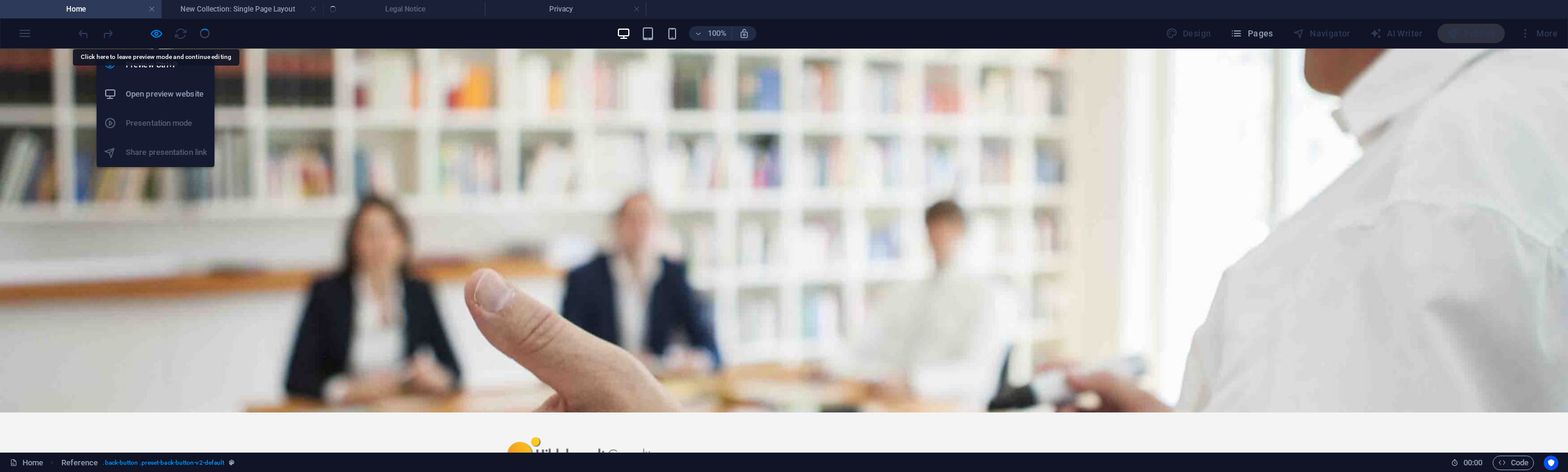
drag, startPoint x: 158, startPoint y: 36, endPoint x: 180, endPoint y: 46, distance: 24.2
click at [157, 36] on icon "button" at bounding box center [156, 34] width 14 height 14
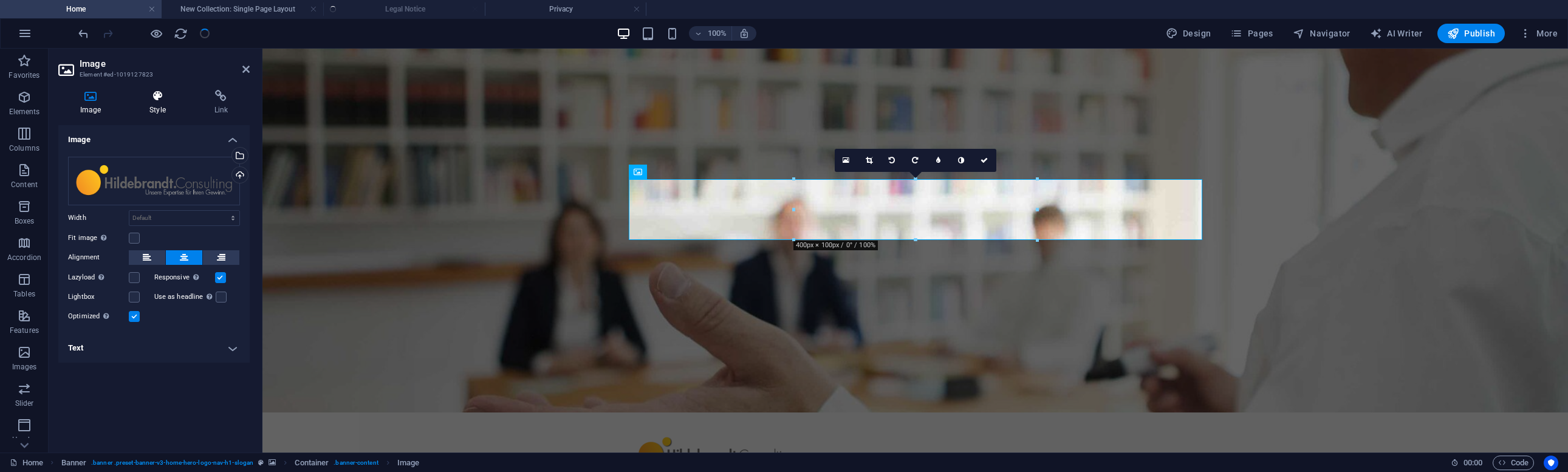
click at [168, 109] on h4 "Style" at bounding box center [159, 102] width 64 height 26
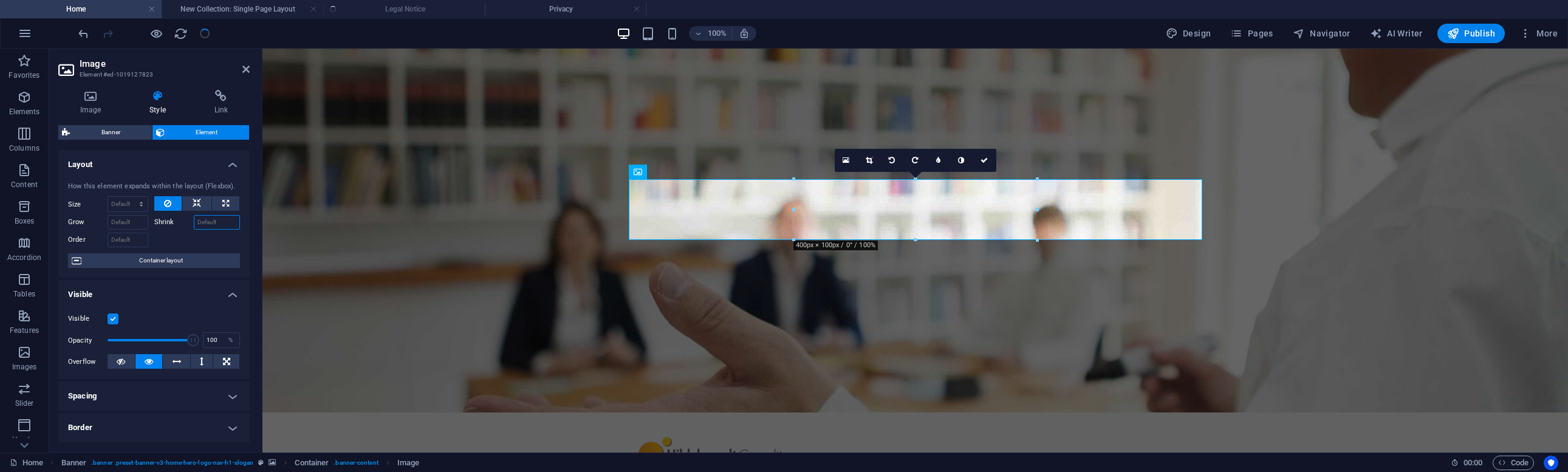
click at [220, 218] on input "Shrink" at bounding box center [217, 222] width 47 height 14
click at [122, 222] on input "Grow" at bounding box center [127, 222] width 41 height 14
click at [194, 204] on icon at bounding box center [197, 203] width 9 height 14
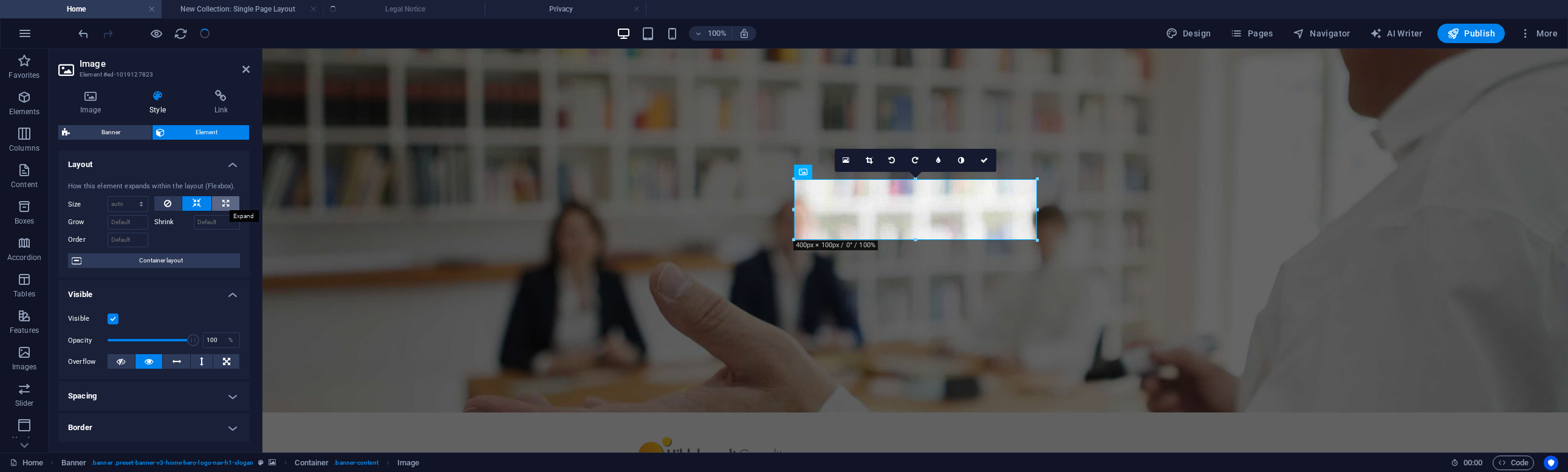
click at [222, 202] on icon at bounding box center [225, 203] width 7 height 14
type input "100"
select select "%"
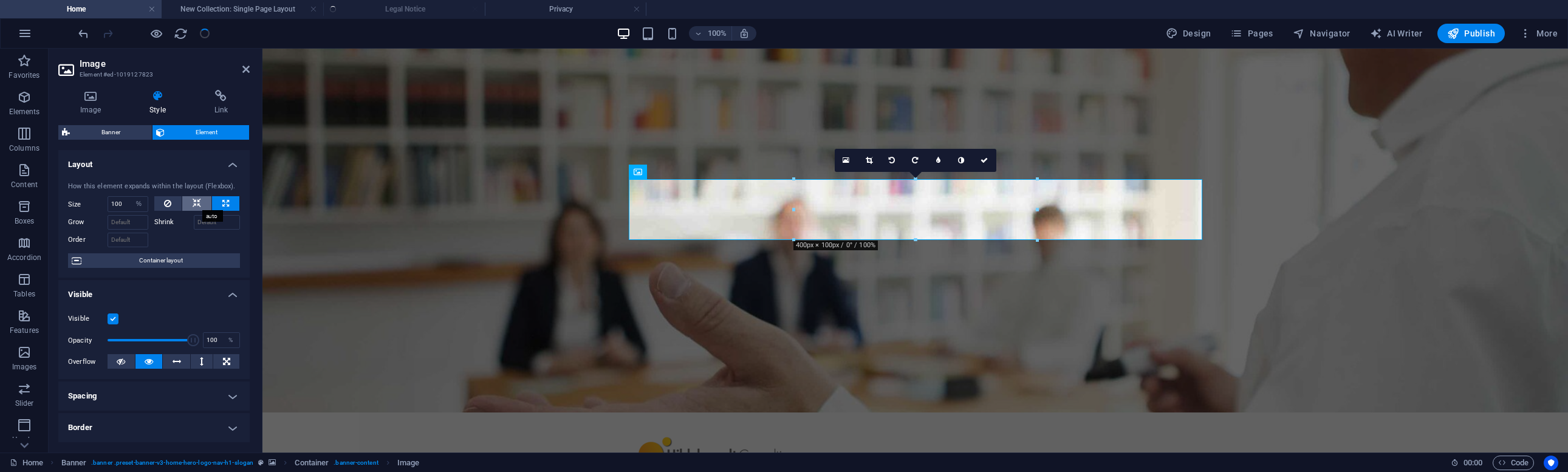
click at [203, 205] on button at bounding box center [197, 203] width 29 height 14
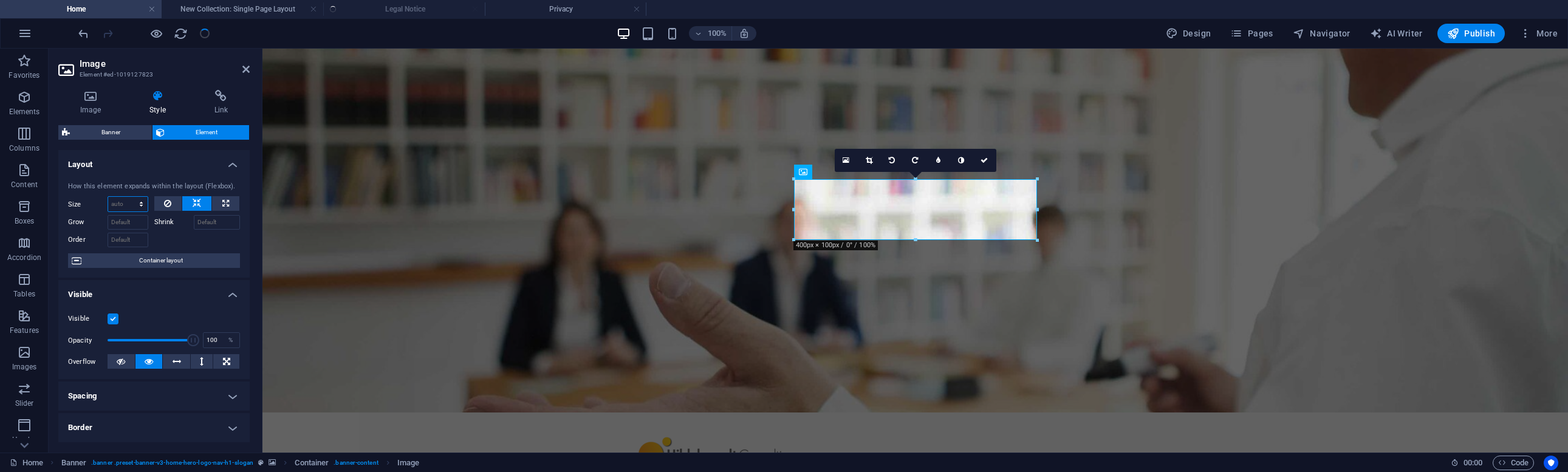
select select "1/1"
type input "100"
select select "%"
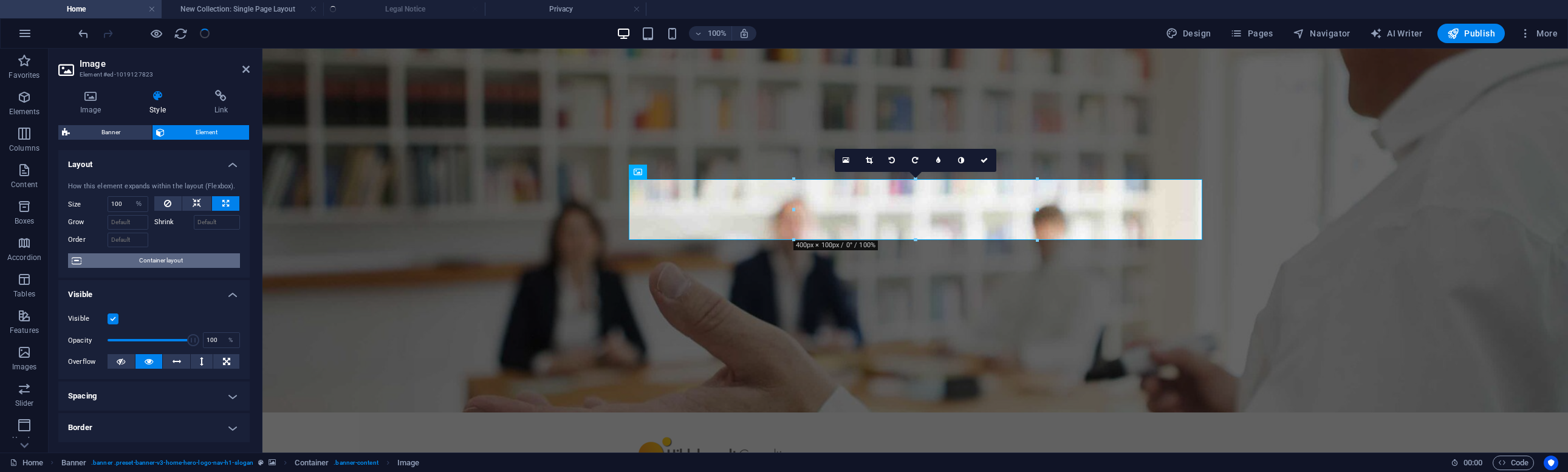
click at [181, 257] on span "Container layout" at bounding box center [160, 260] width 151 height 14
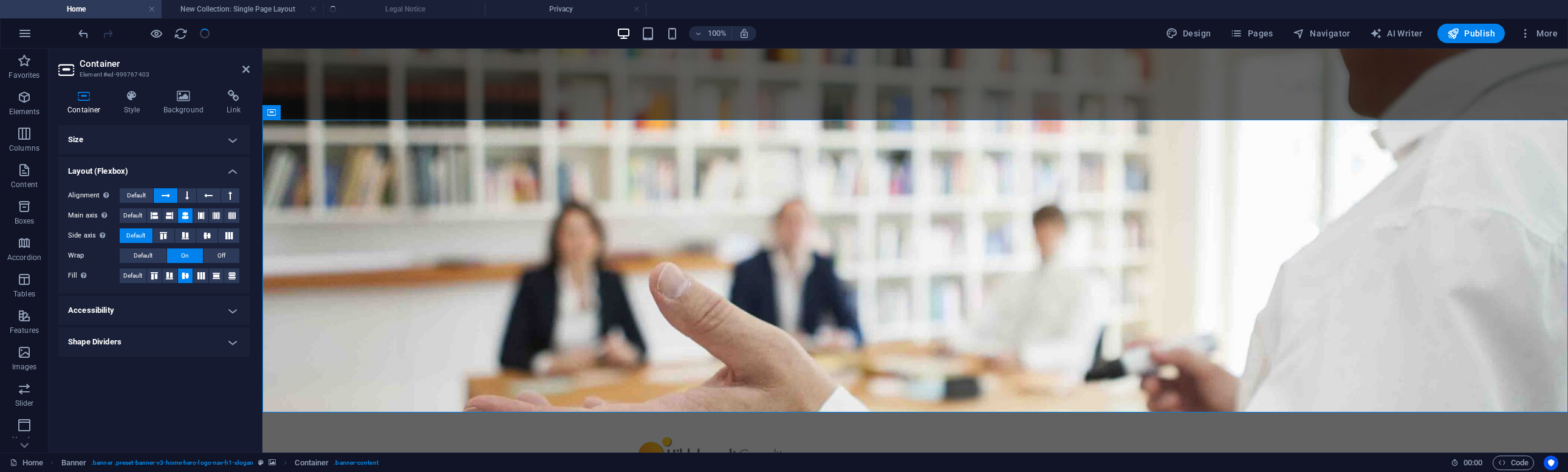
click at [137, 305] on h4 "Accessibility" at bounding box center [153, 310] width 192 height 29
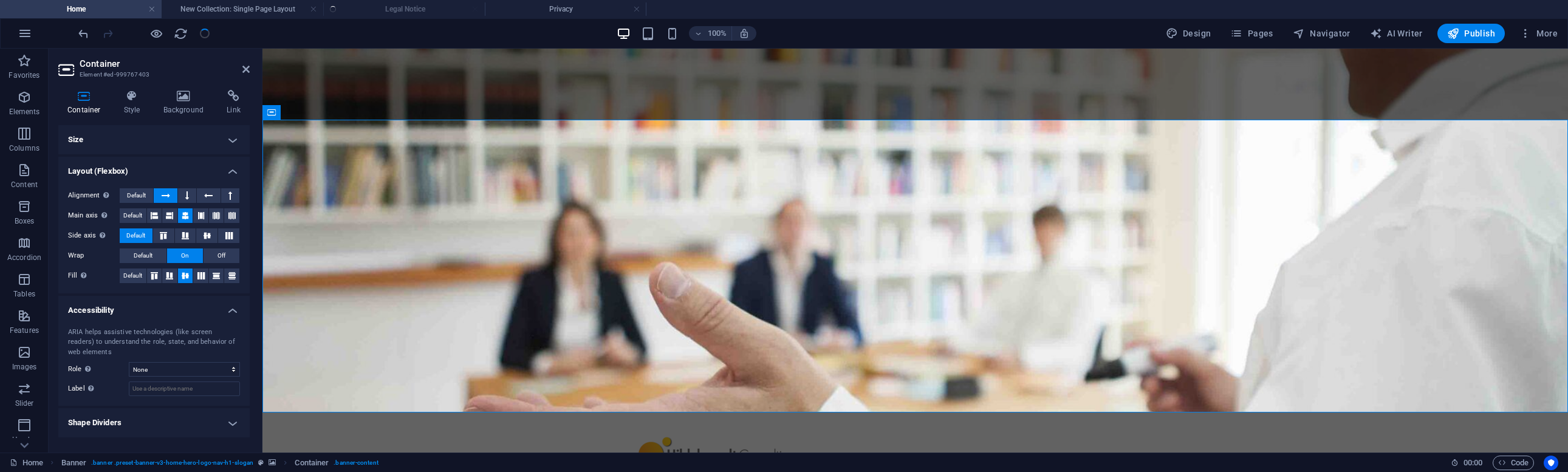
click at [84, 144] on h4 "Size" at bounding box center [153, 140] width 192 height 29
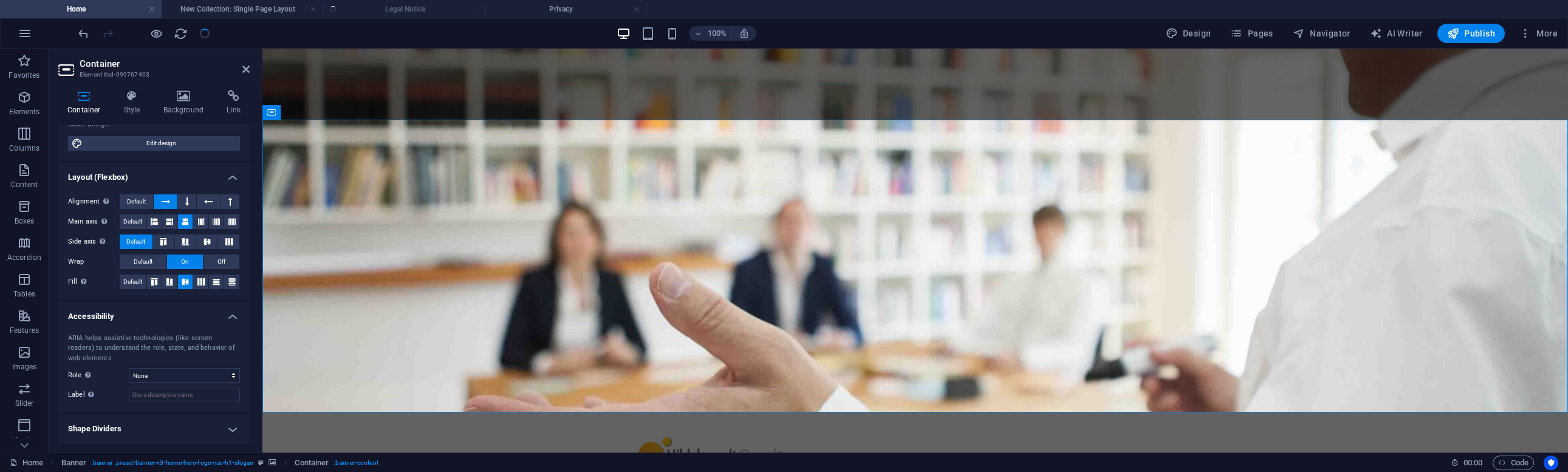
scroll to position [125, 0]
click at [196, 423] on h4 "Shape Dividers" at bounding box center [153, 430] width 192 height 29
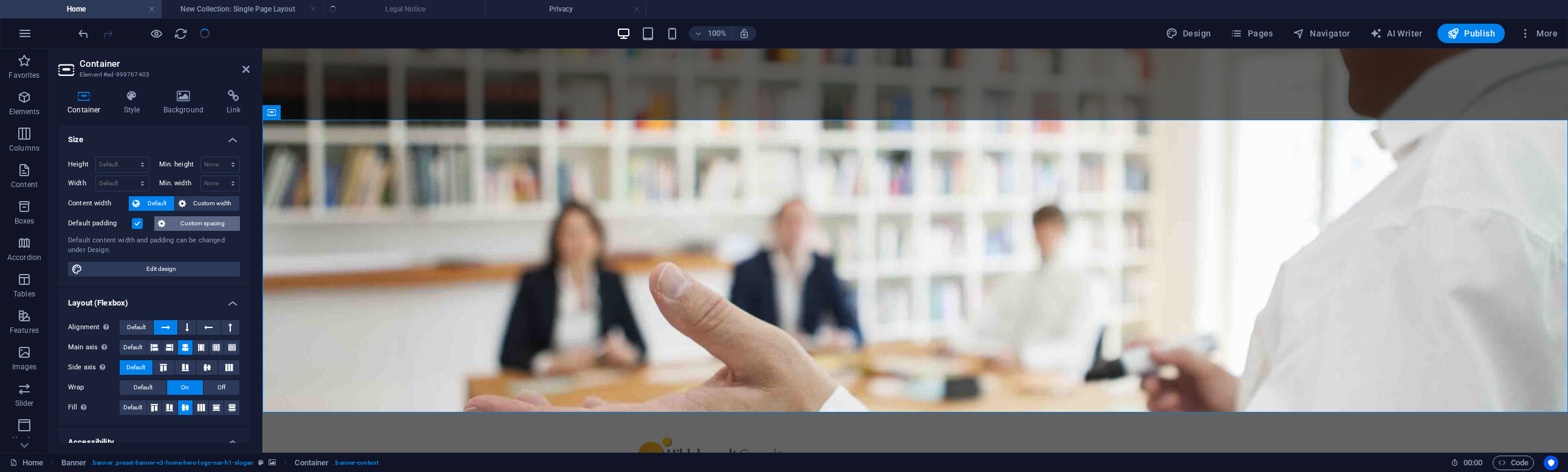
scroll to position [0, 0]
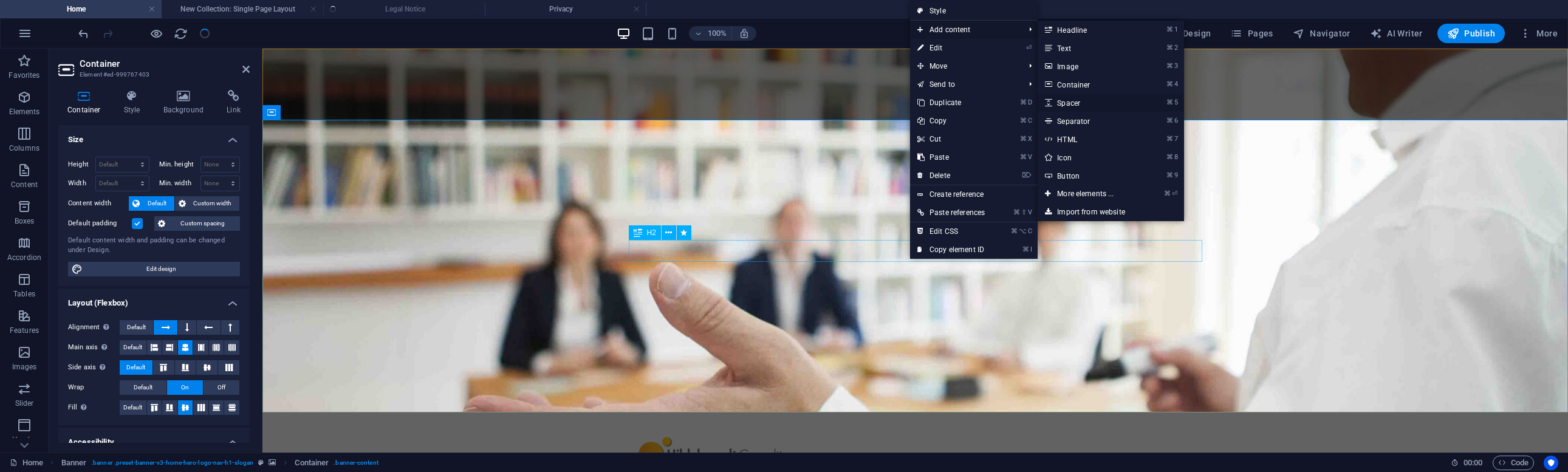
click at [1078, 102] on link "⌘ 5 Spacer" at bounding box center [1088, 102] width 100 height 18
select select "px"
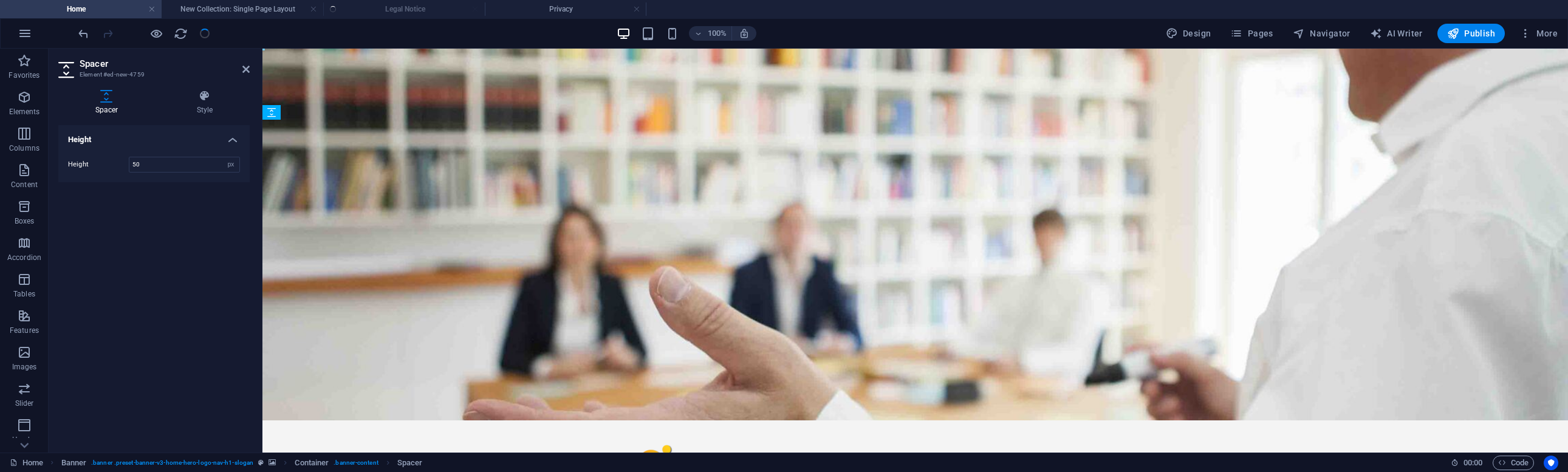
drag, startPoint x: 900, startPoint y: 212, endPoint x: 636, endPoint y: 218, distance: 264.1
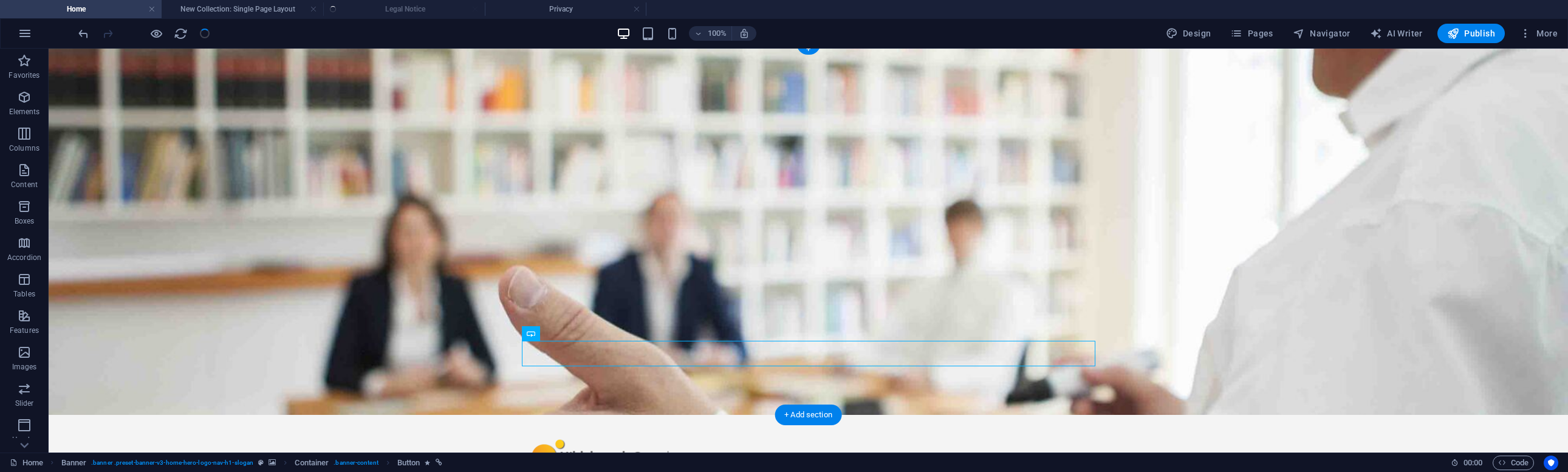
select select
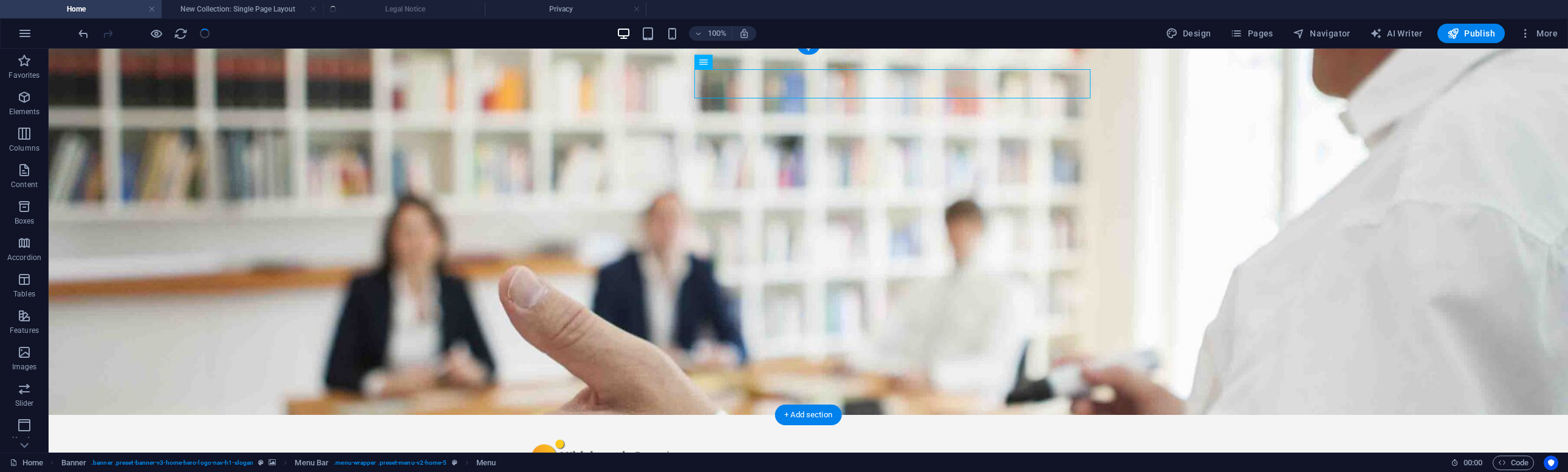
select select
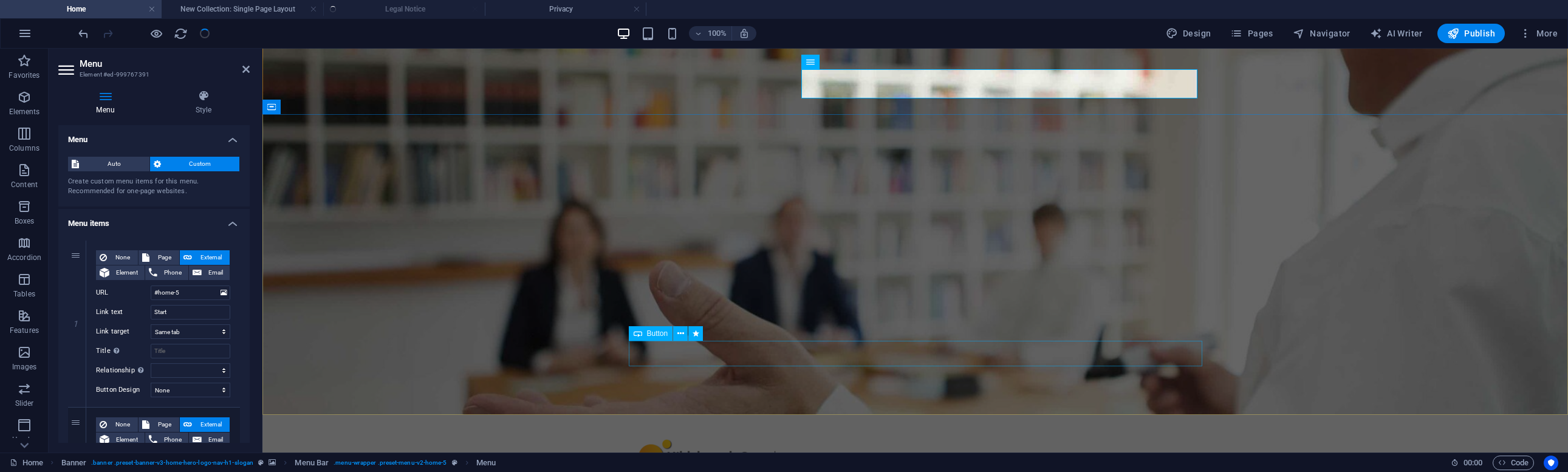
select select
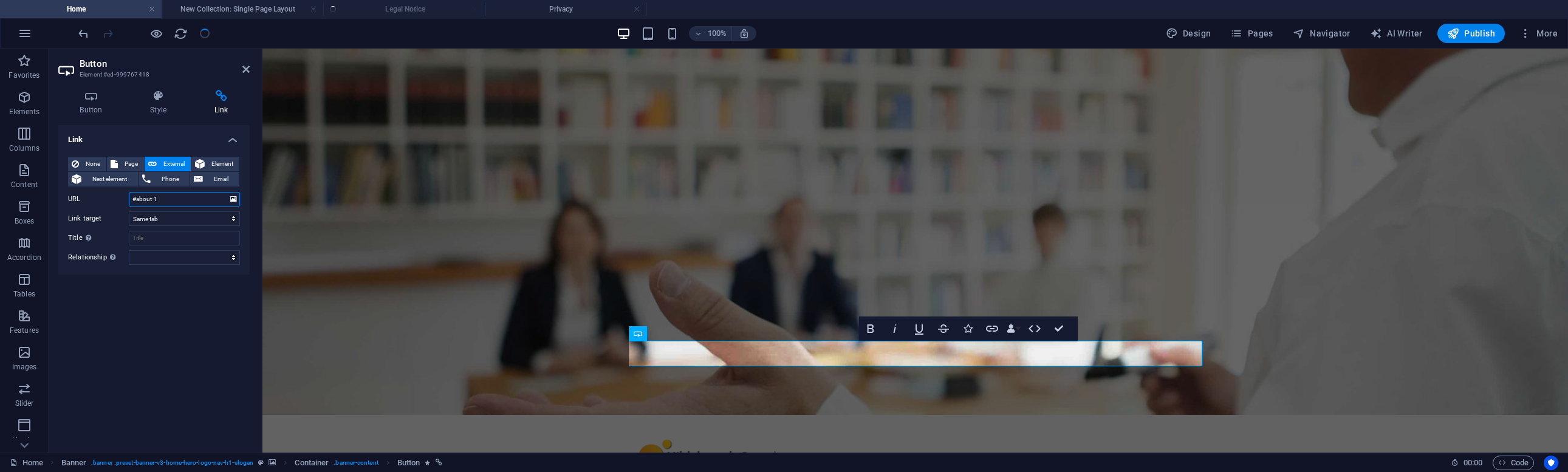
click at [162, 197] on input "#about-1" at bounding box center [184, 199] width 111 height 14
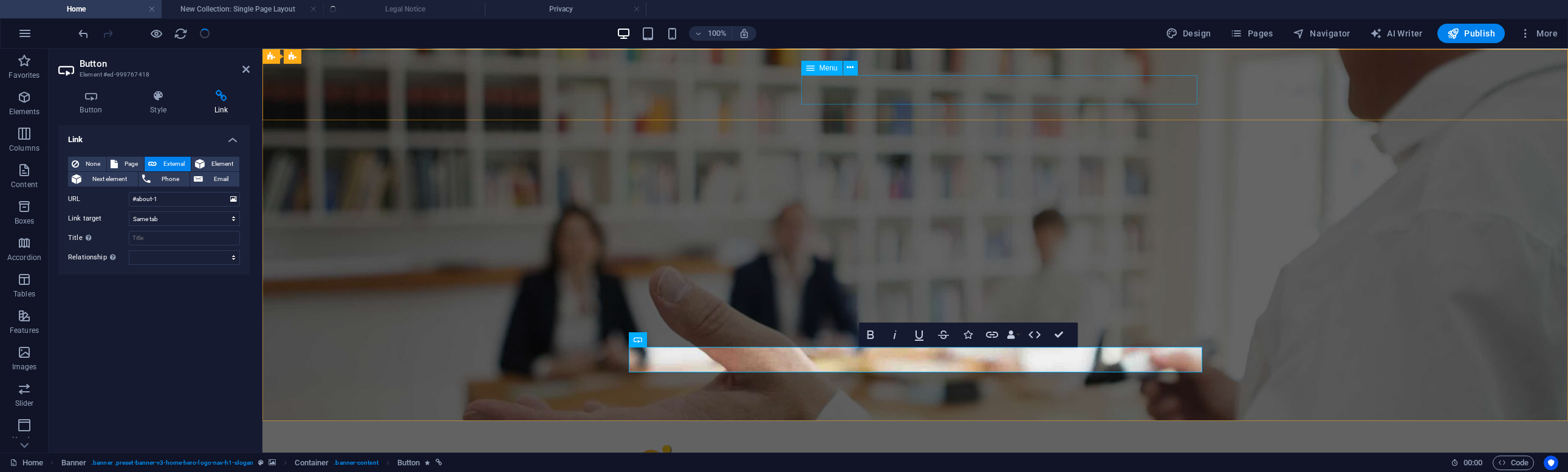
scroll to position [0, 0]
select select
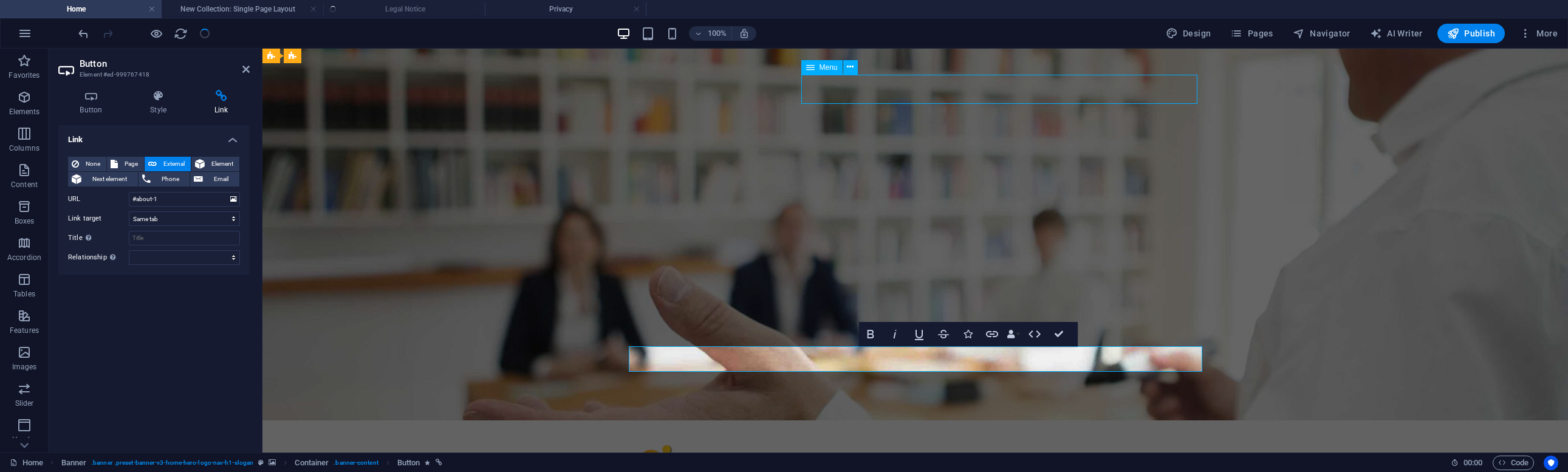
select select
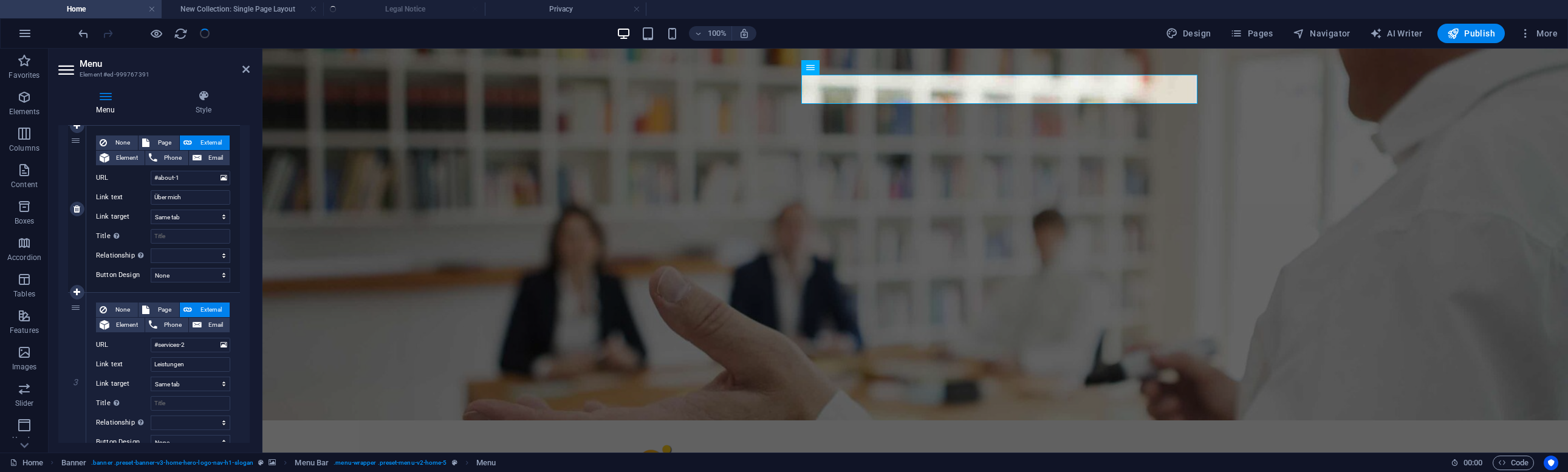
scroll to position [283, 0]
drag, startPoint x: 190, startPoint y: 343, endPoint x: 131, endPoint y: 340, distance: 59.1
click at [131, 340] on div "URL #services-2" at bounding box center [163, 343] width 134 height 14
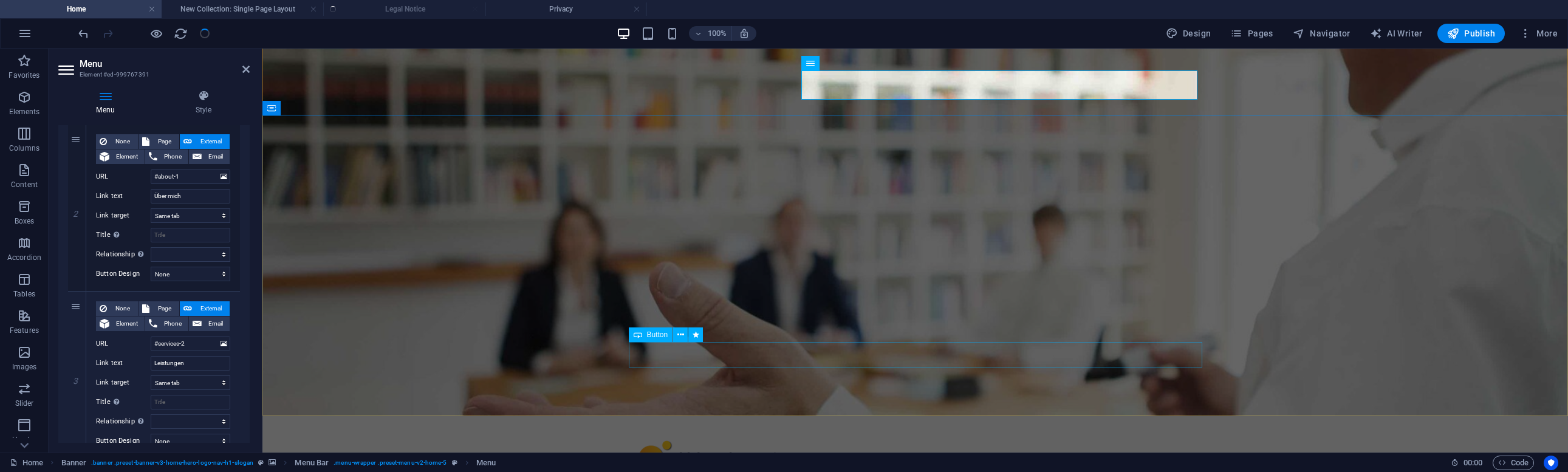
select select
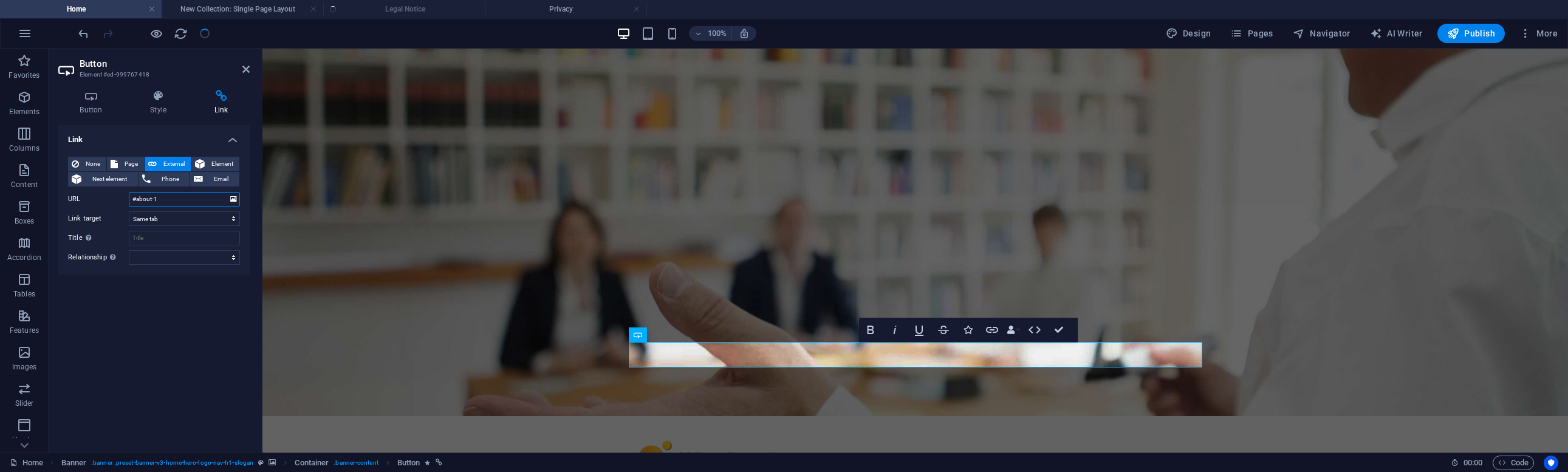
drag, startPoint x: 185, startPoint y: 199, endPoint x: 62, endPoint y: 190, distance: 123.3
click at [62, 190] on div "None Page External Element Next element Phone Email Page Home Subpage Legal Not…" at bounding box center [153, 211] width 192 height 127
type input "#services-2"
click at [173, 236] on input "Title Additional link description, should not be the same as the link text. The…" at bounding box center [184, 238] width 111 height 14
type input "Leistungen"
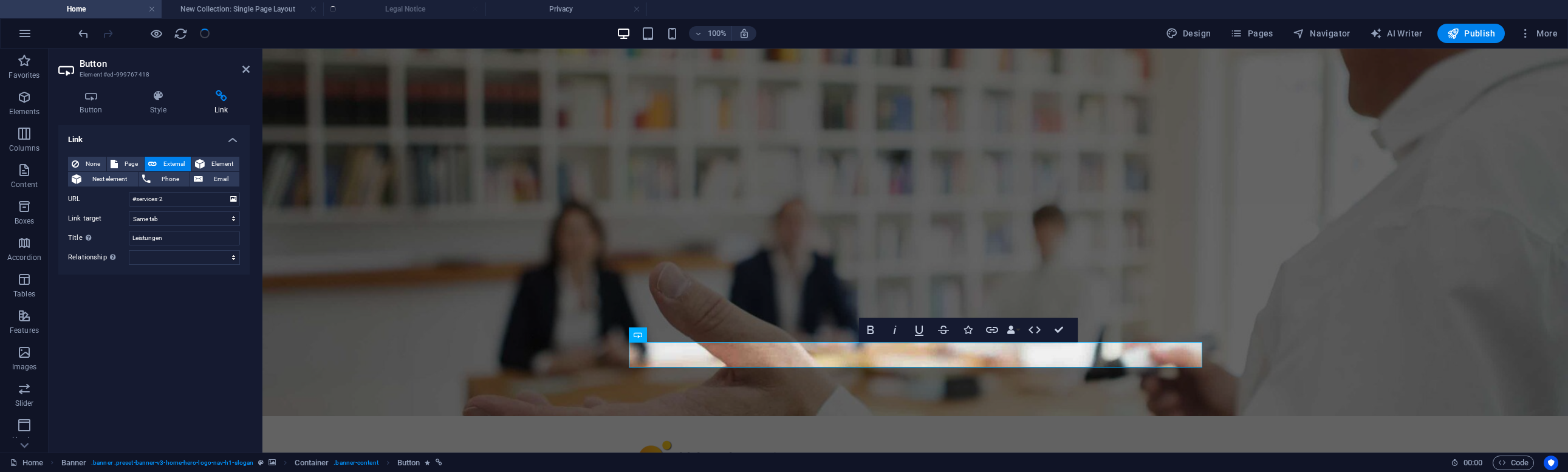
click at [124, 311] on div "Link None Page External Element Next element Phone Email Page Home Subpage Lega…" at bounding box center [153, 284] width 192 height 318
click at [154, 34] on icon "button" at bounding box center [156, 34] width 14 height 14
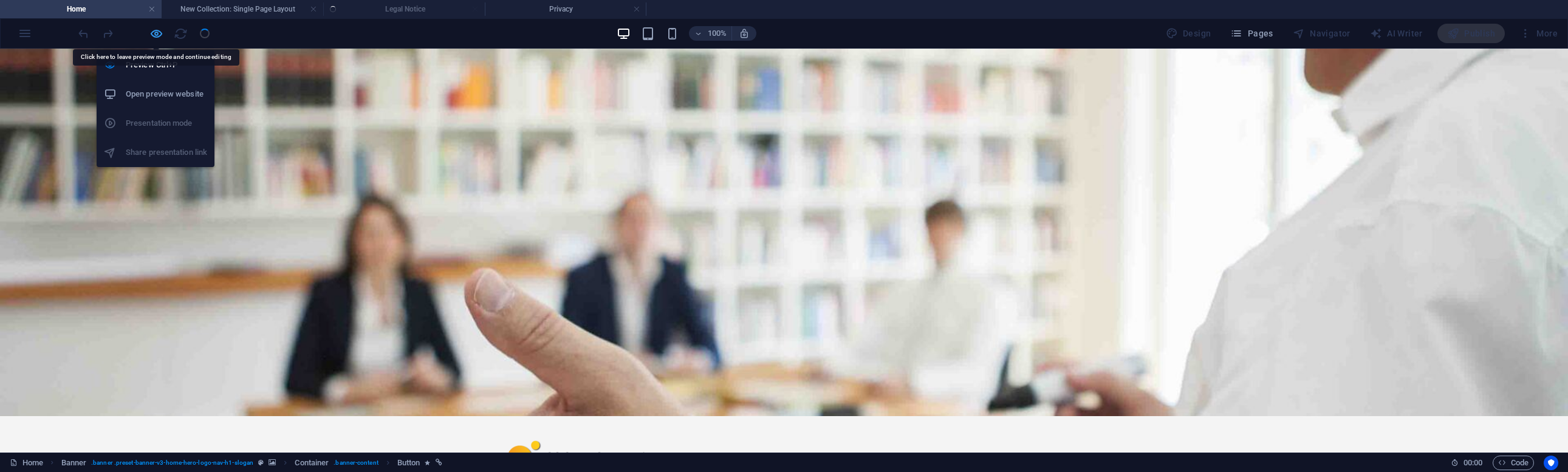
click at [152, 36] on icon "button" at bounding box center [156, 34] width 14 height 14
select select
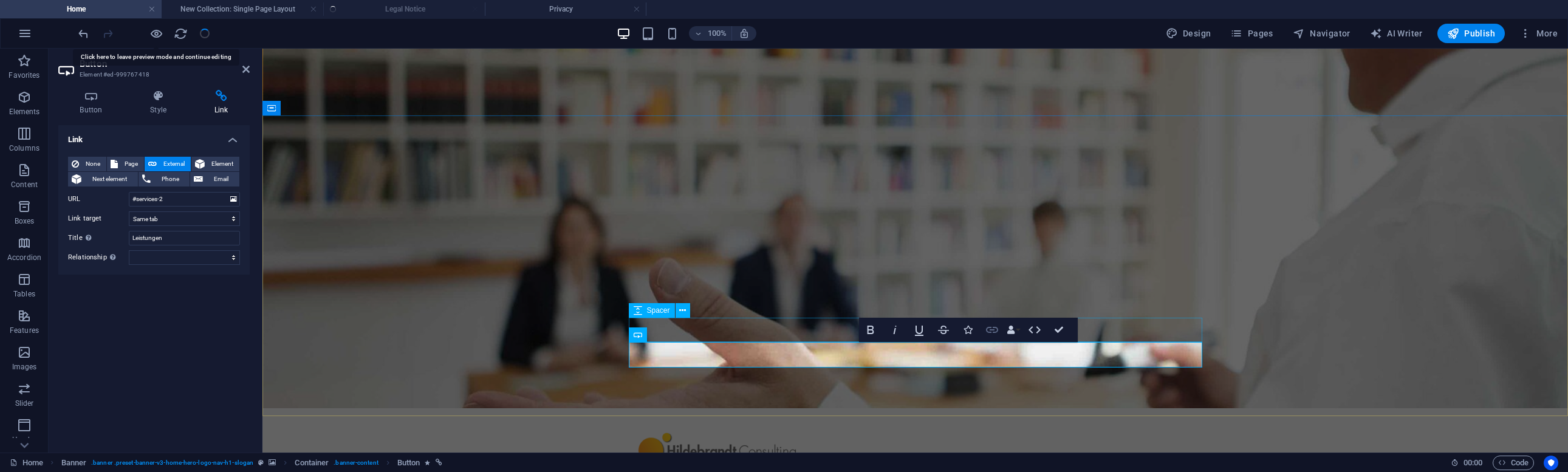
click at [991, 330] on icon "button" at bounding box center [991, 330] width 12 height 6
click at [172, 198] on input "#services-2" at bounding box center [184, 199] width 111 height 14
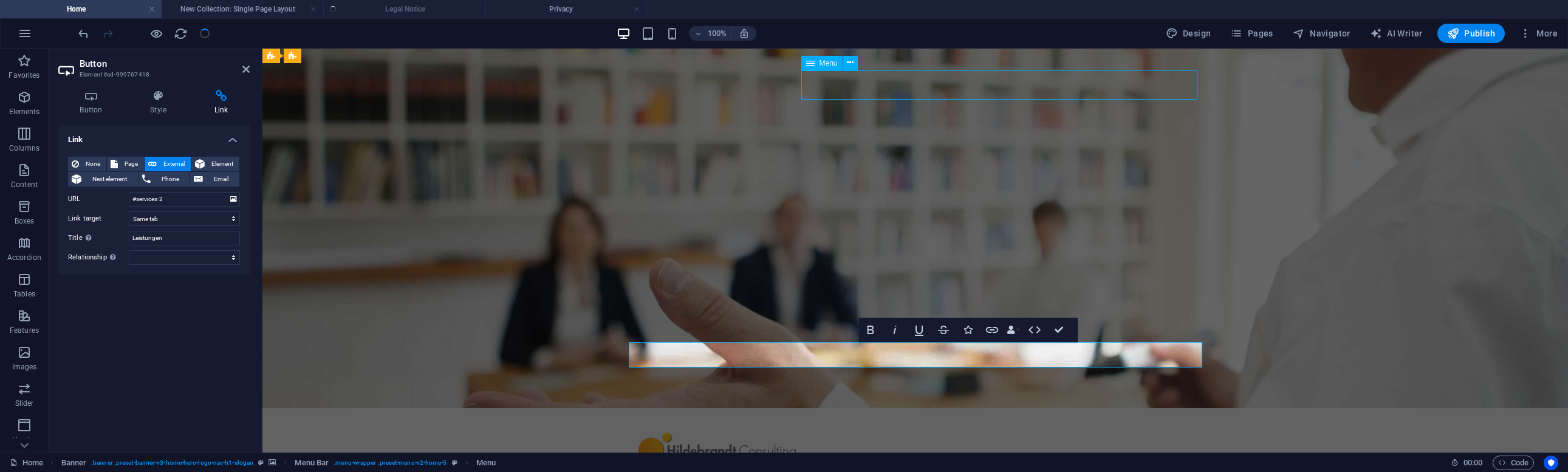
select select
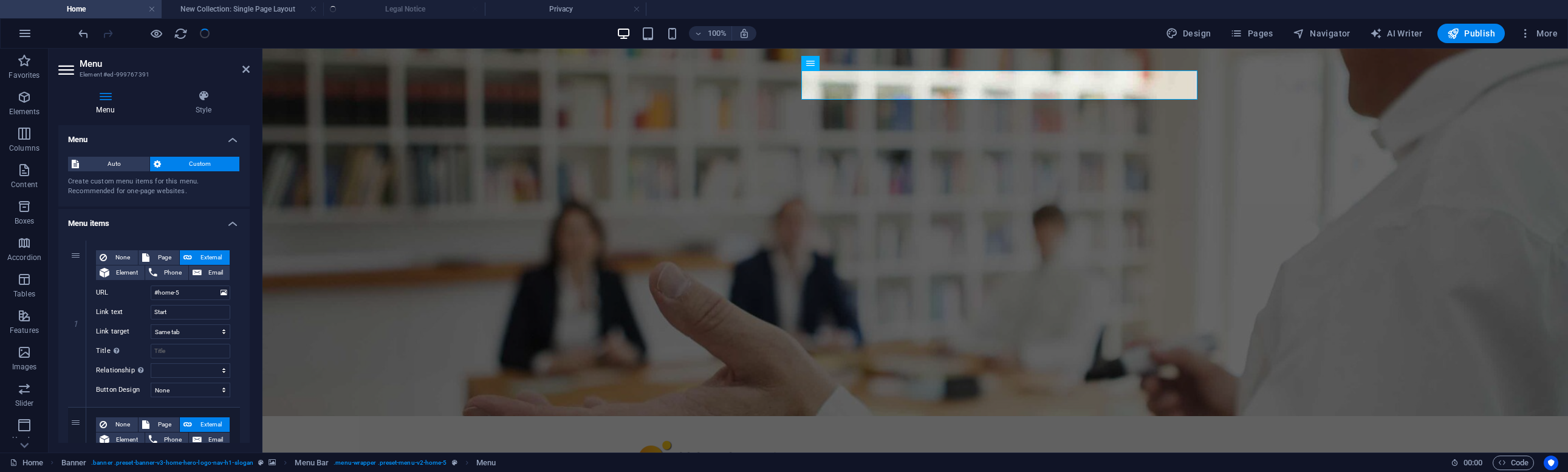
scroll to position [0, 0]
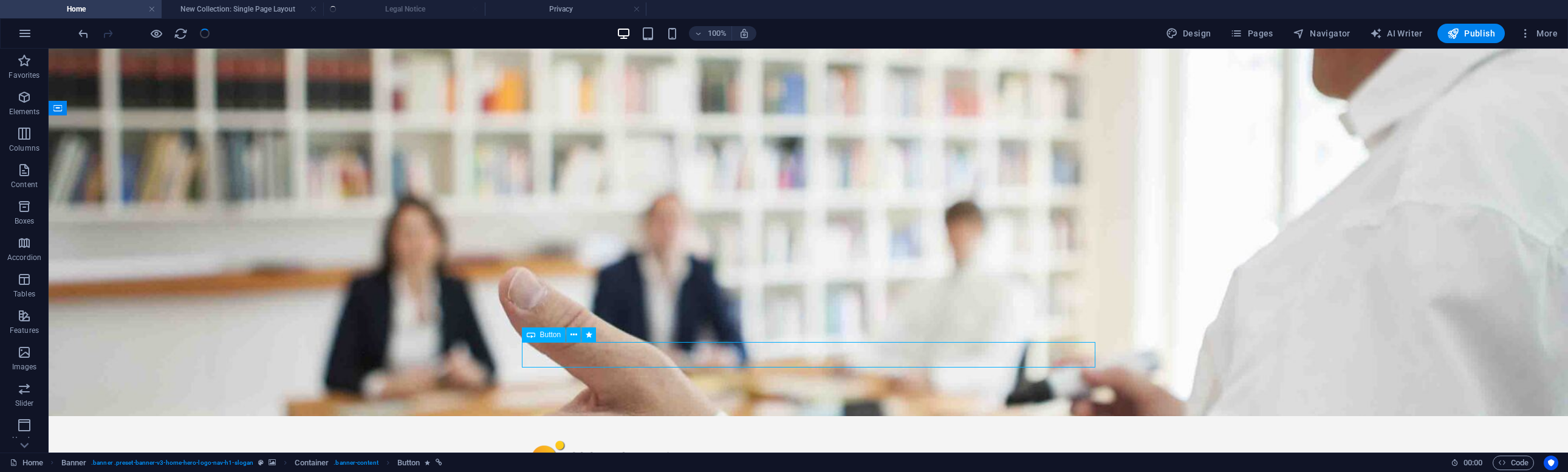
select select
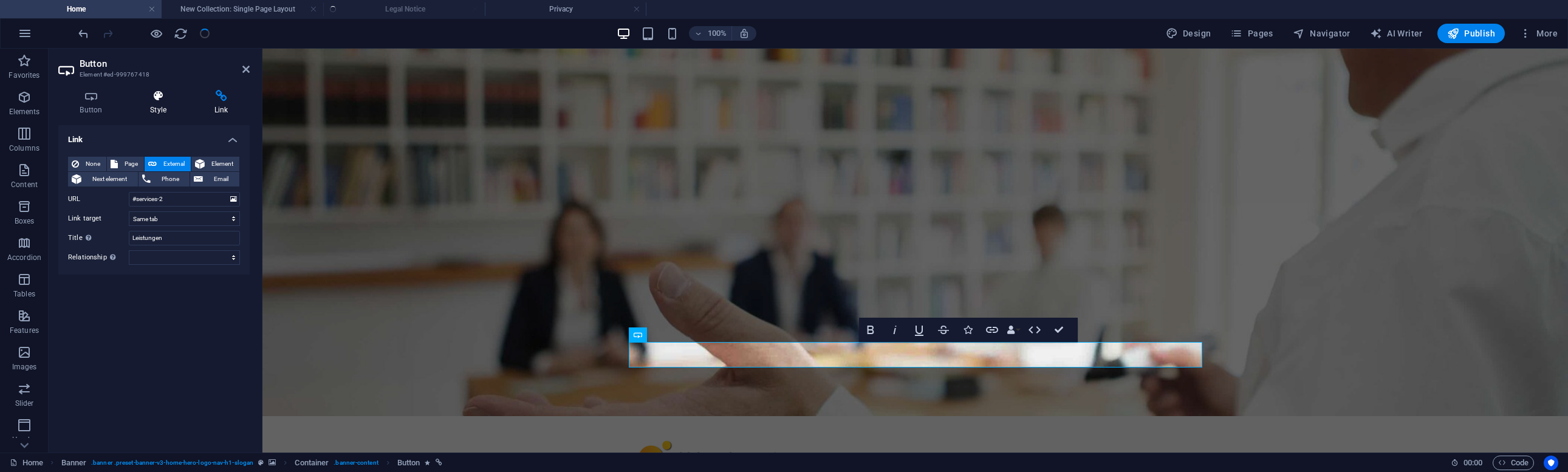
click at [160, 103] on h4 "Style" at bounding box center [160, 102] width 64 height 26
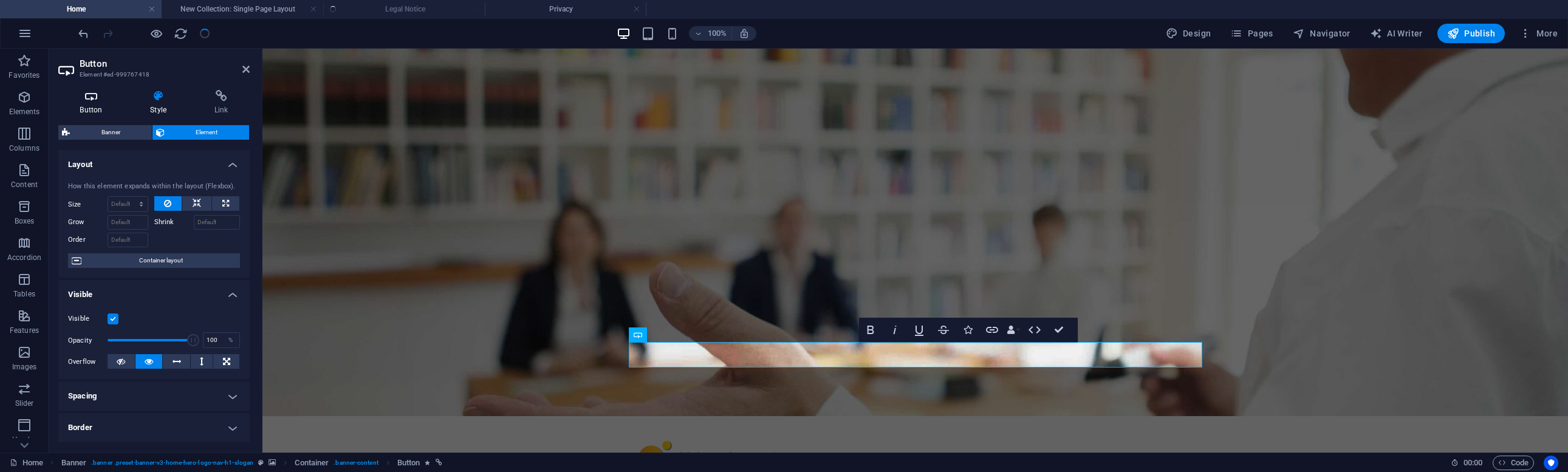
click at [106, 102] on h4 "Button" at bounding box center [93, 102] width 71 height 26
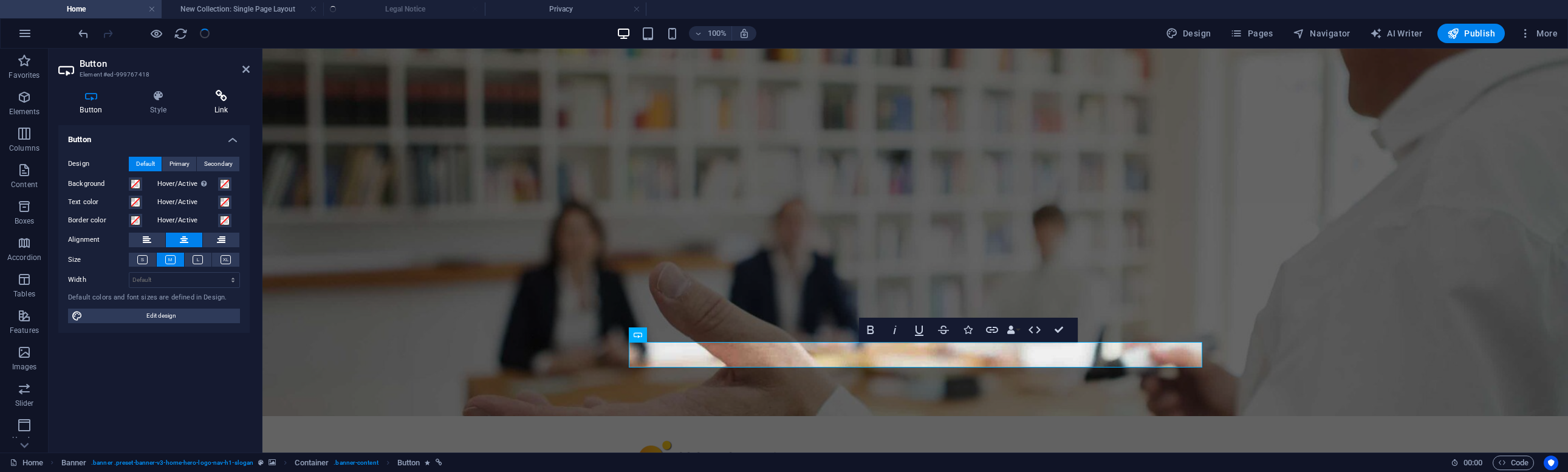
click at [246, 98] on icon at bounding box center [222, 96] width 57 height 12
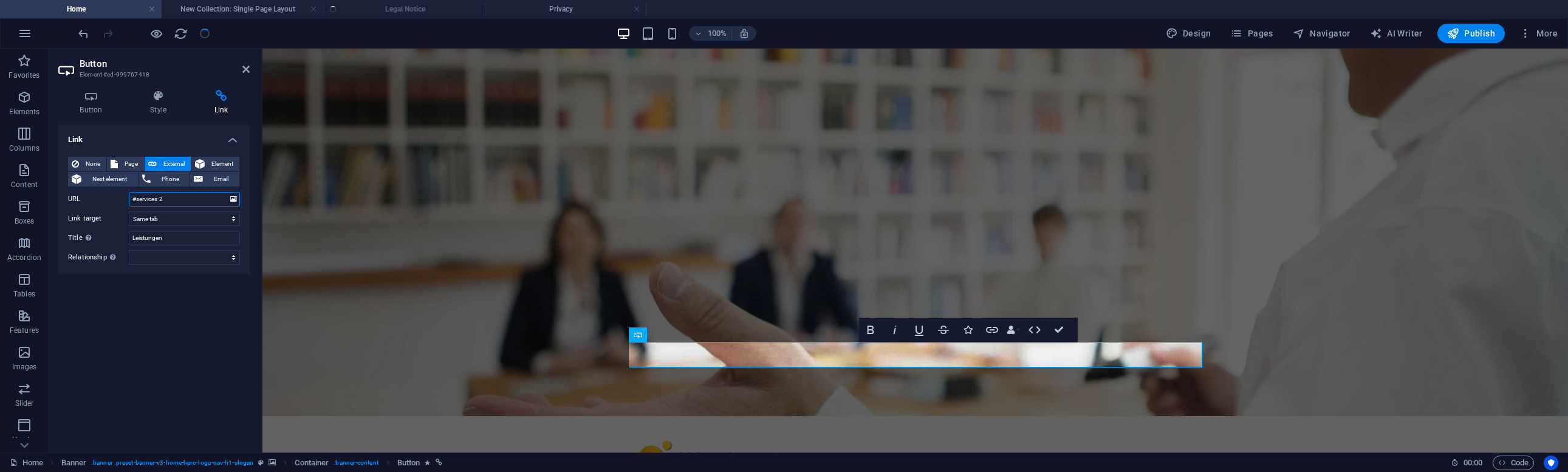
drag, startPoint x: 218, startPoint y: 199, endPoint x: 111, endPoint y: 190, distance: 107.4
click at [111, 190] on div "None Page External Element Next element Phone Email Page Home Subpage Legal Not…" at bounding box center [153, 210] width 172 height 108
click at [236, 199] on icon at bounding box center [233, 199] width 7 height 13
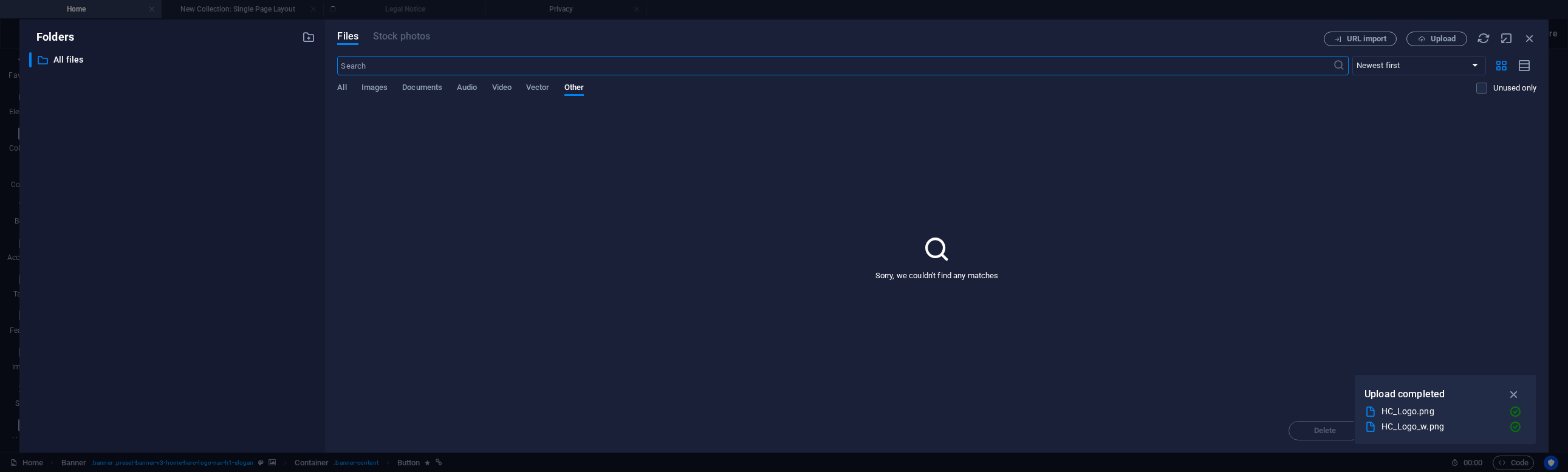
click at [1518, 36] on div "URL import Upload" at bounding box center [1429, 39] width 213 height 14
click at [1526, 36] on icon "button" at bounding box center [1529, 38] width 13 height 13
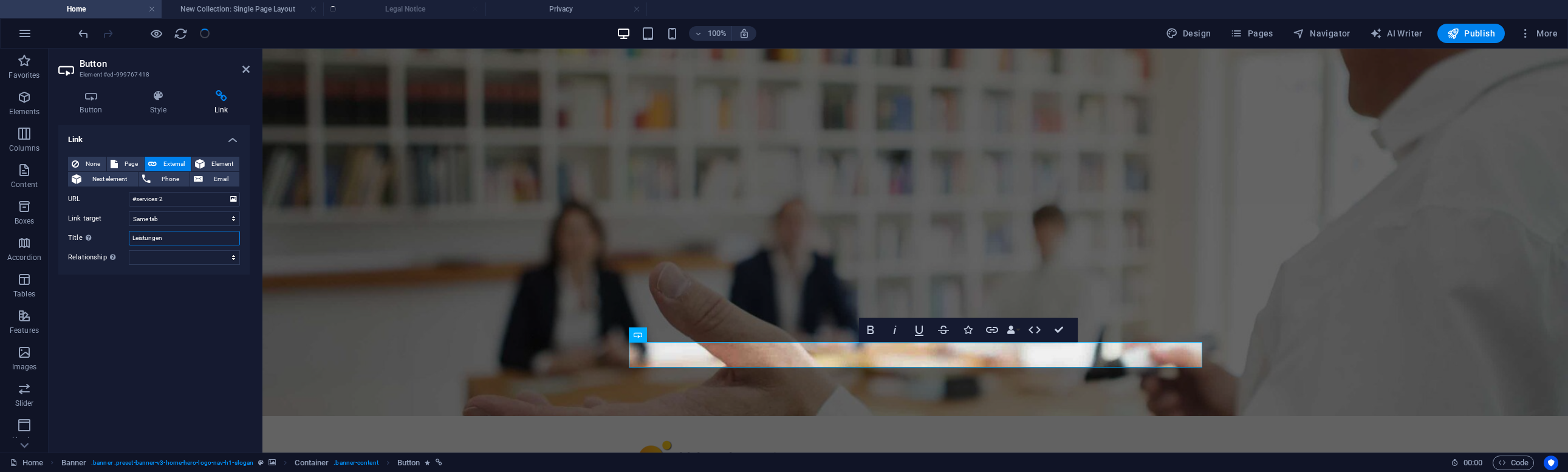
drag, startPoint x: 185, startPoint y: 240, endPoint x: 78, endPoint y: 234, distance: 107.2
click at [78, 234] on div "Title Additional link description, should not be the same as the link text. The…" at bounding box center [153, 238] width 172 height 14
select select
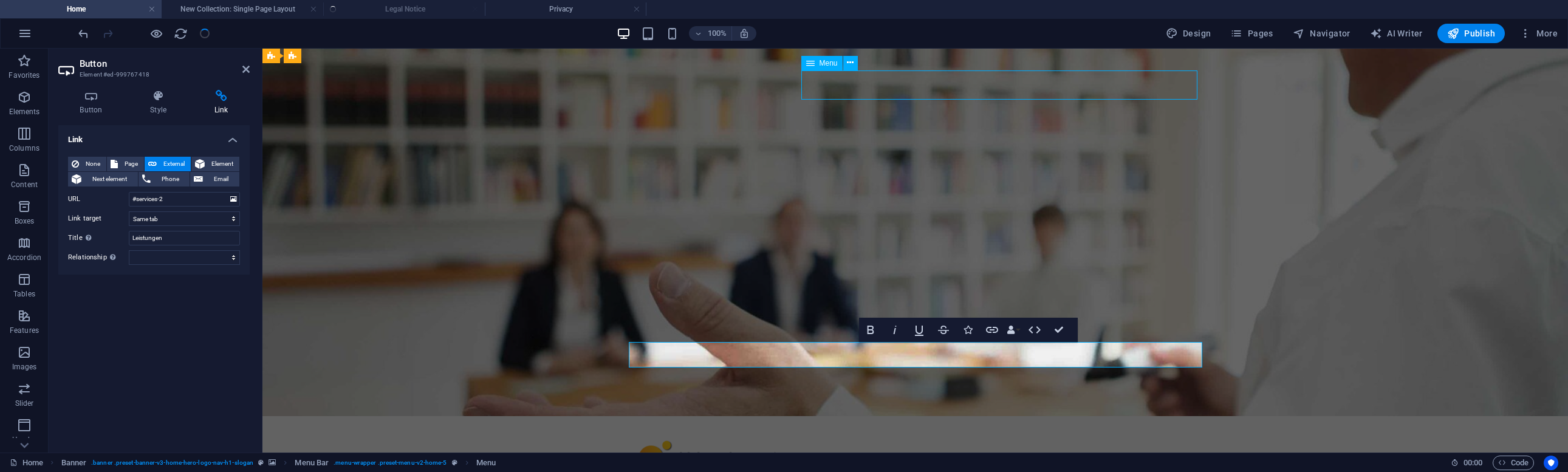
select select
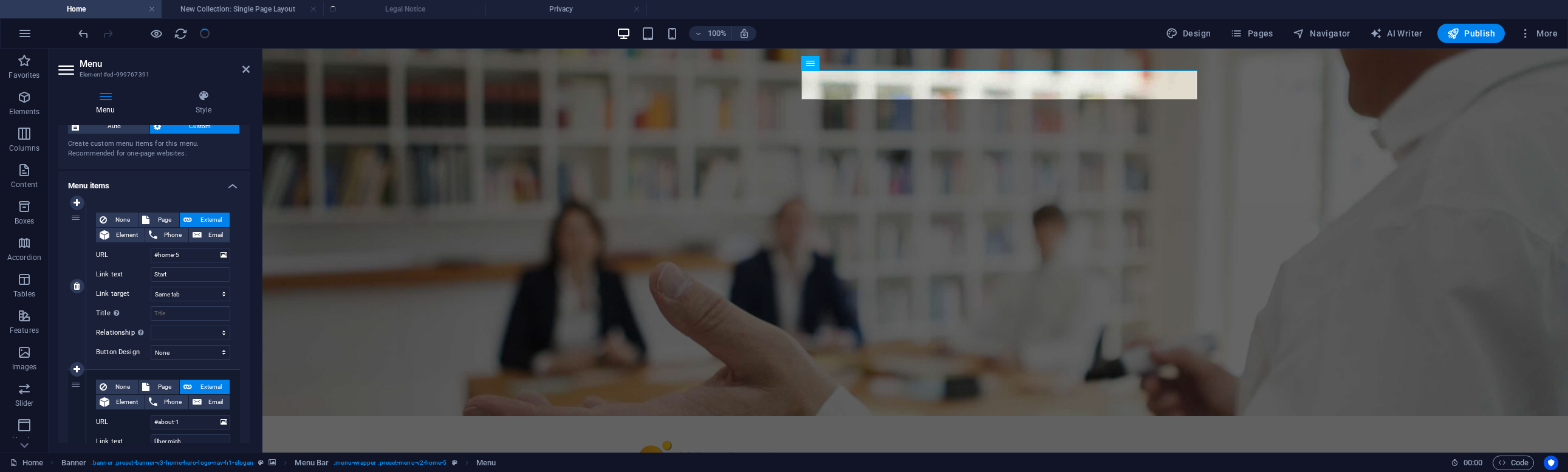
scroll to position [36, 0]
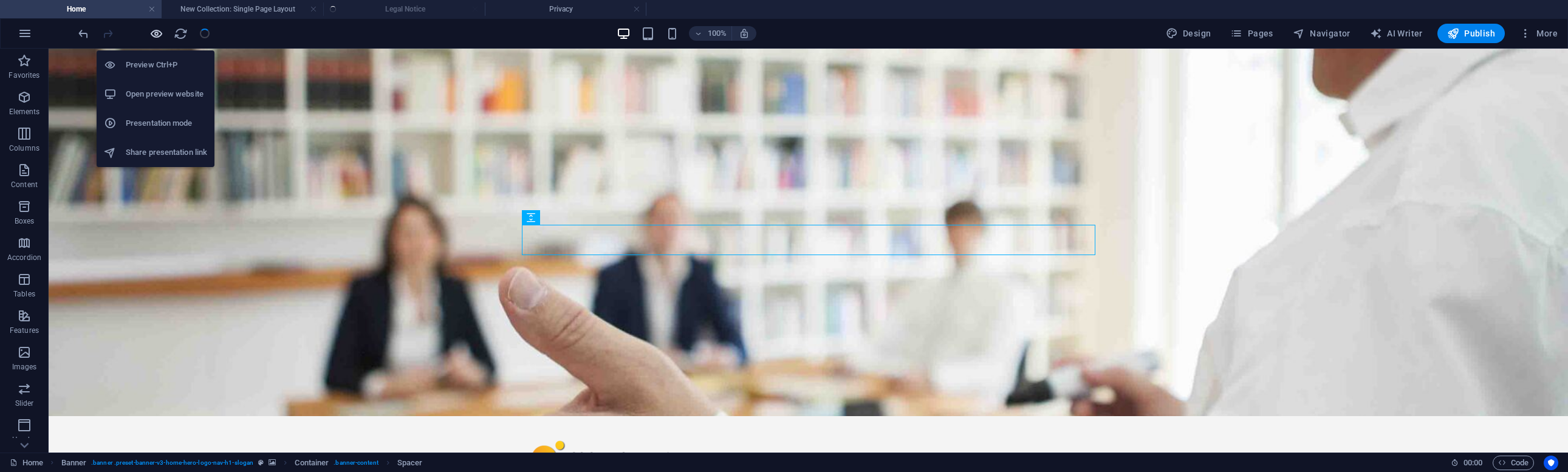
click at [158, 31] on icon "button" at bounding box center [156, 34] width 14 height 14
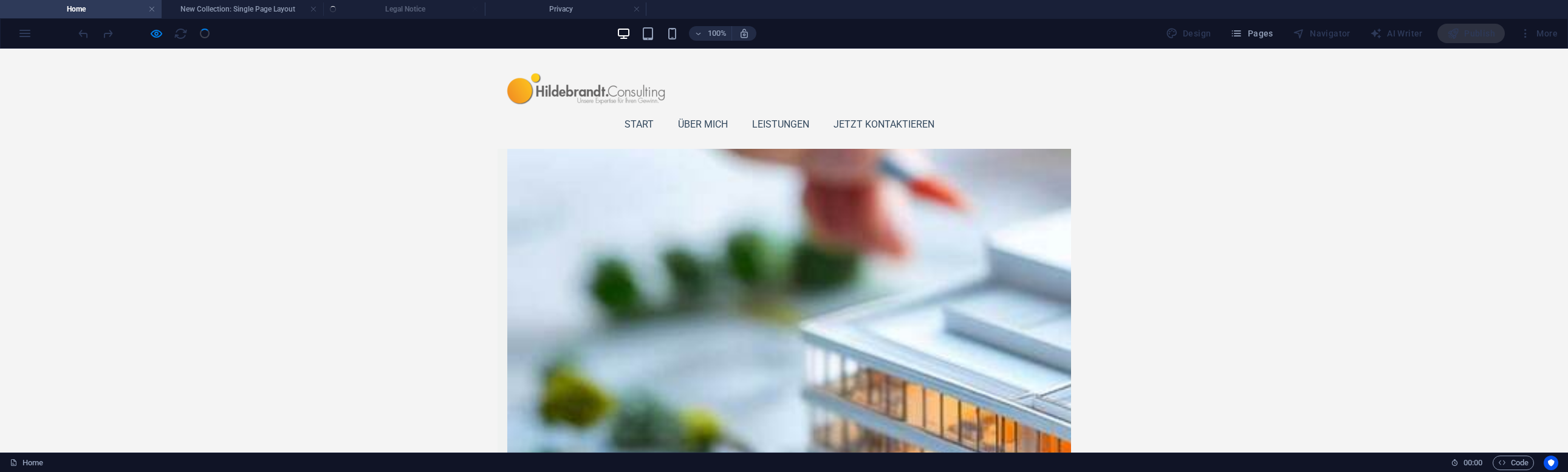
scroll to position [1327, 0]
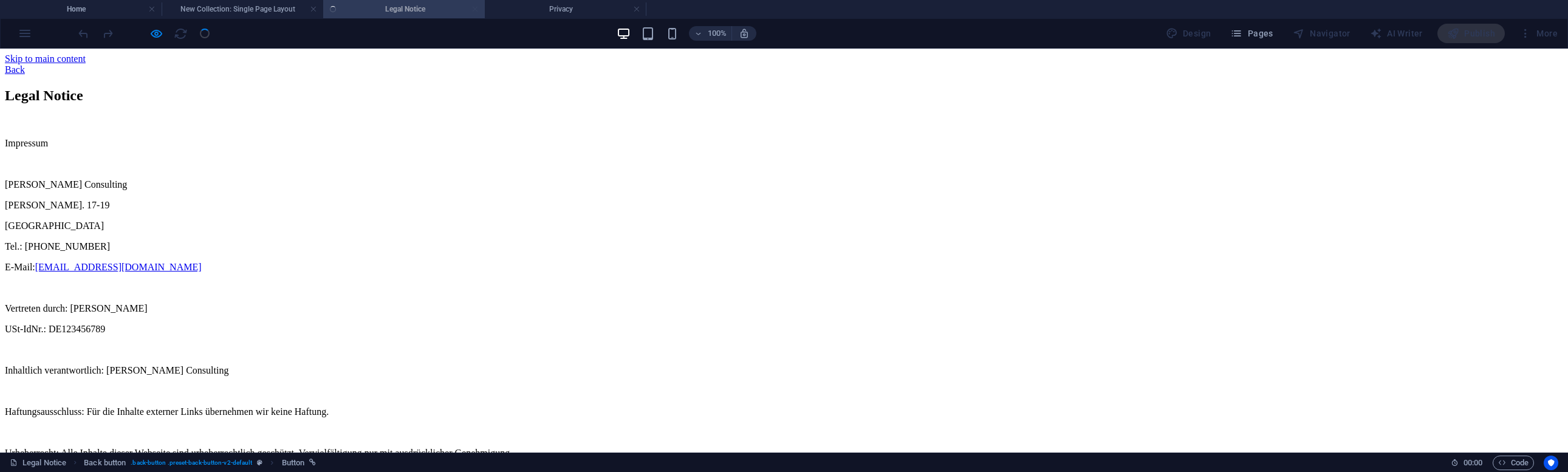
click at [25, 64] on link "Back" at bounding box center [15, 69] width 20 height 11
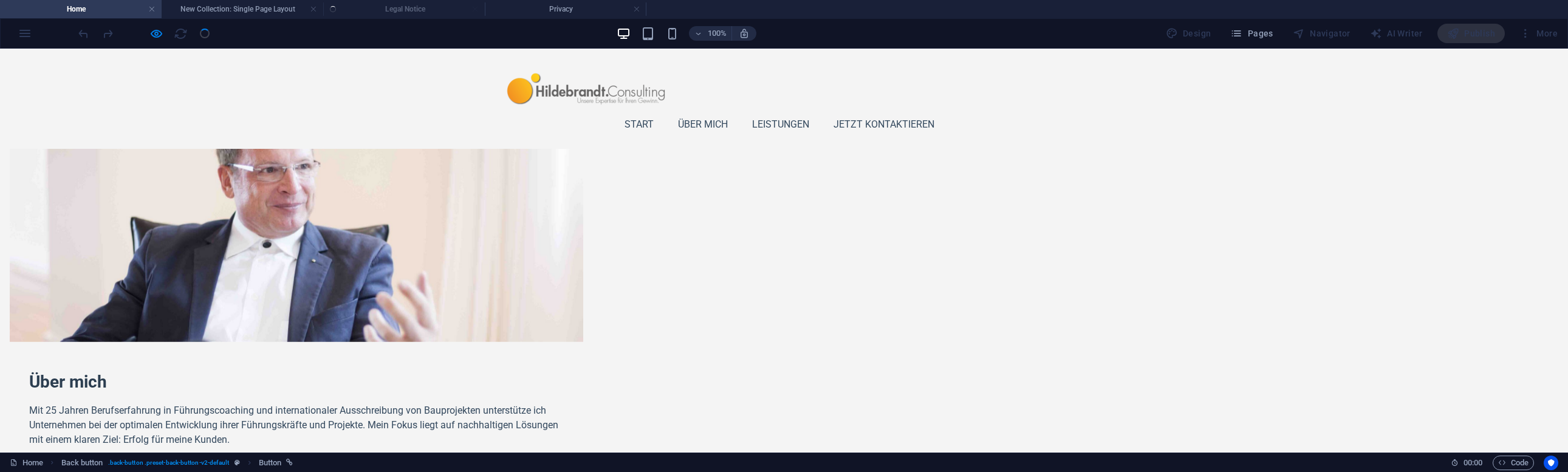
scroll to position [534, 0]
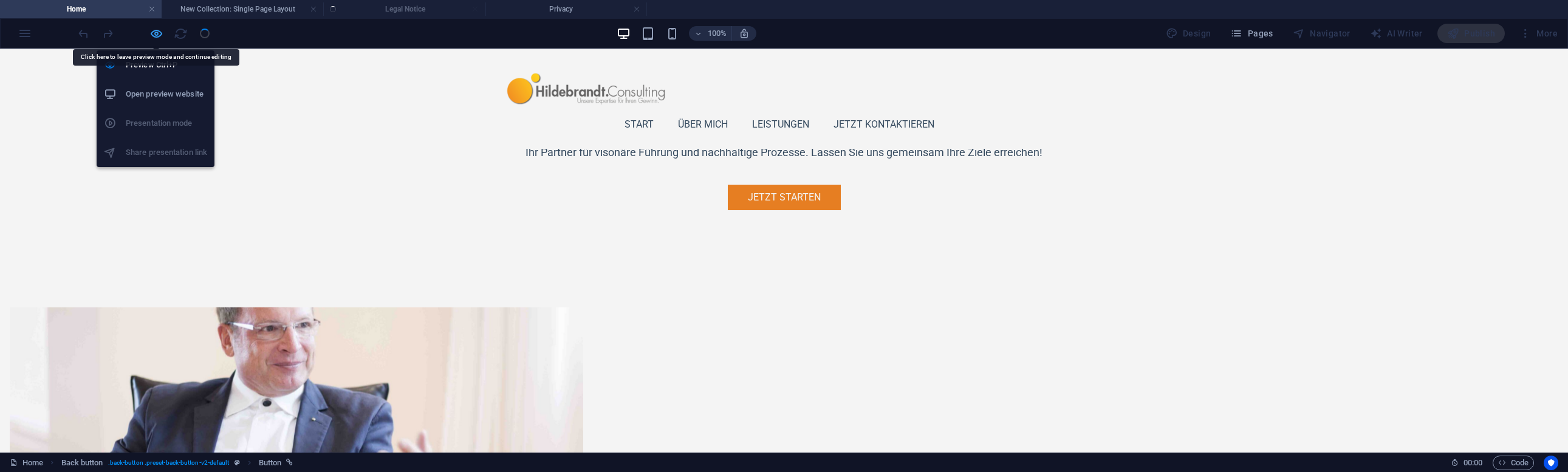
click at [152, 34] on icon "button" at bounding box center [156, 34] width 14 height 14
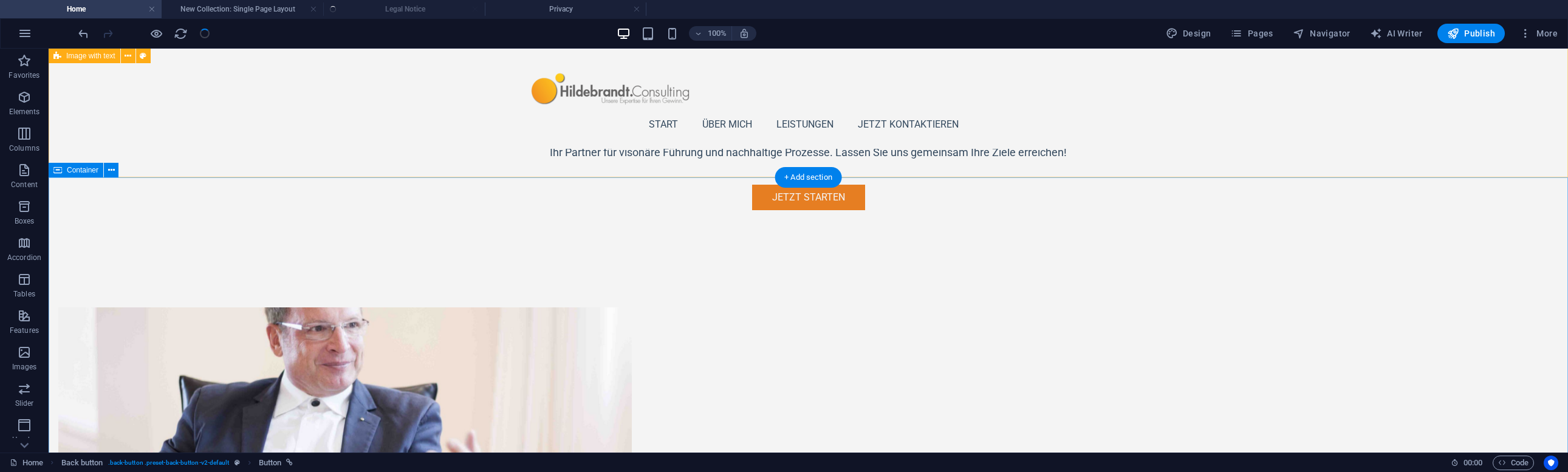
click at [79, 167] on span "Container" at bounding box center [82, 170] width 32 height 7
click at [78, 168] on span "Container" at bounding box center [82, 170] width 32 height 7
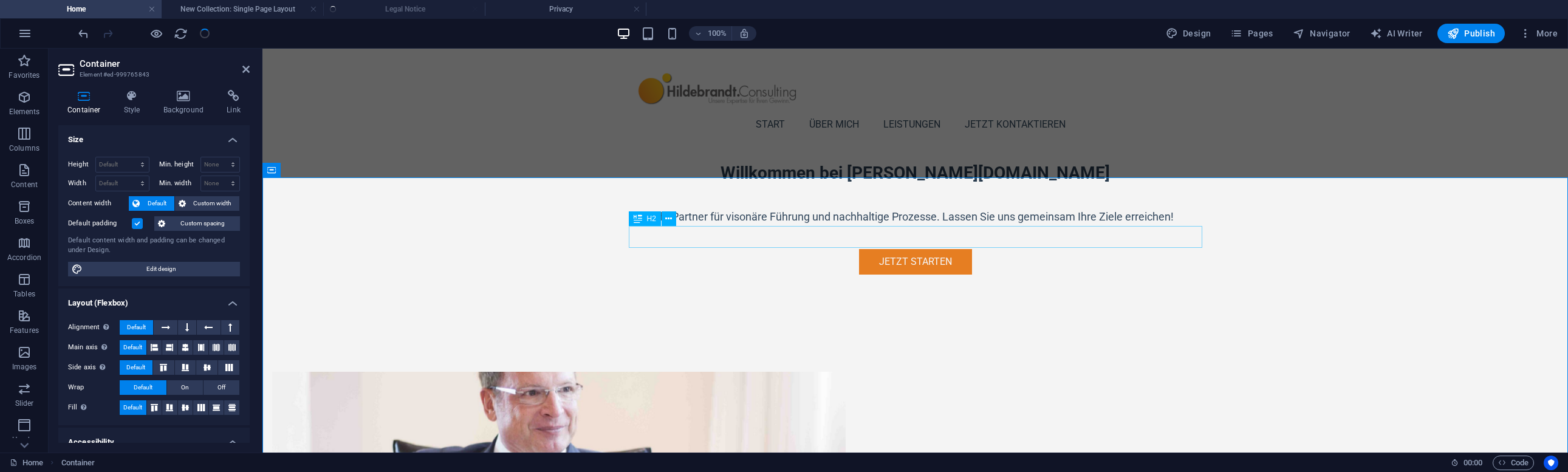
scroll to position [455, 0]
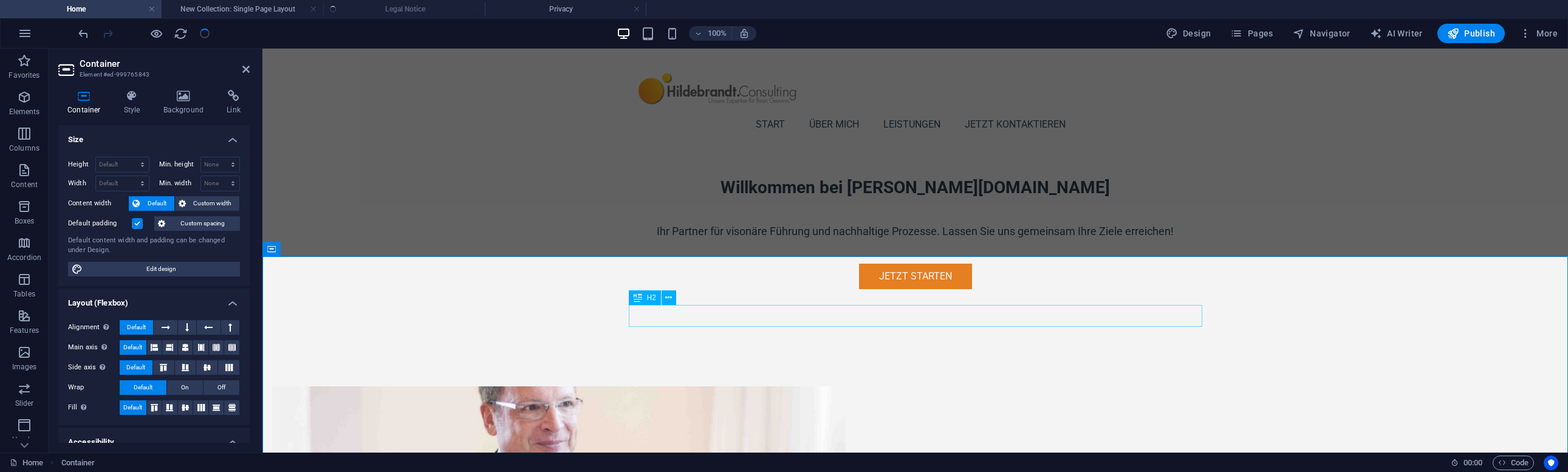
click at [653, 298] on span "H2" at bounding box center [651, 298] width 9 height 7
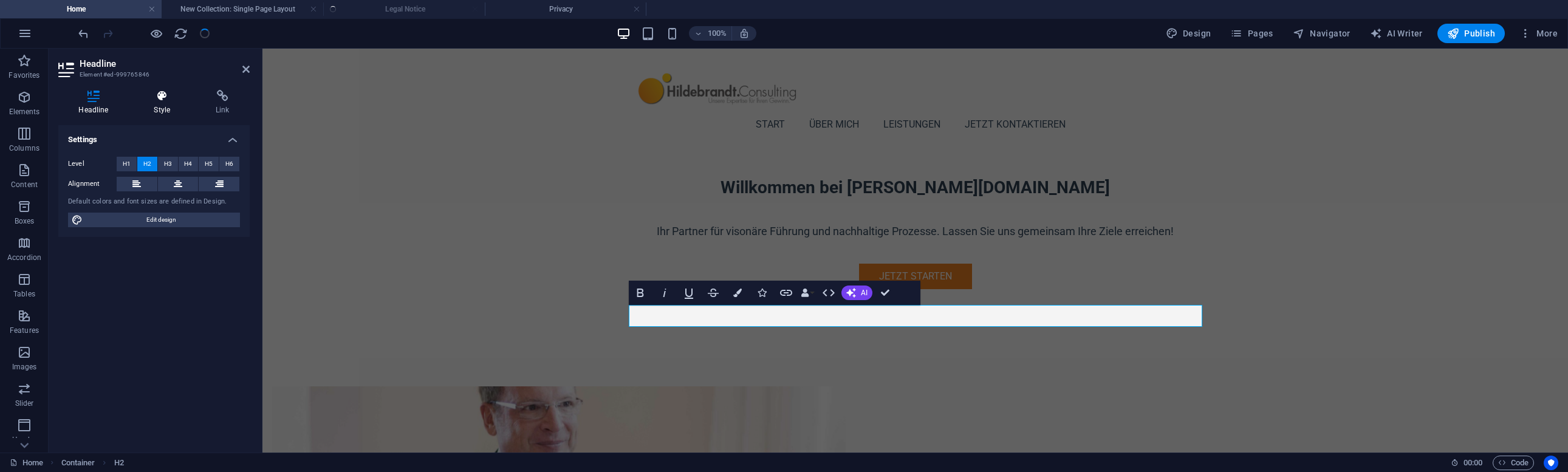
drag, startPoint x: 144, startPoint y: 100, endPoint x: 156, endPoint y: 99, distance: 12.0
click at [144, 100] on icon at bounding box center [162, 96] width 57 height 12
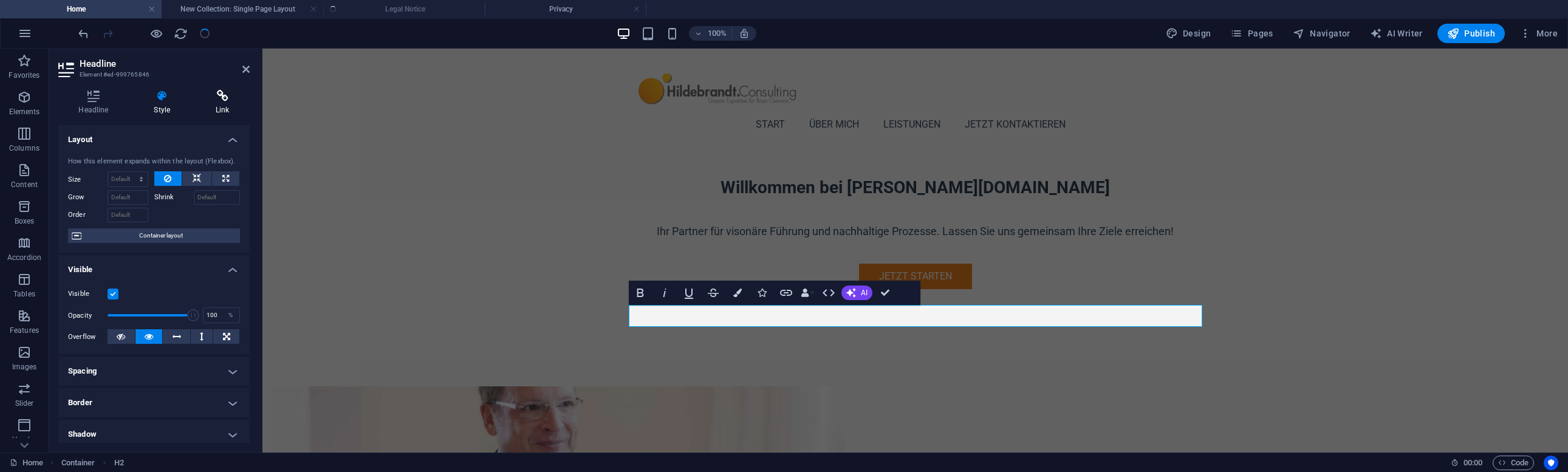
click at [217, 97] on icon at bounding box center [222, 96] width 54 height 12
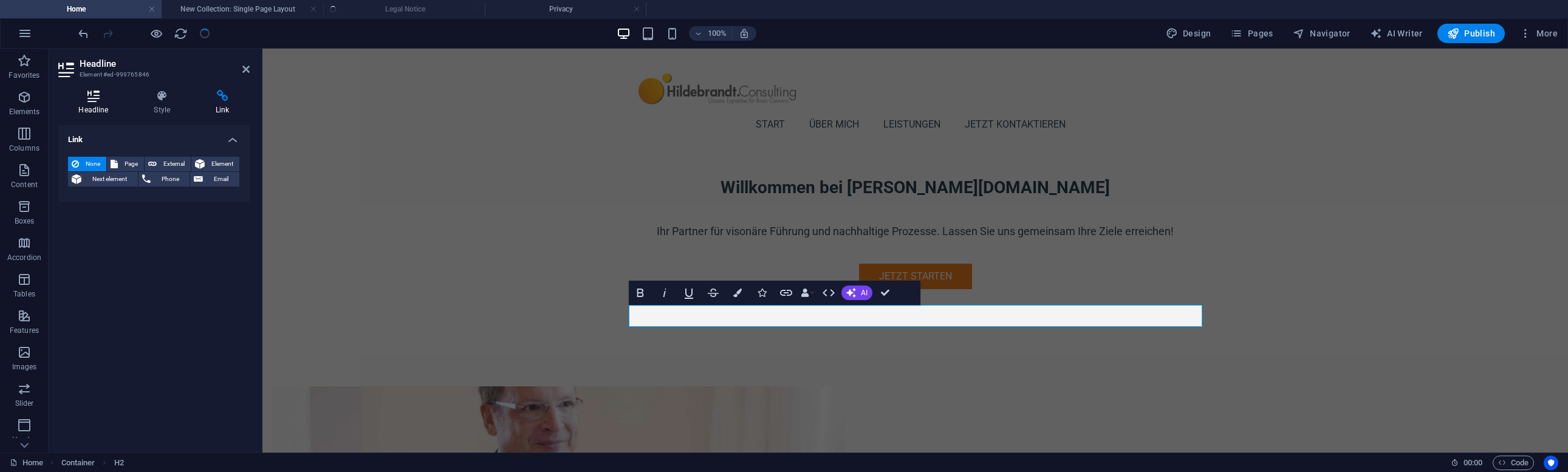
click at [119, 106] on h4 "Headline" at bounding box center [95, 102] width 75 height 26
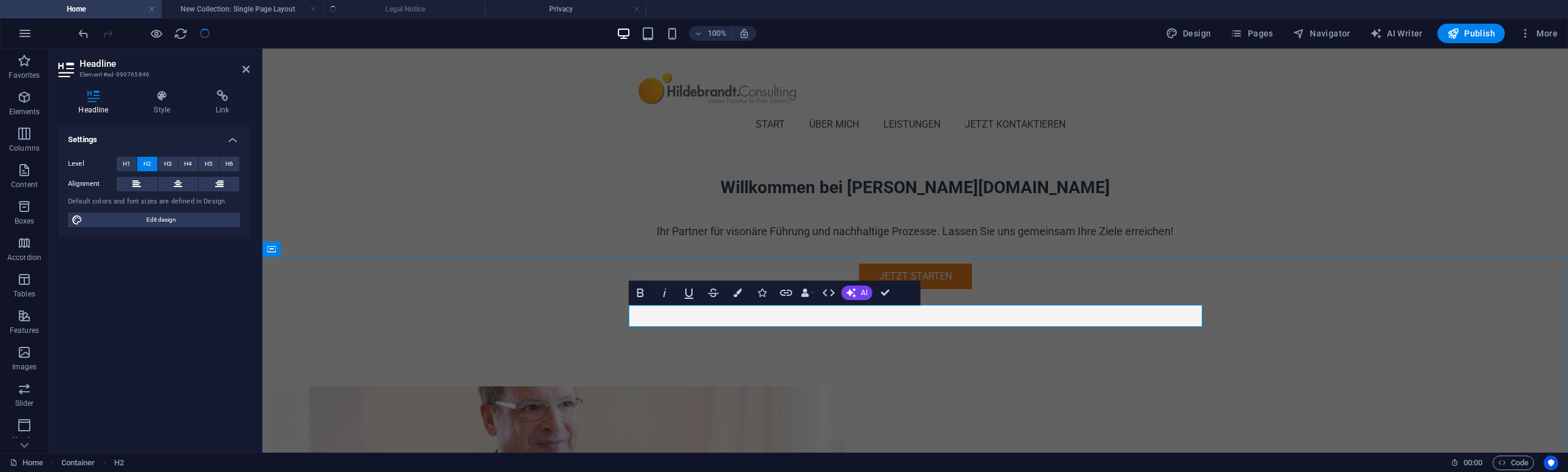
drag, startPoint x: 885, startPoint y: 295, endPoint x: 838, endPoint y: 245, distance: 68.6
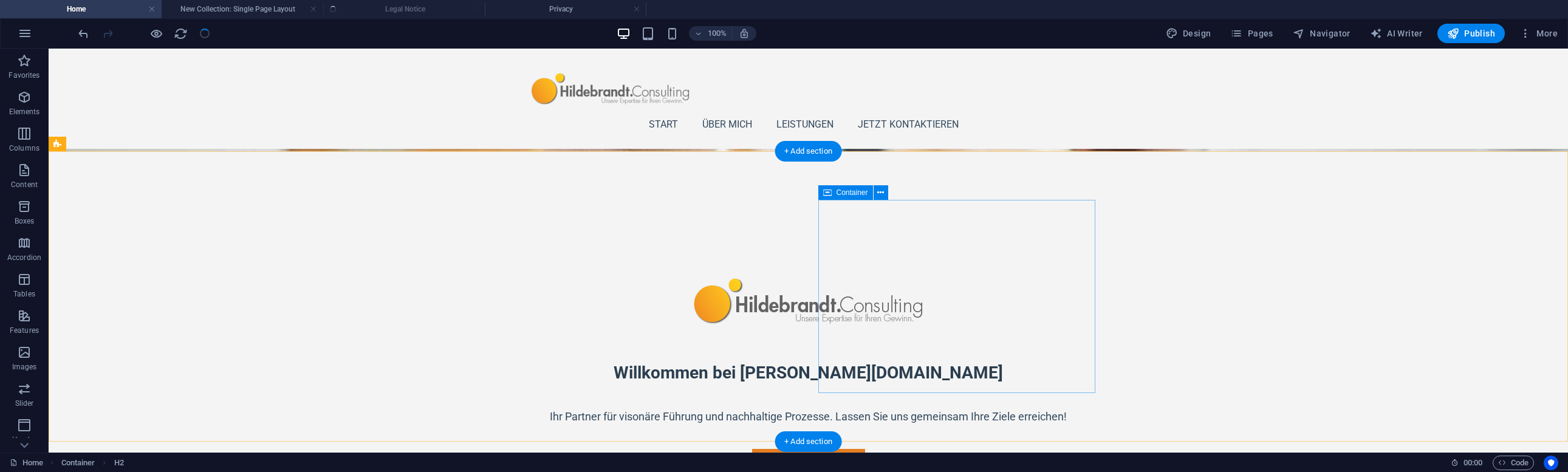
scroll to position [258, 0]
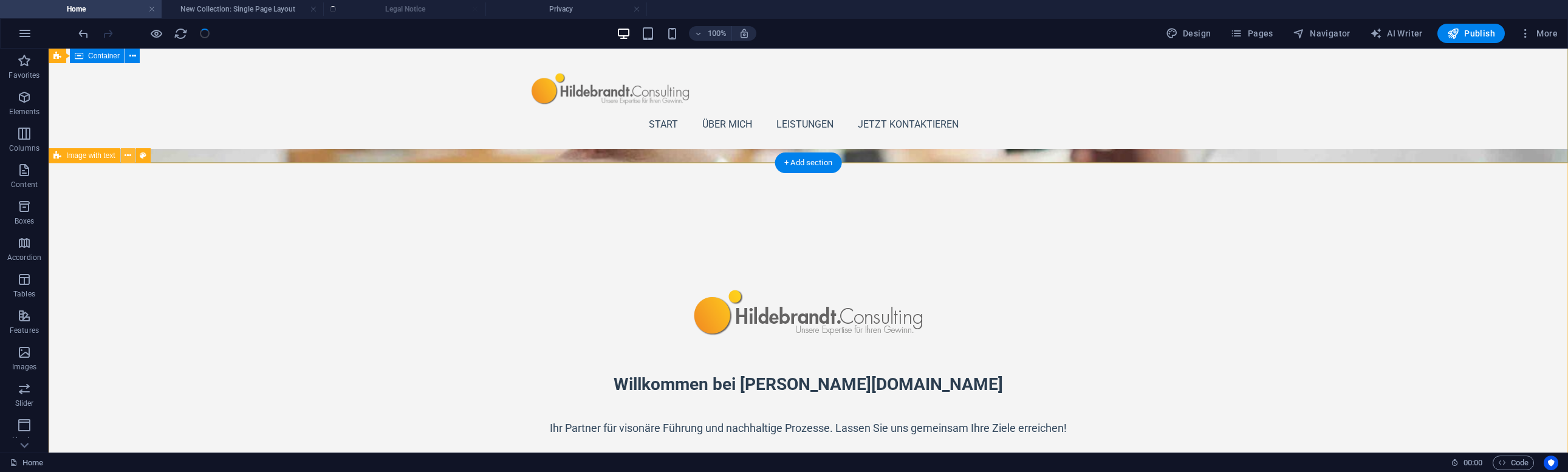
click at [125, 155] on icon at bounding box center [128, 155] width 7 height 12
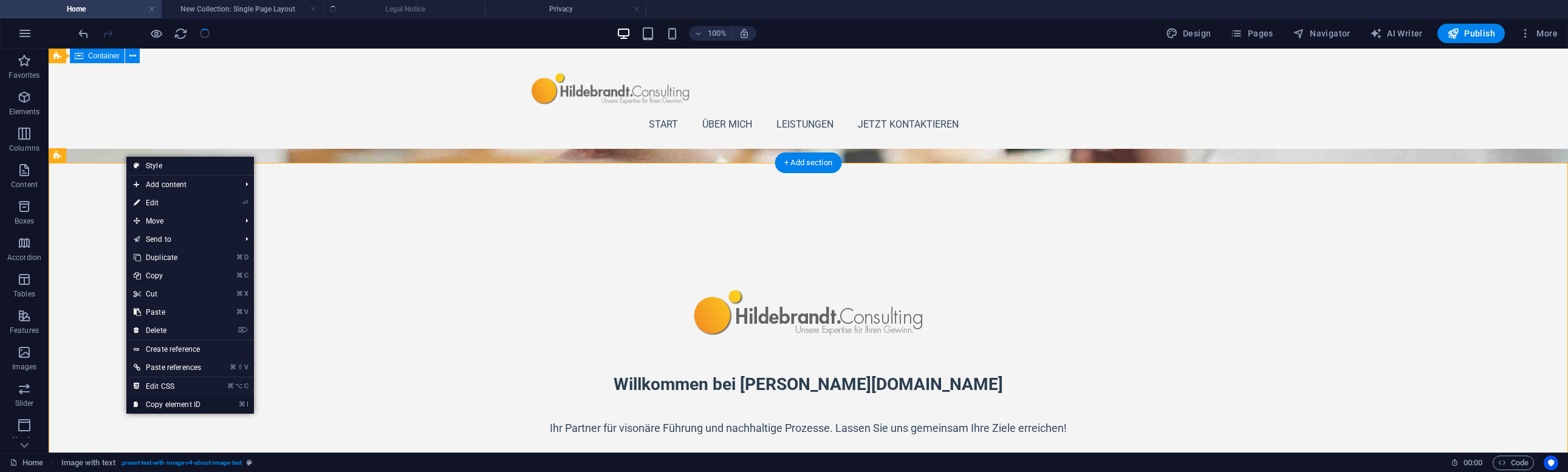
click at [173, 401] on link "⌘ I Copy element ID" at bounding box center [167, 405] width 82 height 18
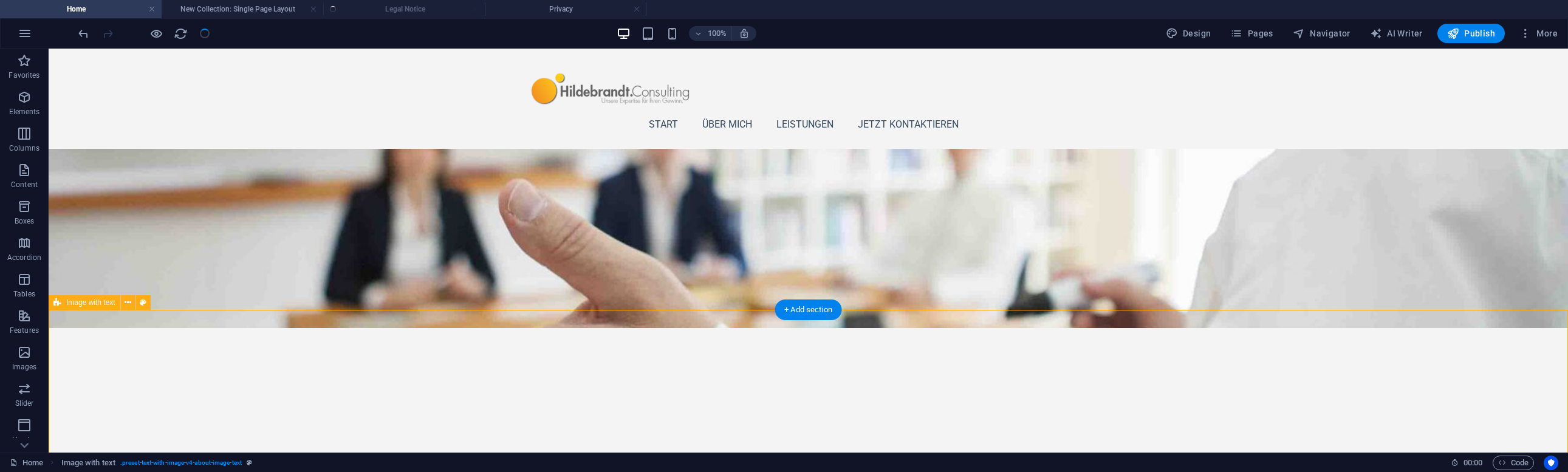
scroll to position [91, 0]
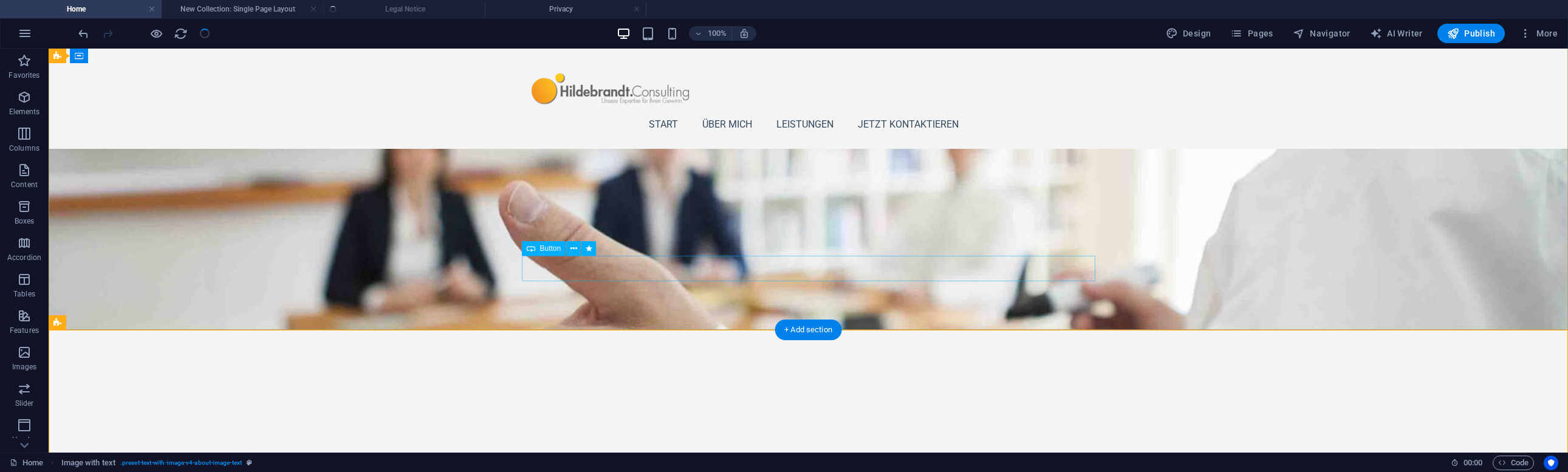
select select
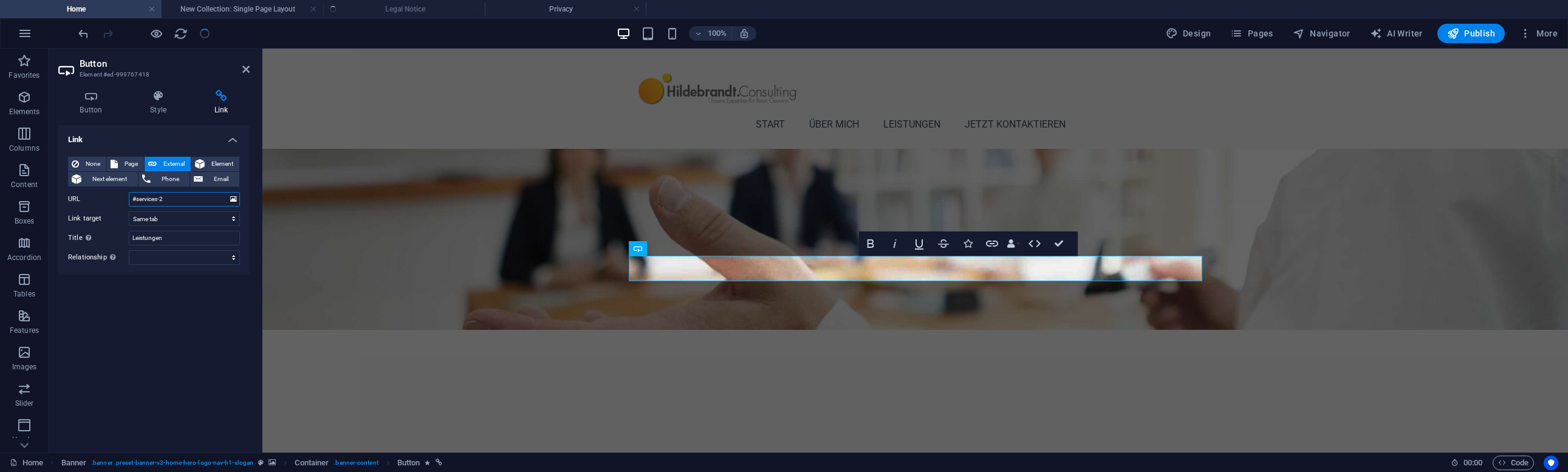
drag, startPoint x: 182, startPoint y: 198, endPoint x: 96, endPoint y: 192, distance: 86.2
click at [96, 192] on div "URL #services-2" at bounding box center [153, 199] width 172 height 14
paste input "ed-999765576"
type input "#ed-999765576"
click at [170, 312] on div "Link None Page External Element Next element Phone Email Page Home Subpage Lega…" at bounding box center [153, 284] width 192 height 318
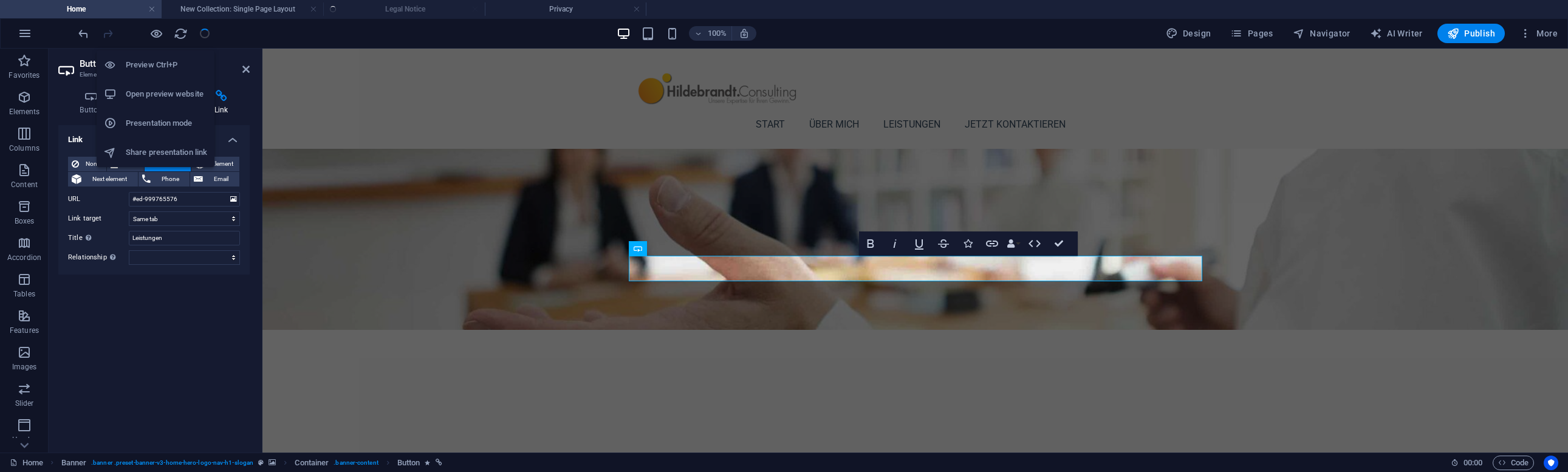
click at [159, 32] on icon "button" at bounding box center [156, 34] width 14 height 14
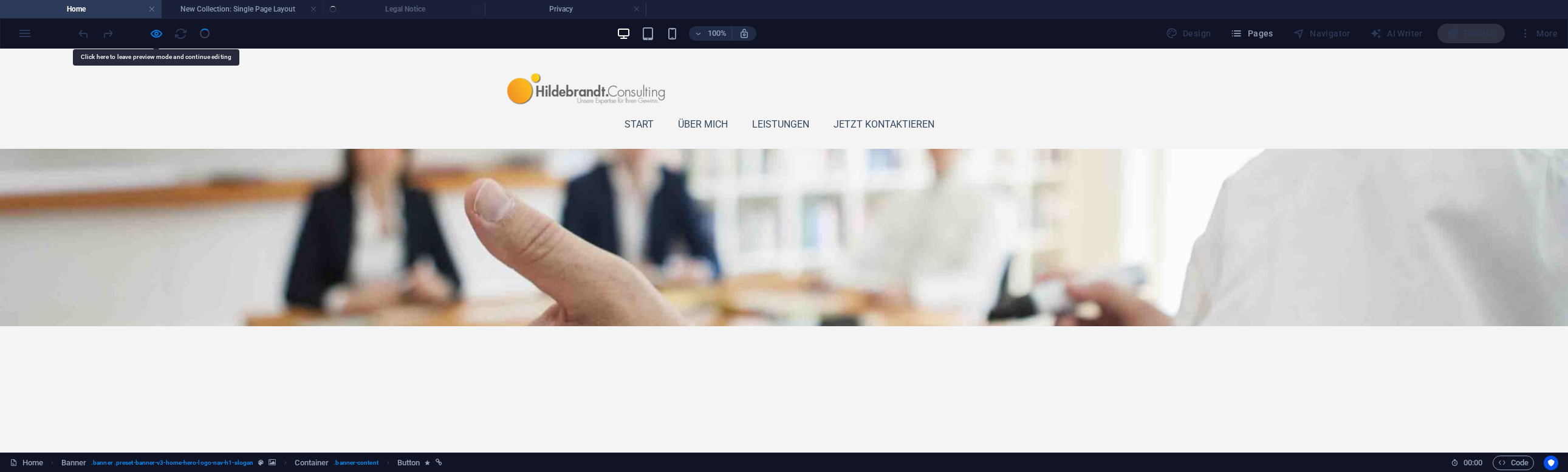
scroll to position [85, 0]
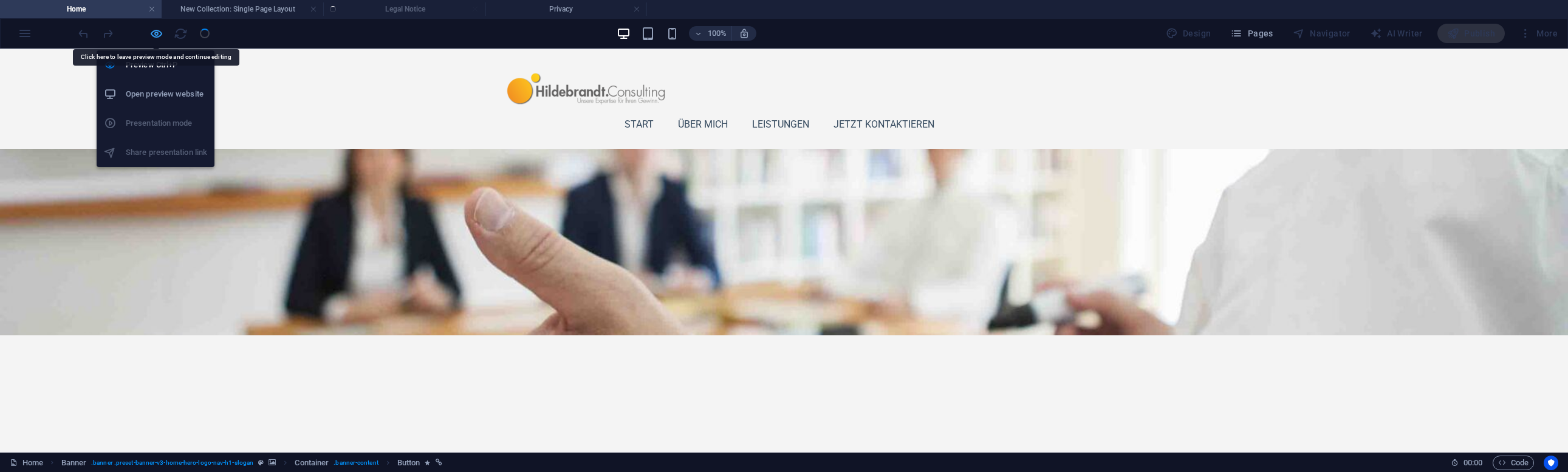
click at [153, 33] on icon "button" at bounding box center [156, 34] width 14 height 14
select select
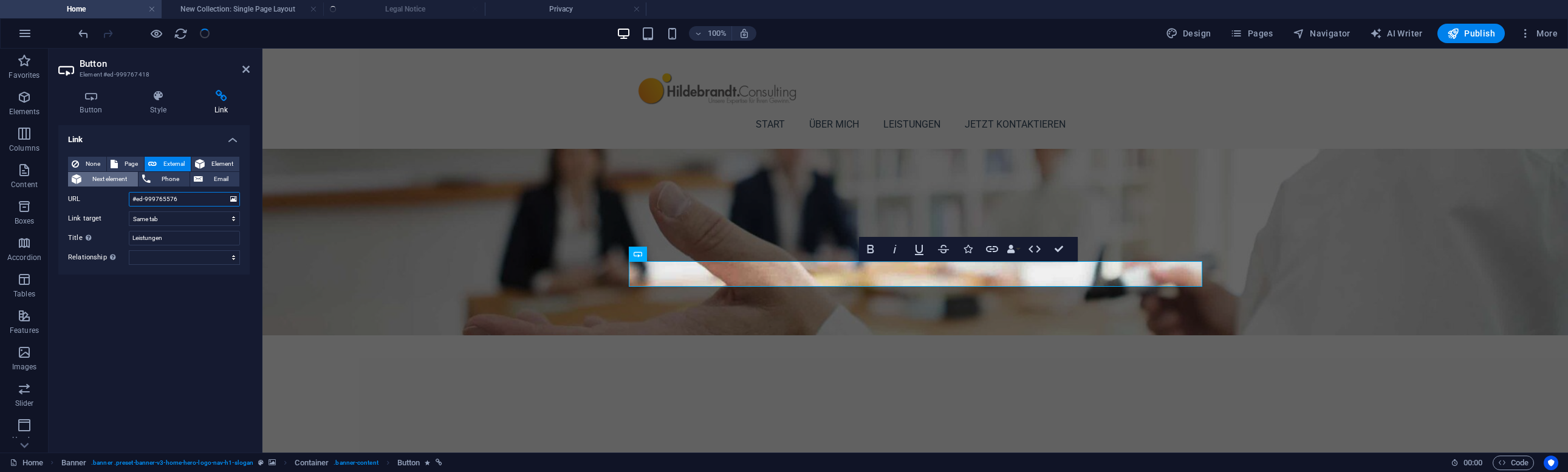
drag, startPoint x: 195, startPoint y: 201, endPoint x: 87, endPoint y: 185, distance: 109.2
click at [87, 185] on div "None Page External Element Next element Phone Email Page Home Subpage Legal Not…" at bounding box center [153, 210] width 172 height 108
click at [683, 230] on icon at bounding box center [682, 230] width 7 height 12
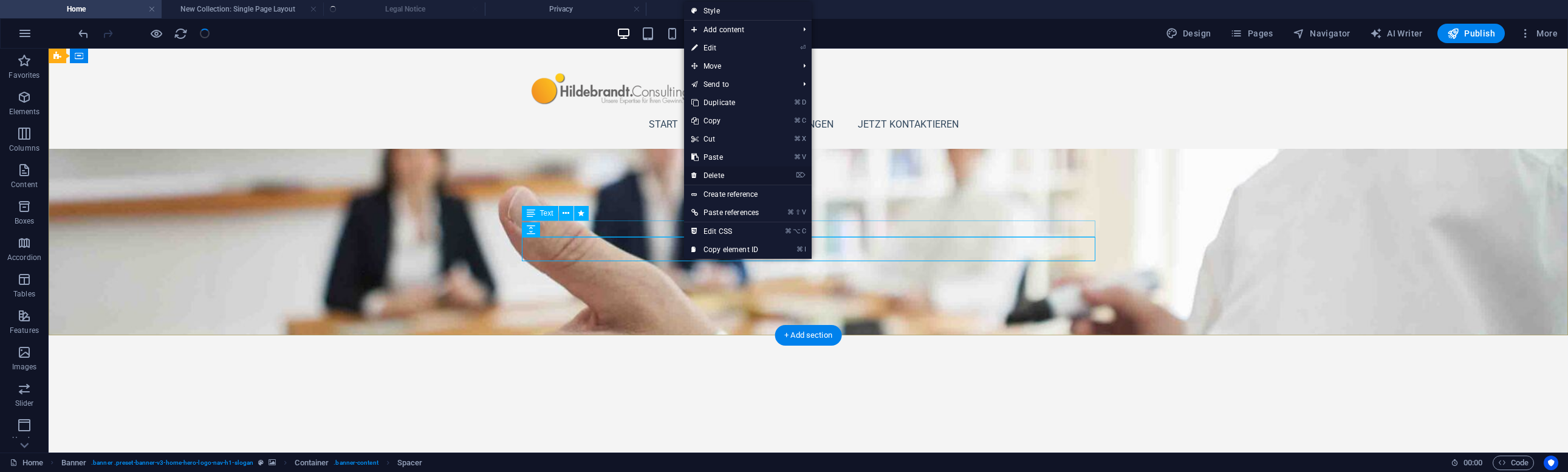
click at [724, 169] on link "⌦ Delete" at bounding box center [724, 175] width 82 height 18
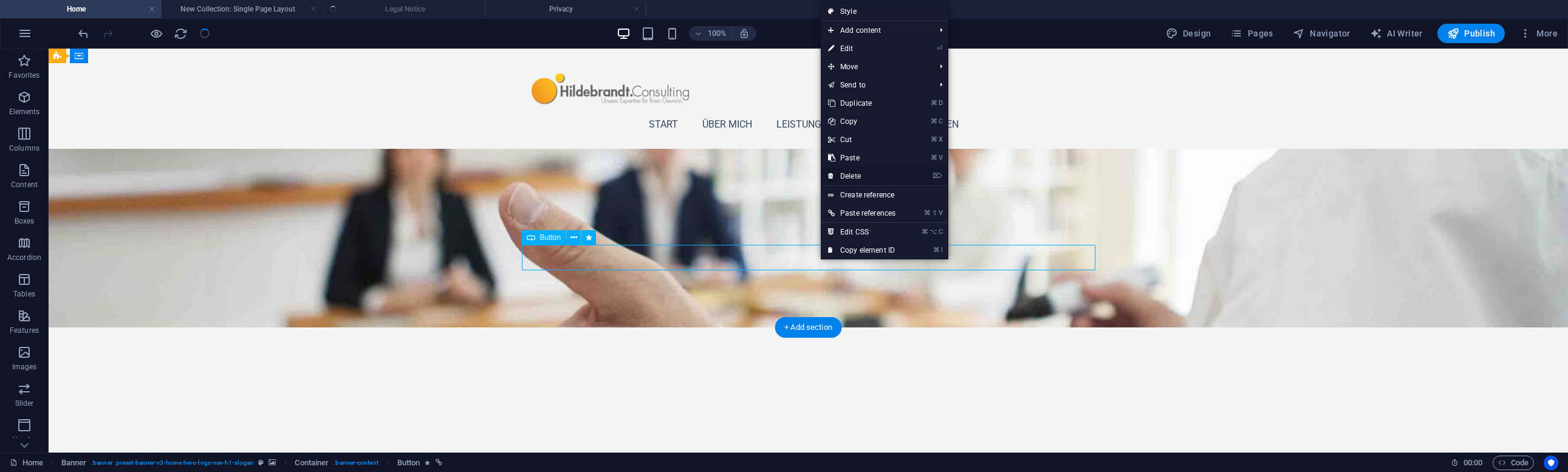
click at [855, 178] on link "⌦ Delete" at bounding box center [861, 176] width 82 height 18
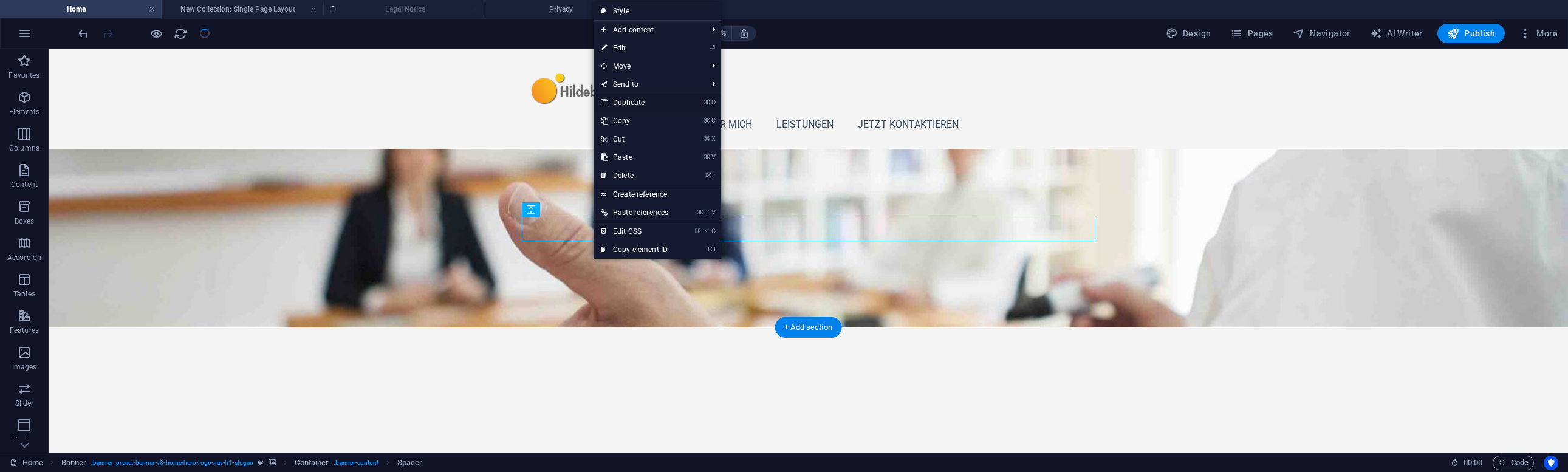
drag, startPoint x: 634, startPoint y: 104, endPoint x: 586, endPoint y: 56, distance: 67.9
click at [634, 104] on link "⌘ D Duplicate" at bounding box center [634, 102] width 82 height 18
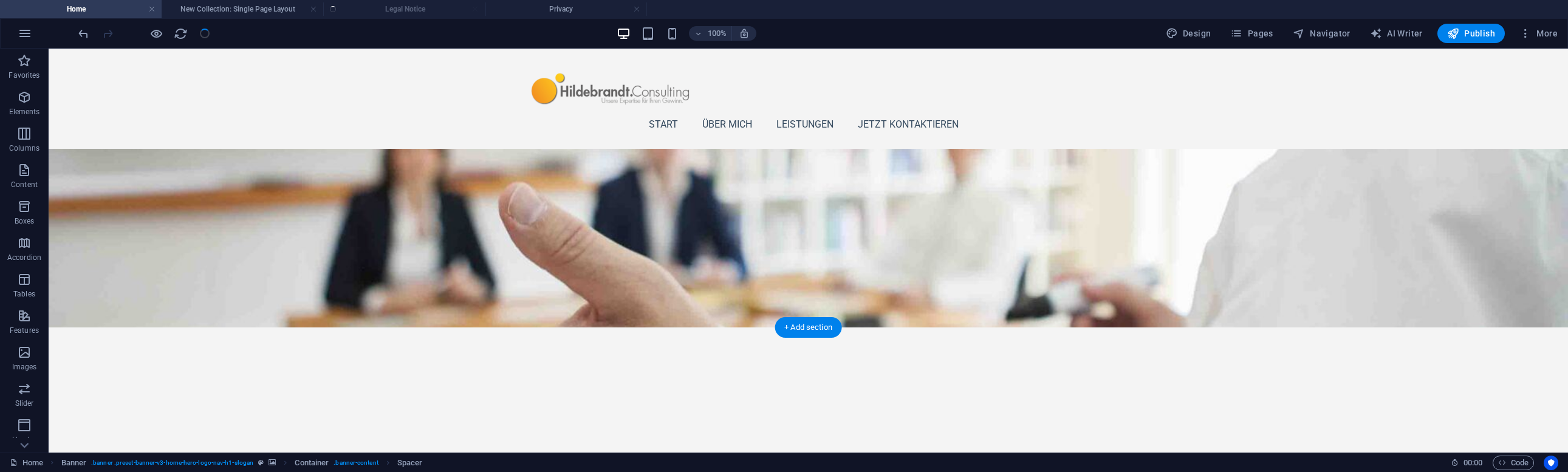
drag, startPoint x: 593, startPoint y: 268, endPoint x: 550, endPoint y: 262, distance: 43.4
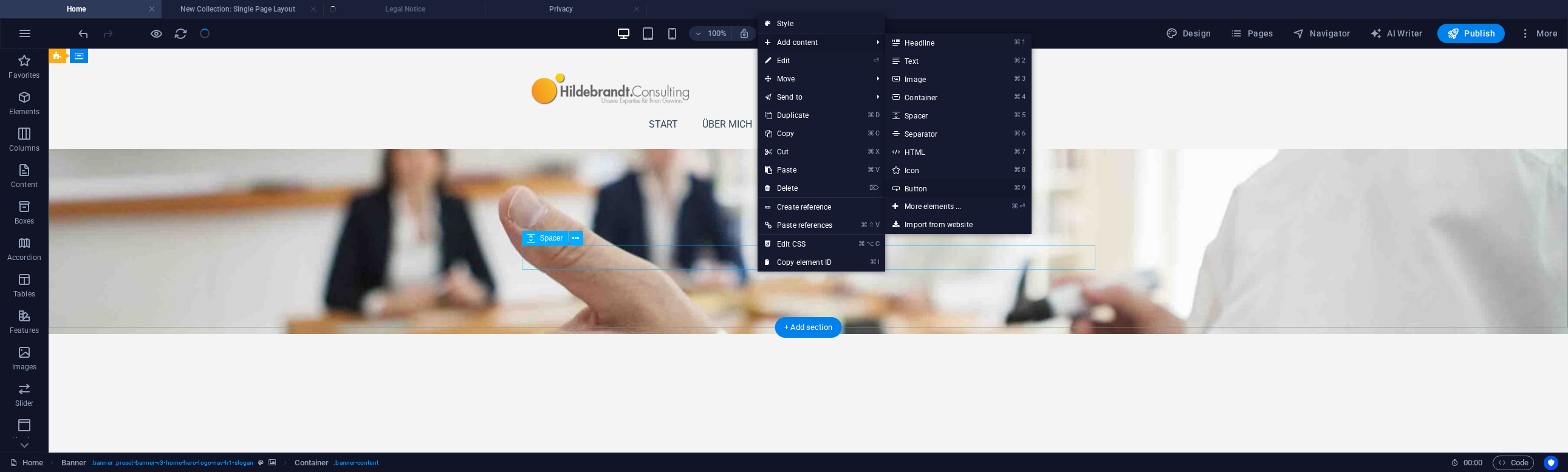
click at [945, 189] on link "⌘ 9 Button" at bounding box center [935, 188] width 100 height 18
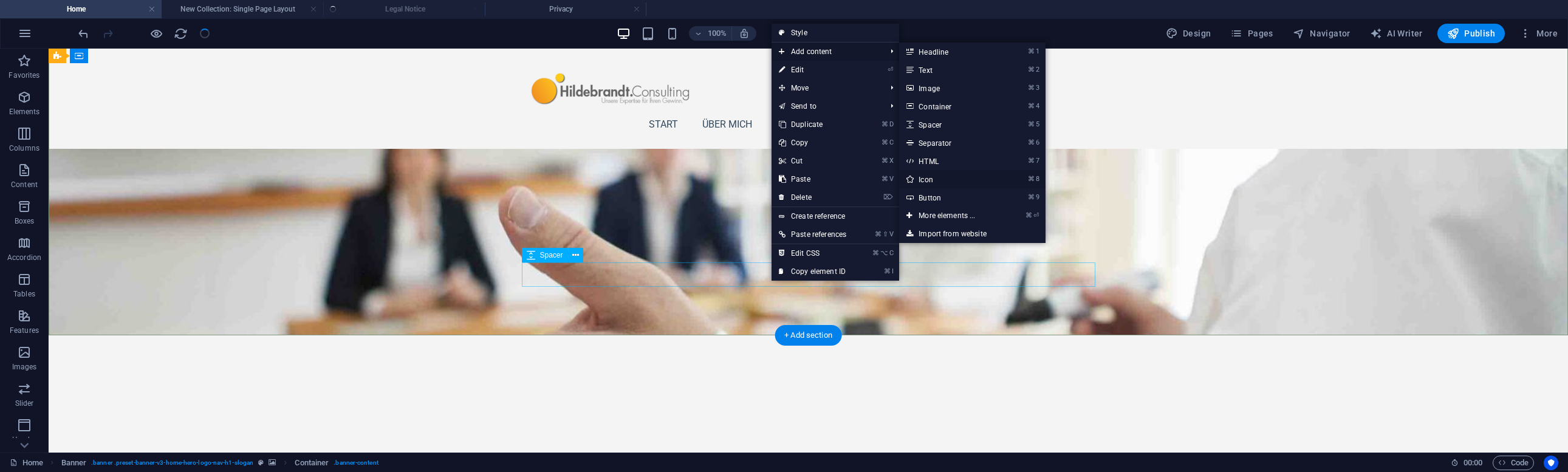
drag, startPoint x: 935, startPoint y: 178, endPoint x: 673, endPoint y: 129, distance: 266.5
click at [935, 178] on link "⌘ 8 Icon" at bounding box center [949, 179] width 100 height 18
select select "xMidYMid"
select select "px"
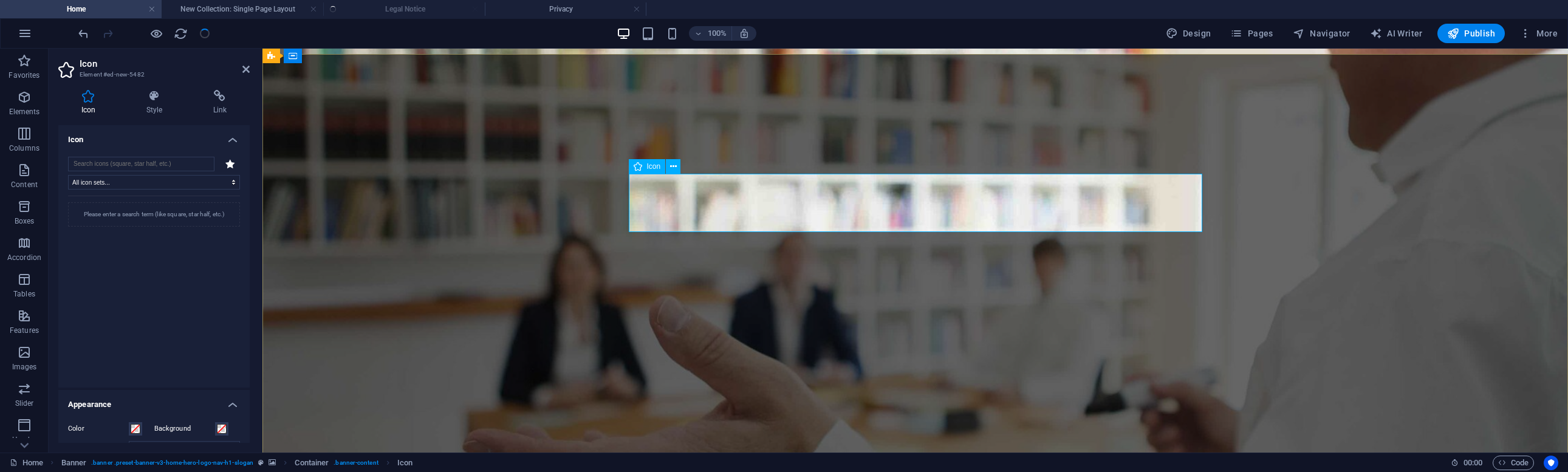
scroll to position [0, 0]
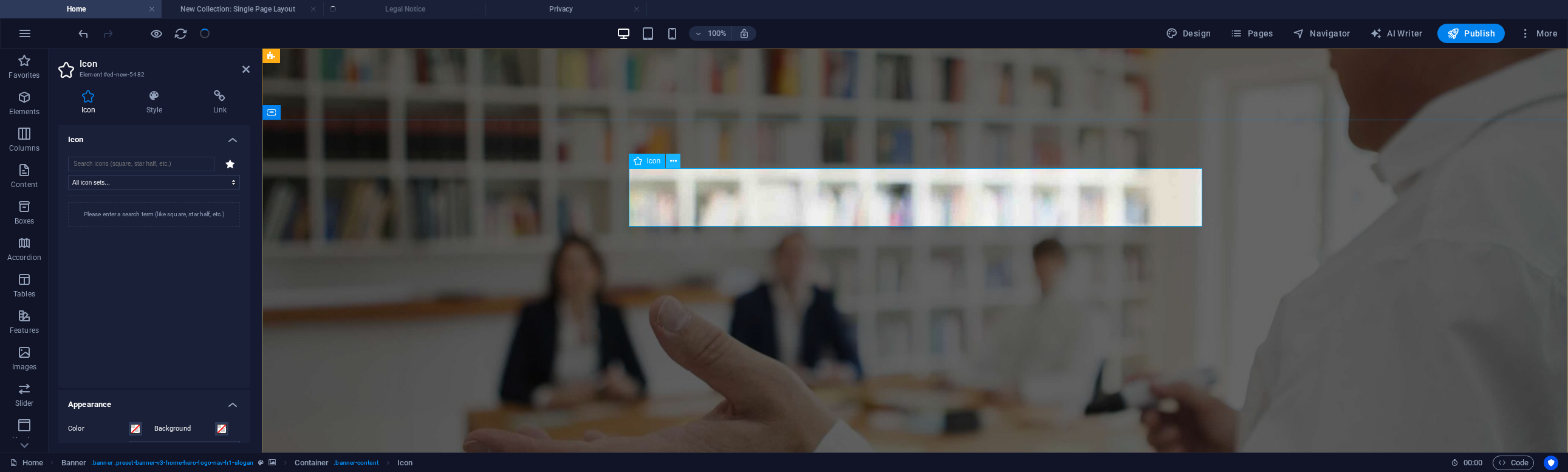
click at [676, 159] on icon at bounding box center [673, 161] width 7 height 12
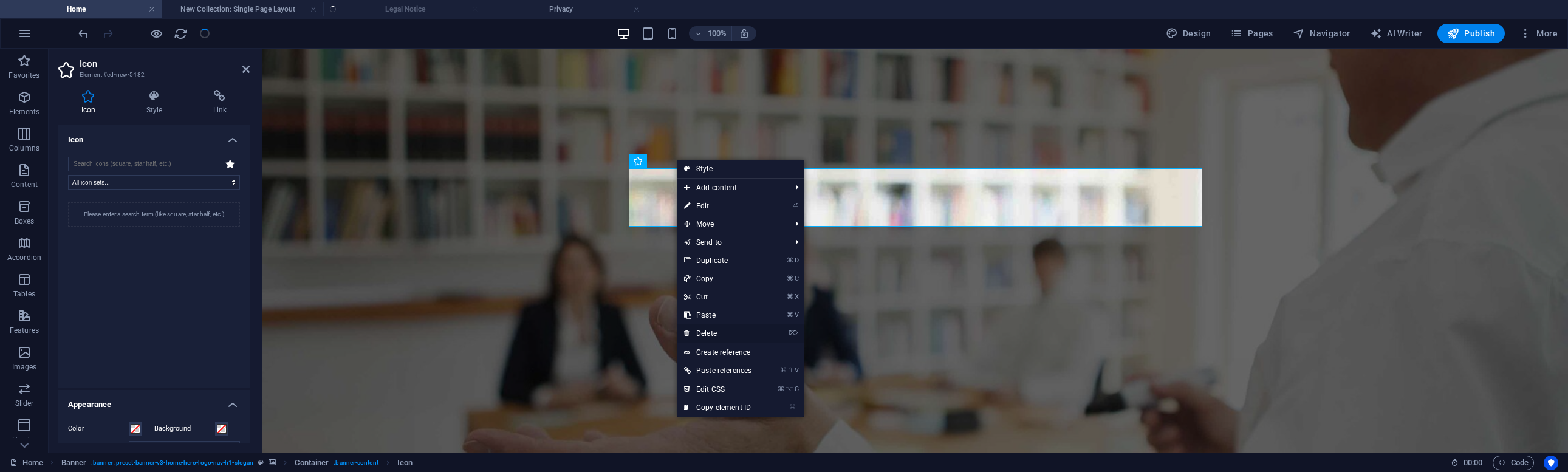
drag, startPoint x: 700, startPoint y: 332, endPoint x: 645, endPoint y: 245, distance: 102.9
click at [700, 332] on link "⌦ Delete" at bounding box center [717, 333] width 82 height 18
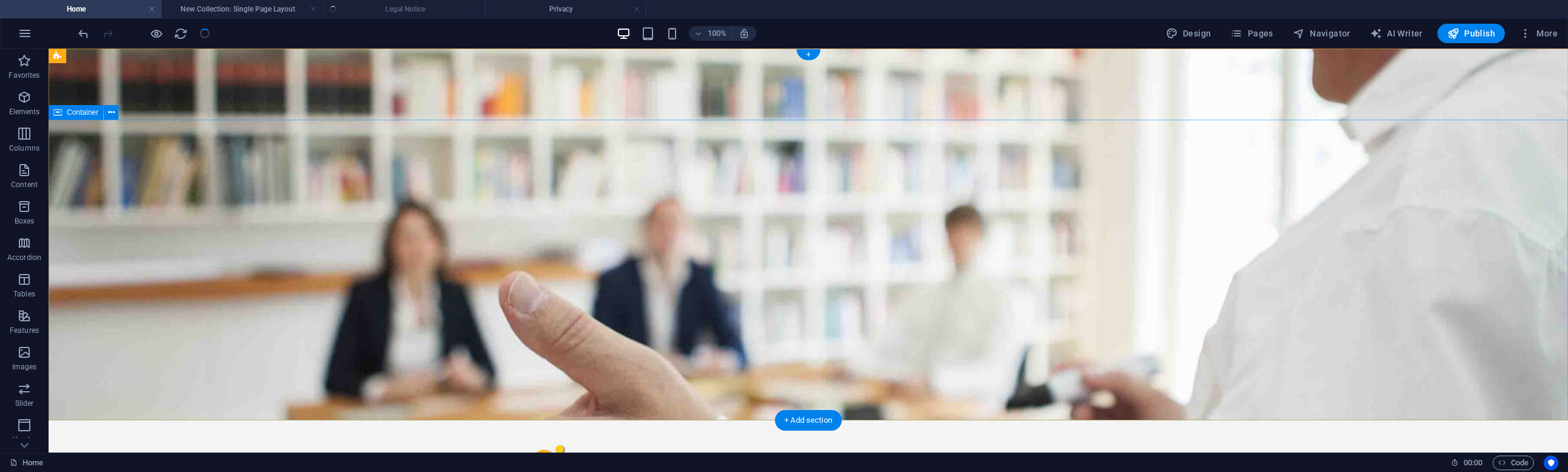
drag, startPoint x: 598, startPoint y: 210, endPoint x: 663, endPoint y: 393, distance: 194.2
drag, startPoint x: 604, startPoint y: 208, endPoint x: 651, endPoint y: 310, distance: 112.3
drag, startPoint x: 607, startPoint y: 207, endPoint x: 624, endPoint y: 196, distance: 20.2
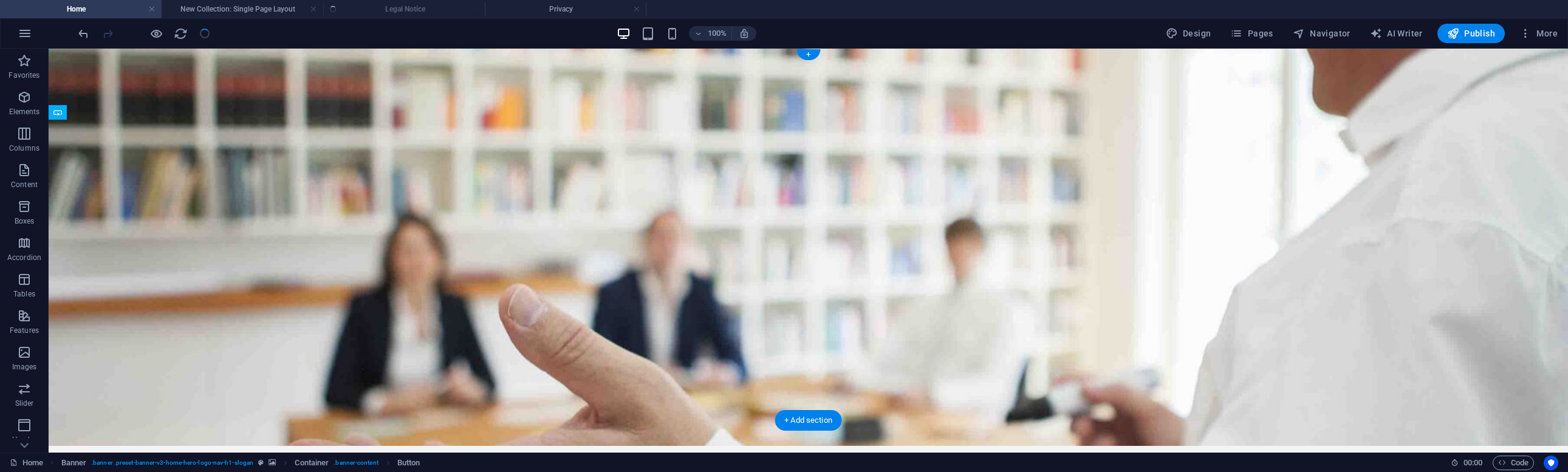
drag, startPoint x: 597, startPoint y: 271, endPoint x: 653, endPoint y: 336, distance: 85.8
drag, startPoint x: 593, startPoint y: 361, endPoint x: 605, endPoint y: 363, distance: 12.2
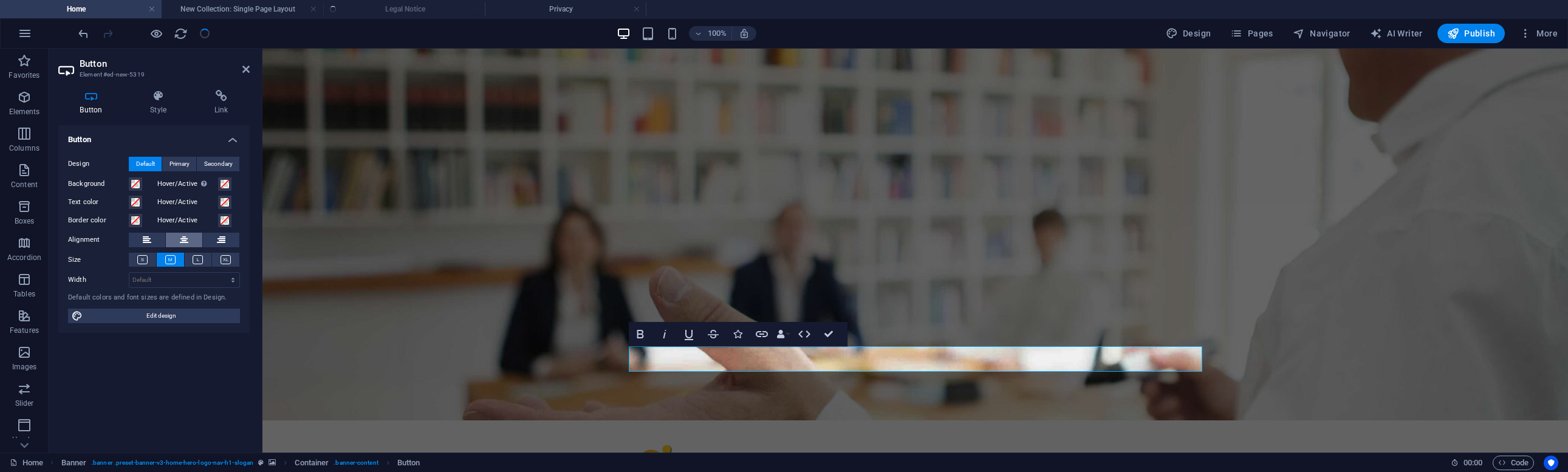
click at [185, 237] on icon at bounding box center [184, 240] width 9 height 14
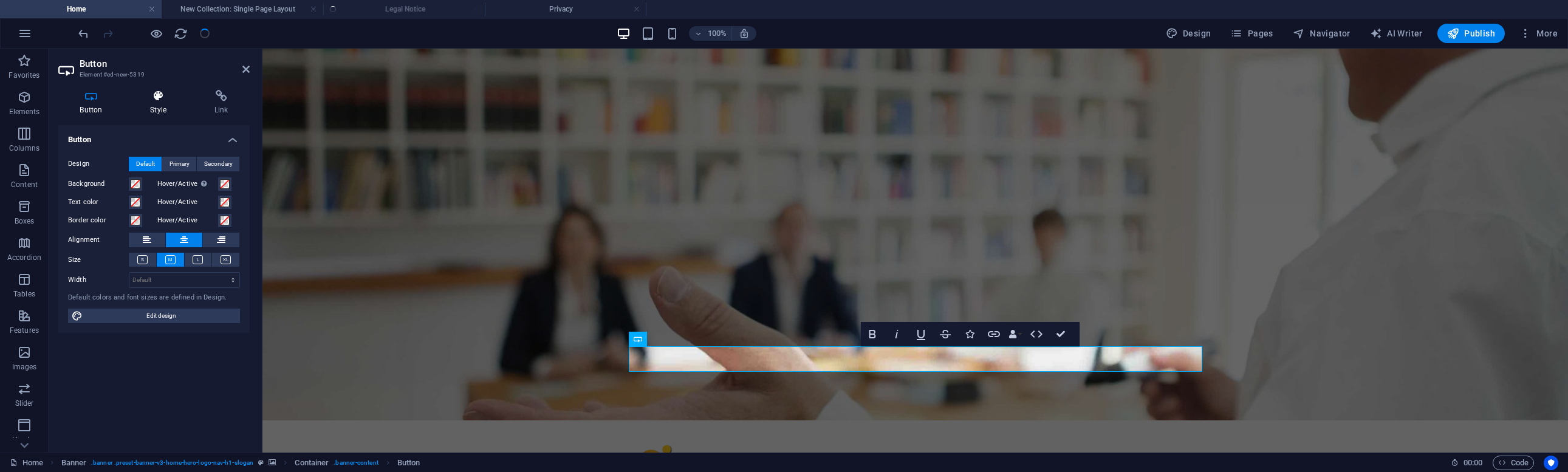
click at [165, 104] on h4 "Style" at bounding box center [160, 102] width 64 height 26
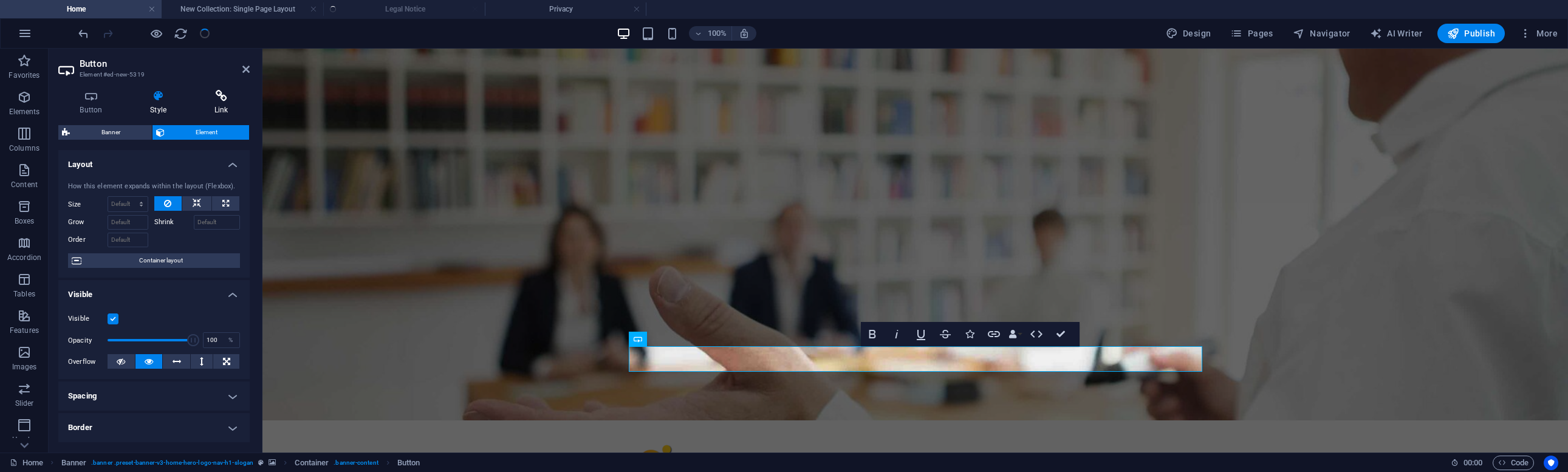
click at [222, 101] on icon at bounding box center [222, 96] width 57 height 12
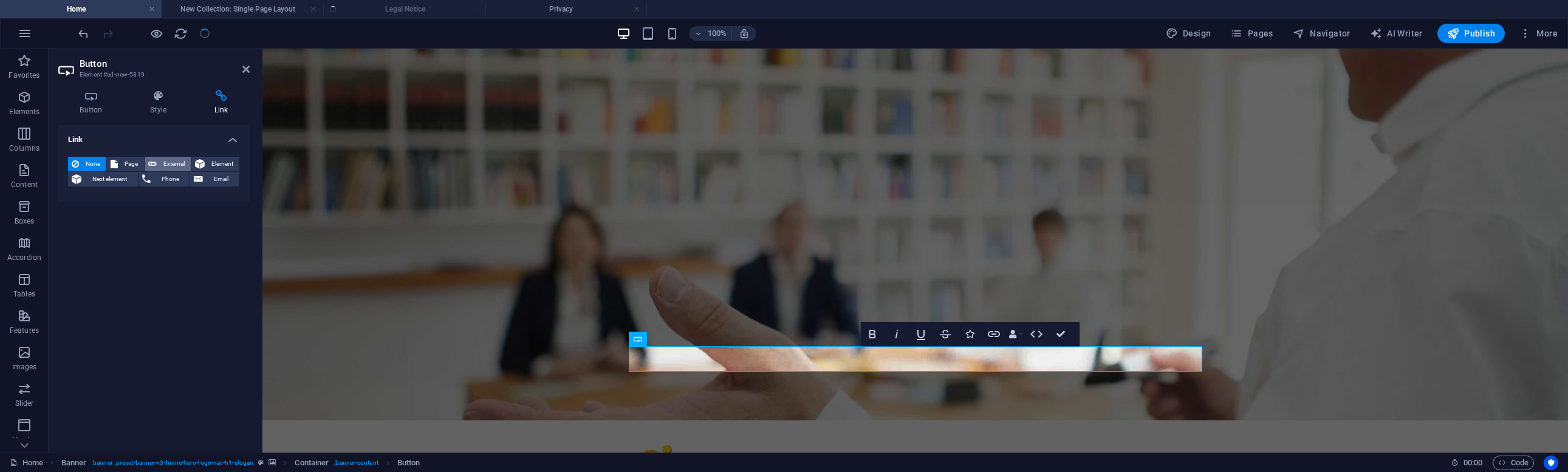
click at [175, 164] on span "External" at bounding box center [173, 164] width 27 height 14
select select "blank"
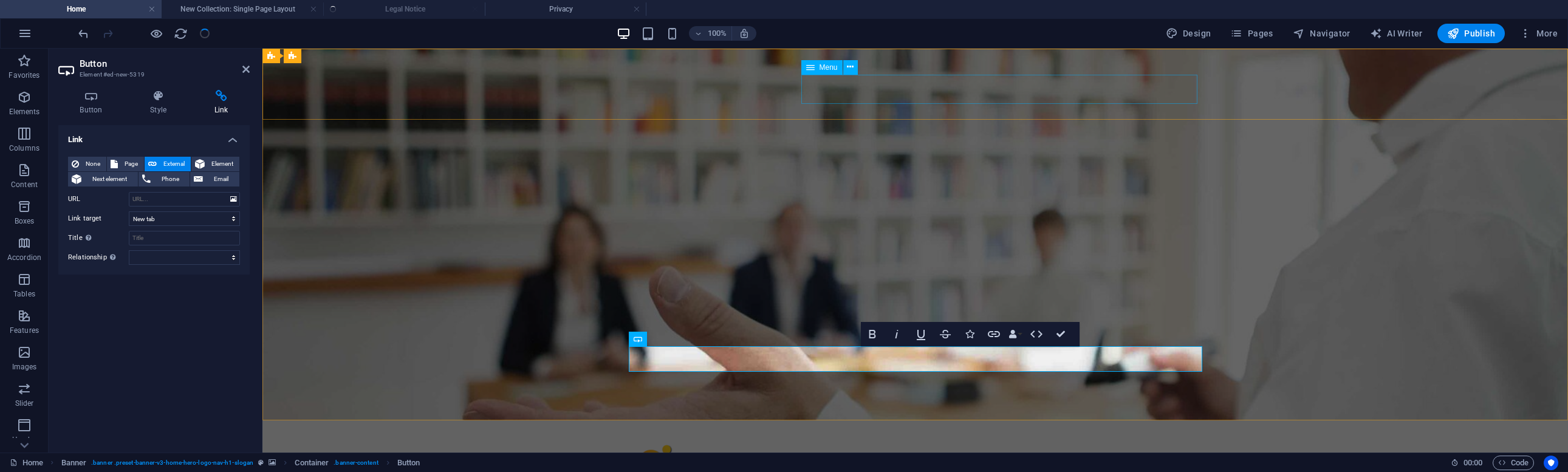
select select
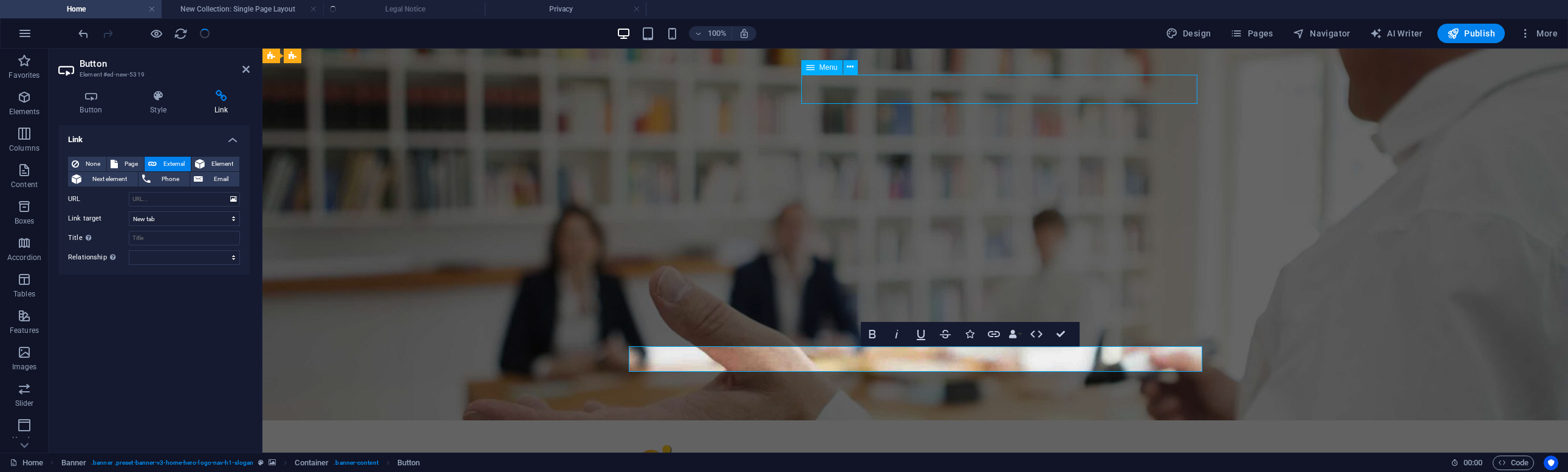
select select
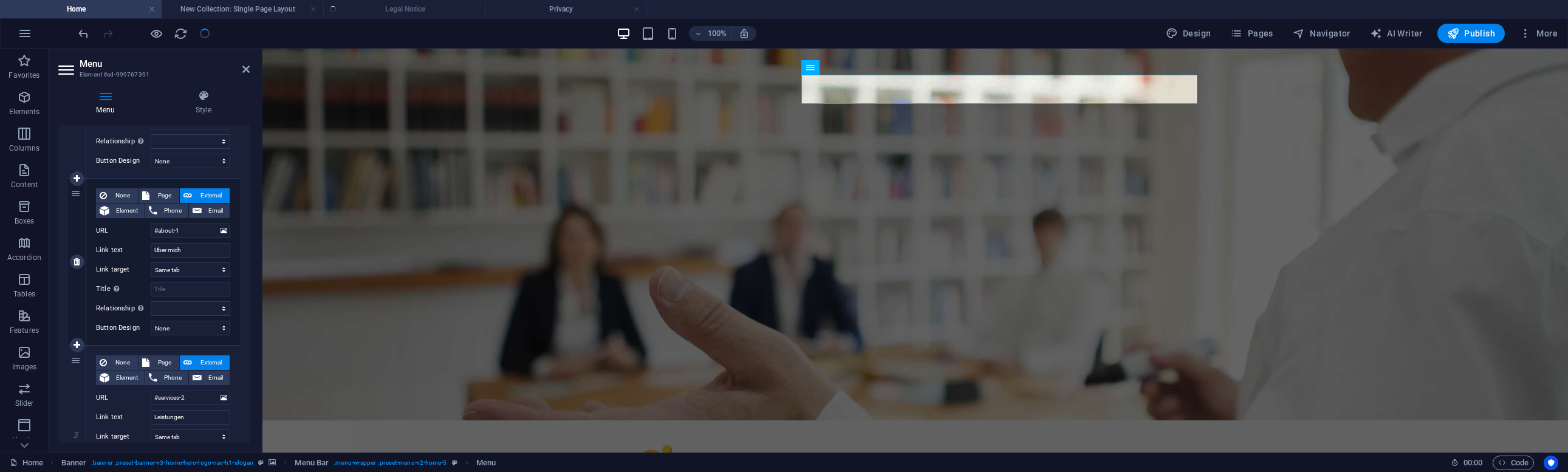
scroll to position [310, 0]
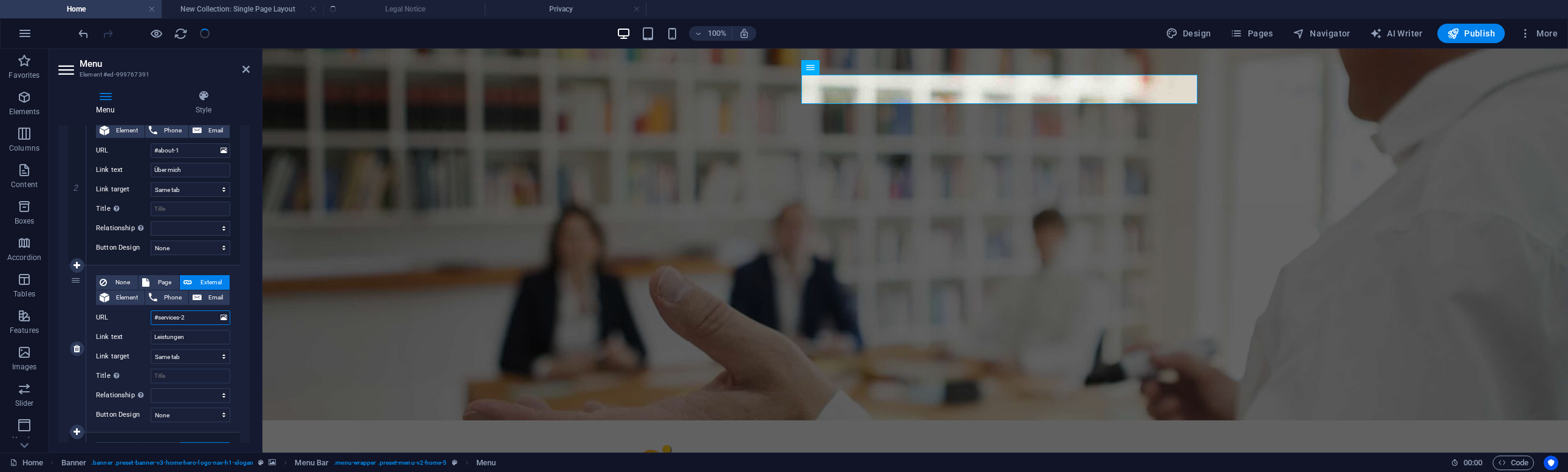
drag, startPoint x: 187, startPoint y: 317, endPoint x: 230, endPoint y: 324, distance: 43.6
click at [149, 316] on div "URL #services-2" at bounding box center [163, 317] width 134 height 14
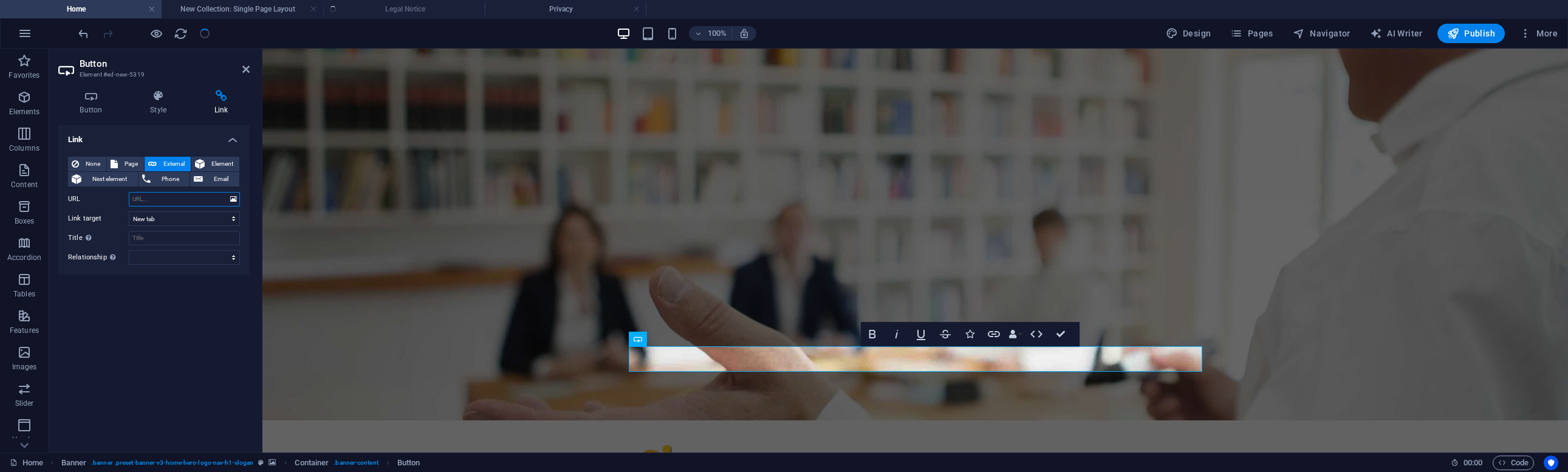
click at [137, 197] on input "URL" at bounding box center [184, 199] width 111 height 14
type input "#services-2"
click at [164, 241] on input "Title Additional link description, should not be the same as the link text. The…" at bounding box center [184, 238] width 111 height 14
click at [155, 237] on input "ssdsad" at bounding box center [184, 238] width 111 height 14
click at [83, 104] on h4 "Button" at bounding box center [93, 102] width 71 height 26
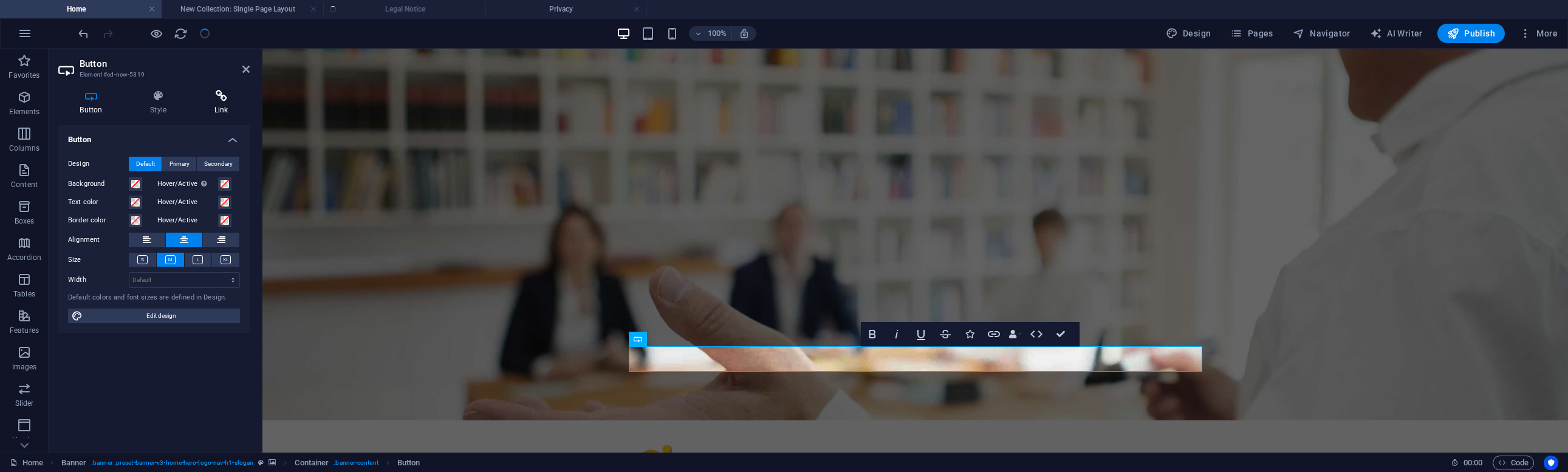
click at [223, 97] on icon at bounding box center [222, 96] width 57 height 12
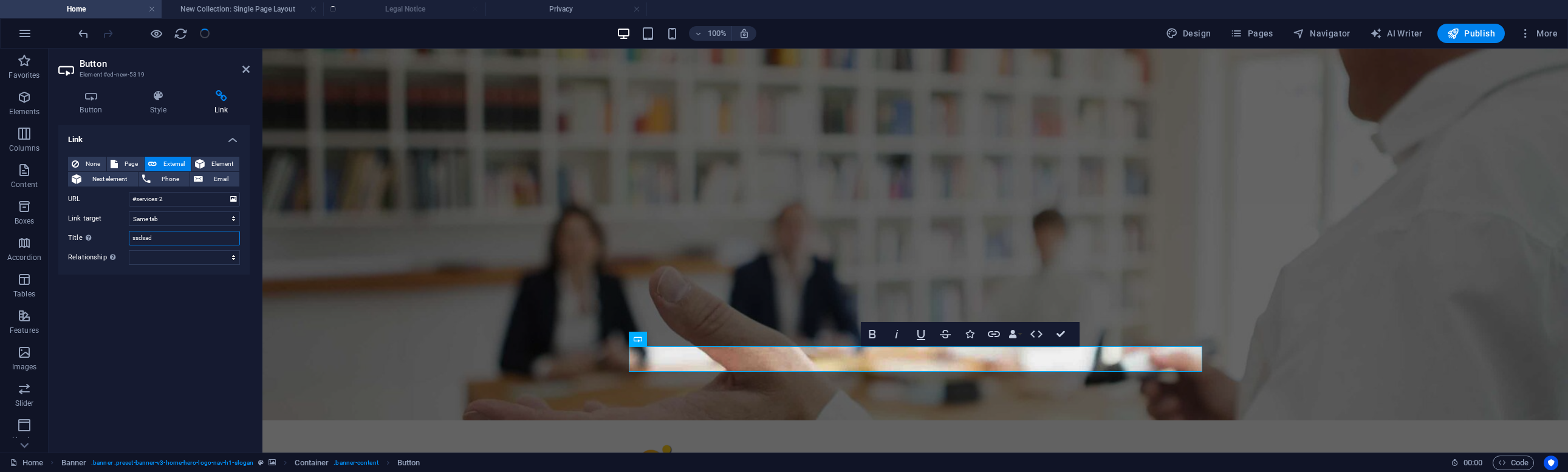
click at [172, 239] on input "ssdsad" at bounding box center [184, 238] width 111 height 14
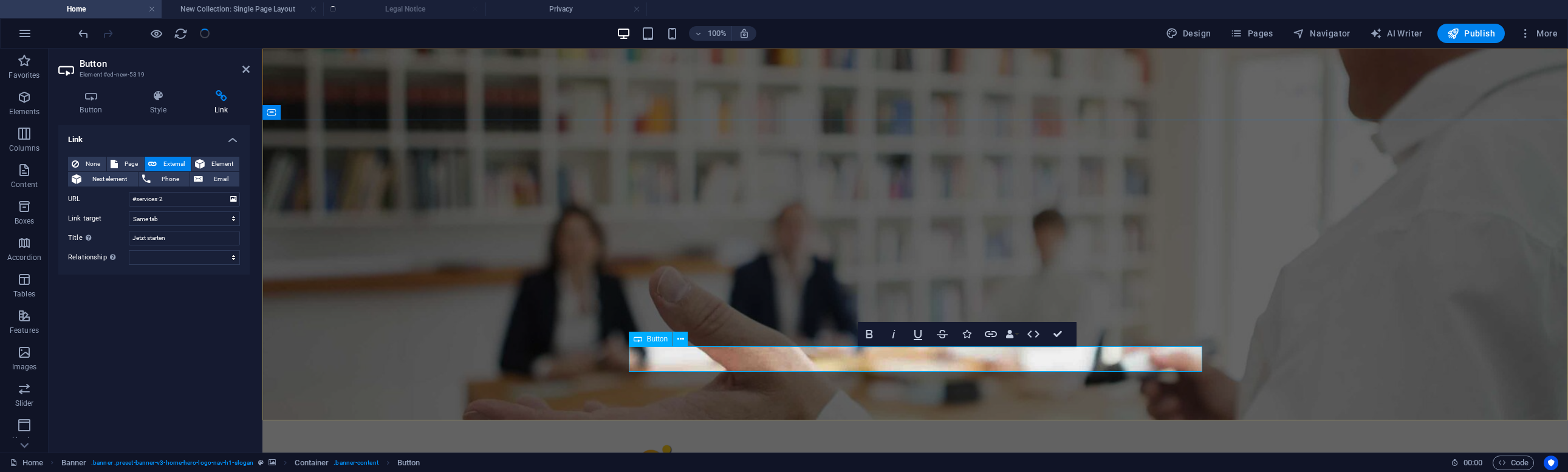
click at [986, 335] on icon "button" at bounding box center [990, 334] width 14 height 14
click at [216, 39] on div "100% Design Pages Navigator AI Writer Publish More" at bounding box center [819, 33] width 1486 height 19
click at [203, 32] on div at bounding box center [144, 33] width 136 height 19
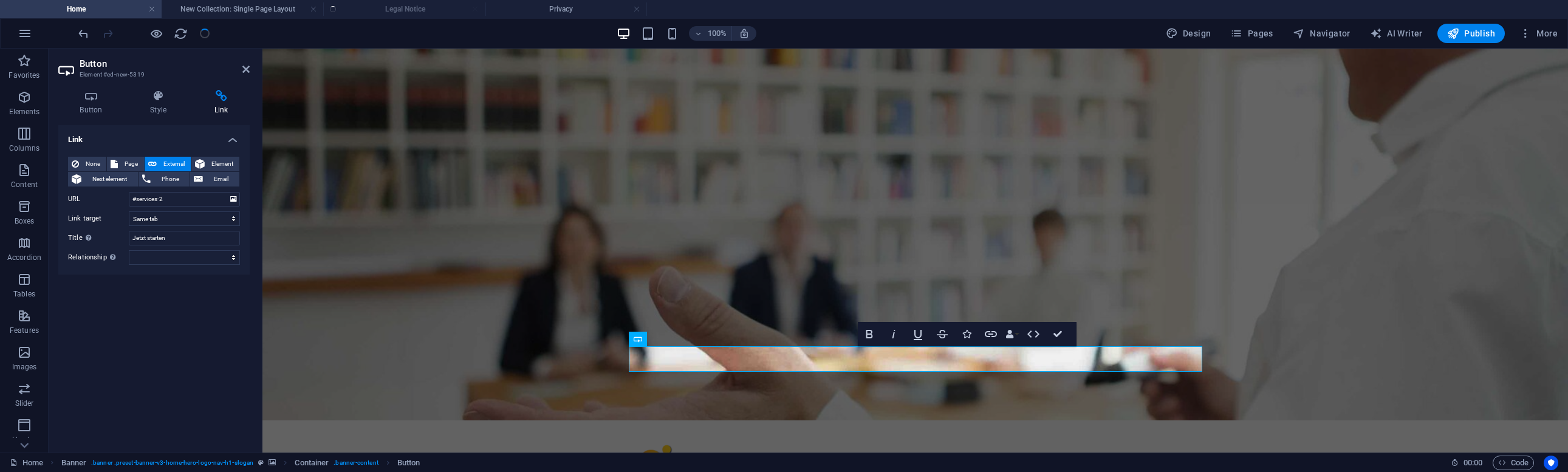
click at [203, 32] on div at bounding box center [144, 33] width 136 height 19
click at [153, 36] on icon "button" at bounding box center [156, 34] width 14 height 14
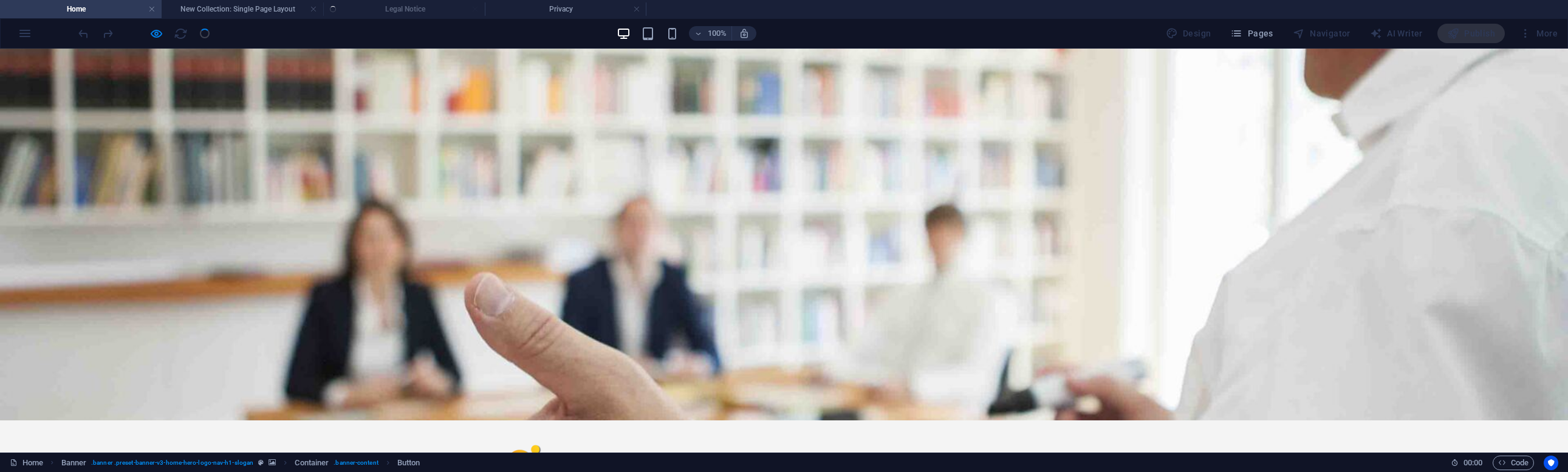
click at [181, 36] on div at bounding box center [144, 33] width 136 height 19
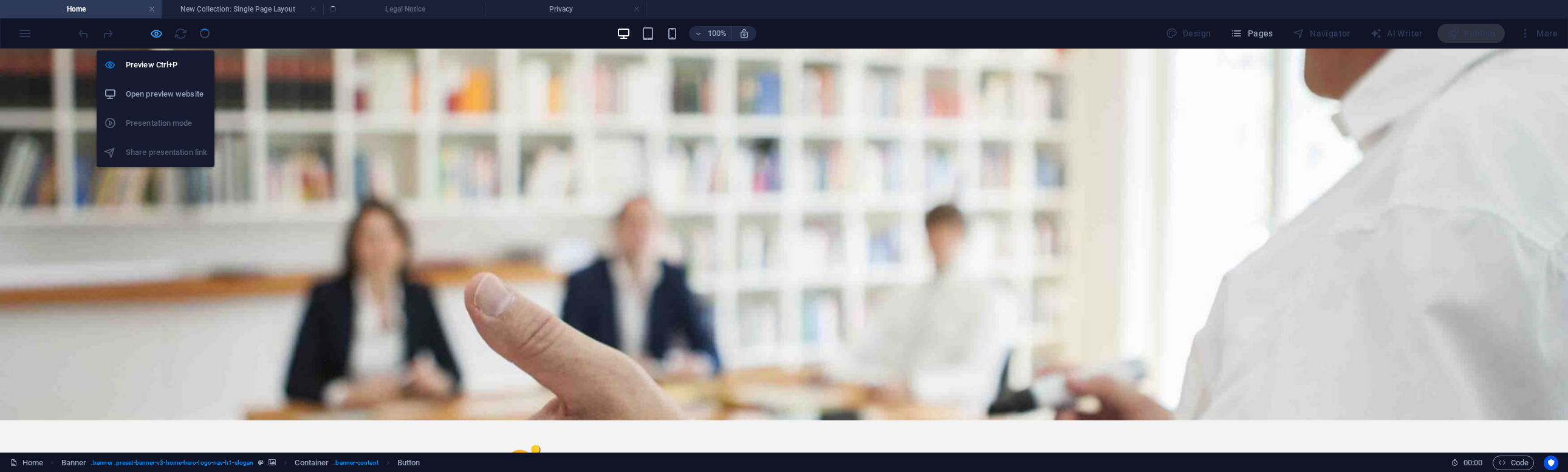
click at [152, 39] on icon "button" at bounding box center [156, 34] width 14 height 14
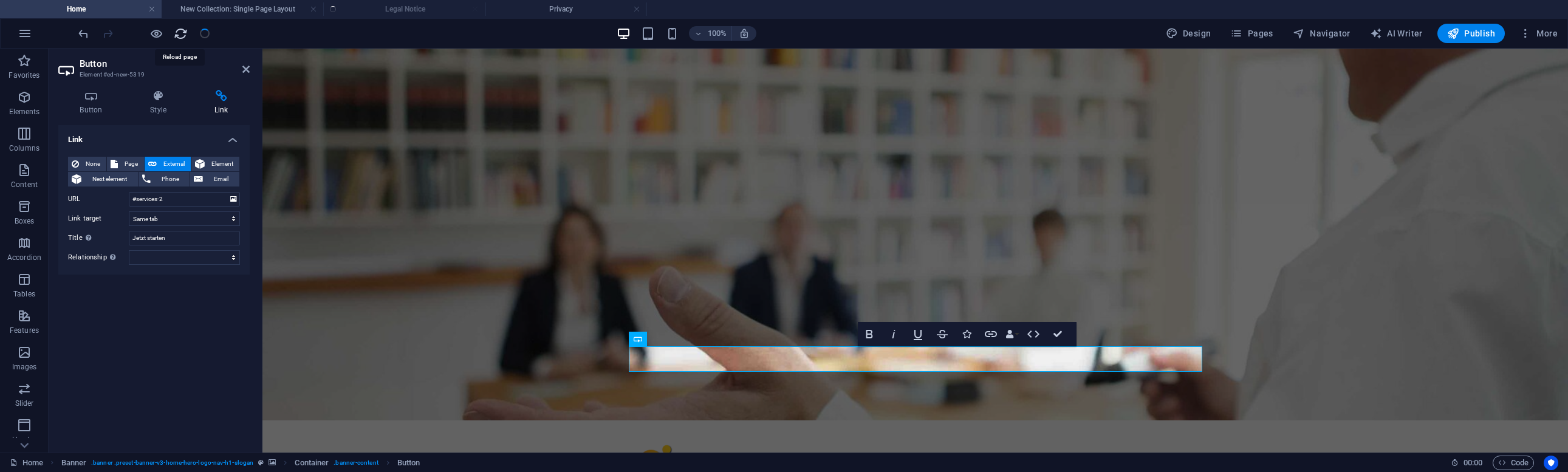
click at [180, 35] on icon "reload" at bounding box center [180, 34] width 14 height 14
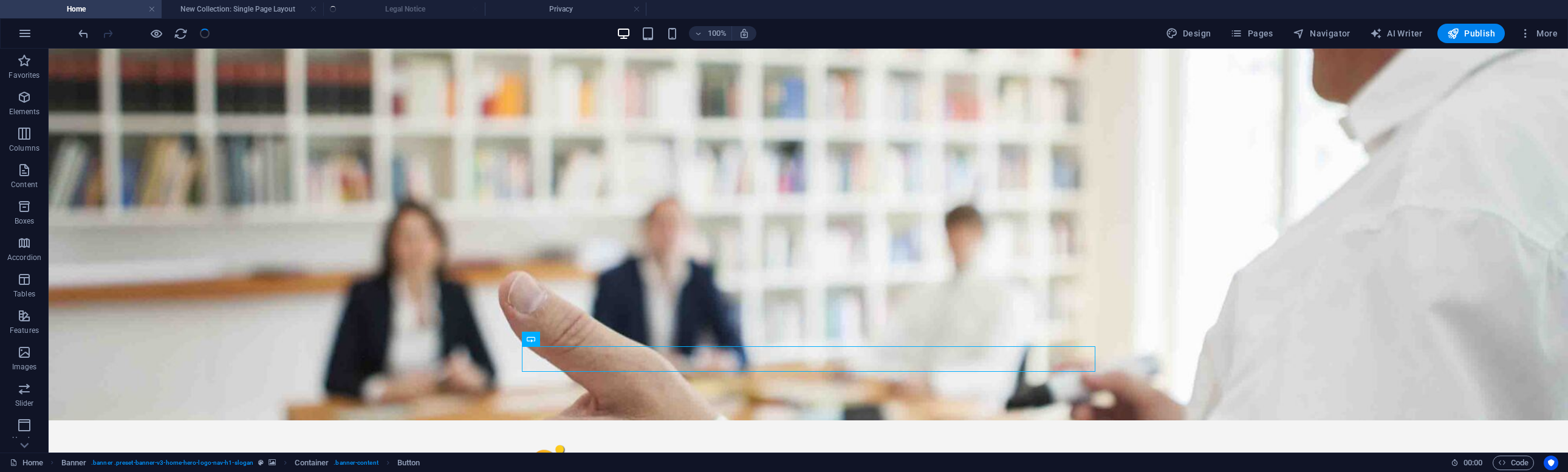
drag, startPoint x: 202, startPoint y: 34, endPoint x: 193, endPoint y: 35, distance: 9.1
click at [202, 34] on div at bounding box center [144, 33] width 136 height 19
click at [174, 35] on icon "reload" at bounding box center [180, 34] width 14 height 14
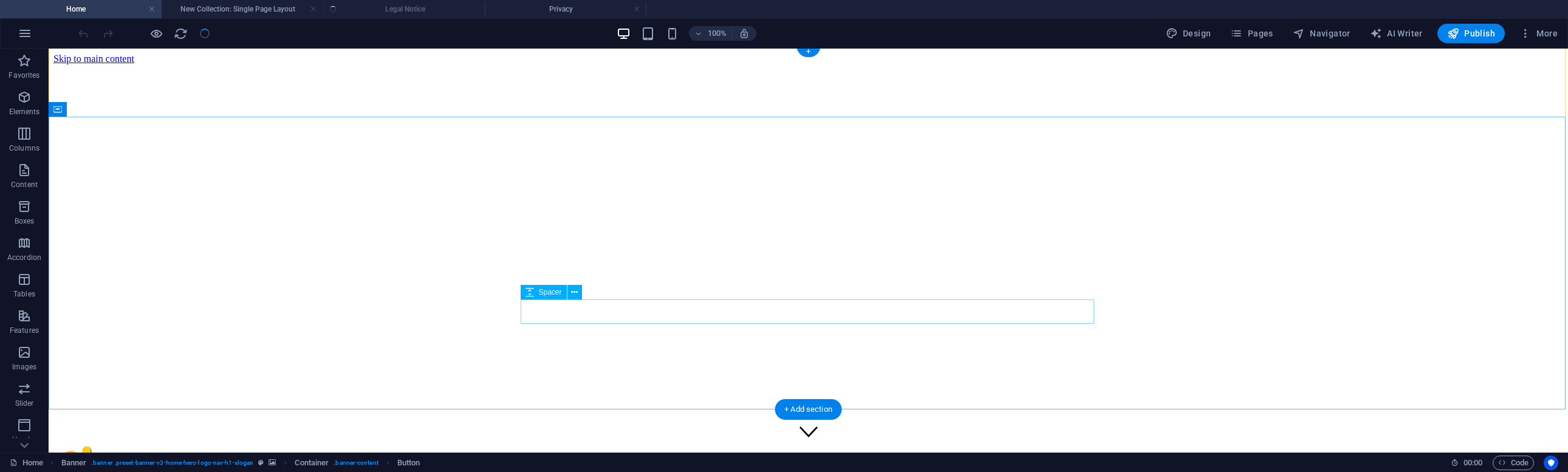
scroll to position [4, 0]
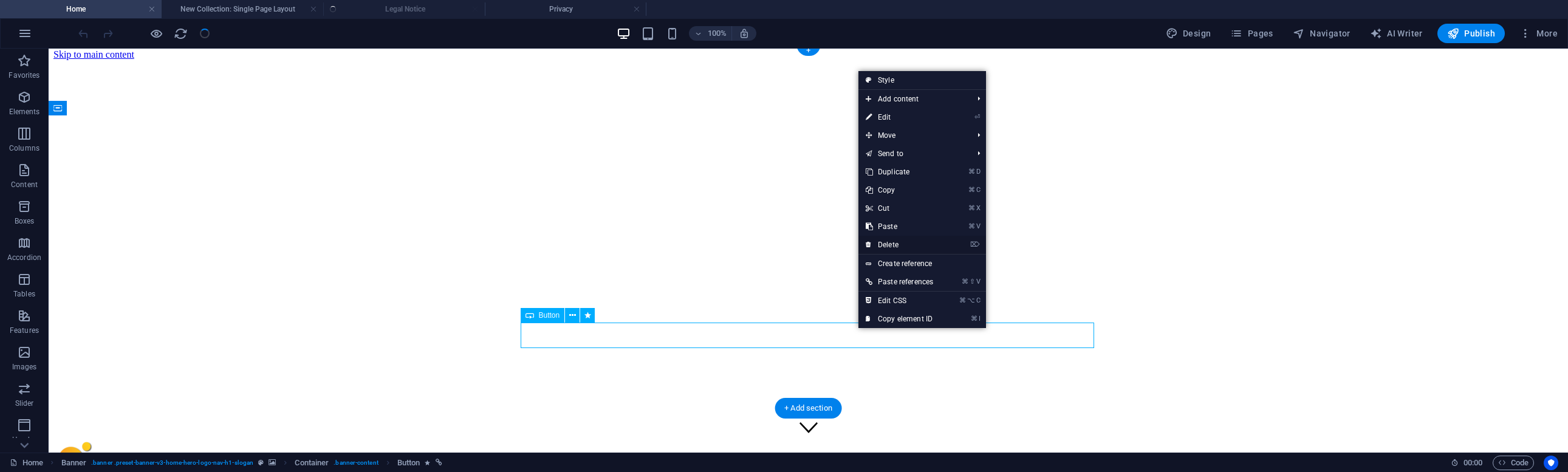
drag, startPoint x: 907, startPoint y: 245, endPoint x: 854, endPoint y: 193, distance: 74.2
click at [907, 245] on link "⌦ Delete" at bounding box center [899, 245] width 82 height 18
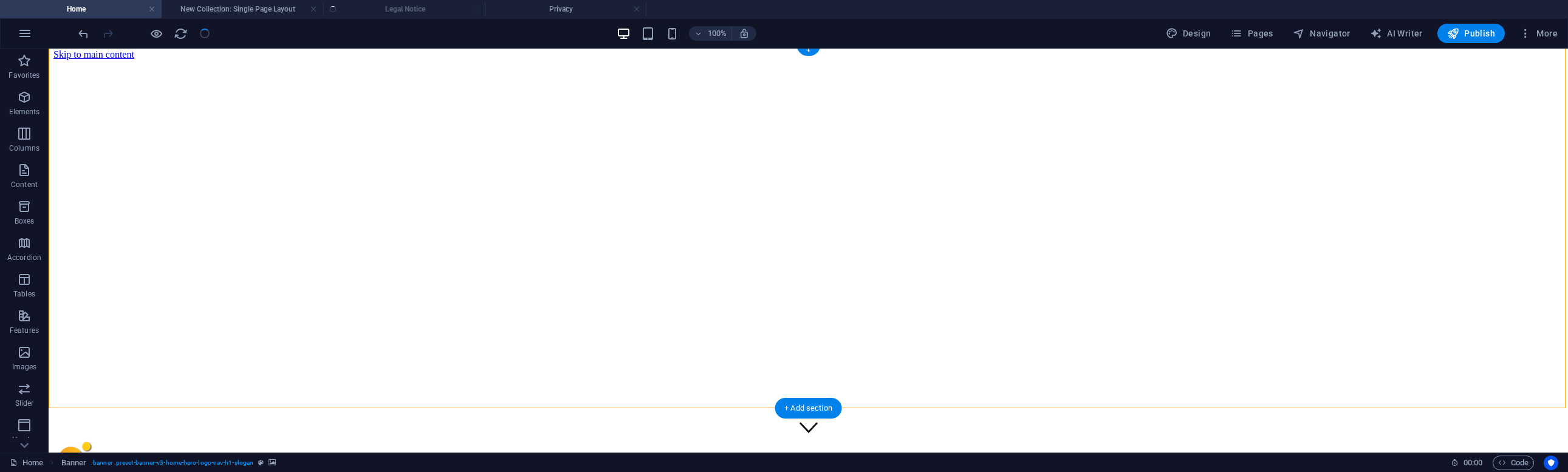
drag, startPoint x: 598, startPoint y: 230, endPoint x: 597, endPoint y: 308, distance: 78.0
drag, startPoint x: 598, startPoint y: 230, endPoint x: 764, endPoint y: 306, distance: 182.6
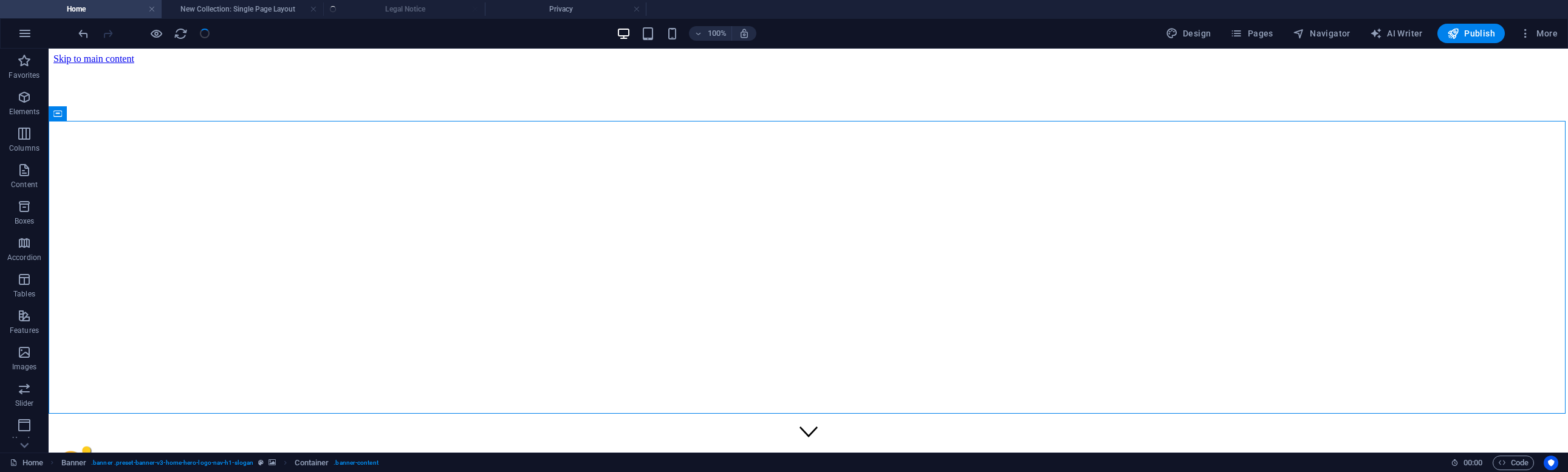
scroll to position [0, 0]
click at [1478, 32] on span "Publish" at bounding box center [1471, 33] width 48 height 12
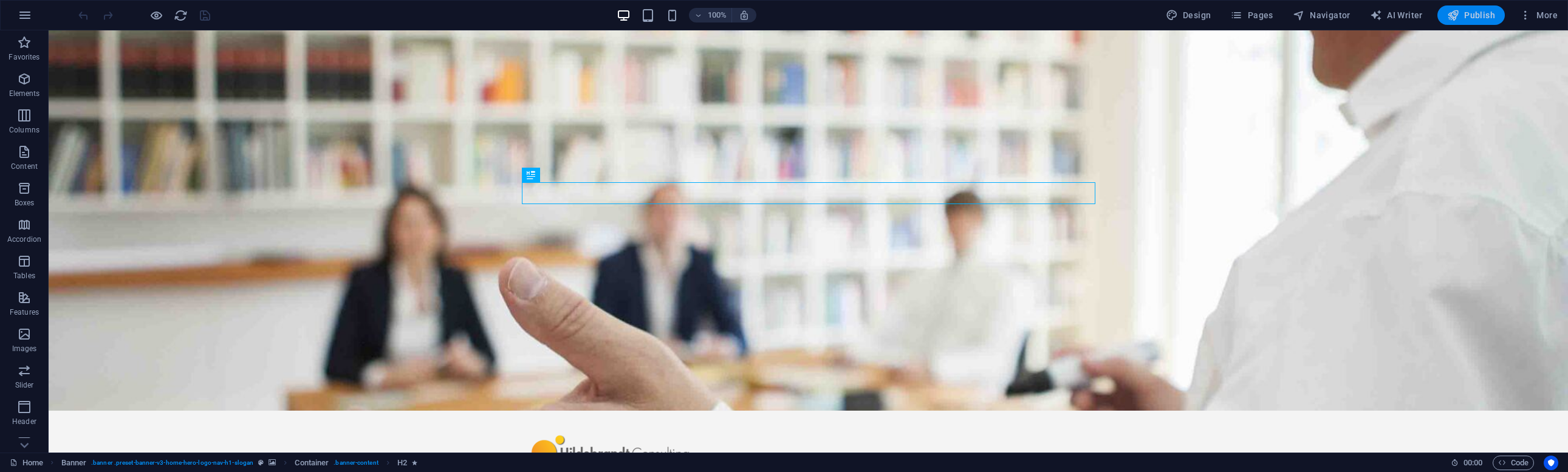
click at [1494, 15] on span "Publish" at bounding box center [1471, 15] width 48 height 12
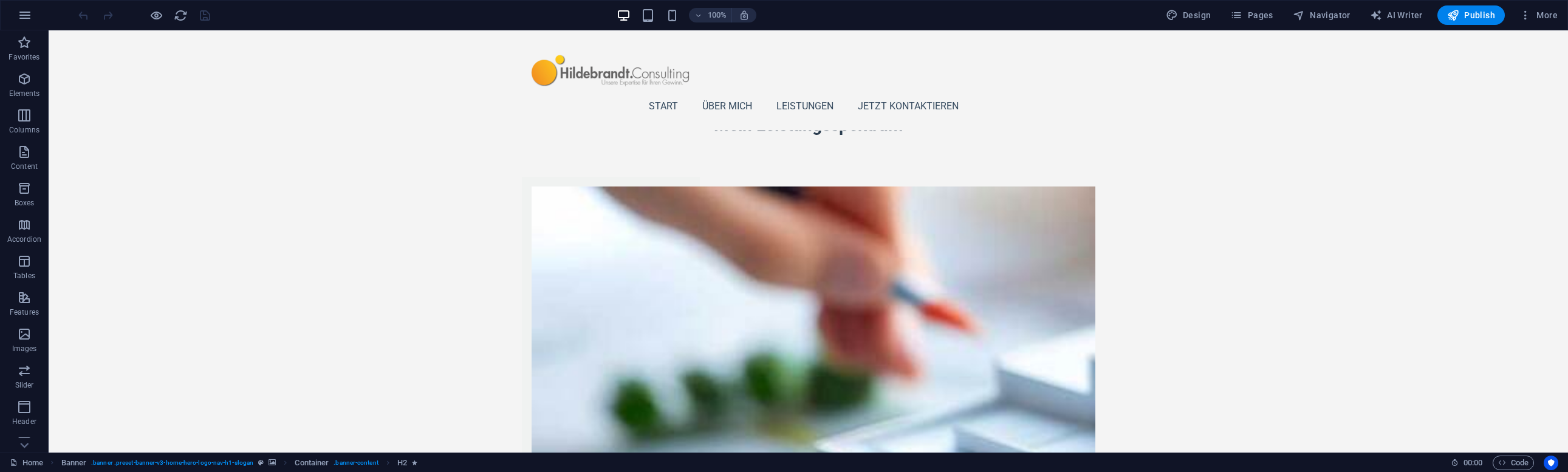
scroll to position [1197, 0]
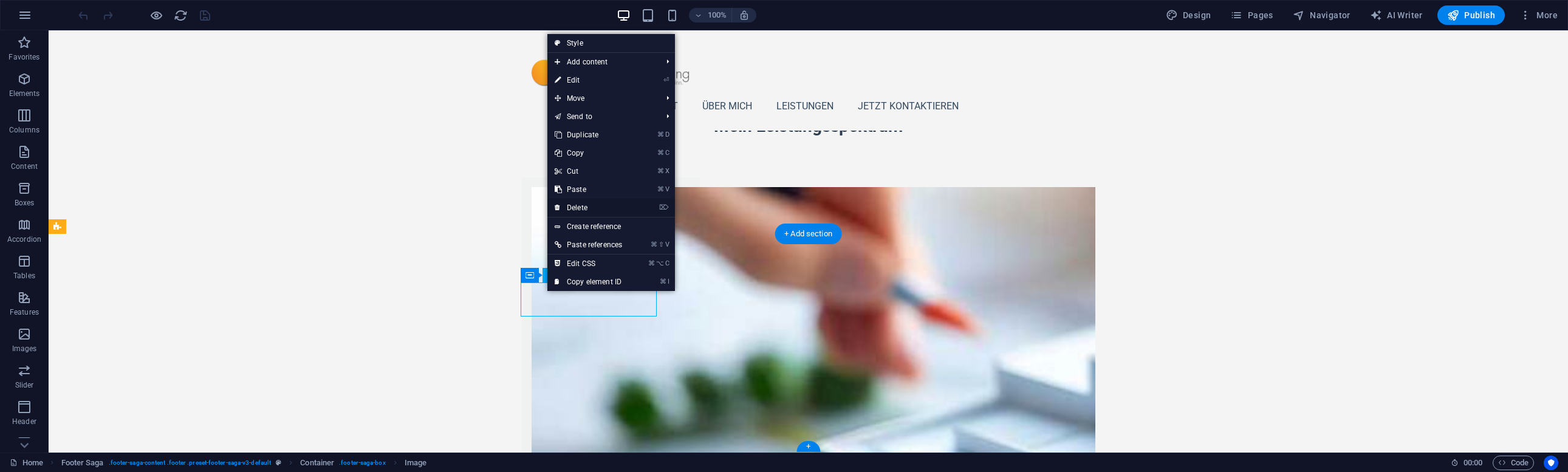
click at [589, 203] on link "⌦ Delete" at bounding box center [588, 207] width 82 height 18
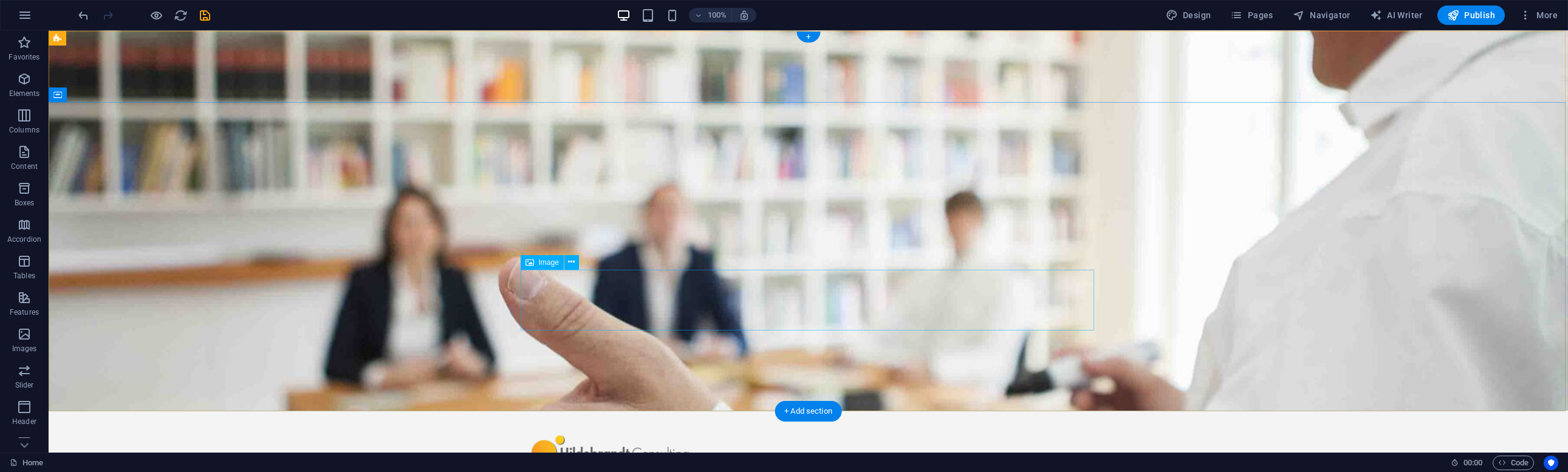
scroll to position [0, 0]
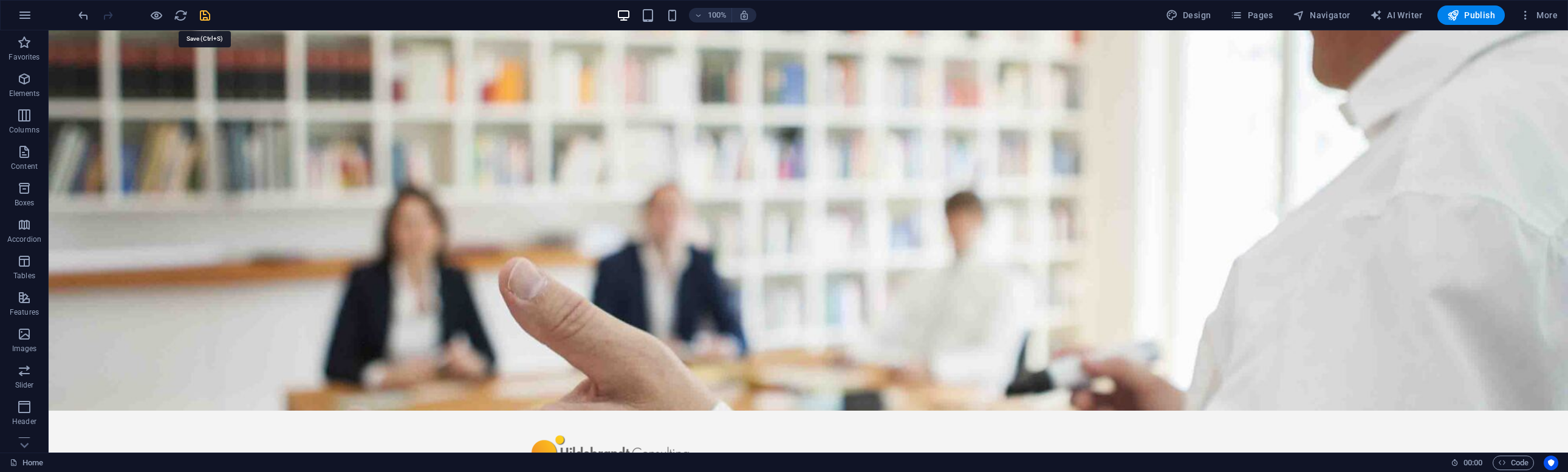
click at [203, 13] on icon "save" at bounding box center [205, 16] width 14 height 14
click at [1466, 12] on span "Publish" at bounding box center [1471, 15] width 48 height 12
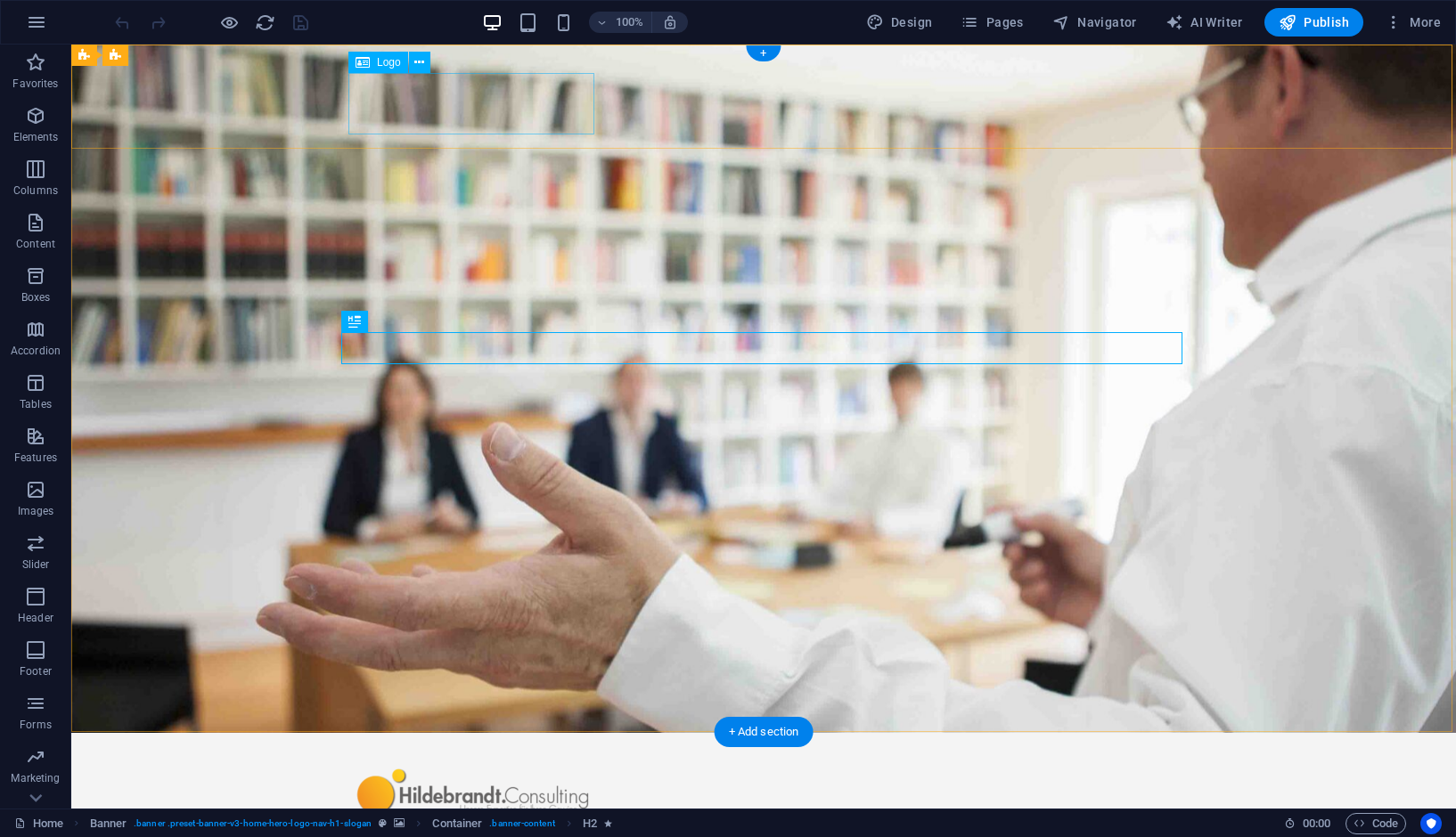
click at [499, 761] on div at bounding box center [763, 791] width 826 height 61
select select "px"
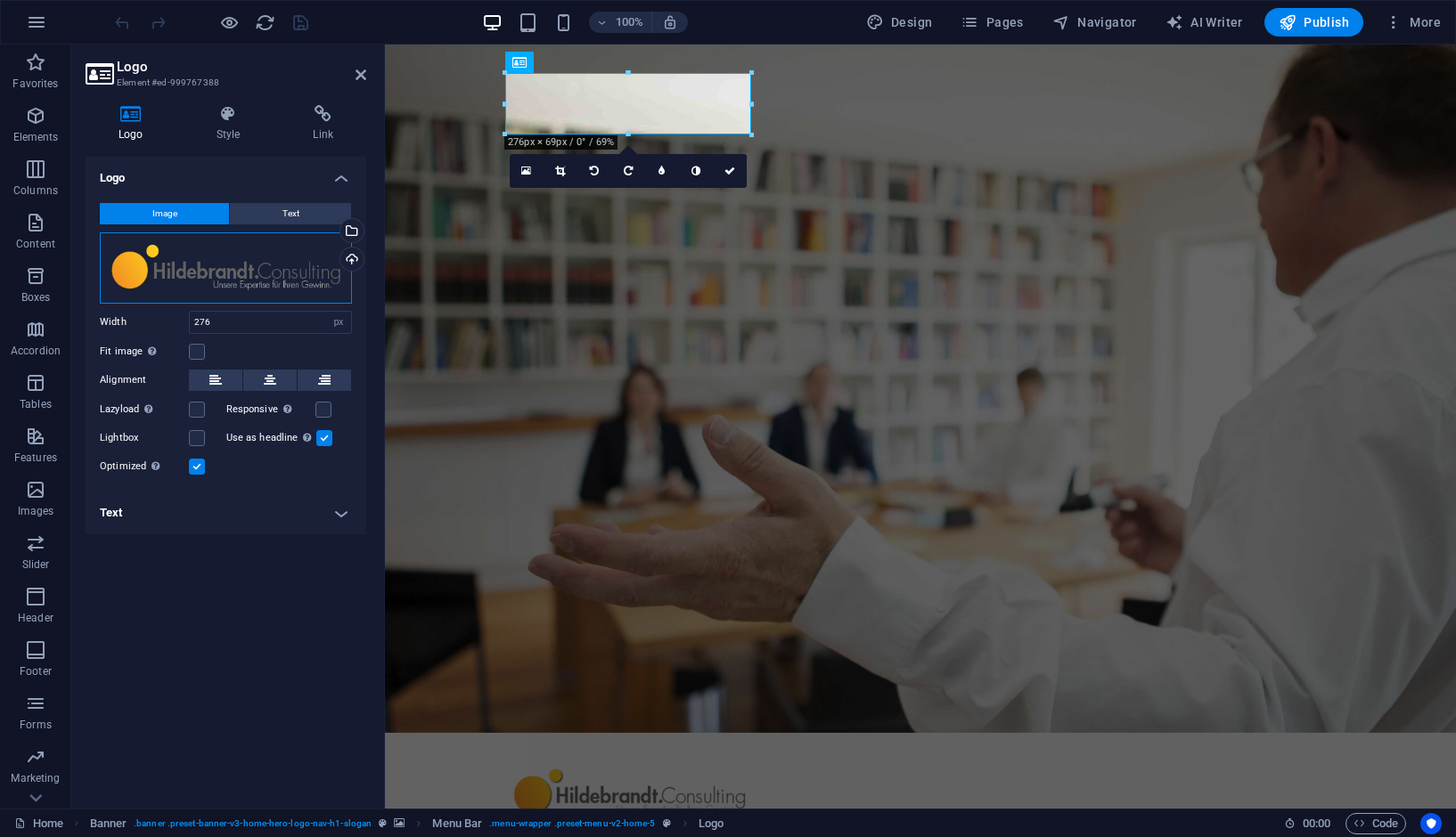
click at [188, 281] on div "Drag files here, click to choose files or select files from Files or our free s…" at bounding box center [225, 268] width 252 height 71
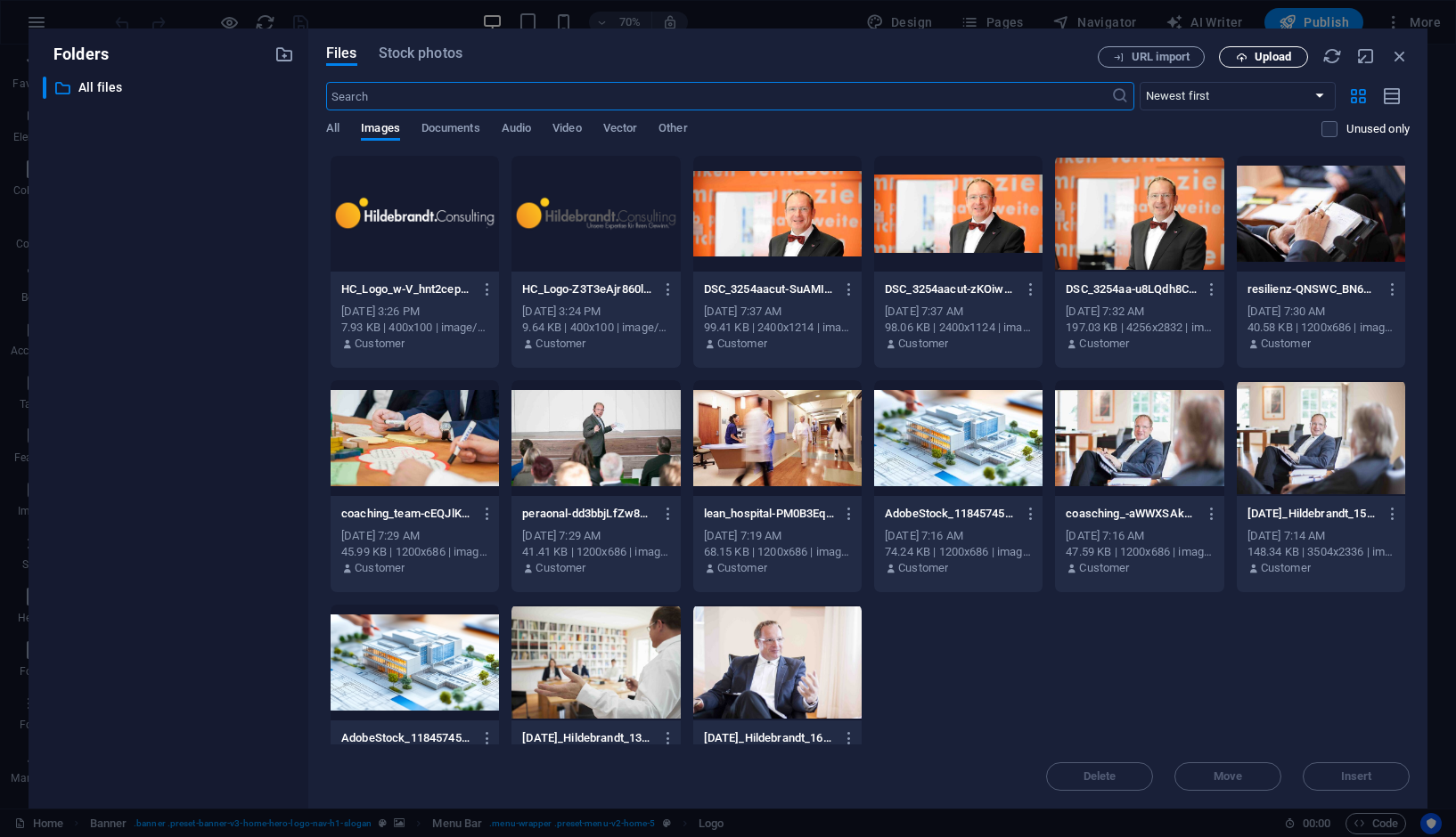
click at [1282, 56] on span "Upload" at bounding box center [1273, 57] width 37 height 11
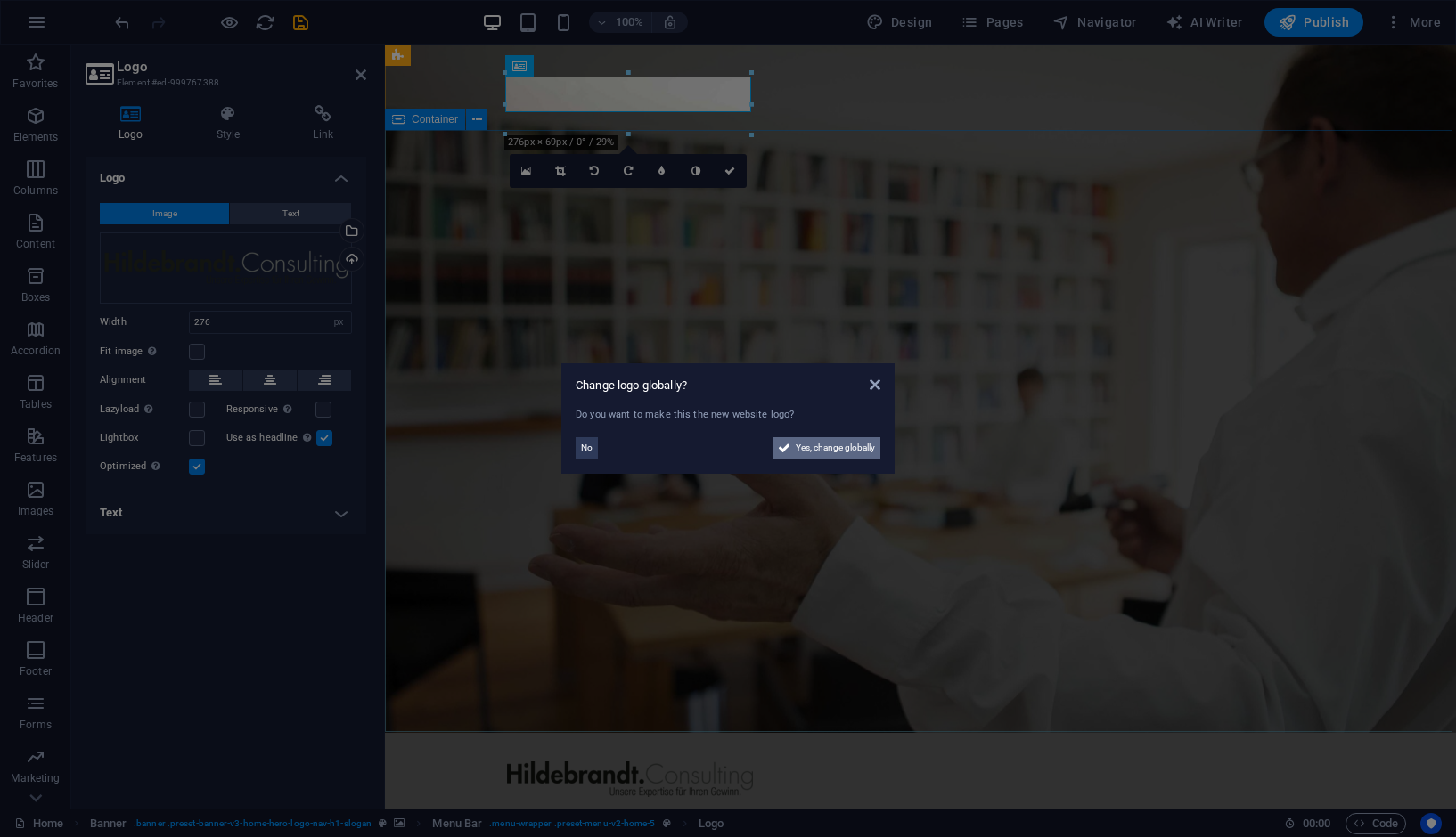
click at [856, 447] on span "Yes, change globally" at bounding box center [835, 447] width 80 height 21
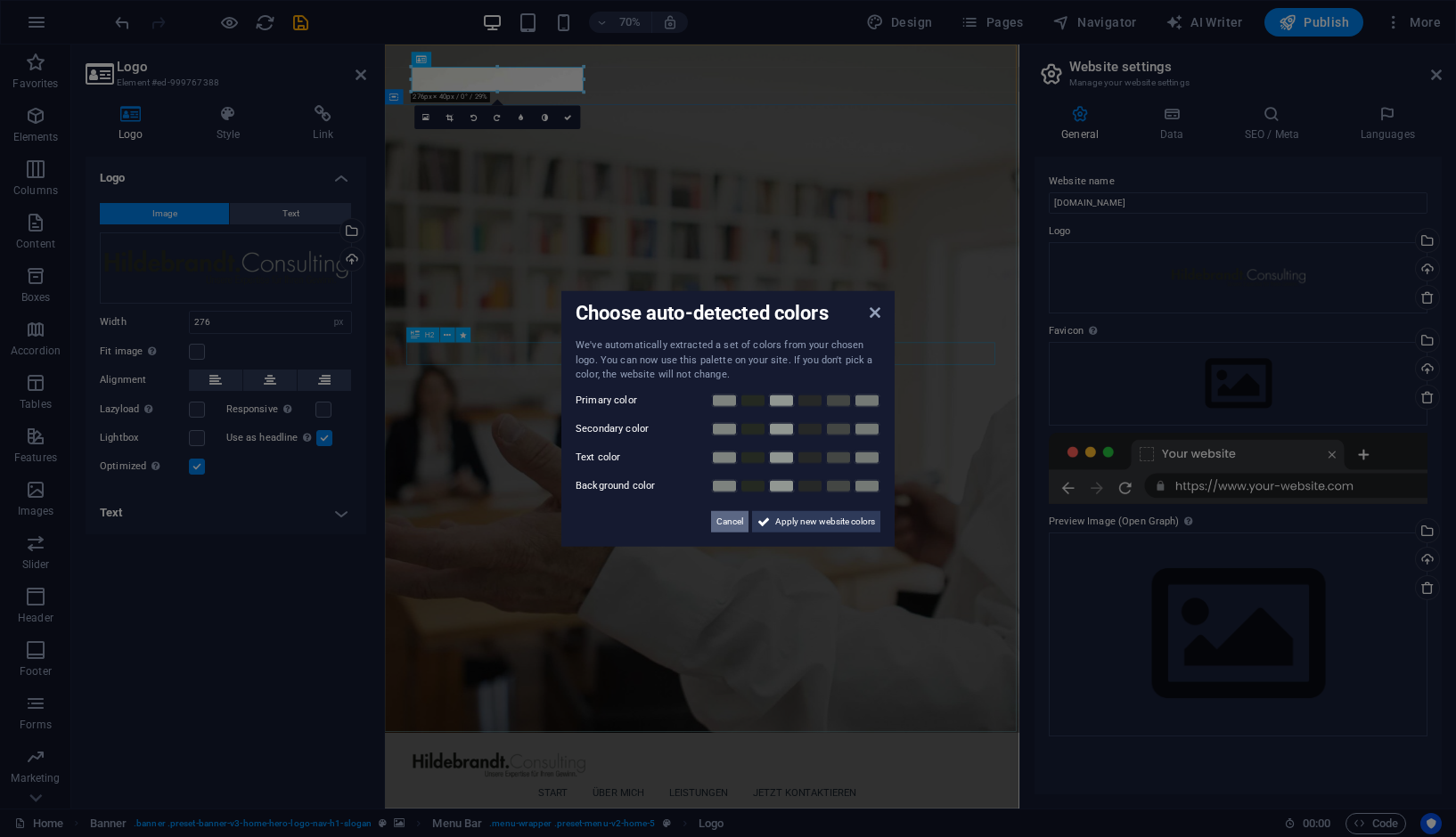
click at [731, 520] on span "Cancel" at bounding box center [729, 520] width 27 height 21
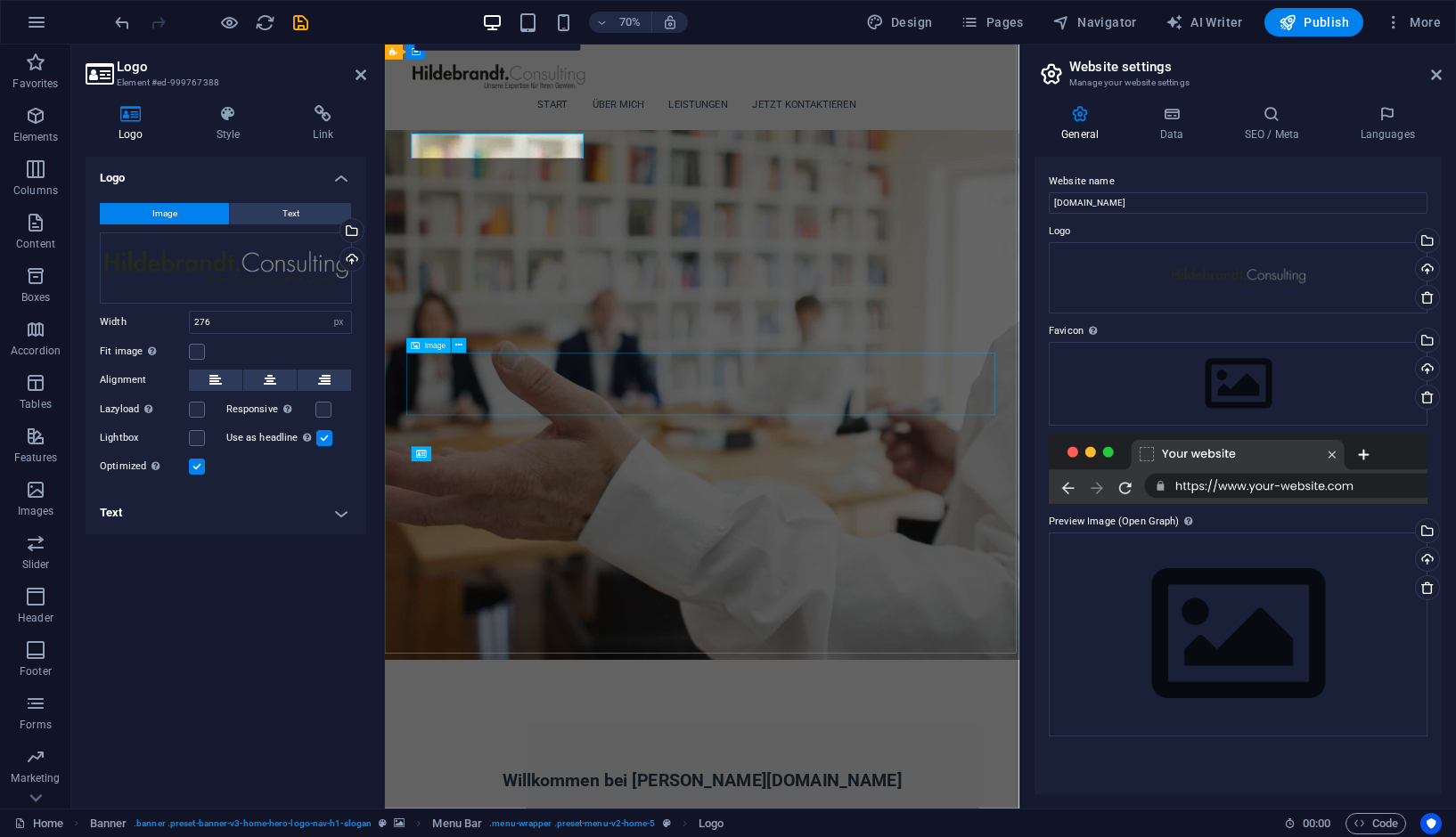
scroll to position [102, 0]
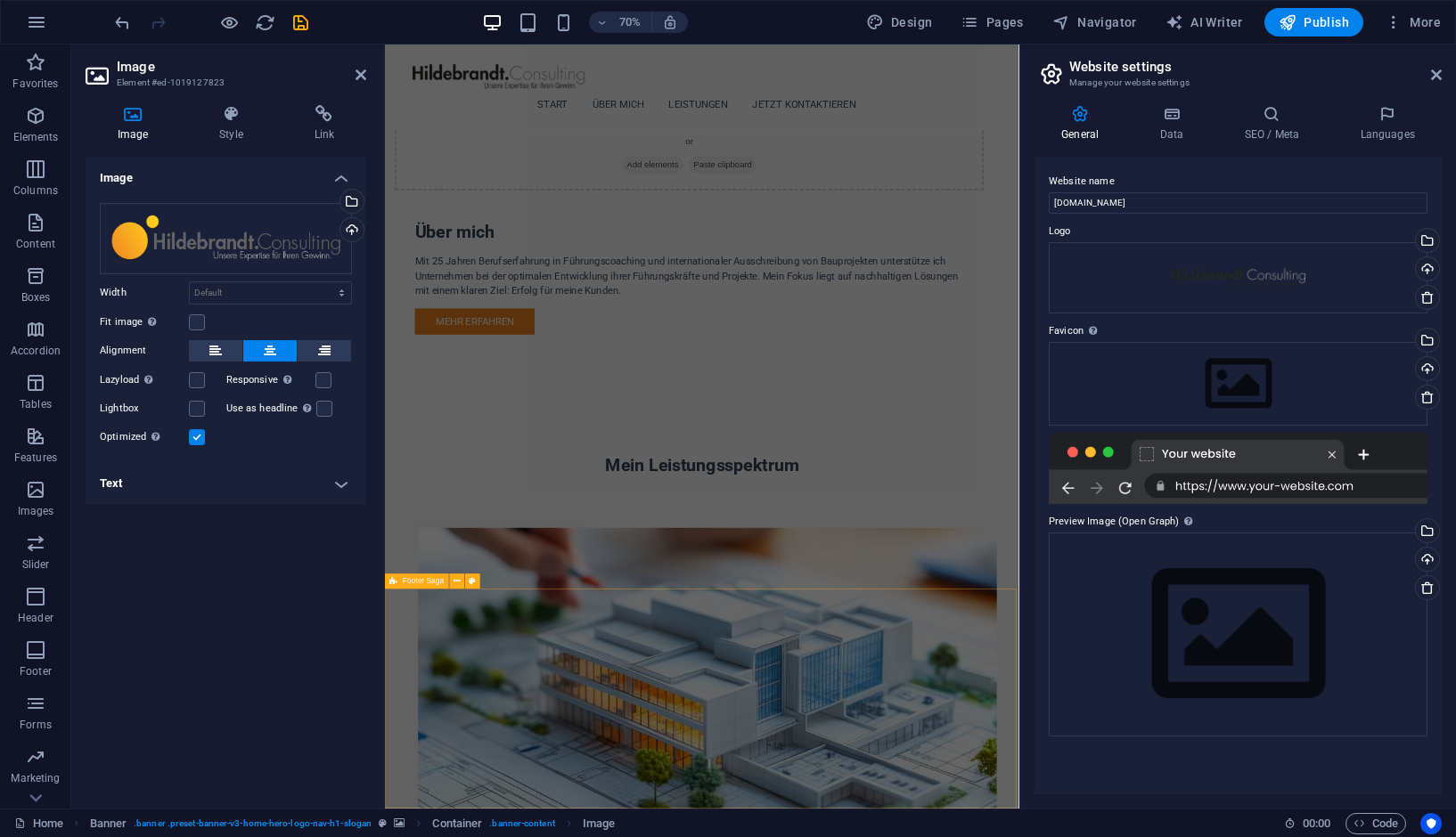
scroll to position [1699, 0]
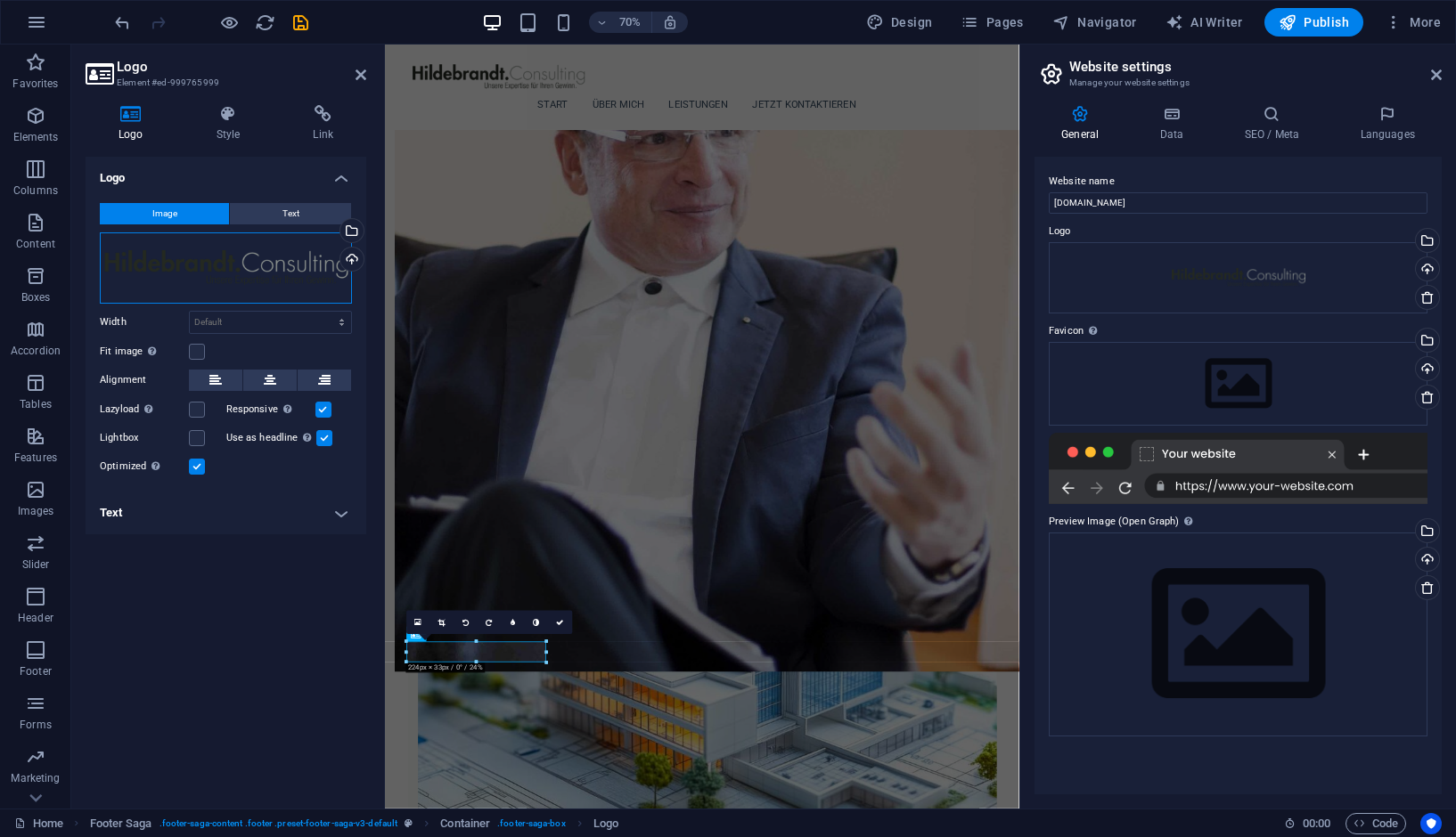
click at [221, 265] on div "Drag files here, click to choose files or select files from Files or our free s…" at bounding box center [225, 268] width 252 height 71
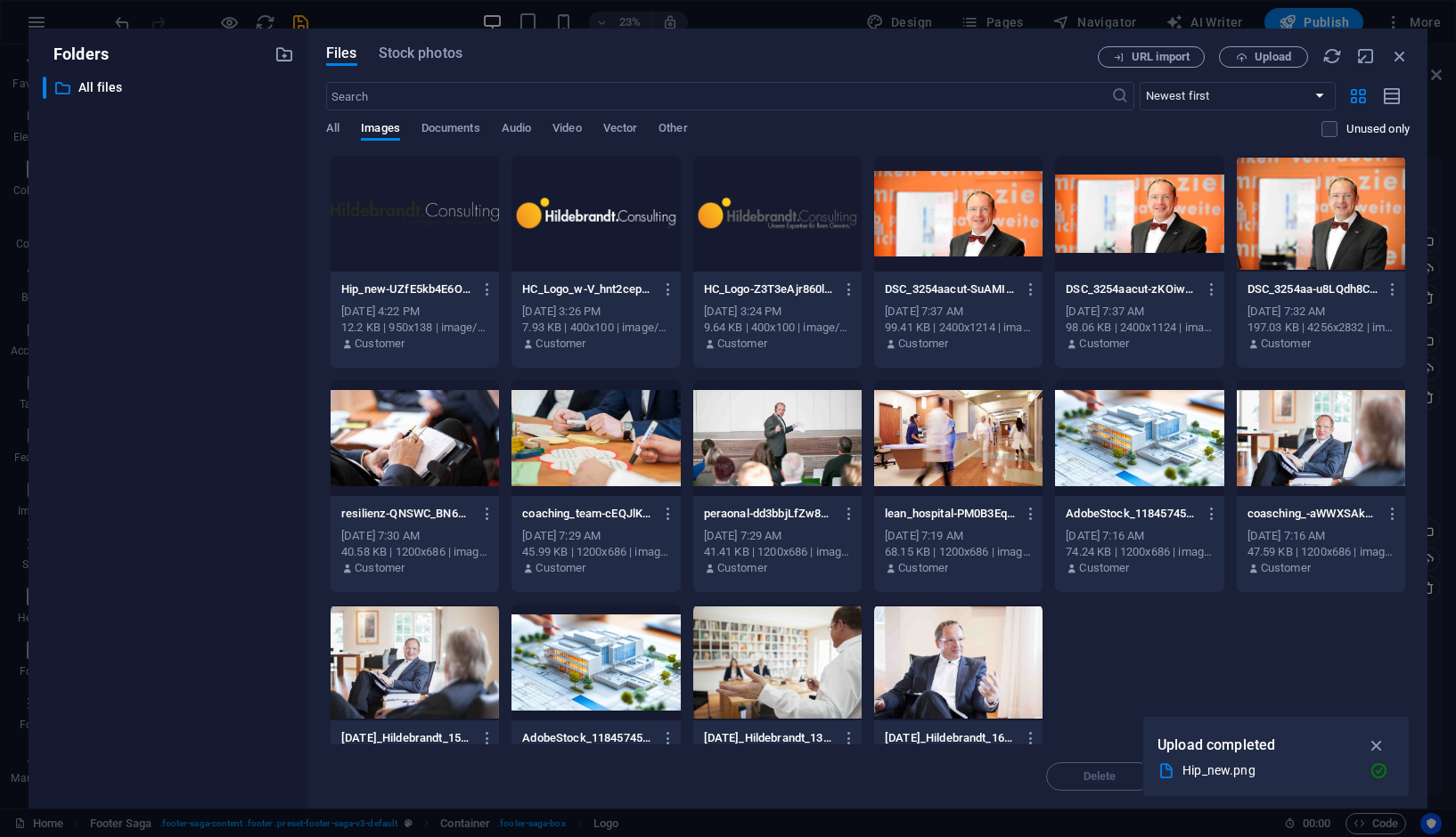
click at [221, 265] on div "​ All files All files" at bounding box center [168, 435] width 252 height 718
click at [1265, 59] on span "Upload" at bounding box center [1273, 57] width 37 height 11
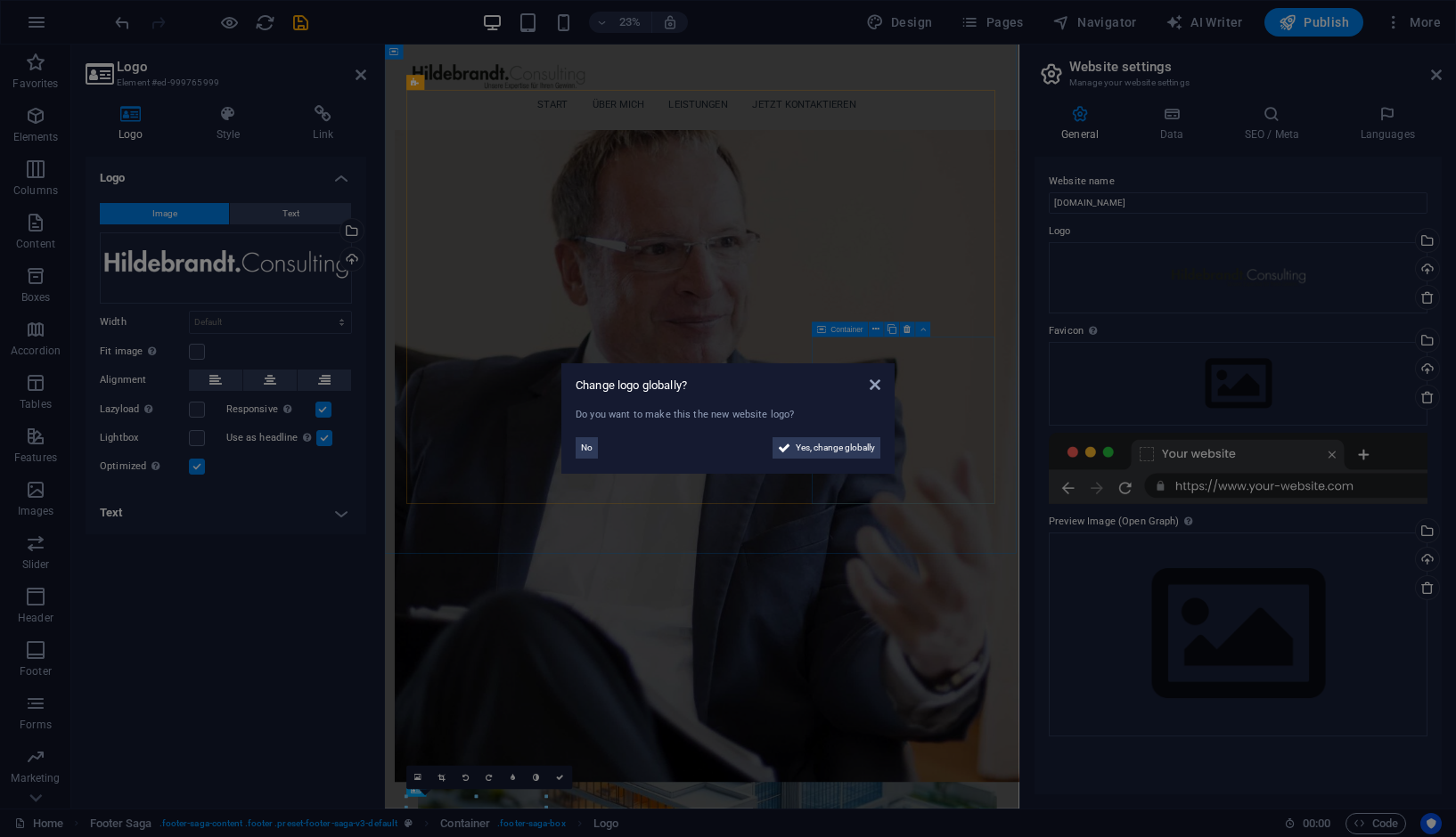
scroll to position [1473, 0]
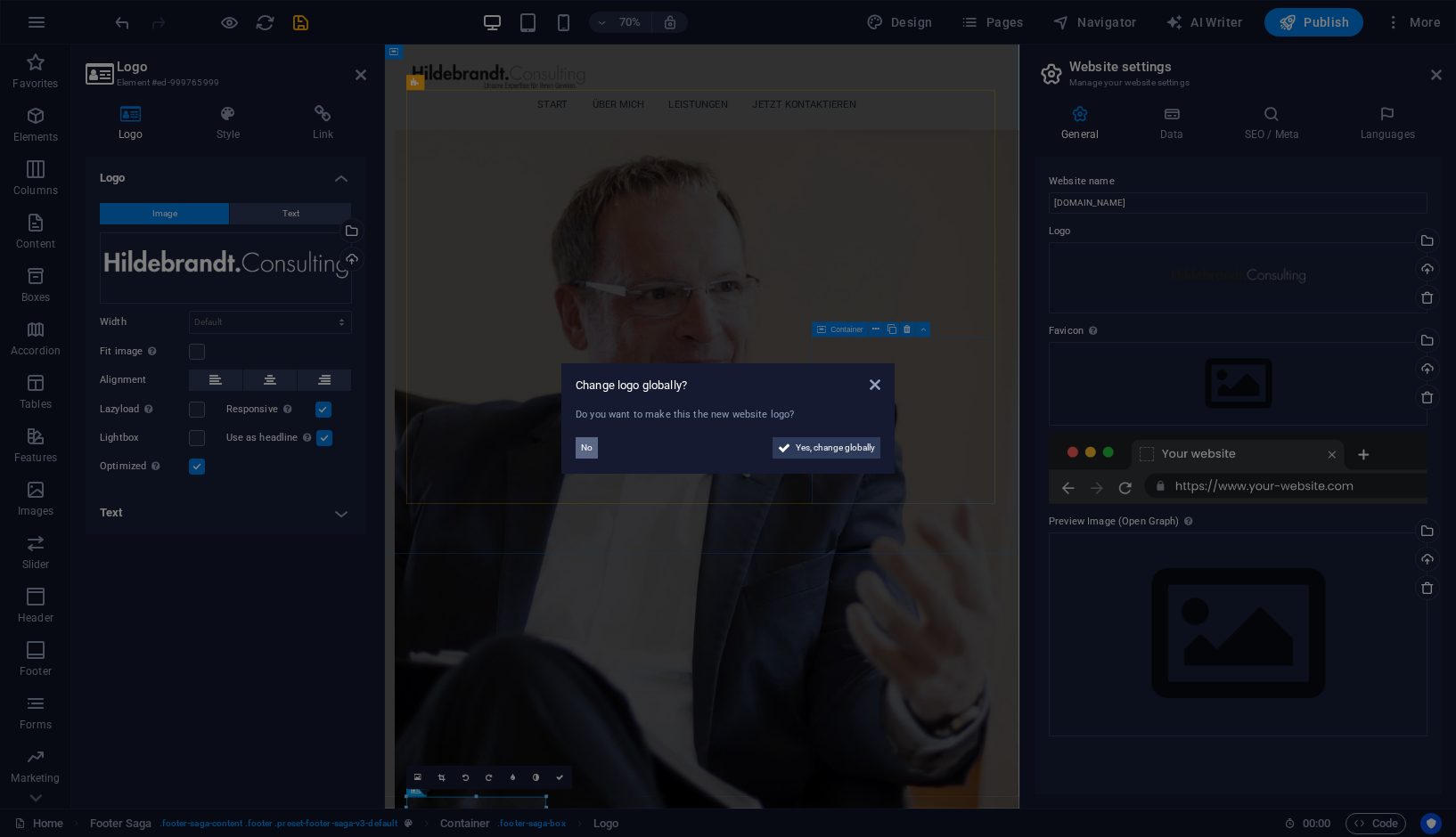
click at [581, 450] on span "No" at bounding box center [587, 447] width 12 height 21
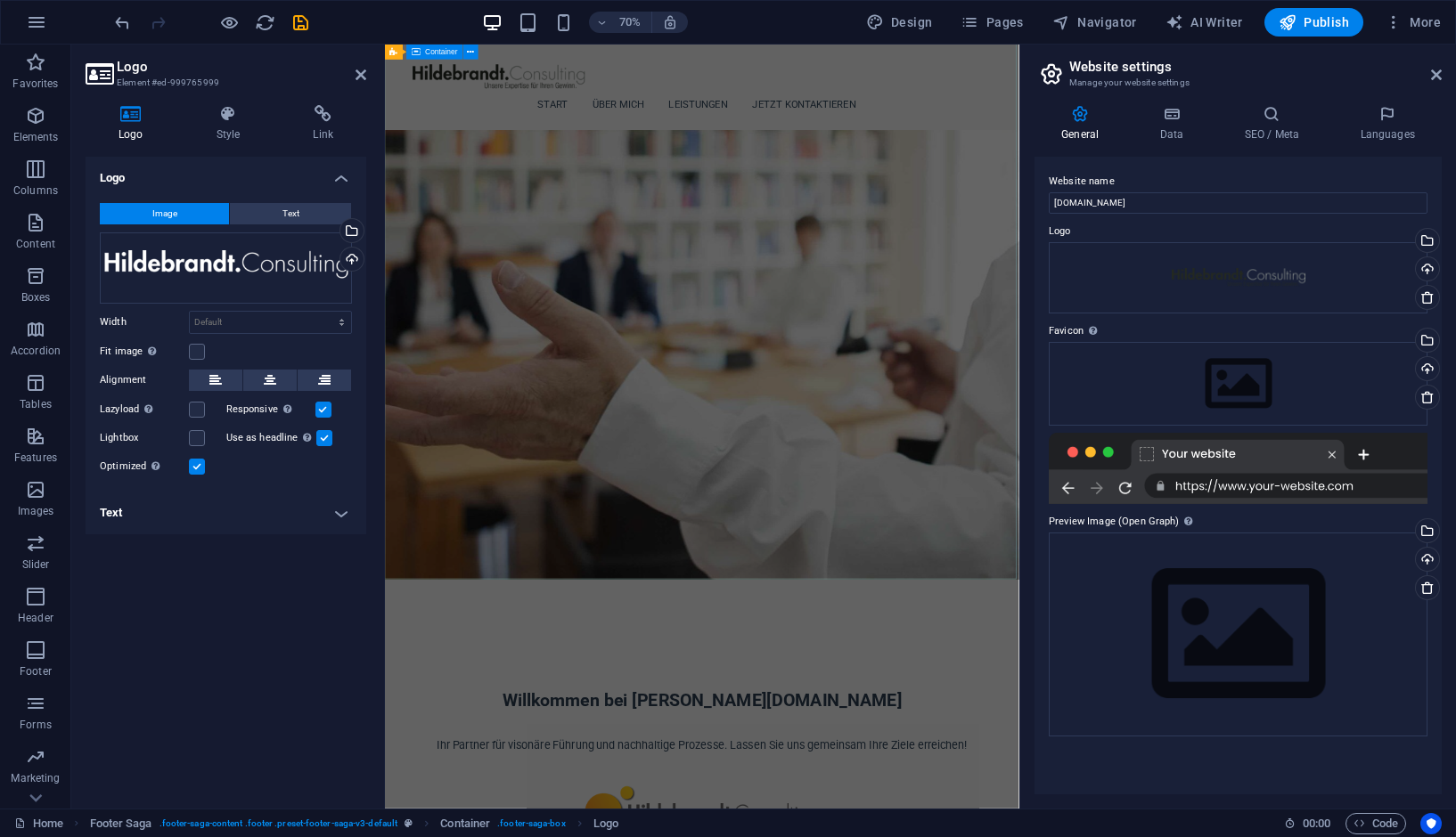
scroll to position [220, 0]
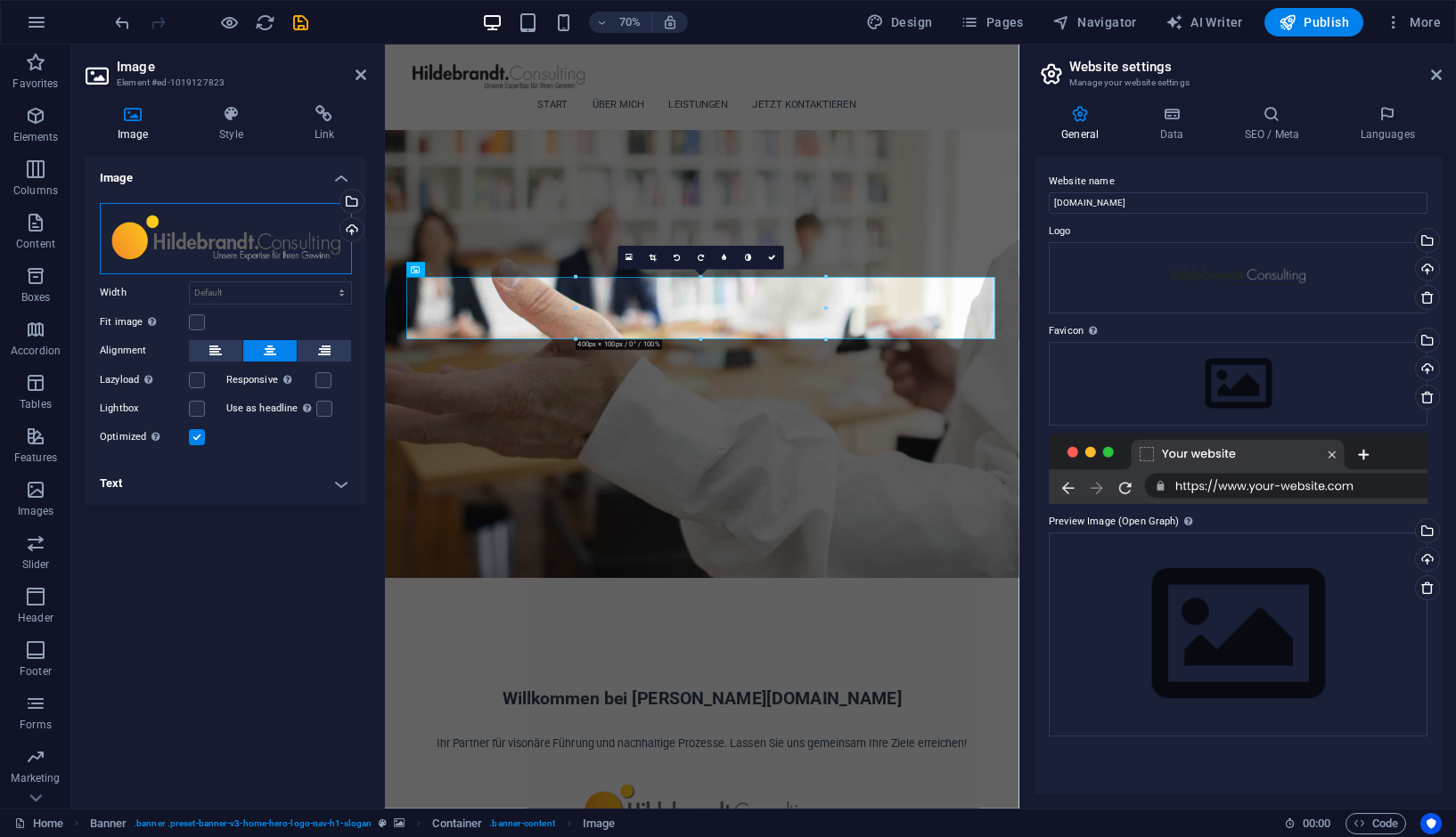
click at [255, 220] on div "Drag files here, click to choose files or select files from Files or our free s…" at bounding box center [225, 239] width 252 height 71
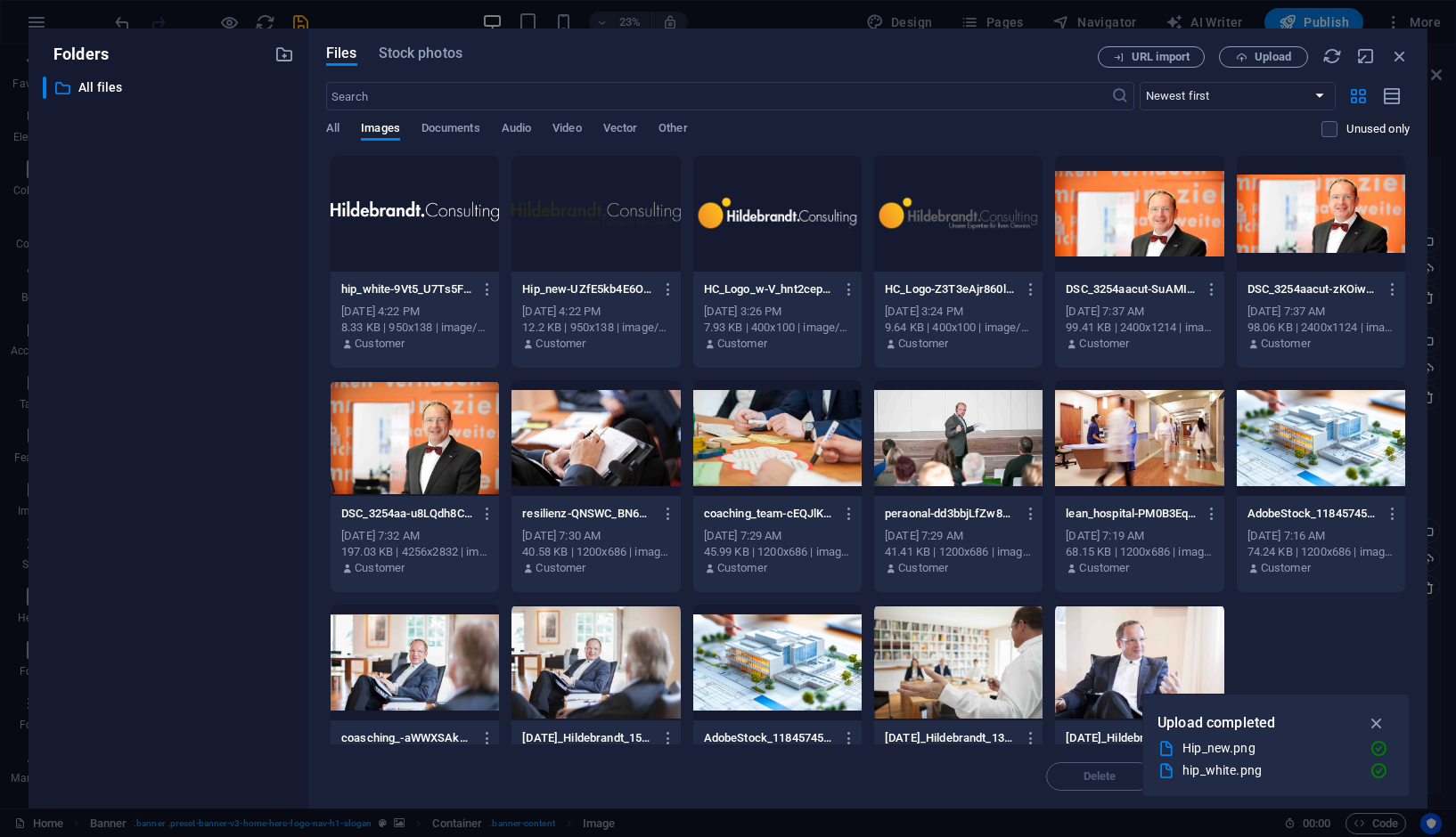
click at [255, 220] on div "​ All files All files" at bounding box center [168, 435] width 252 height 718
click at [1267, 45] on div "Files Stock photos URL import Upload ​ Newest first Oldest first Name (A-Z) Nam…" at bounding box center [868, 418] width 1119 height 780
click at [1266, 54] on span "Upload" at bounding box center [1273, 57] width 37 height 11
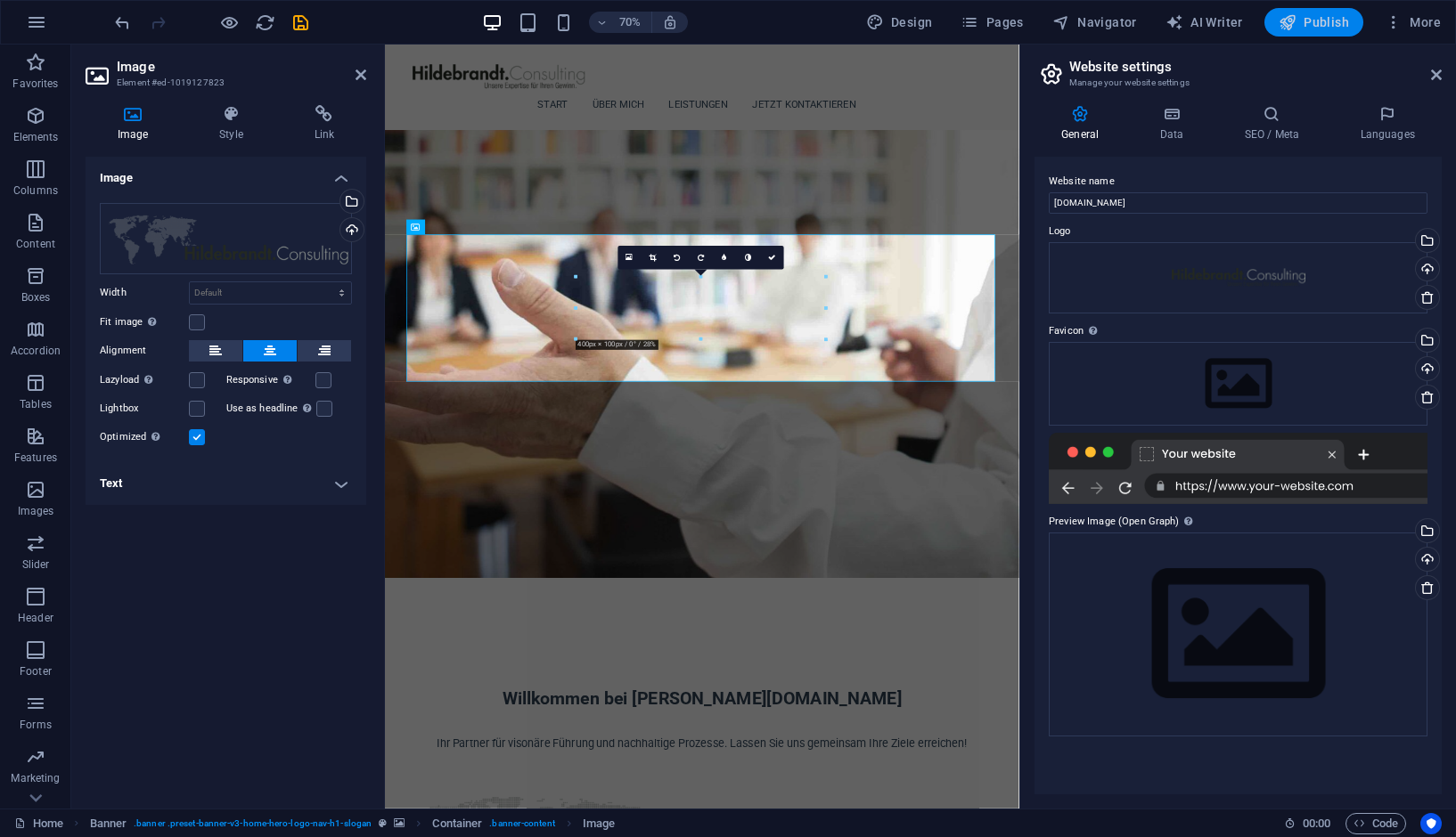
click at [1305, 24] on span "Publish" at bounding box center [1313, 22] width 70 height 17
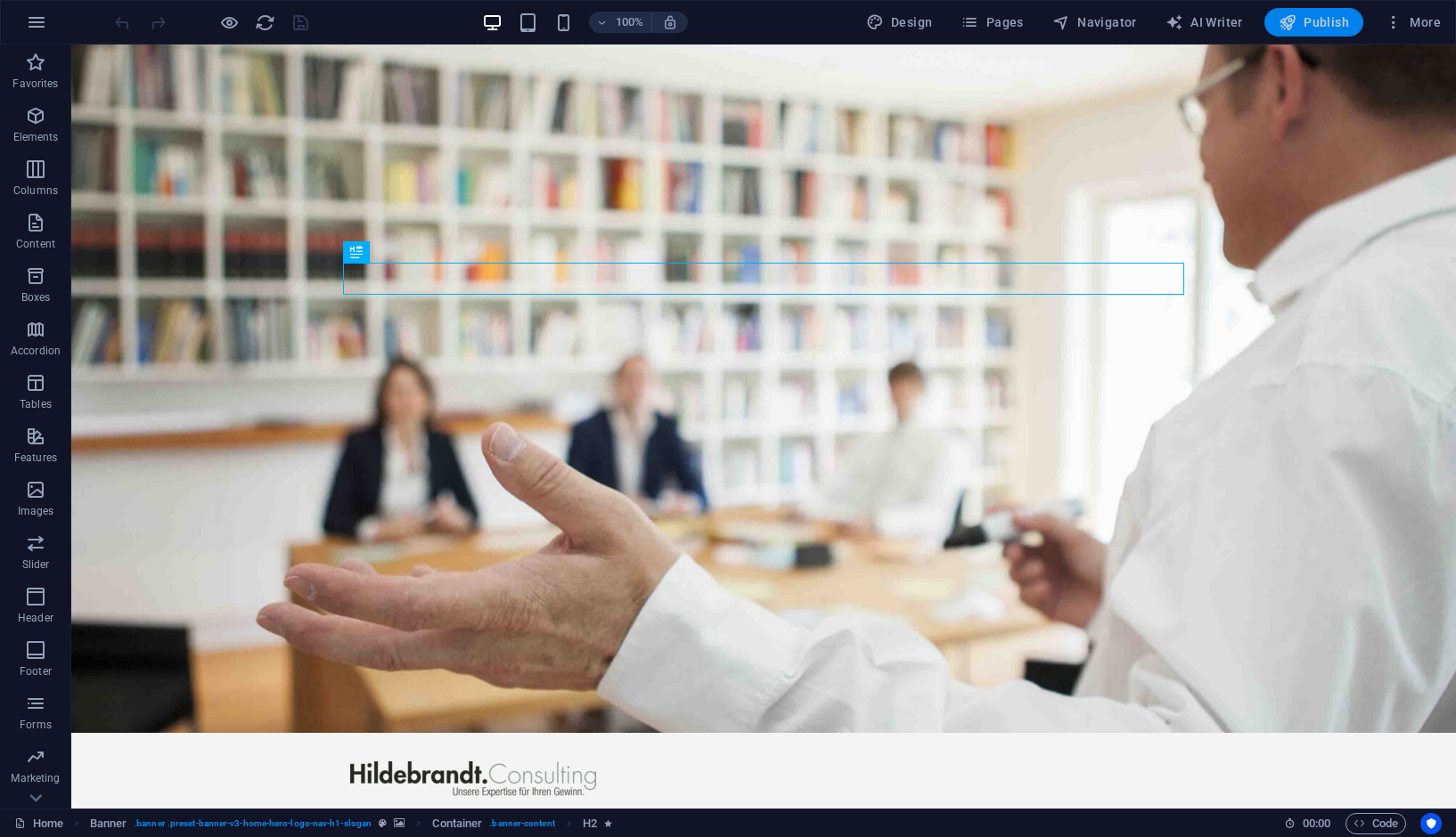
click at [1314, 20] on span "Publish" at bounding box center [1313, 22] width 70 height 17
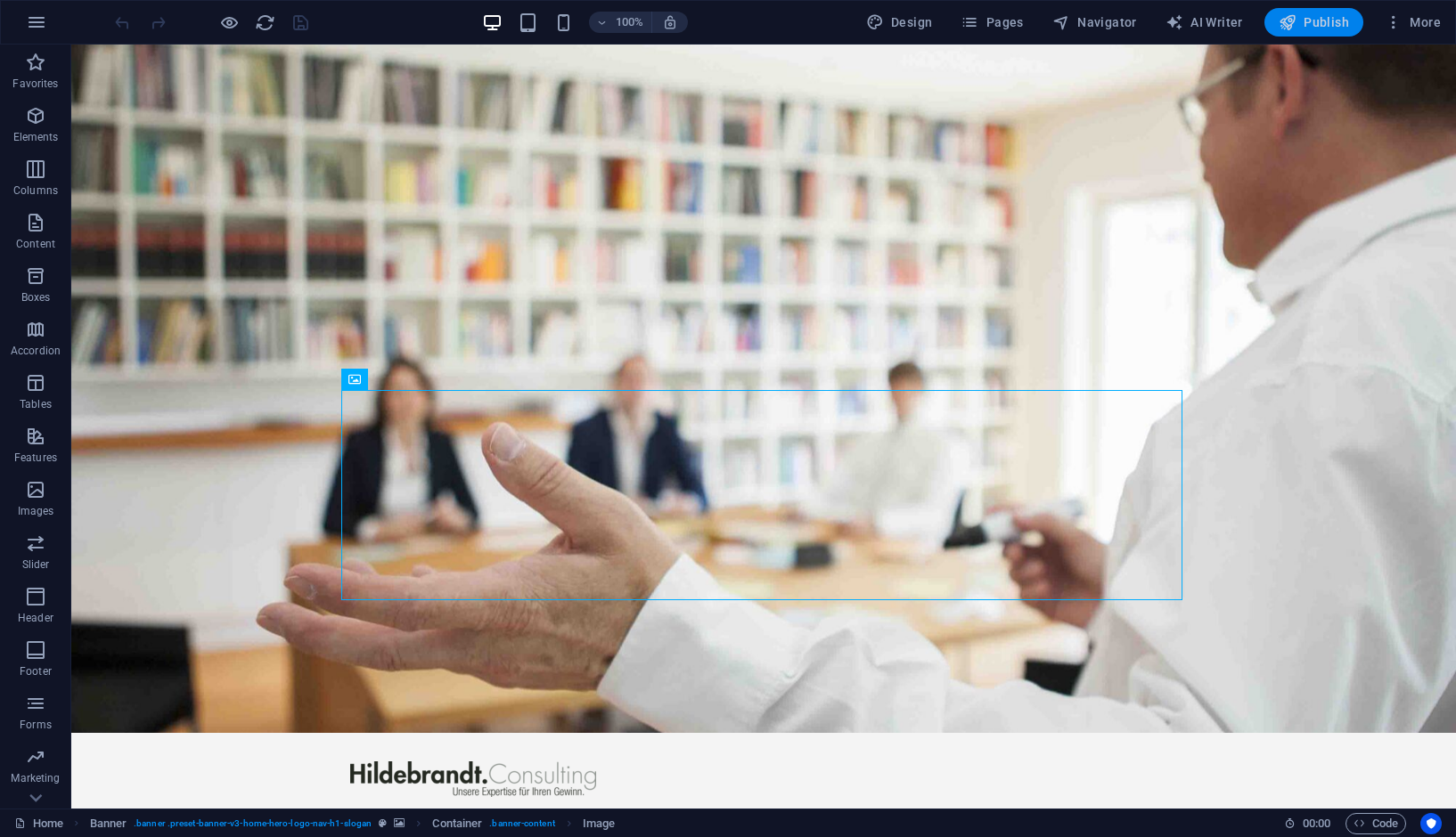
click at [1317, 13] on button "Publish" at bounding box center [1313, 22] width 99 height 28
